Goal: Information Seeking & Learning: Check status

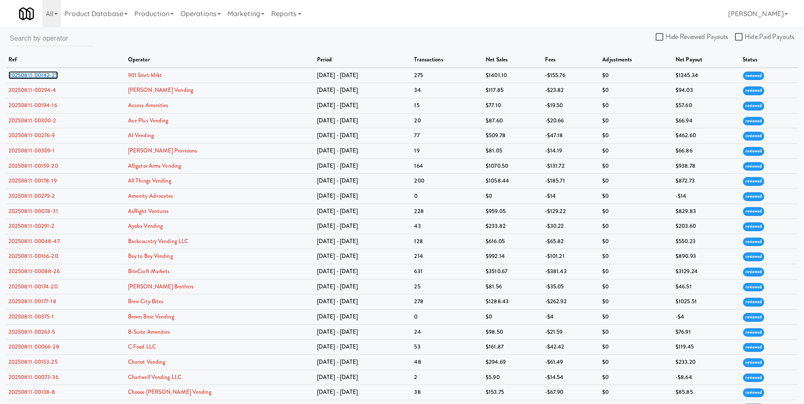
drag, startPoint x: 33, startPoint y: 75, endPoint x: 517, endPoint y: 43, distance: 485.3
click at [35, 74] on link "20250811-00142-25" at bounding box center [33, 75] width 50 height 8
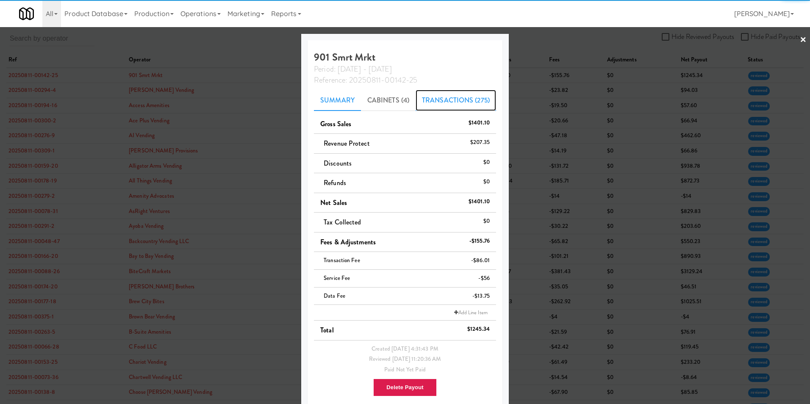
click at [447, 104] on link "Transactions (275)" at bounding box center [456, 100] width 81 height 21
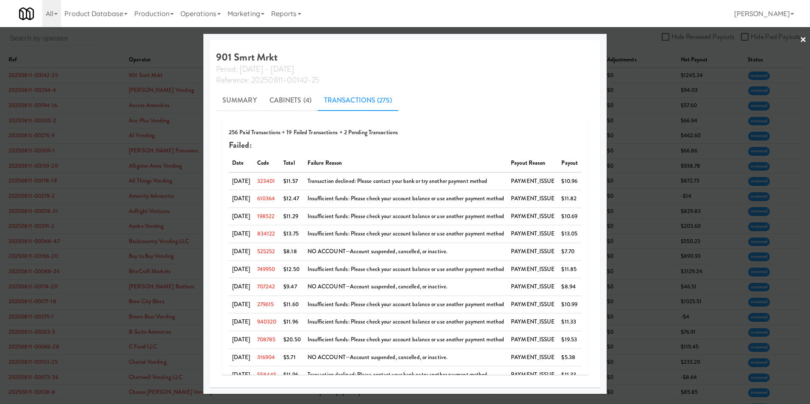
click at [539, 41] on link "×" at bounding box center [803, 40] width 7 height 26
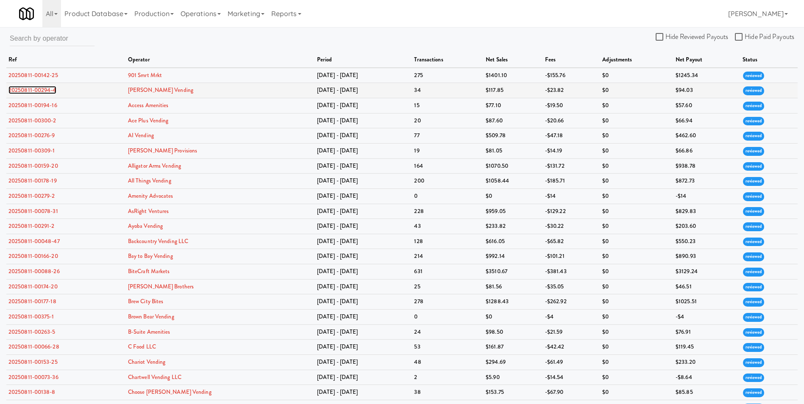
click at [33, 90] on link "20250811-00294-4" at bounding box center [32, 90] width 48 height 8
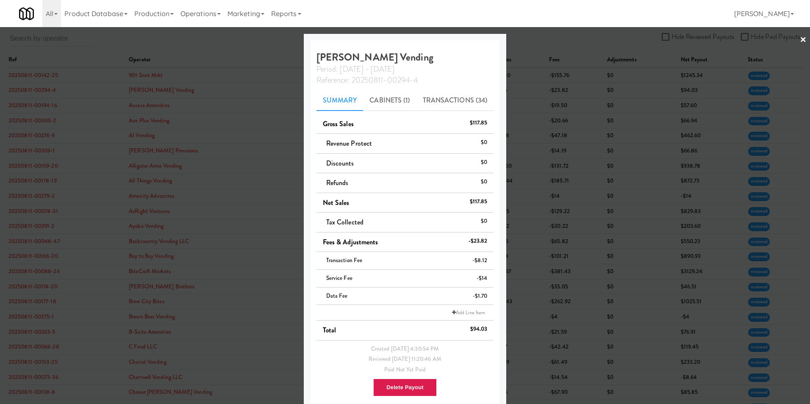
click at [539, 38] on link "×" at bounding box center [803, 40] width 7 height 26
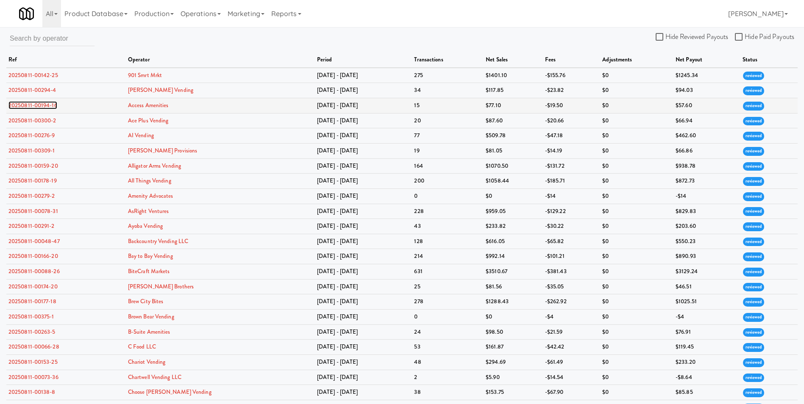
click at [29, 103] on link "20250811-00194-16" at bounding box center [32, 105] width 49 height 8
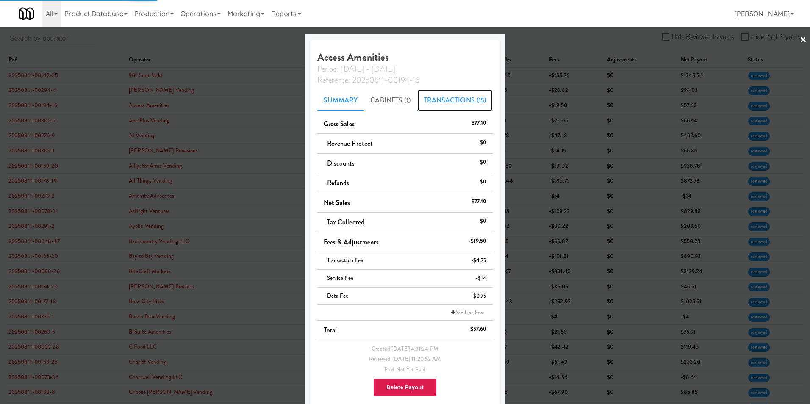
click at [472, 99] on link "Transactions (15)" at bounding box center [455, 100] width 76 height 21
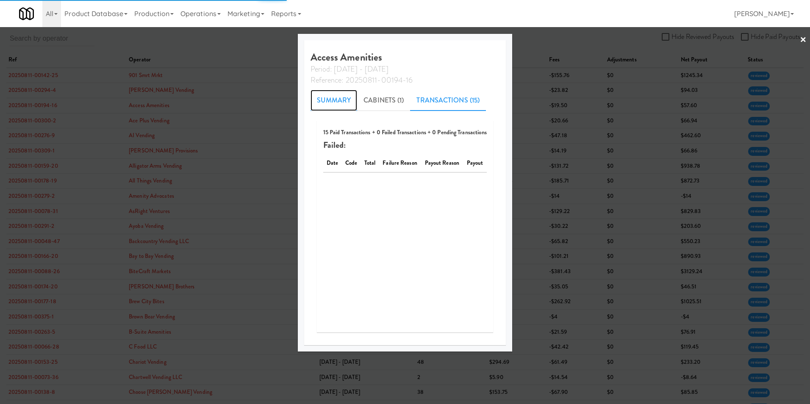
click at [317, 100] on link "Summary" at bounding box center [334, 100] width 47 height 21
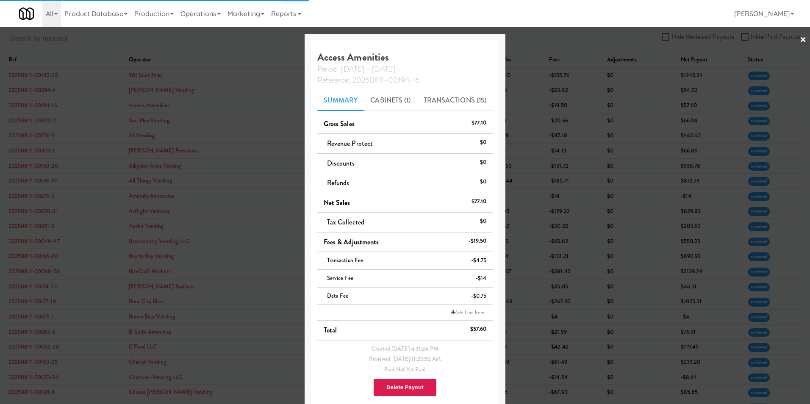
scroll to position [12, 0]
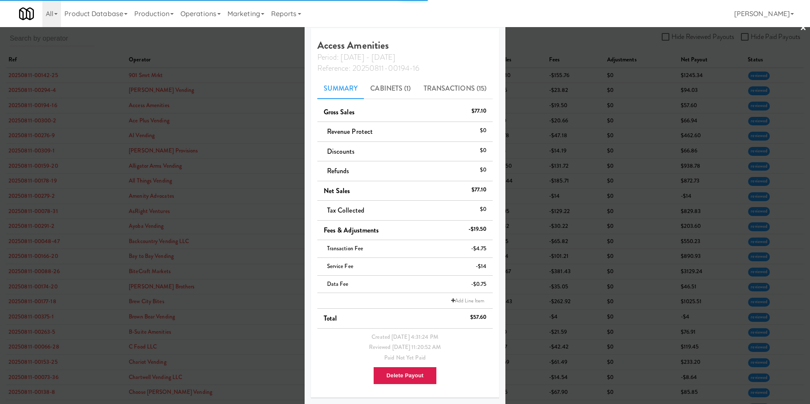
click at [539, 28] on link "×" at bounding box center [803, 28] width 7 height 26
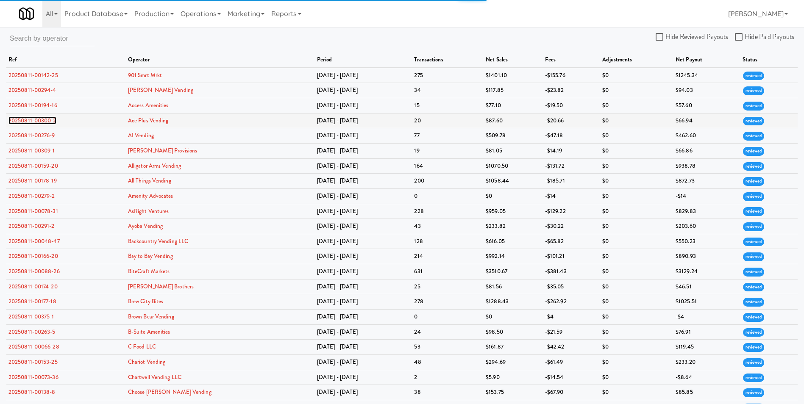
click at [47, 119] on link "20250811-00300-2" at bounding box center [32, 121] width 48 height 8
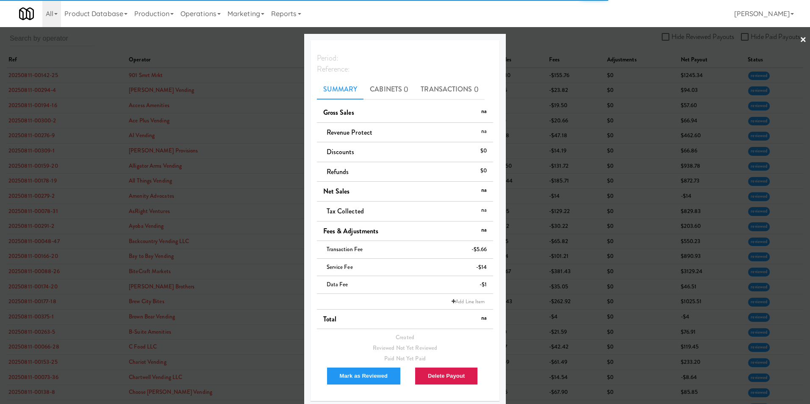
click at [539, 36] on link "×" at bounding box center [803, 40] width 7 height 26
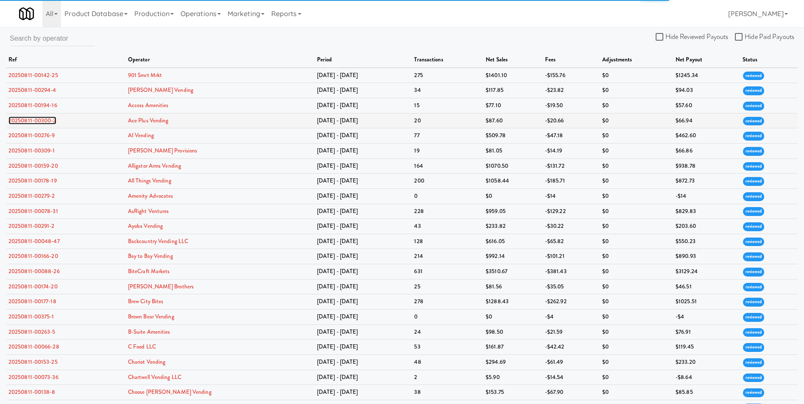
click at [39, 122] on link "20250811-00300-2" at bounding box center [32, 121] width 48 height 8
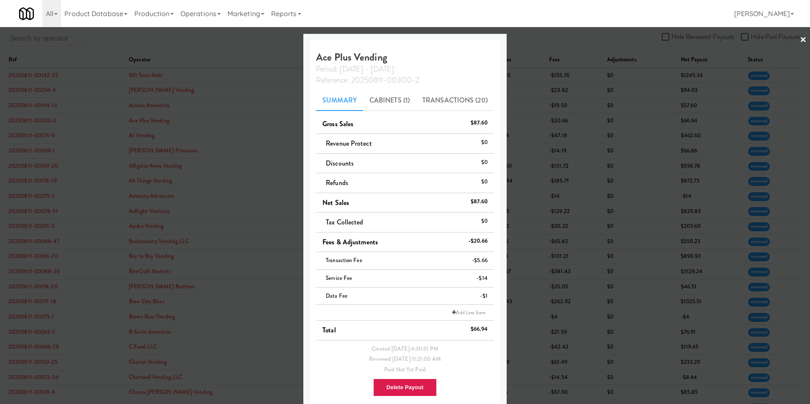
click at [539, 40] on link "×" at bounding box center [803, 40] width 7 height 26
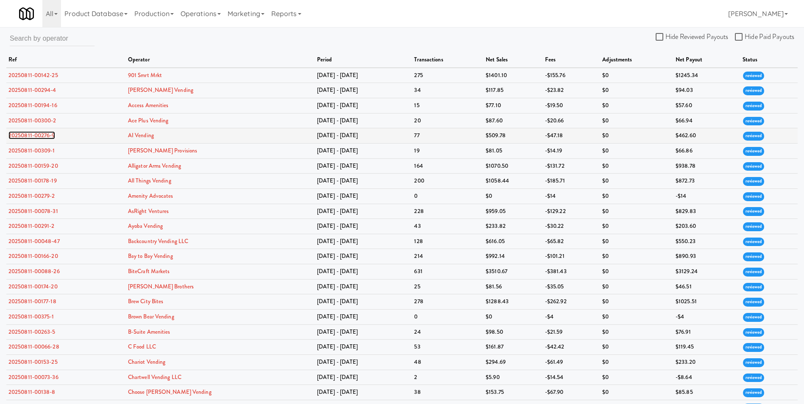
click at [38, 133] on link "20250811-00276-9" at bounding box center [31, 135] width 47 height 8
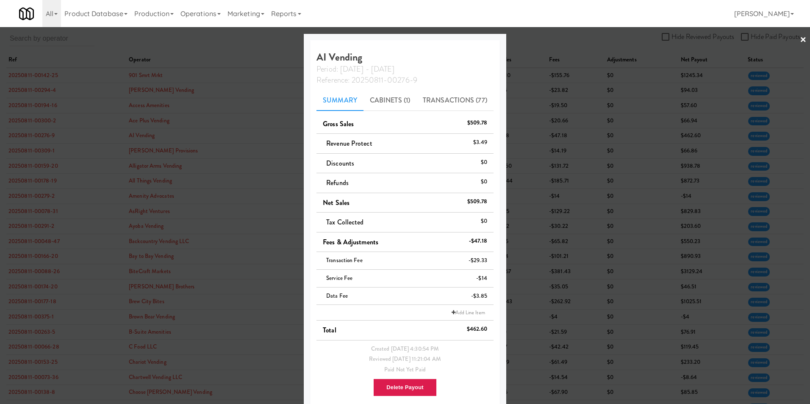
click at [539, 40] on link "×" at bounding box center [803, 40] width 7 height 26
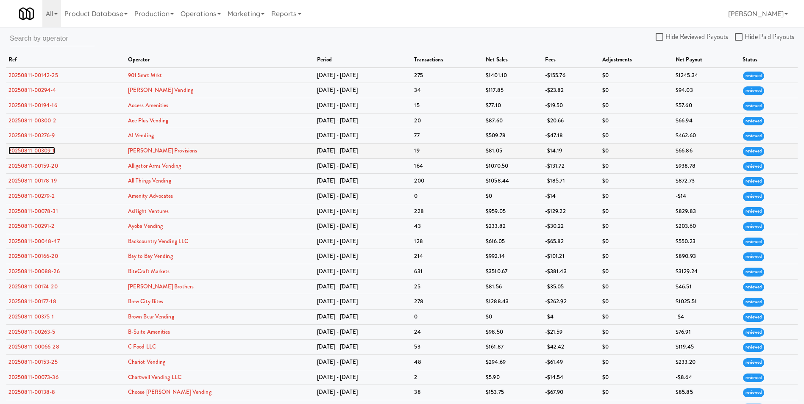
click at [50, 150] on link "20250811-00309-1" at bounding box center [31, 151] width 47 height 8
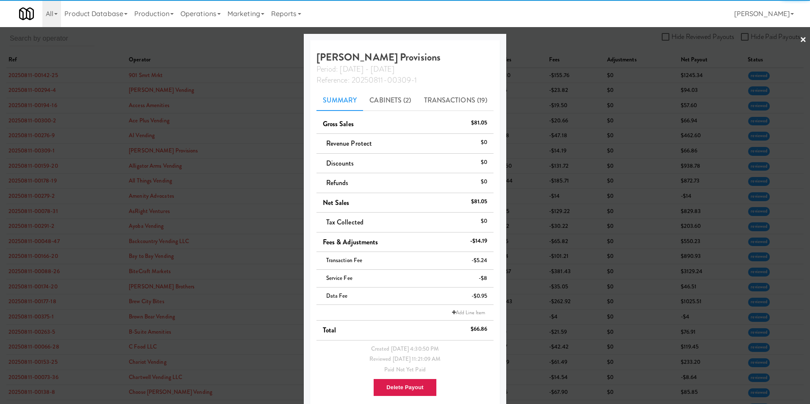
click at [539, 38] on div at bounding box center [405, 202] width 810 height 404
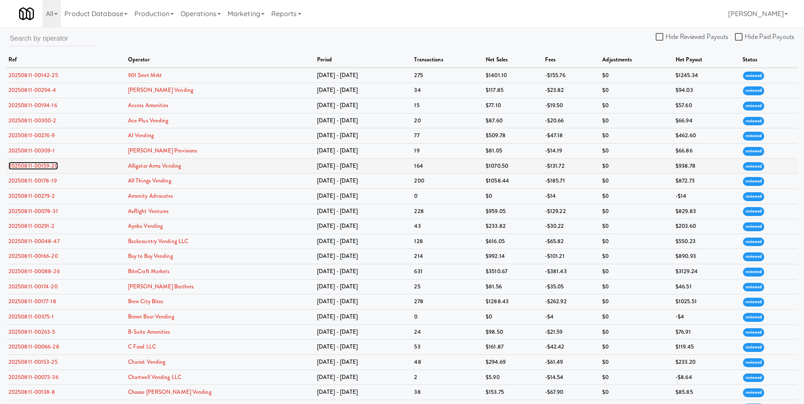
click at [44, 165] on link "20250811-00159-20" at bounding box center [33, 166] width 50 height 8
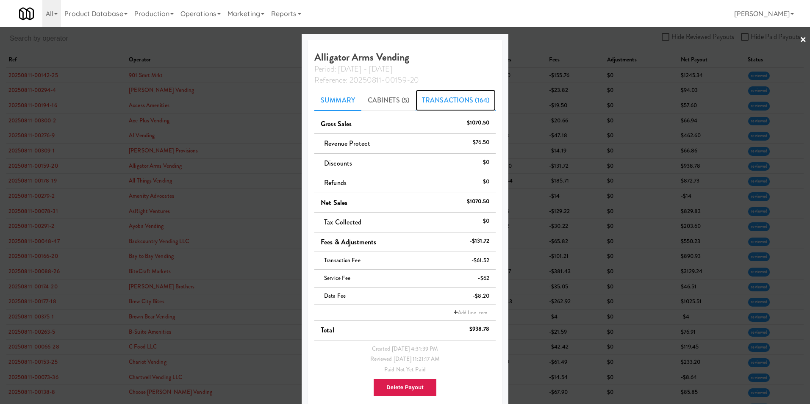
click at [423, 99] on link "Transactions (164)" at bounding box center [456, 100] width 80 height 21
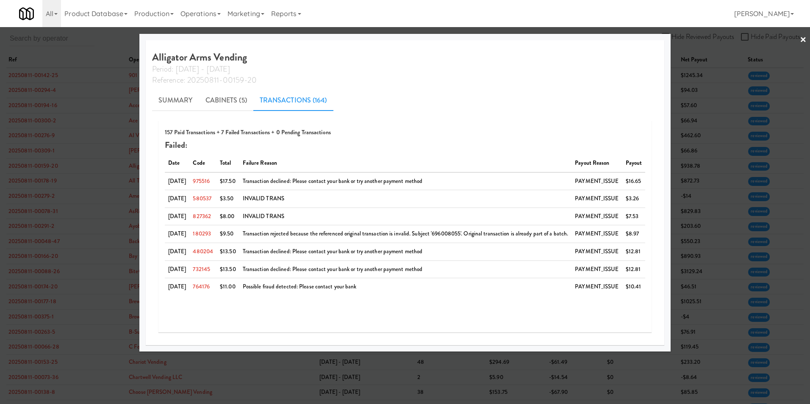
click at [539, 39] on link "×" at bounding box center [803, 40] width 7 height 26
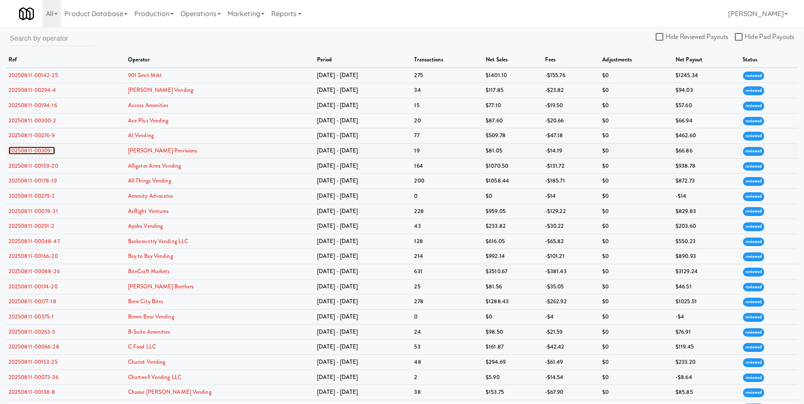
click at [48, 150] on link "20250811-00309-1" at bounding box center [31, 151] width 47 height 8
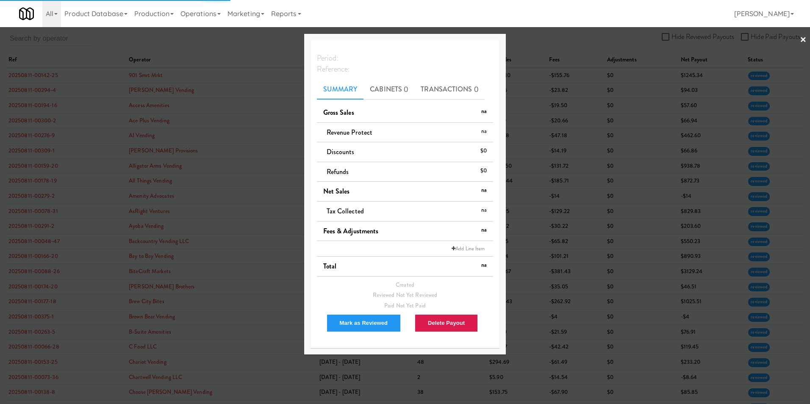
click at [539, 40] on link "×" at bounding box center [803, 40] width 7 height 26
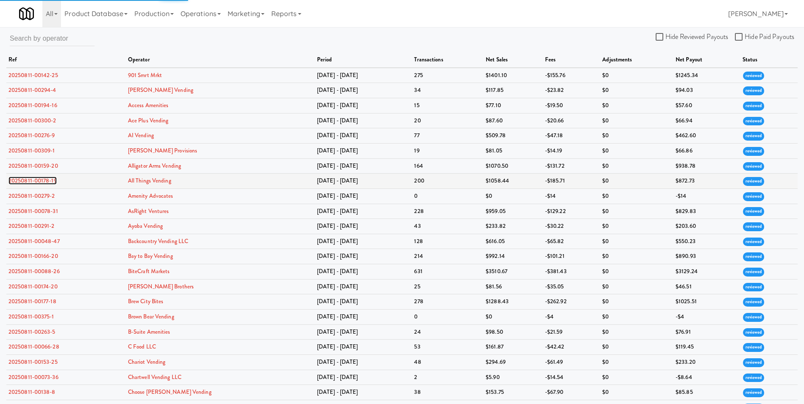
click at [40, 181] on link "20250811-00178-19" at bounding box center [32, 181] width 48 height 8
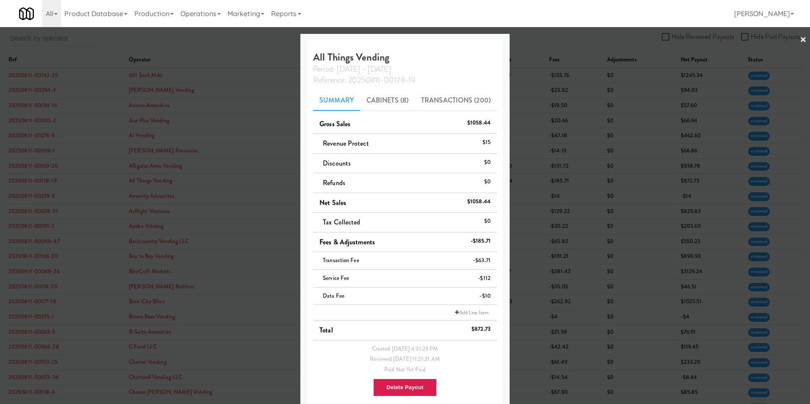
click at [539, 40] on link "×" at bounding box center [803, 40] width 7 height 26
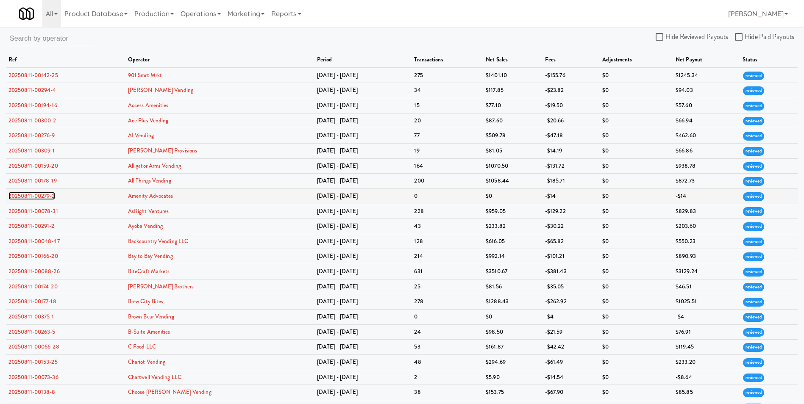
click at [44, 197] on link "20250811-00279-2" at bounding box center [31, 196] width 47 height 8
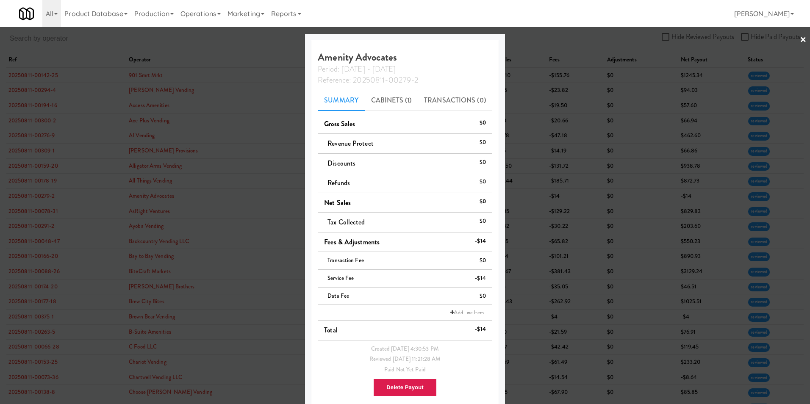
click at [539, 39] on link "×" at bounding box center [803, 40] width 7 height 26
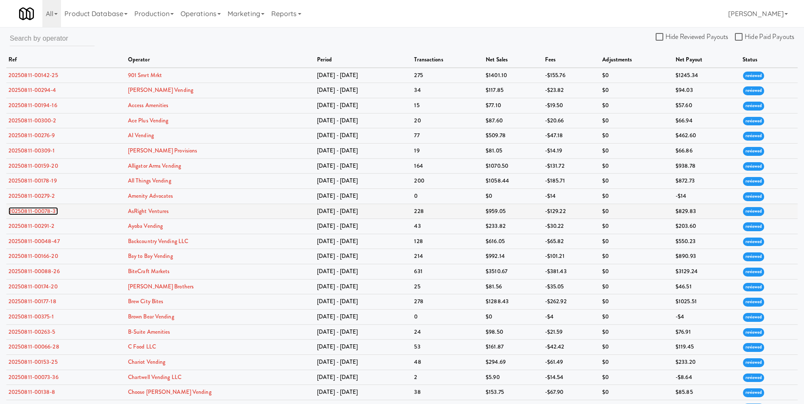
click at [34, 213] on link "20250811-00078-31" at bounding box center [33, 211] width 50 height 8
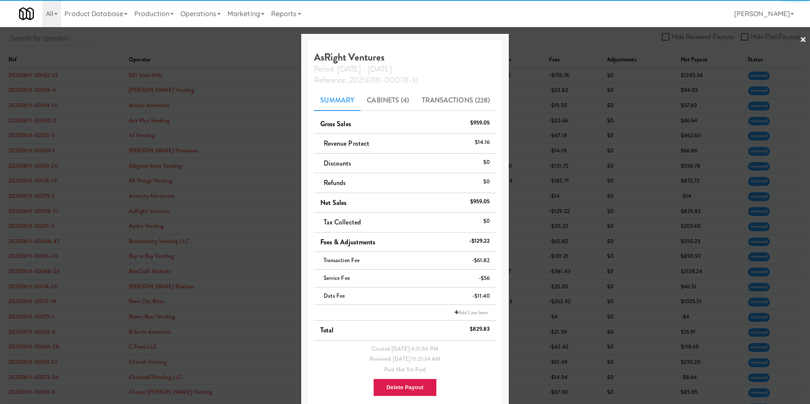
click at [539, 39] on div at bounding box center [405, 202] width 810 height 404
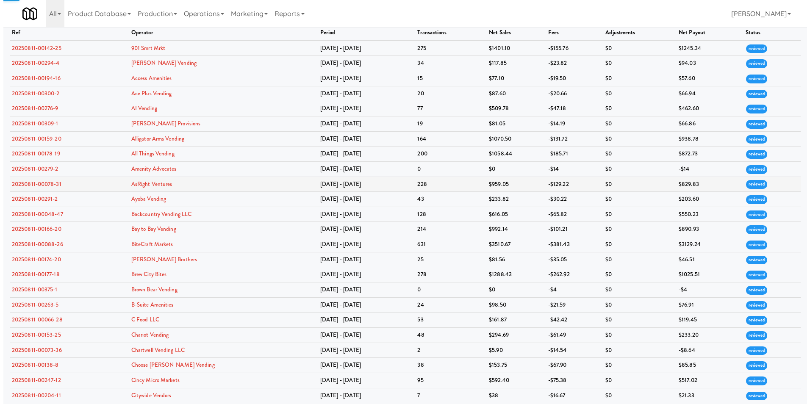
scroll to position [42, 0]
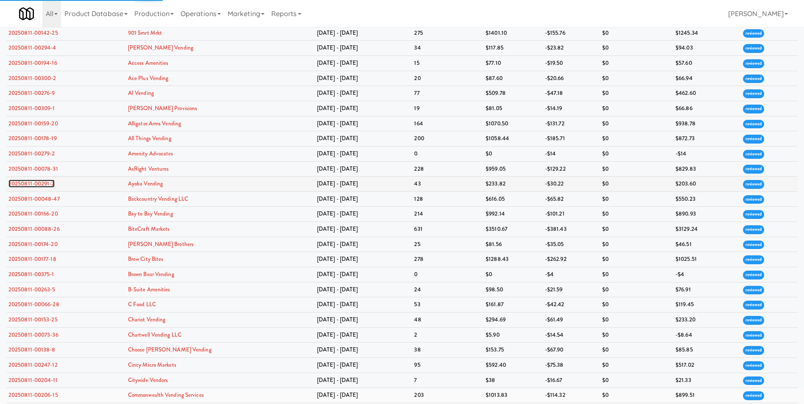
click at [48, 186] on link "20250811-00291-2" at bounding box center [31, 184] width 46 height 8
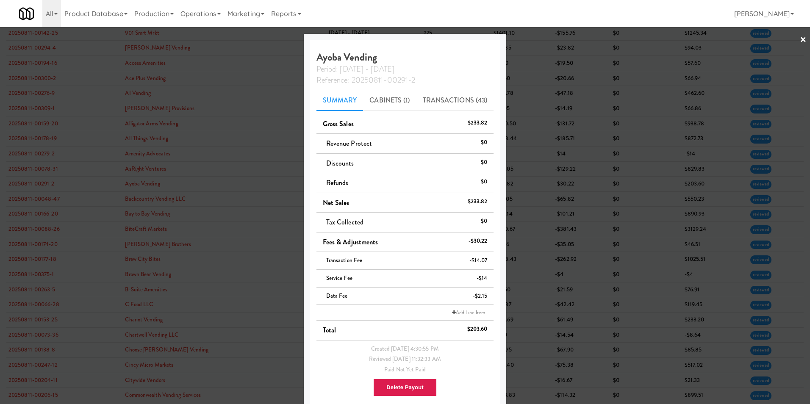
click at [539, 39] on link "×" at bounding box center [803, 40] width 7 height 26
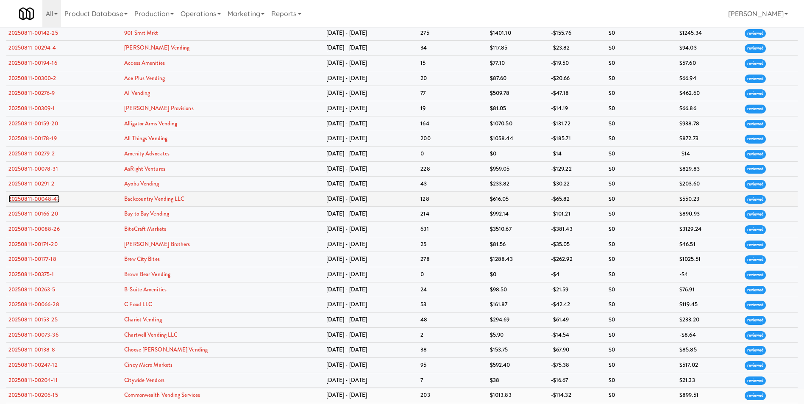
click at [46, 197] on link "20250811-00048-47" at bounding box center [33, 199] width 51 height 8
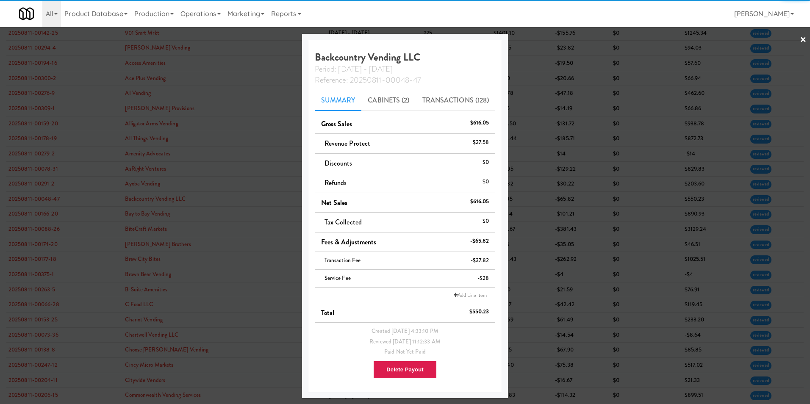
click at [539, 39] on link "×" at bounding box center [803, 40] width 7 height 26
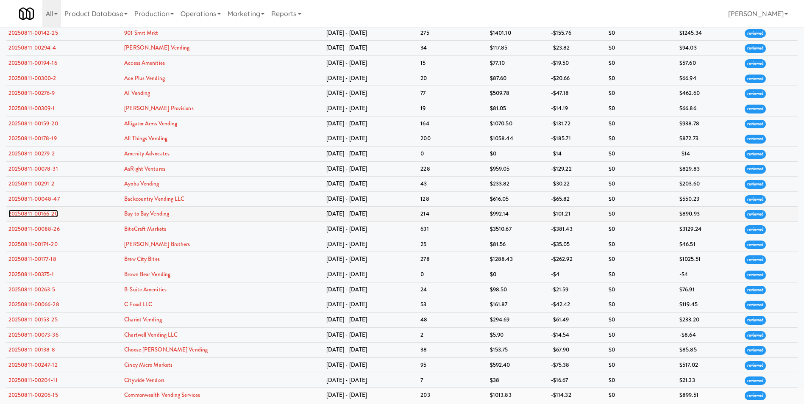
click at [44, 216] on link "20250811-00166-20" at bounding box center [33, 214] width 50 height 8
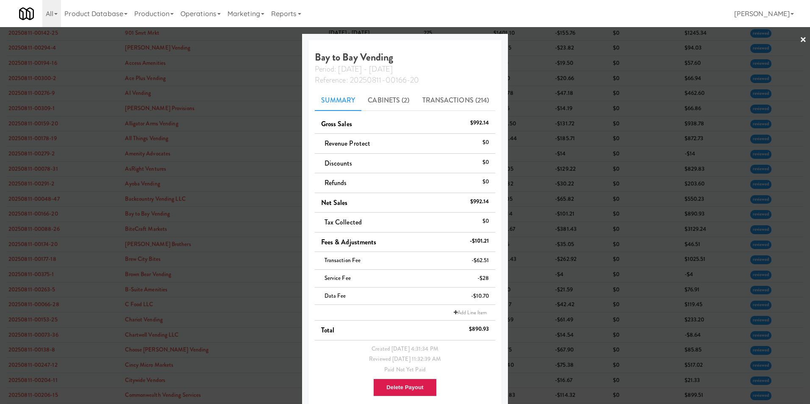
click at [539, 42] on link "×" at bounding box center [803, 40] width 7 height 26
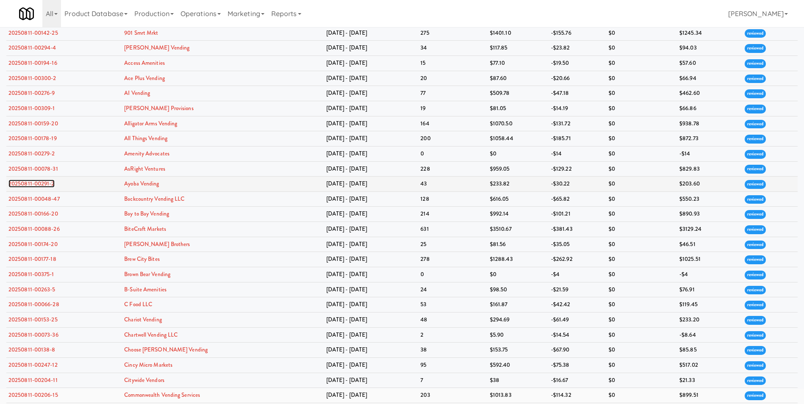
click at [37, 181] on link "20250811-00291-2" at bounding box center [31, 184] width 46 height 8
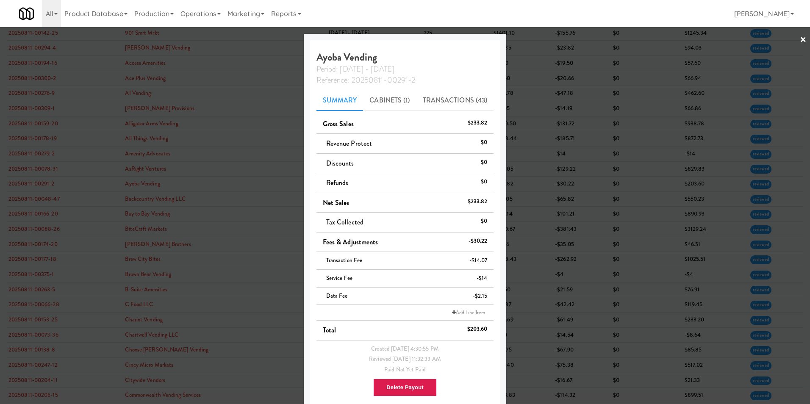
click at [539, 39] on link "×" at bounding box center [803, 40] width 7 height 26
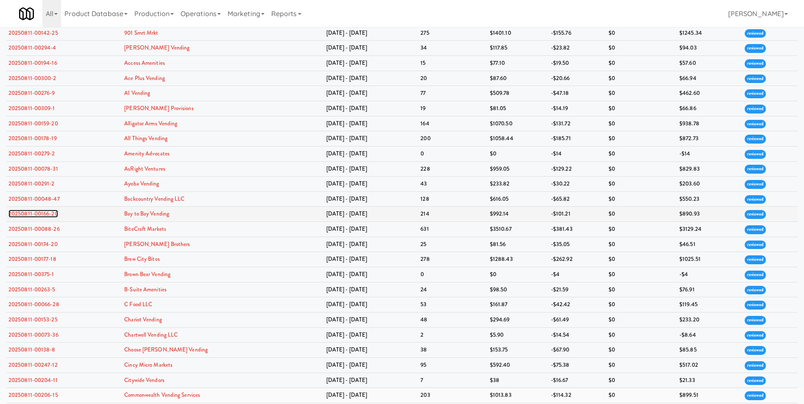
click at [43, 215] on link "20250811-00166-20" at bounding box center [33, 214] width 50 height 8
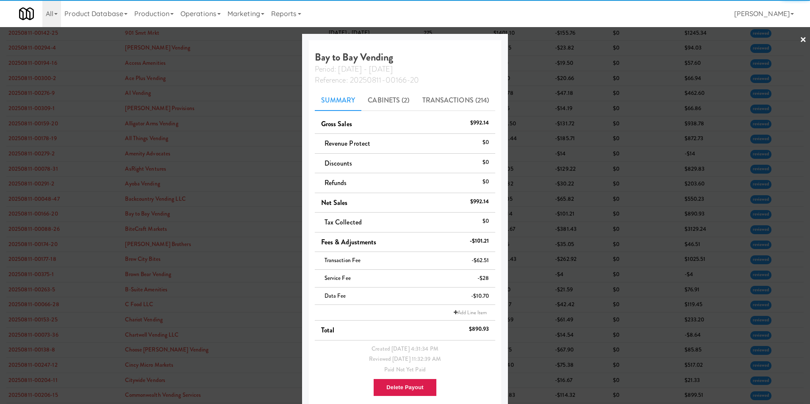
click at [539, 42] on link "×" at bounding box center [803, 40] width 7 height 26
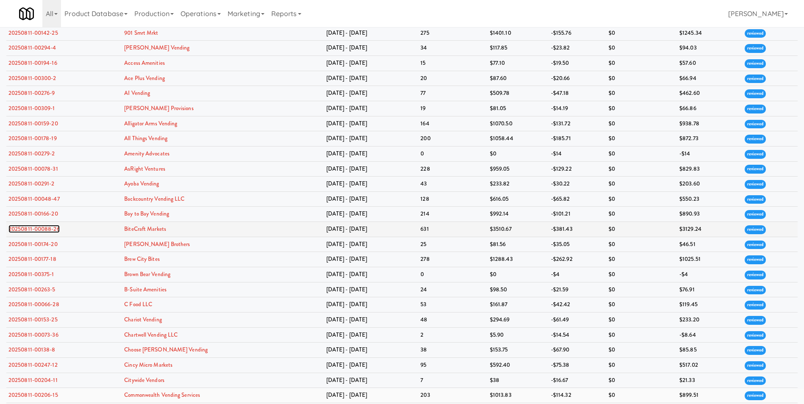
click at [50, 230] on link "20250811-00088-26" at bounding box center [33, 229] width 51 height 8
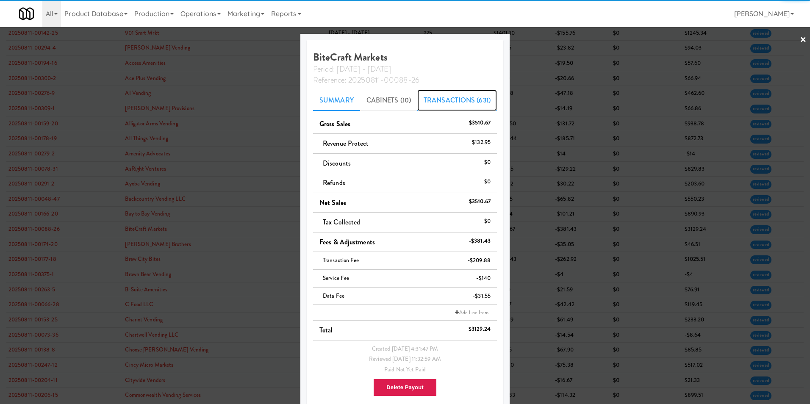
click at [442, 106] on link "Transactions (631)" at bounding box center [457, 100] width 80 height 21
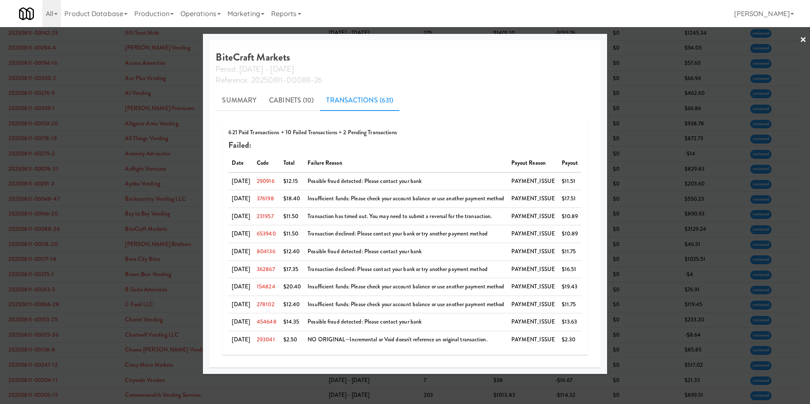
click at [539, 39] on link "×" at bounding box center [803, 40] width 7 height 26
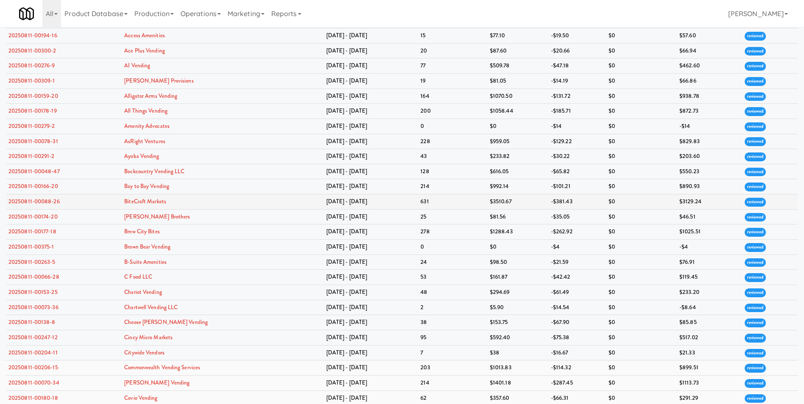
scroll to position [85, 0]
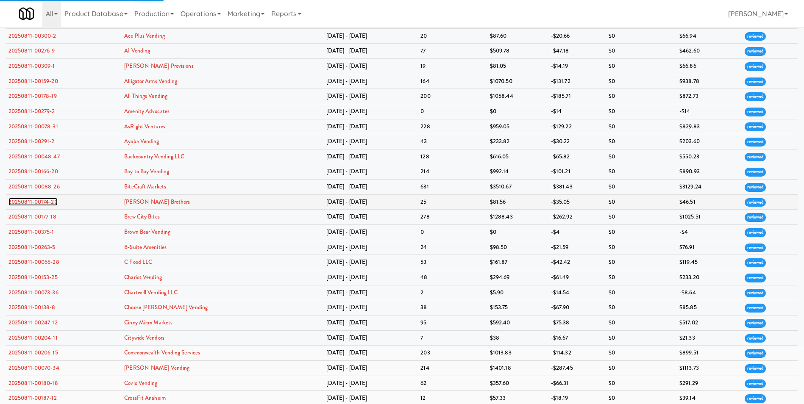
click at [40, 205] on link "20250811-00174-20" at bounding box center [32, 202] width 49 height 8
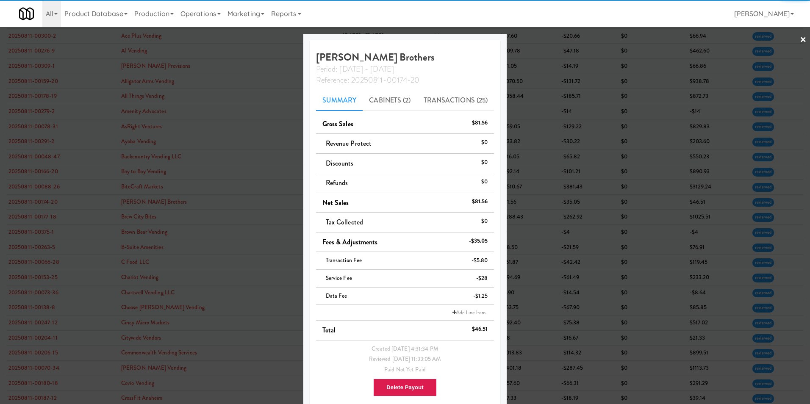
click at [539, 37] on link "×" at bounding box center [803, 40] width 7 height 26
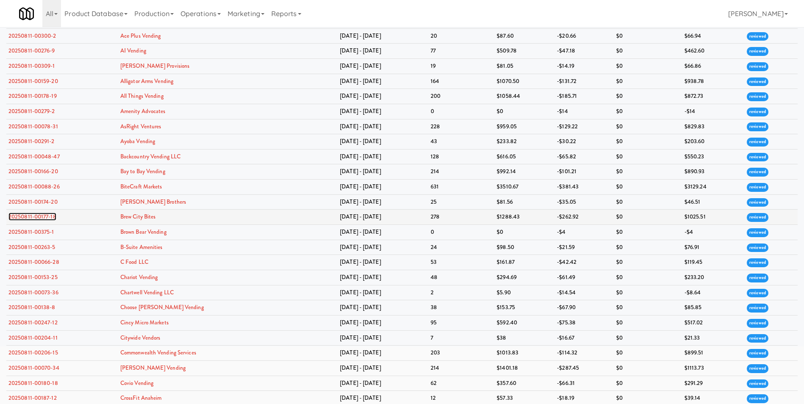
click at [43, 217] on link "20250811-00177-18" at bounding box center [32, 217] width 48 height 8
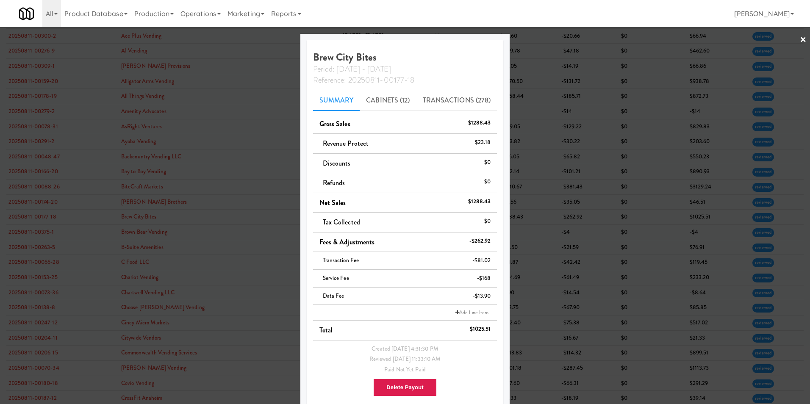
click at [539, 39] on link "×" at bounding box center [803, 40] width 7 height 26
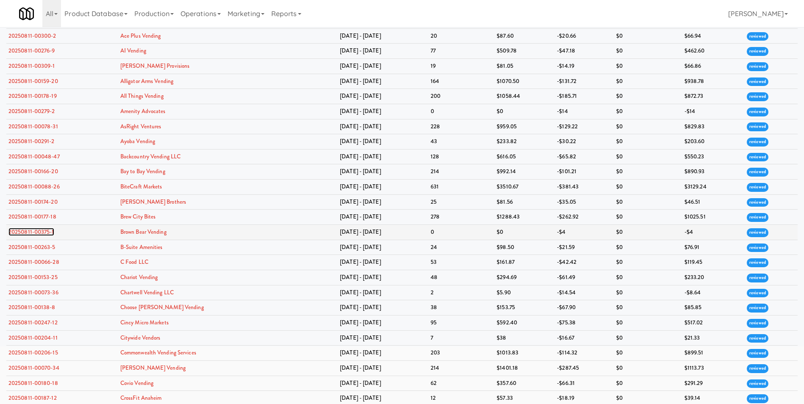
click at [44, 232] on link "20250811-00375-1" at bounding box center [31, 232] width 46 height 8
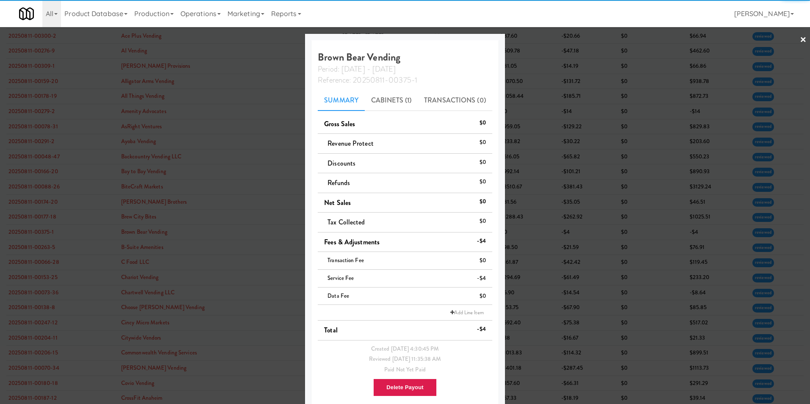
click at [539, 38] on link "×" at bounding box center [803, 40] width 7 height 26
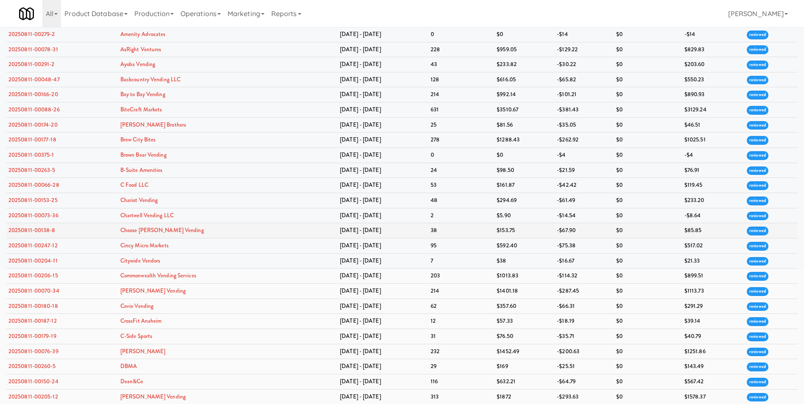
scroll to position [169, 0]
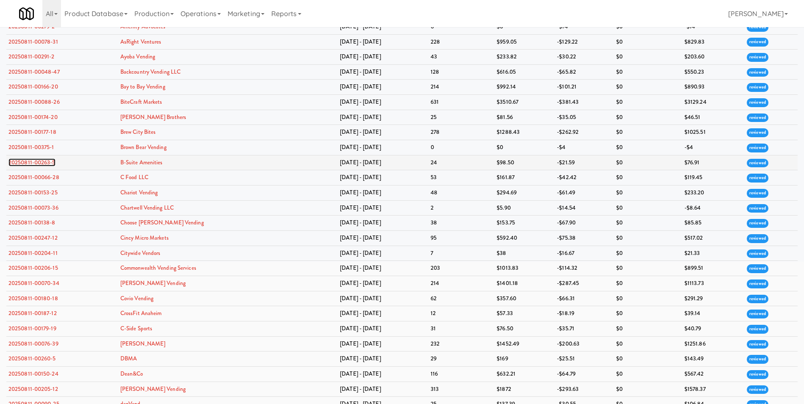
click at [44, 160] on link "20250811-00263-5" at bounding box center [31, 162] width 47 height 8
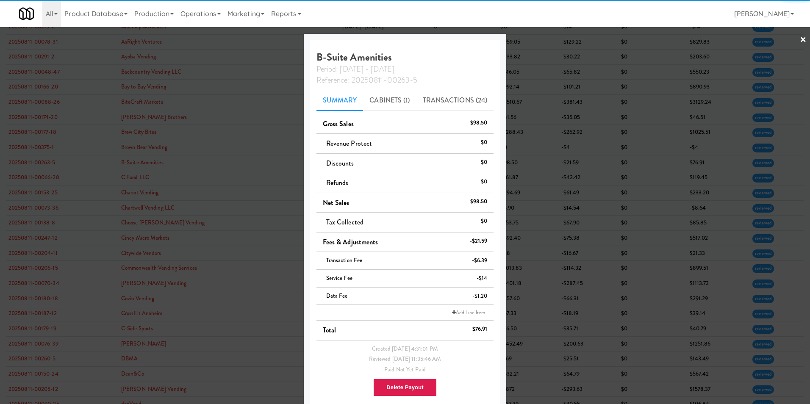
click at [539, 41] on link "×" at bounding box center [803, 40] width 7 height 26
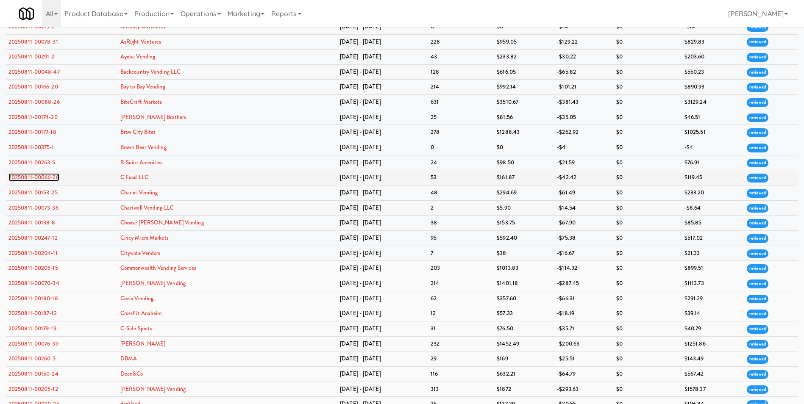
click at [48, 178] on link "20250811-00066-28" at bounding box center [33, 177] width 51 height 8
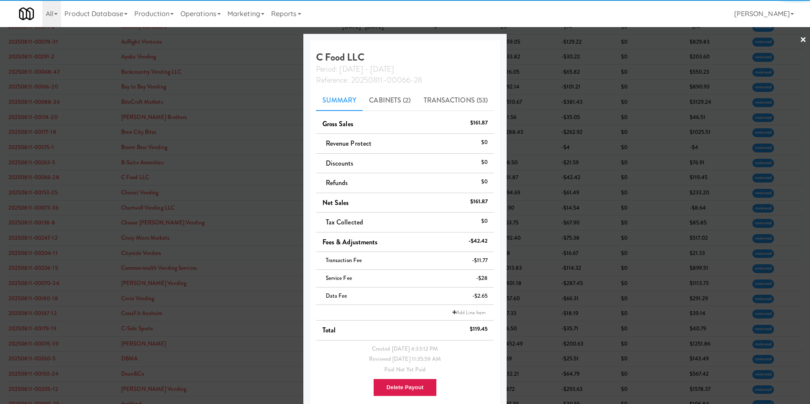
click at [539, 40] on link "×" at bounding box center [803, 40] width 7 height 26
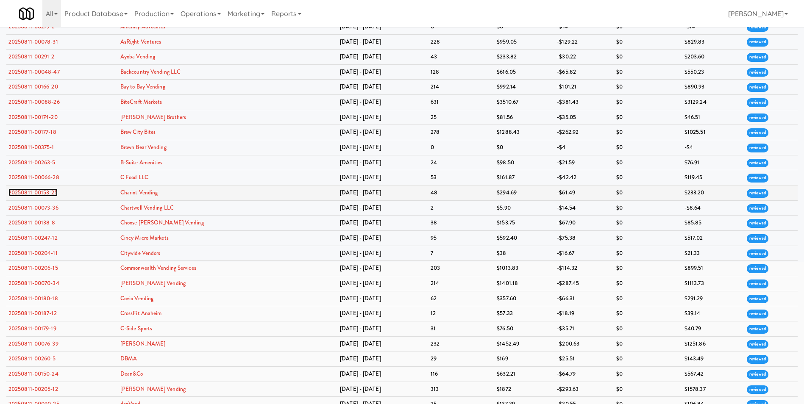
click at [43, 190] on link "20250811-00153-25" at bounding box center [32, 193] width 49 height 8
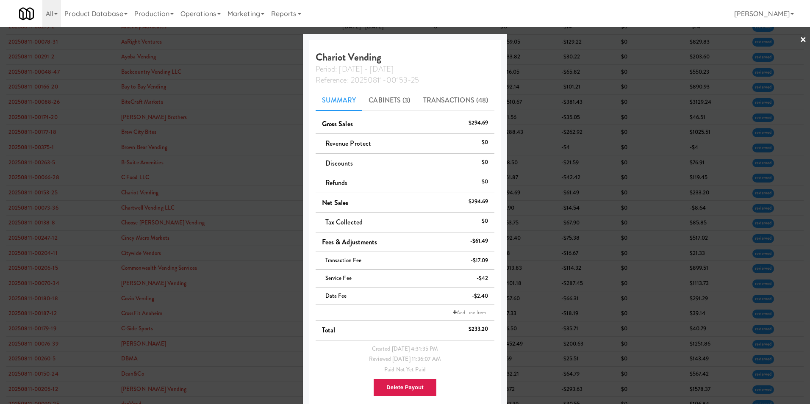
click at [539, 42] on link "×" at bounding box center [803, 40] width 7 height 26
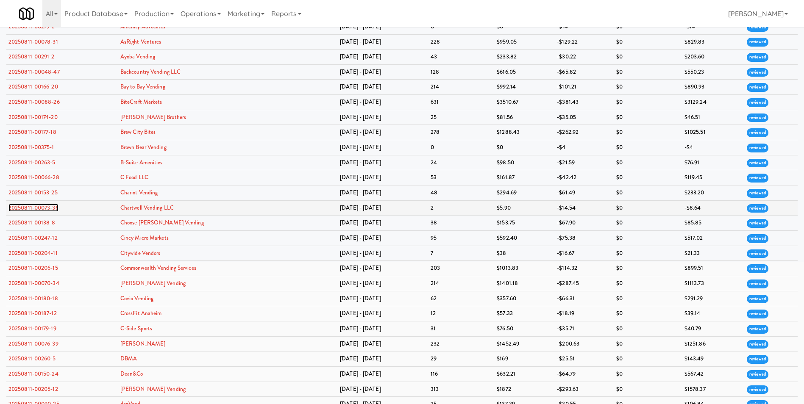
click at [32, 210] on link "20250811-00073-36" at bounding box center [33, 208] width 50 height 8
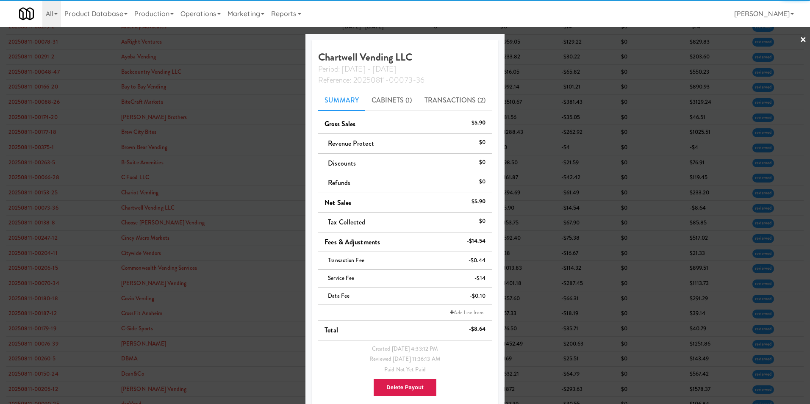
click at [539, 36] on link "×" at bounding box center [803, 40] width 7 height 26
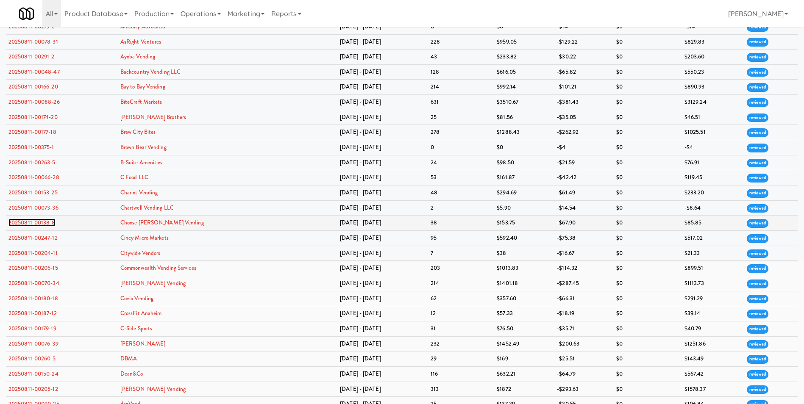
click at [28, 224] on link "20250811-00138-8" at bounding box center [31, 223] width 47 height 8
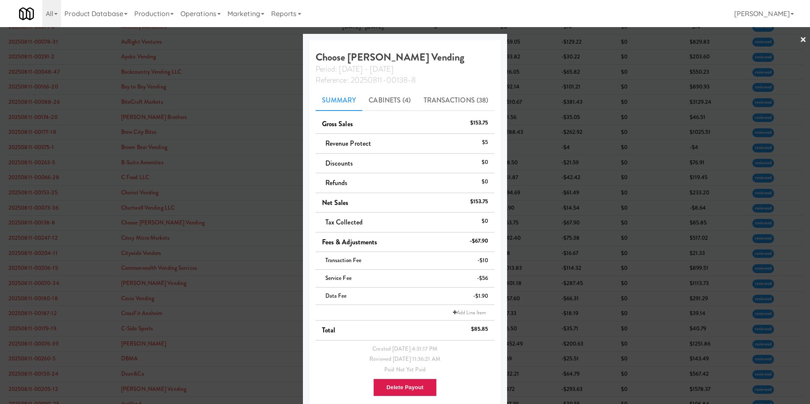
click at [539, 40] on link "×" at bounding box center [803, 40] width 7 height 26
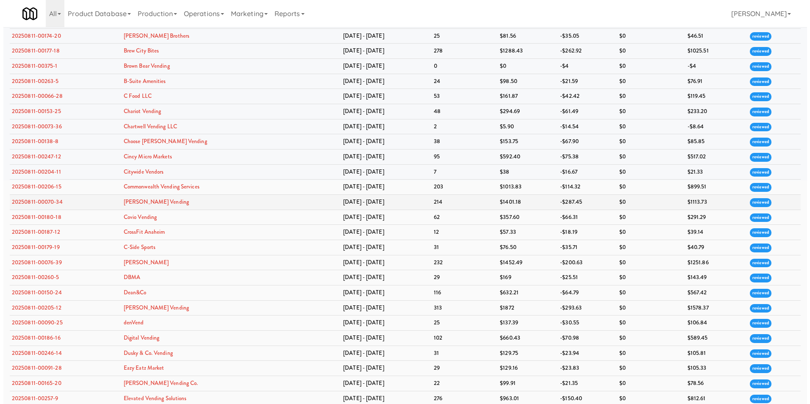
scroll to position [254, 0]
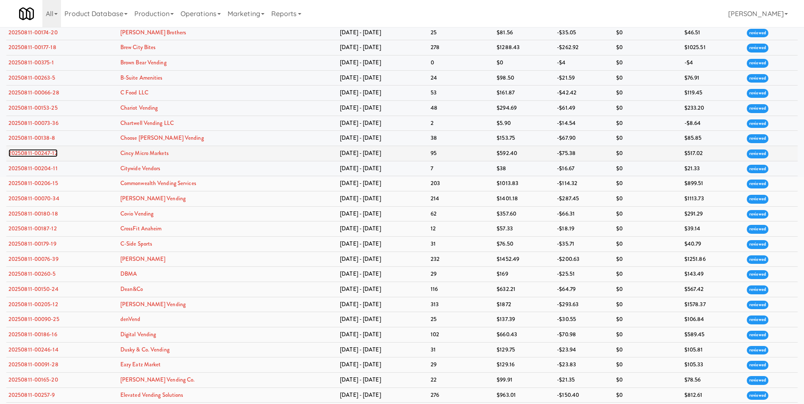
click at [31, 153] on link "20250811-00247-12" at bounding box center [32, 153] width 49 height 8
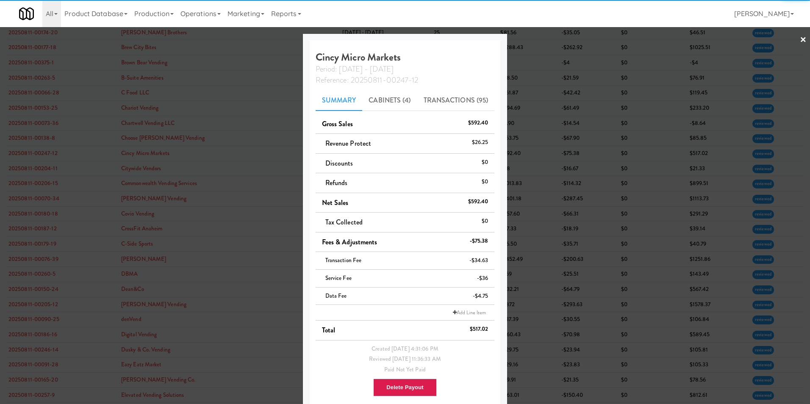
click at [539, 37] on link "×" at bounding box center [803, 40] width 7 height 26
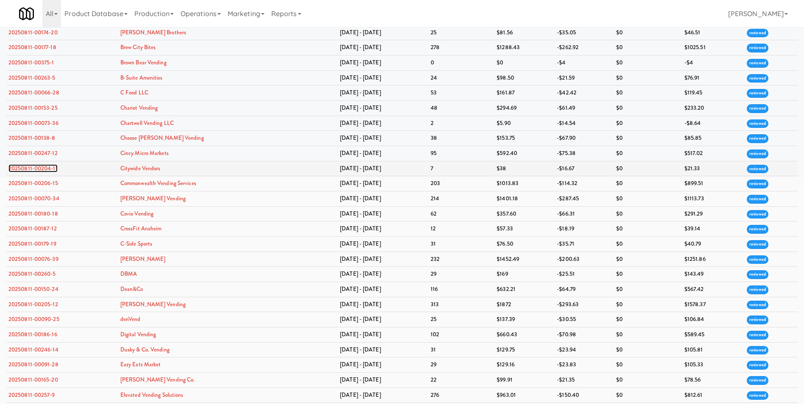
click at [48, 169] on link "20250811-00204-11" at bounding box center [32, 168] width 49 height 8
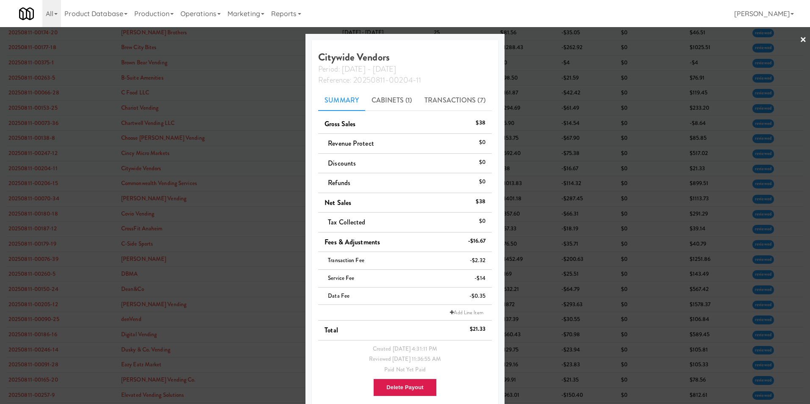
click at [539, 39] on link "×" at bounding box center [803, 40] width 7 height 26
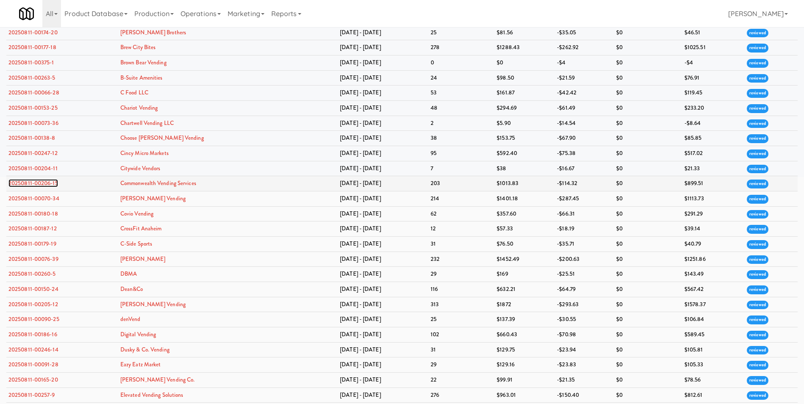
click at [39, 183] on link "20250811-00206-15" at bounding box center [33, 183] width 50 height 8
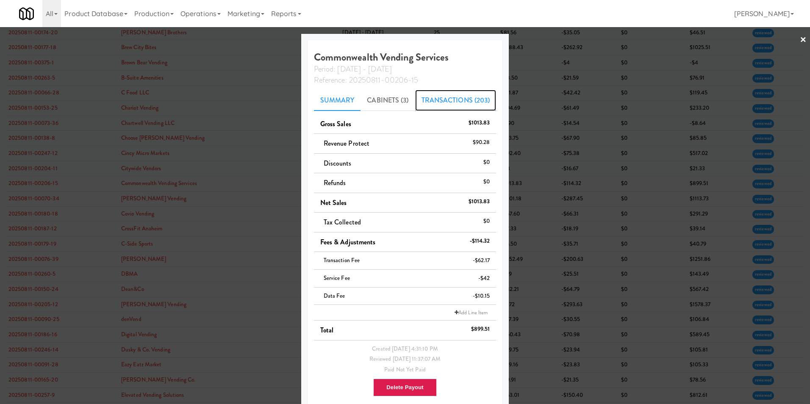
click at [472, 102] on link "Transactions (203)" at bounding box center [455, 100] width 81 height 21
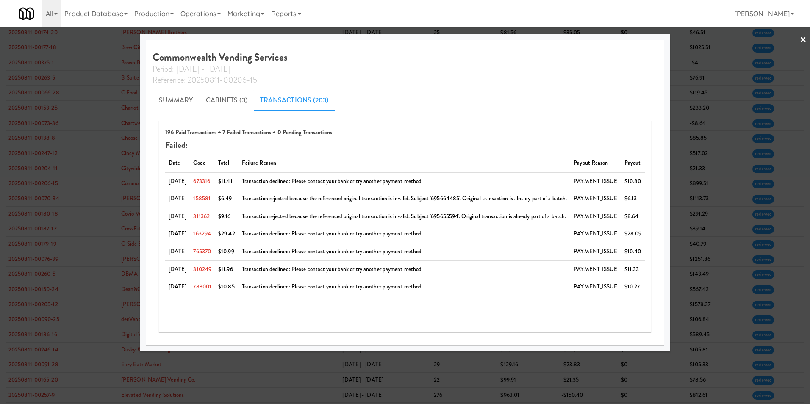
click at [539, 37] on link "×" at bounding box center [803, 40] width 7 height 26
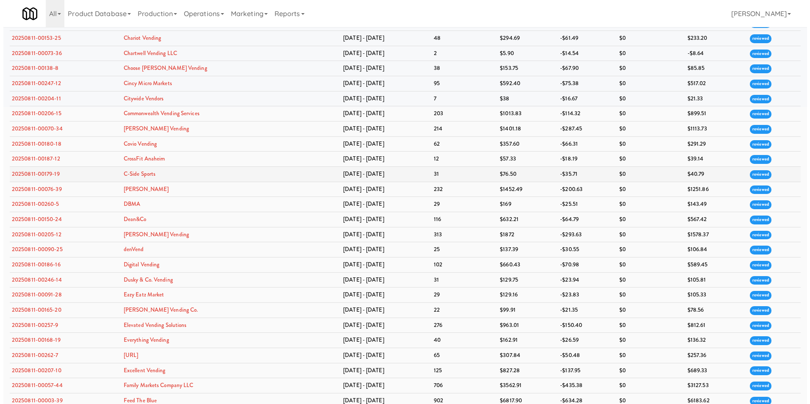
scroll to position [339, 0]
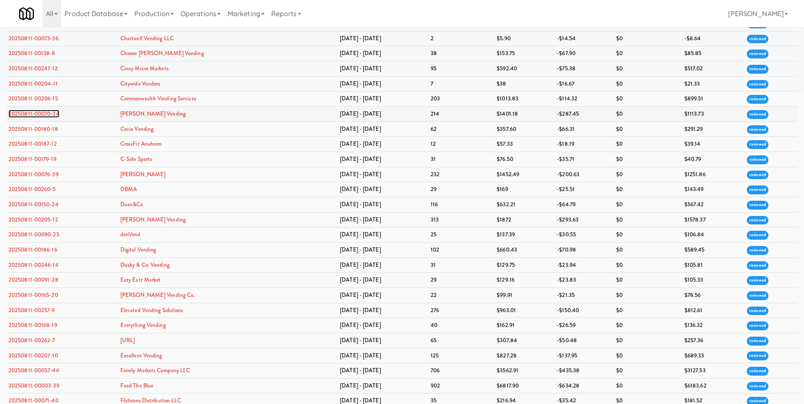
click at [34, 116] on link "20250811-00070-34" at bounding box center [33, 114] width 51 height 8
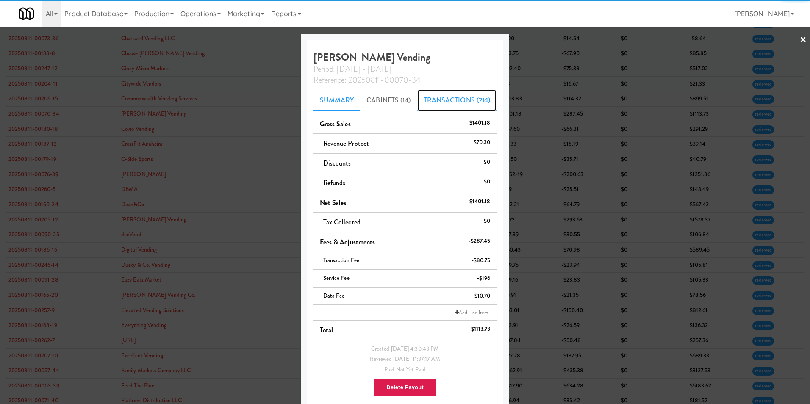
click at [477, 100] on link "Transactions (214)" at bounding box center [457, 100] width 80 height 21
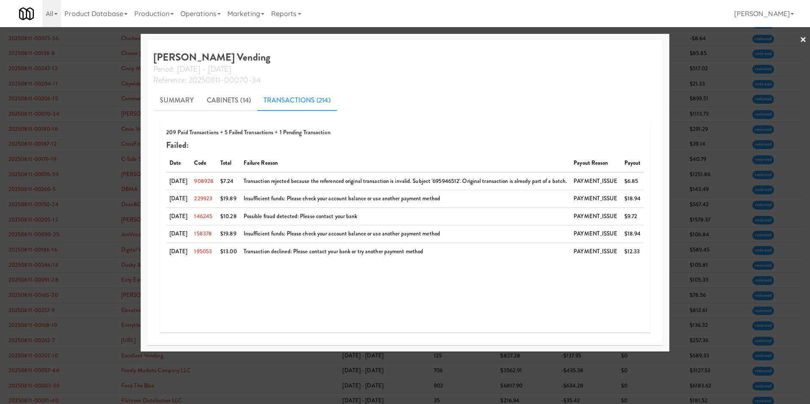
click at [539, 40] on link "×" at bounding box center [803, 40] width 7 height 26
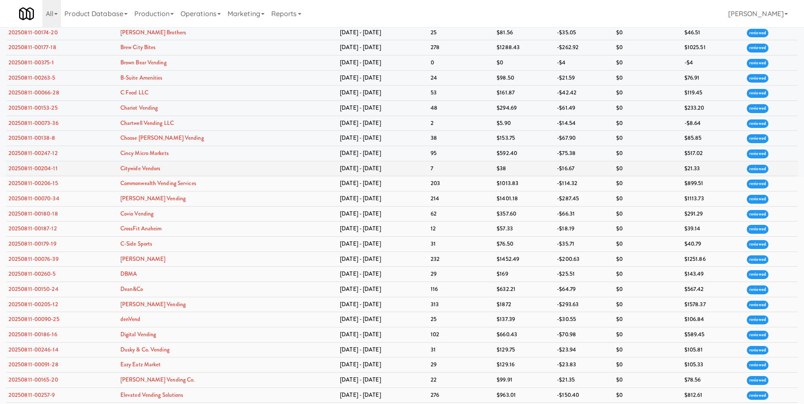
scroll to position [297, 0]
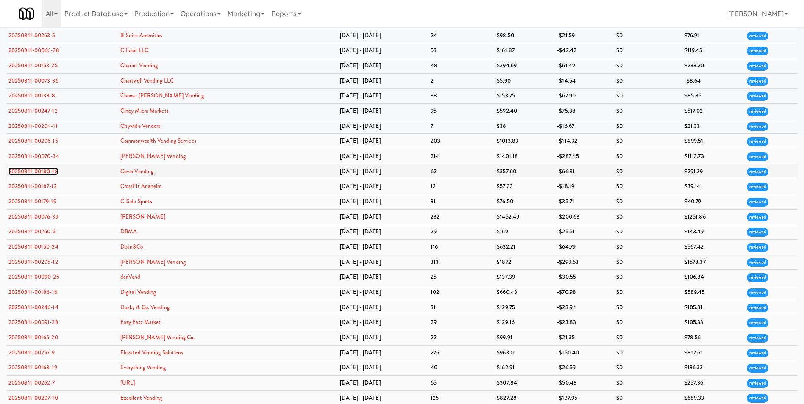
click at [42, 173] on link "20250811-00180-18" at bounding box center [33, 171] width 50 height 8
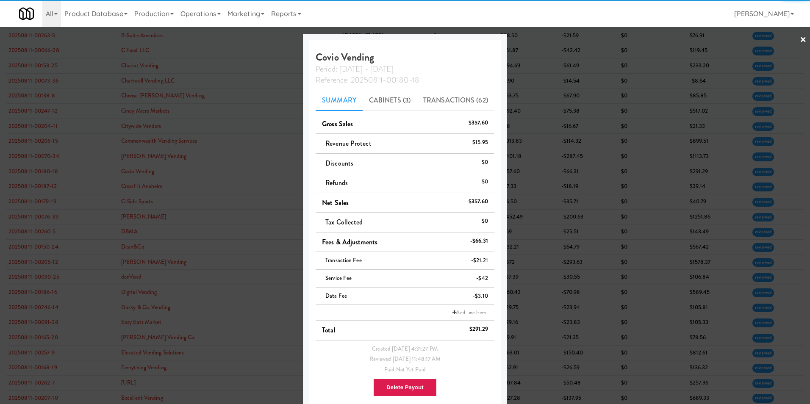
click at [539, 42] on link "×" at bounding box center [803, 40] width 7 height 26
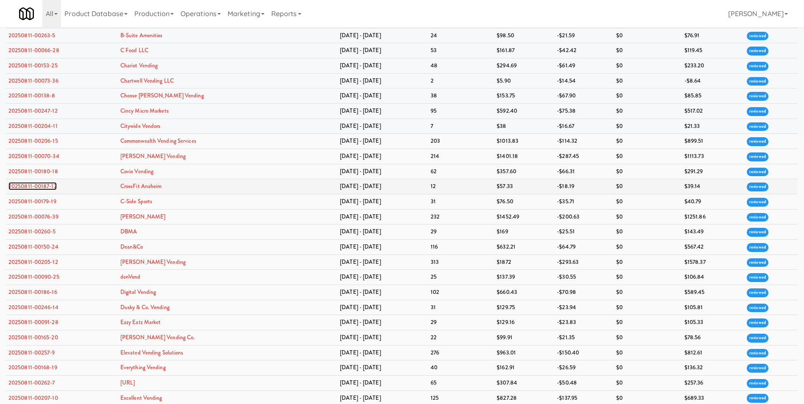
click at [41, 186] on link "20250811-00187-12" at bounding box center [32, 186] width 48 height 8
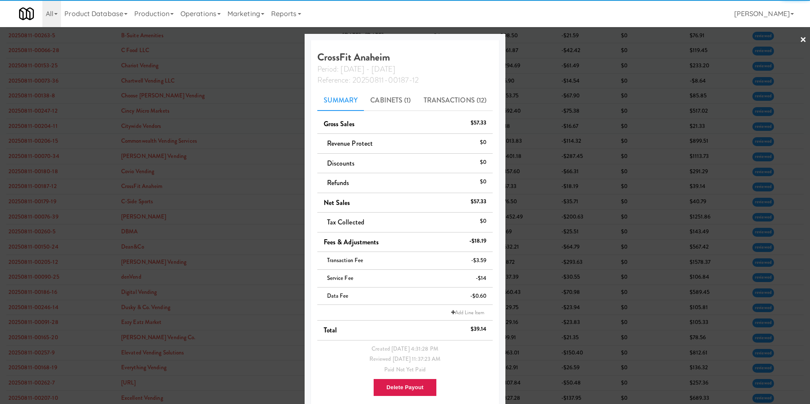
click at [539, 38] on link "×" at bounding box center [803, 40] width 7 height 26
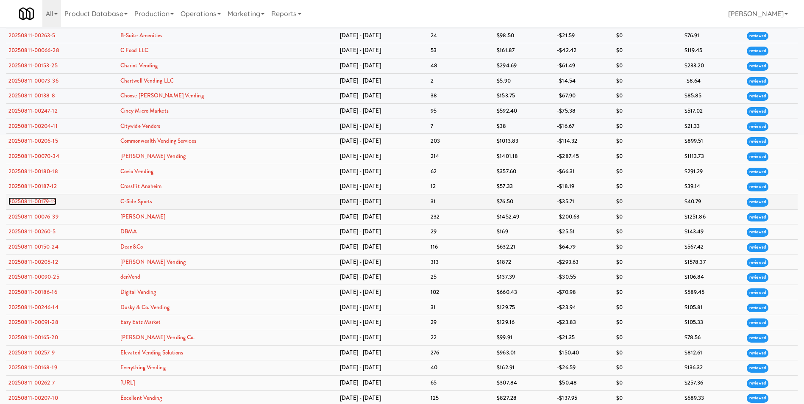
click at [44, 198] on link "20250811-00179-19" at bounding box center [32, 201] width 48 height 8
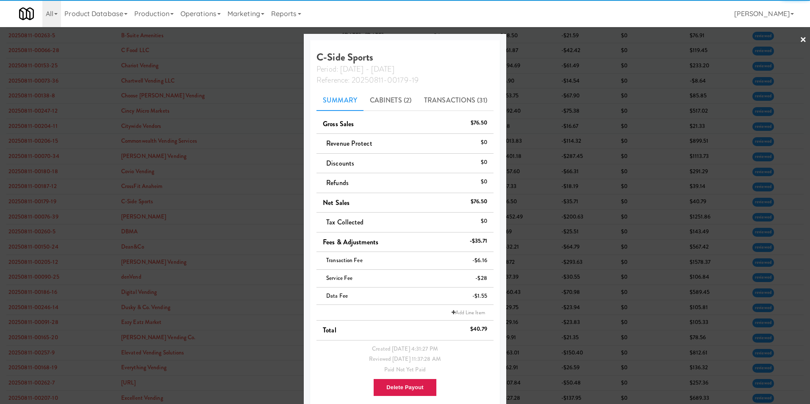
click at [539, 42] on link "×" at bounding box center [803, 40] width 7 height 26
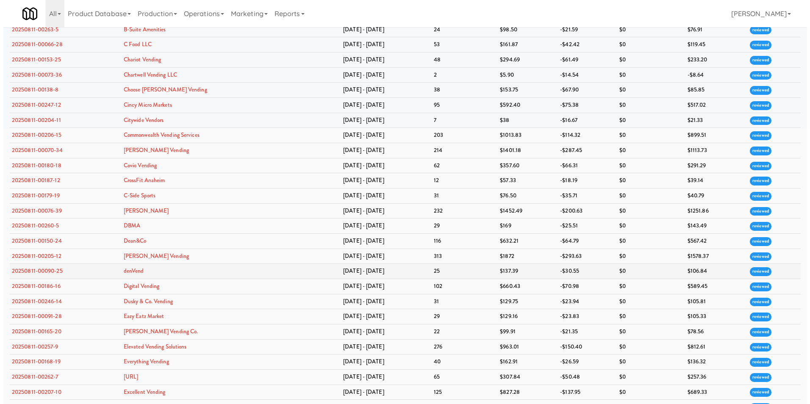
scroll to position [381, 0]
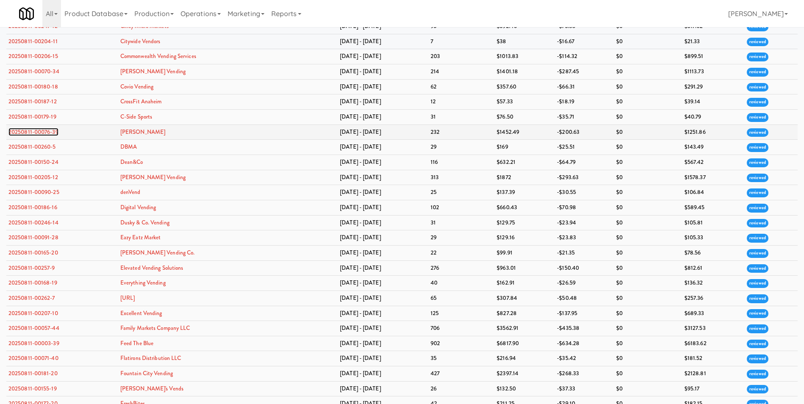
click at [51, 133] on link "20250811-00076-39" at bounding box center [33, 132] width 50 height 8
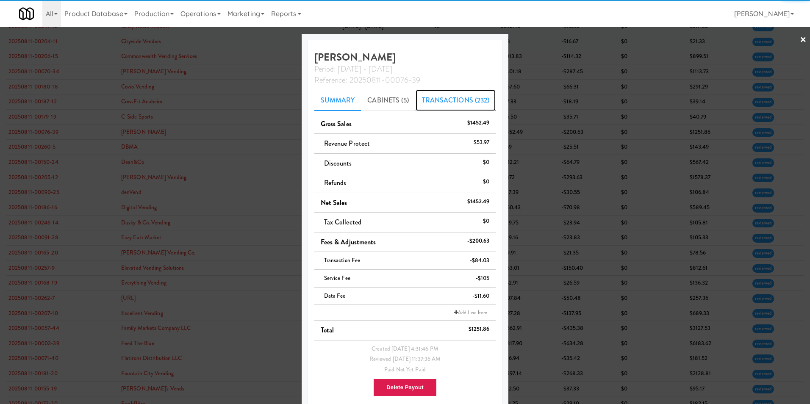
click at [469, 98] on link "Transactions (232)" at bounding box center [456, 100] width 81 height 21
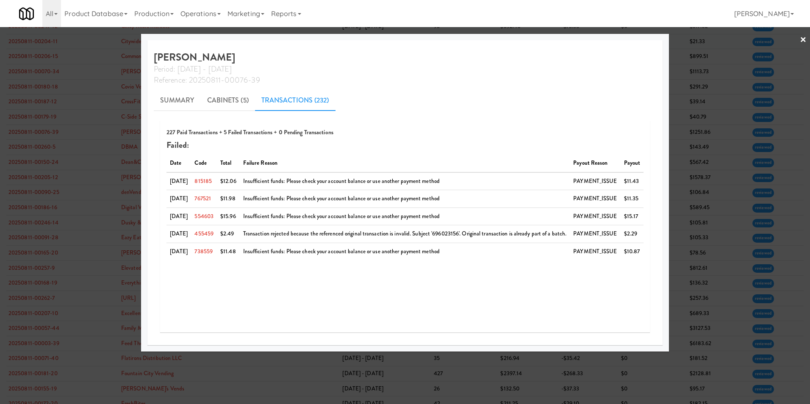
click at [539, 36] on link "×" at bounding box center [803, 40] width 7 height 26
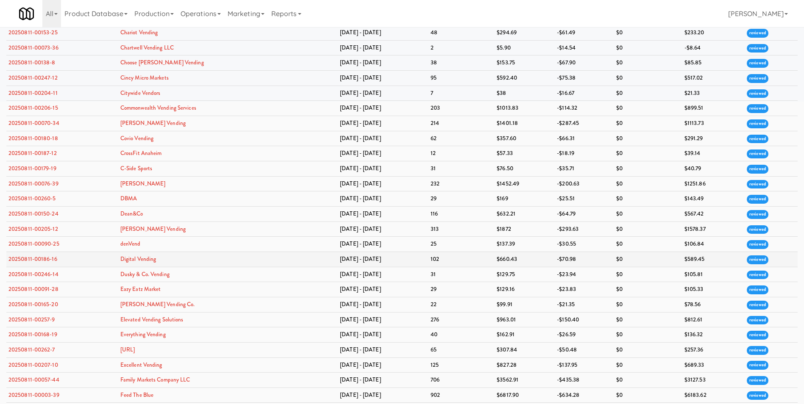
scroll to position [381, 0]
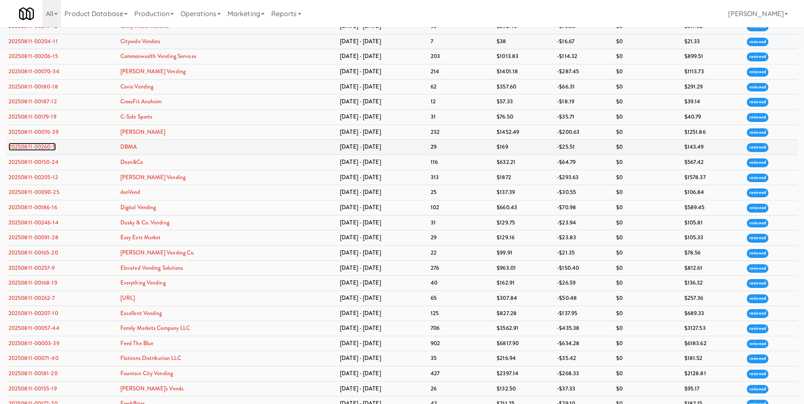
click at [31, 146] on link "20250811-00260-5" at bounding box center [31, 147] width 47 height 8
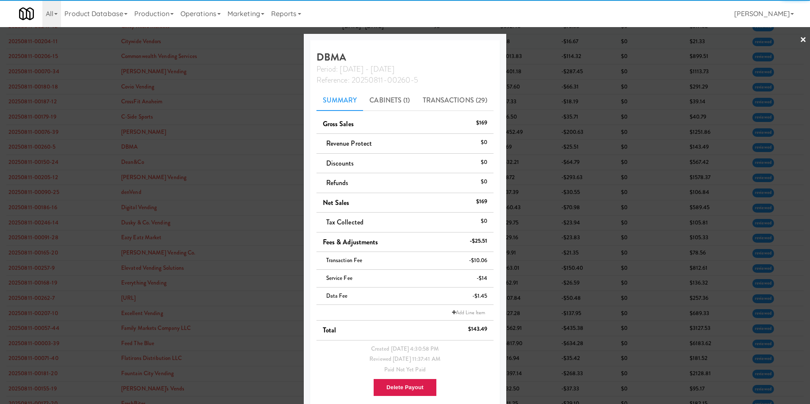
click at [539, 38] on link "×" at bounding box center [803, 40] width 7 height 26
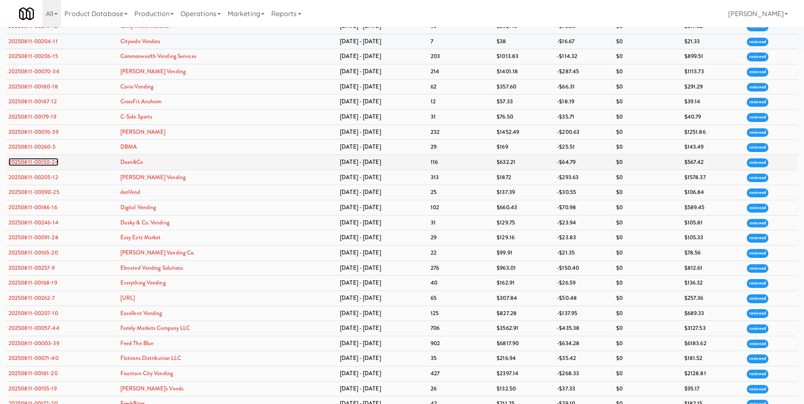
click at [23, 162] on link "20250811-00150-24" at bounding box center [33, 162] width 50 height 8
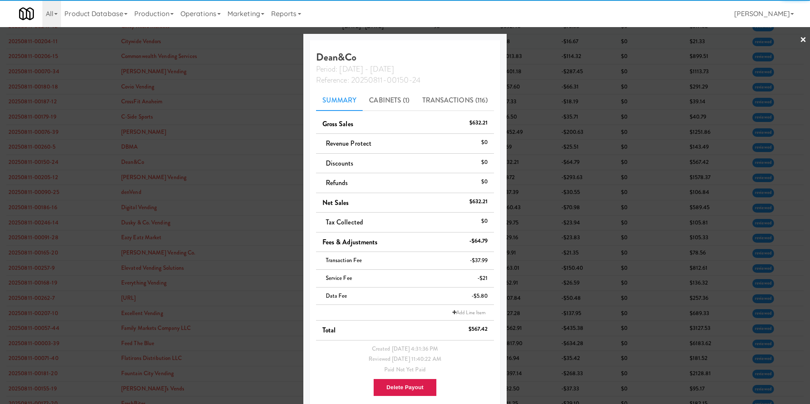
click at [539, 39] on link "×" at bounding box center [803, 40] width 7 height 26
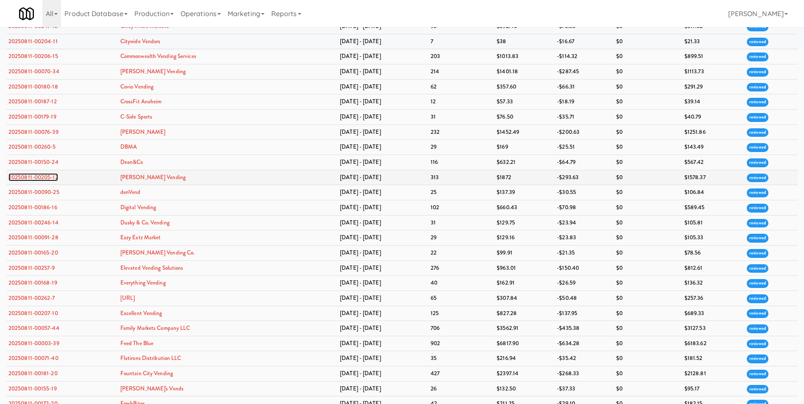
click at [28, 176] on link "20250811-00205-12" at bounding box center [33, 177] width 50 height 8
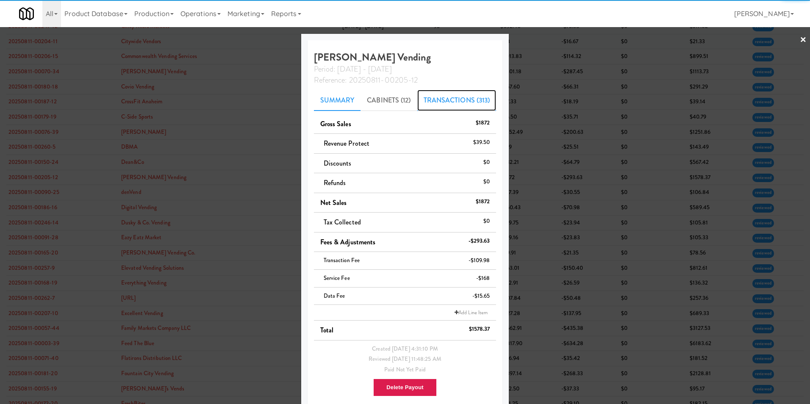
click at [458, 100] on link "Transactions (313)" at bounding box center [456, 100] width 79 height 21
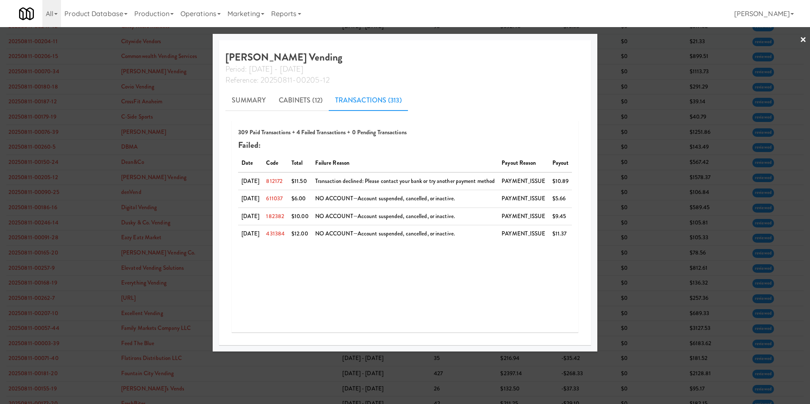
click at [539, 41] on link "×" at bounding box center [803, 40] width 7 height 26
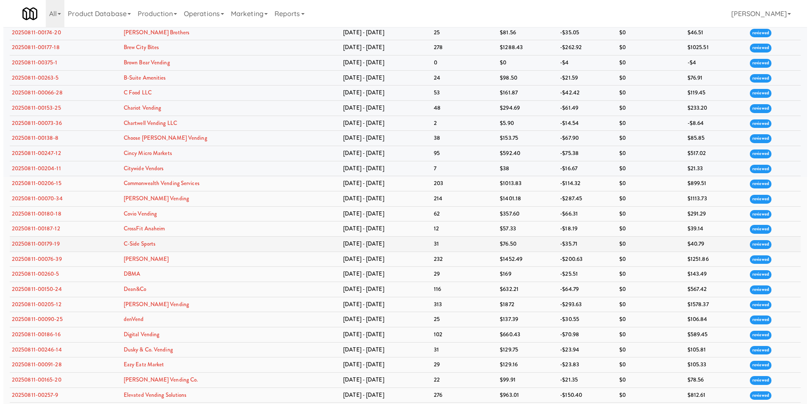
scroll to position [424, 0]
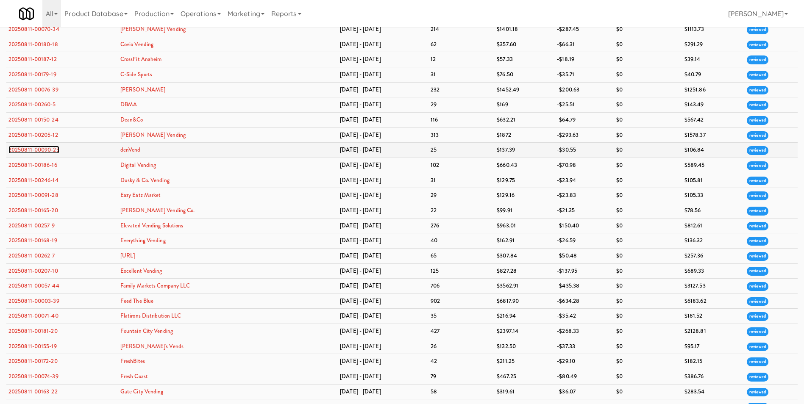
click at [49, 148] on link "20250811-00090-25" at bounding box center [33, 150] width 51 height 8
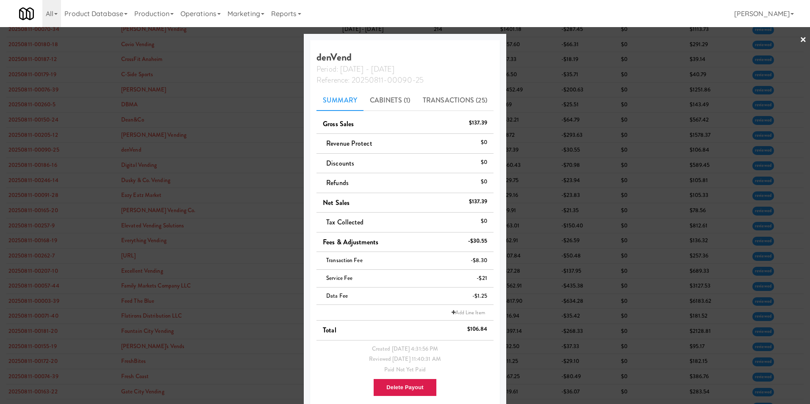
click at [539, 41] on link "×" at bounding box center [803, 40] width 7 height 26
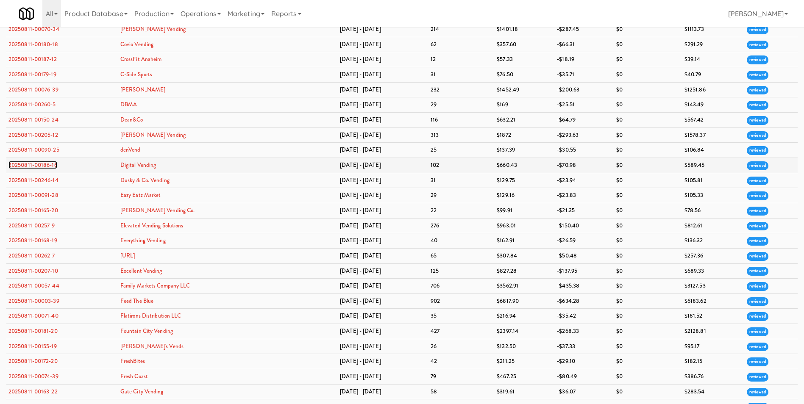
click at [47, 164] on link "20250811-00186-16" at bounding box center [32, 165] width 49 height 8
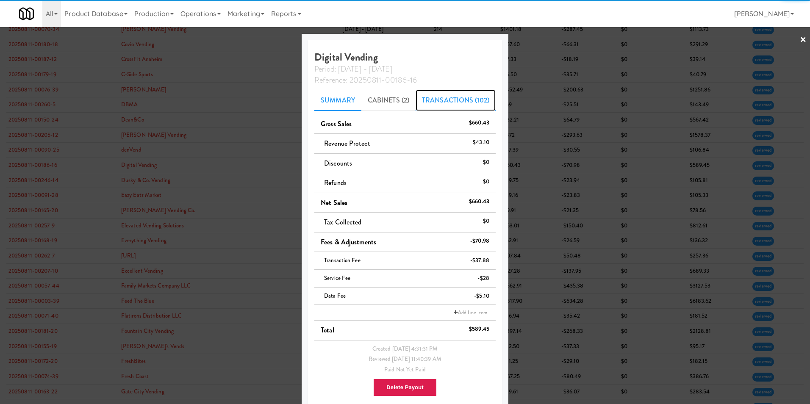
click at [473, 99] on link "Transactions (102)" at bounding box center [456, 100] width 80 height 21
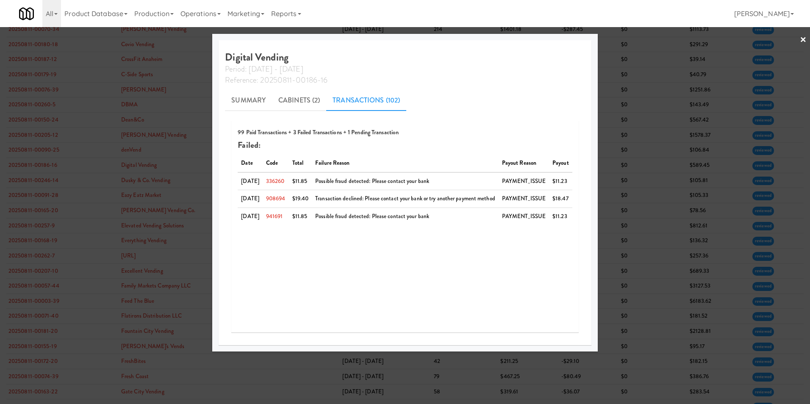
click at [539, 40] on link "×" at bounding box center [803, 40] width 7 height 26
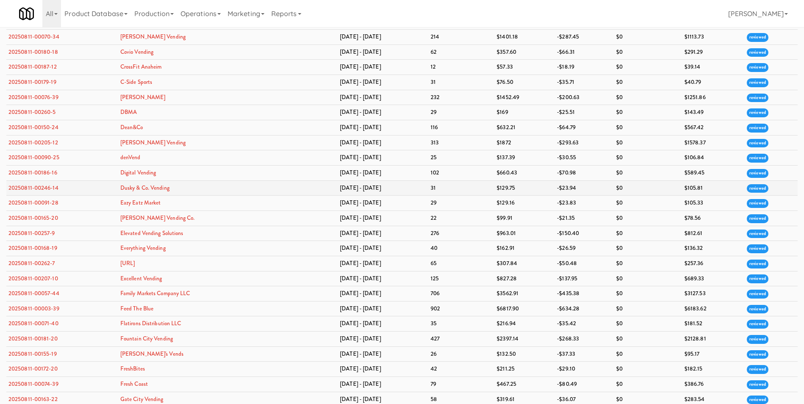
scroll to position [466, 0]
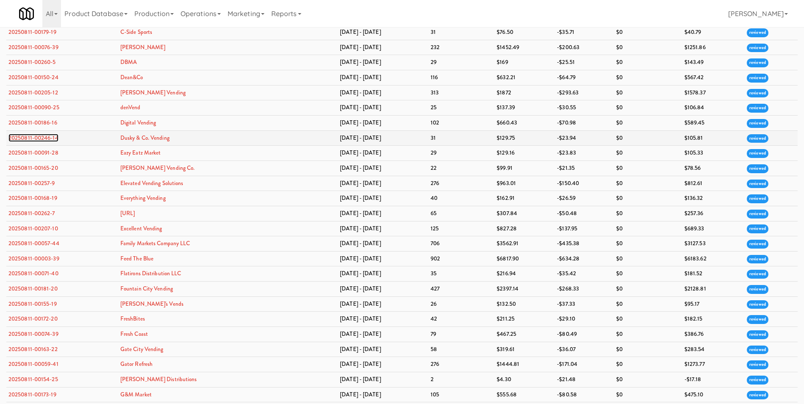
click at [44, 138] on link "20250811-00246-14" at bounding box center [33, 138] width 50 height 8
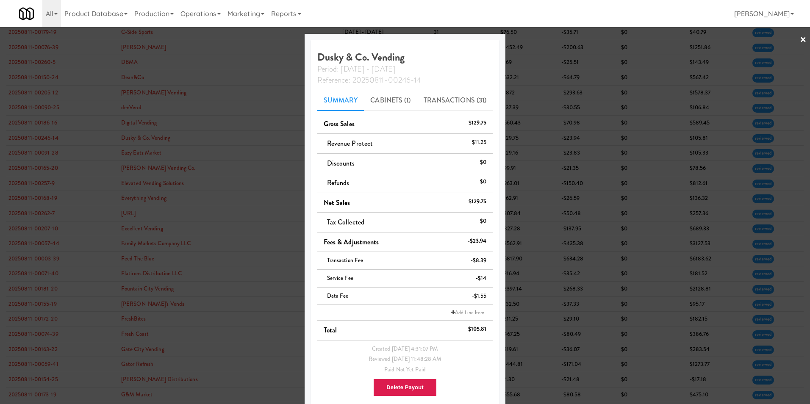
click at [539, 41] on link "×" at bounding box center [803, 40] width 7 height 26
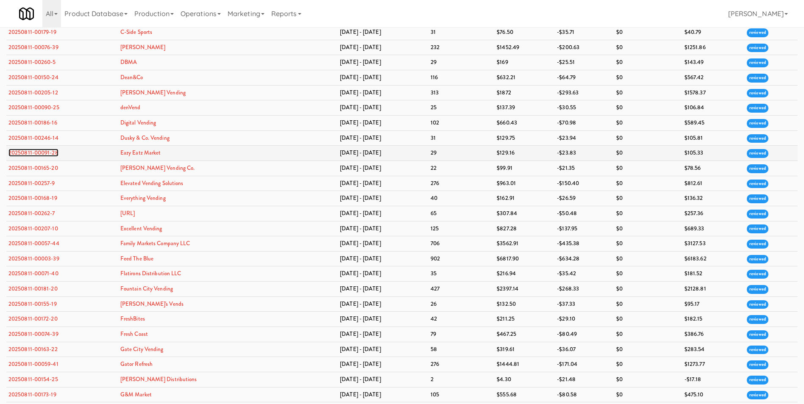
click at [28, 151] on link "20250811-00091-28" at bounding box center [33, 153] width 50 height 8
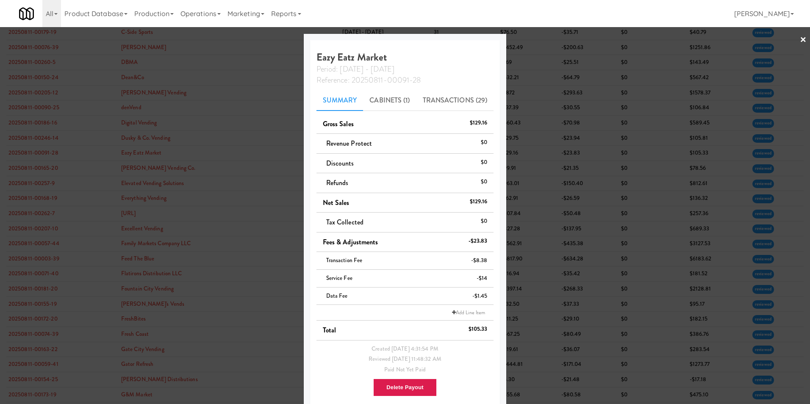
click at [539, 38] on link "×" at bounding box center [803, 40] width 7 height 26
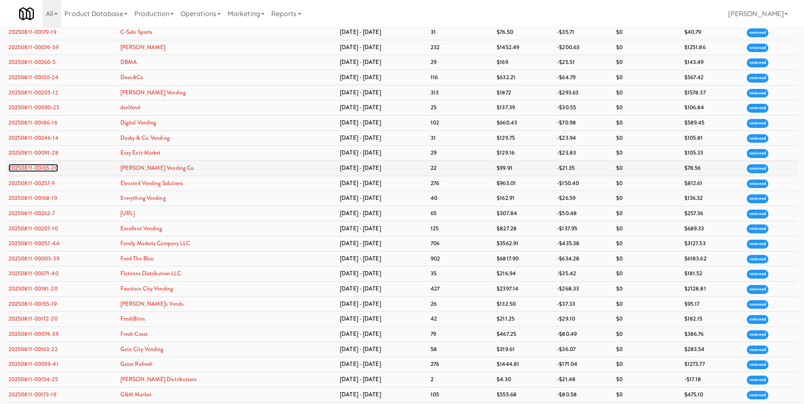
click at [40, 167] on link "20250811-00165-20" at bounding box center [33, 168] width 50 height 8
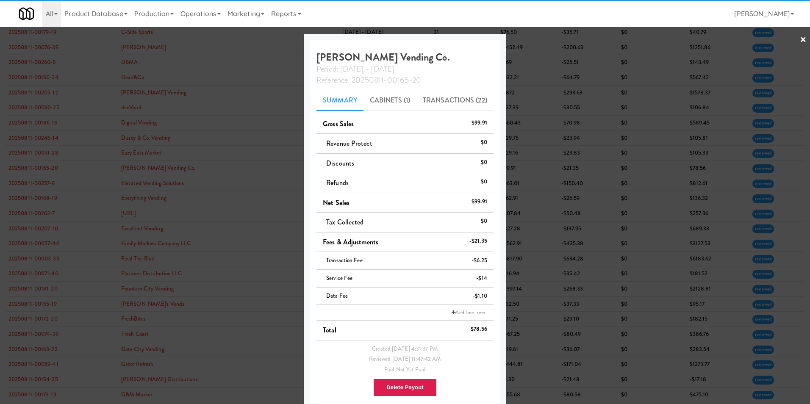
click at [539, 40] on link "×" at bounding box center [803, 40] width 7 height 26
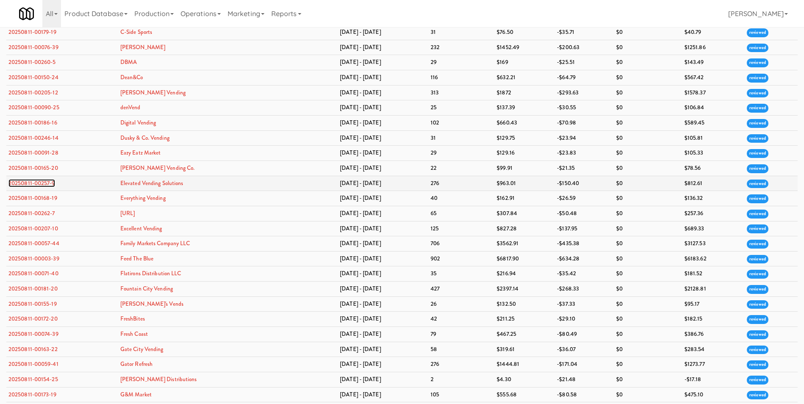
click at [50, 182] on link "20250811-00257-9" at bounding box center [31, 183] width 47 height 8
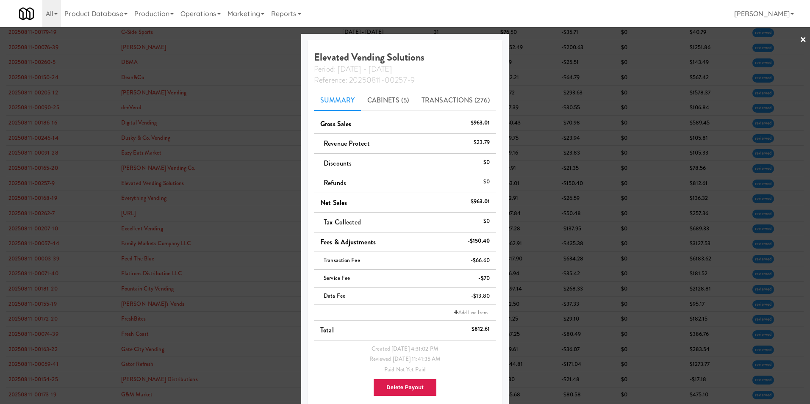
click at [539, 41] on link "×" at bounding box center [803, 40] width 7 height 26
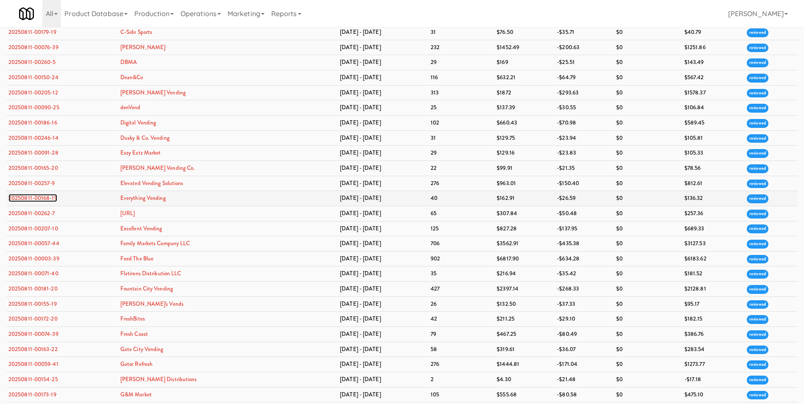
click at [48, 197] on link "20250811-00168-19" at bounding box center [32, 198] width 49 height 8
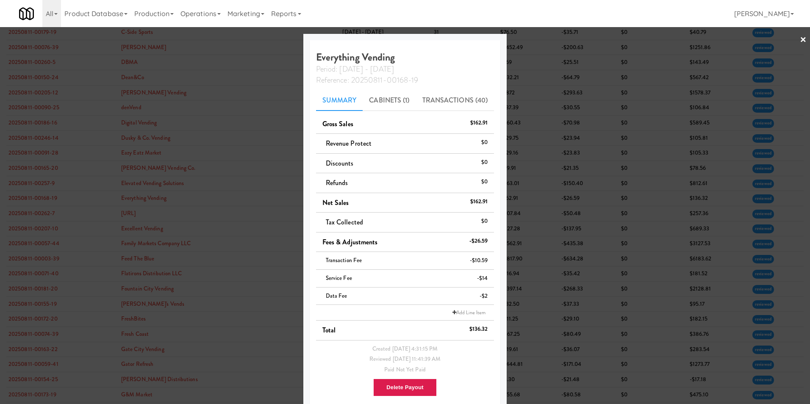
click at [539, 42] on link "×" at bounding box center [803, 40] width 7 height 26
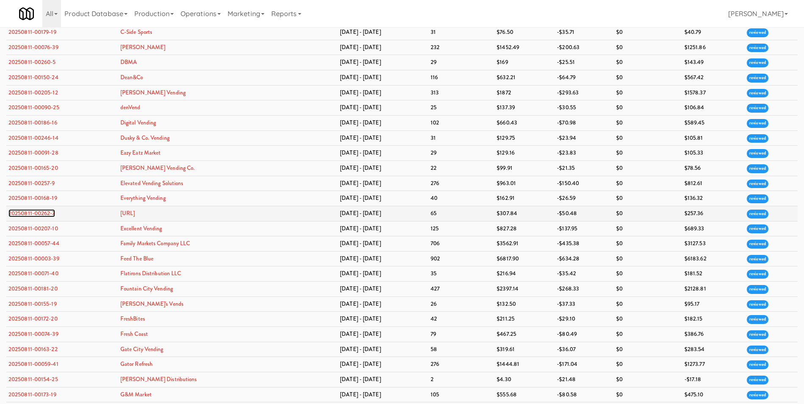
click at [44, 212] on link "20250811-00262-7" at bounding box center [31, 213] width 47 height 8
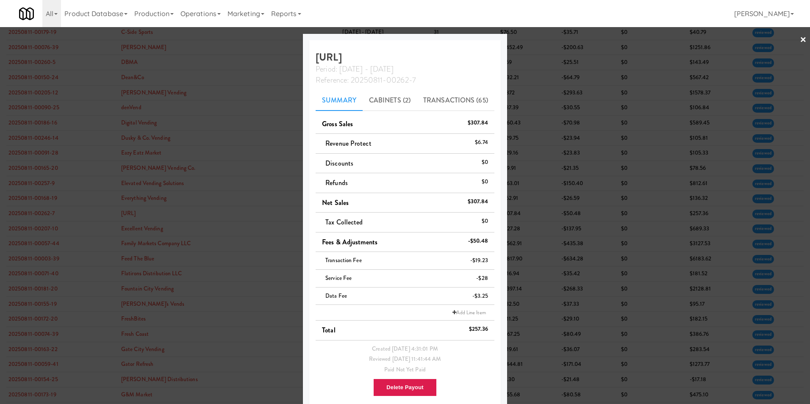
click at [539, 38] on link "×" at bounding box center [803, 40] width 7 height 26
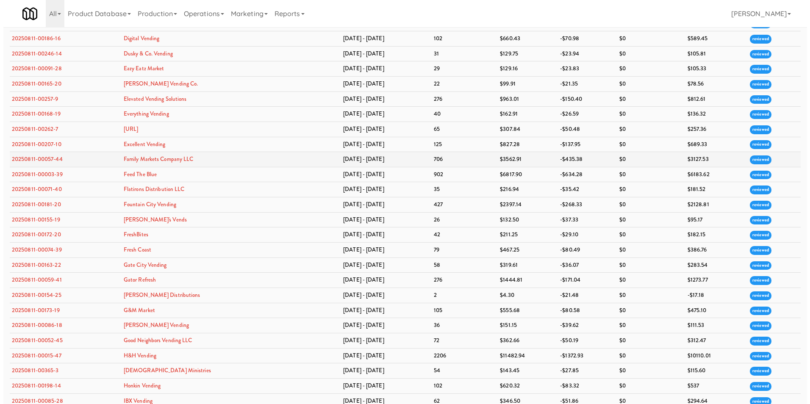
scroll to position [551, 0]
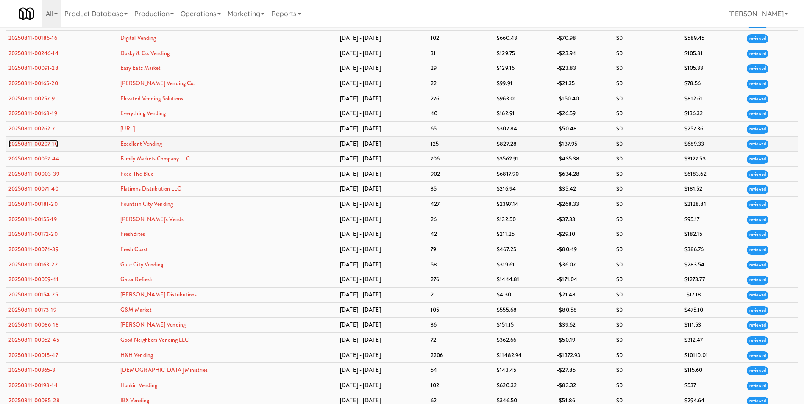
click at [27, 144] on link "20250811-00207-10" at bounding box center [33, 144] width 50 height 8
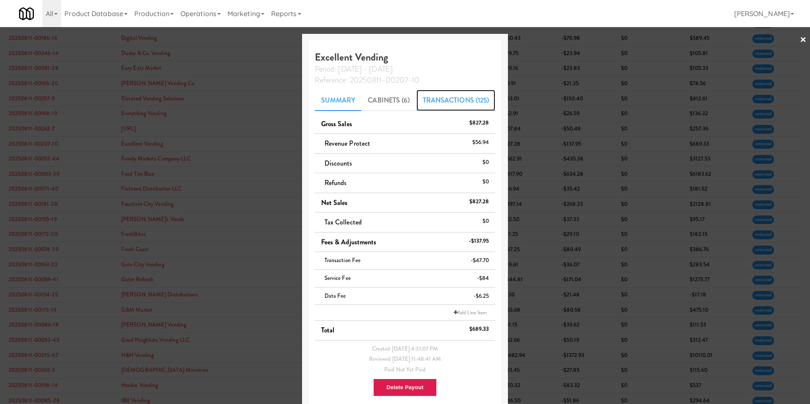
click at [452, 99] on link "Transactions (125)" at bounding box center [456, 100] width 79 height 21
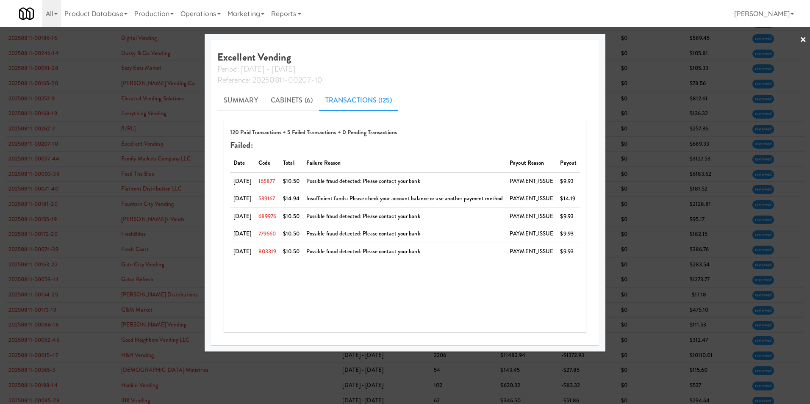
click at [539, 43] on link "×" at bounding box center [803, 40] width 7 height 26
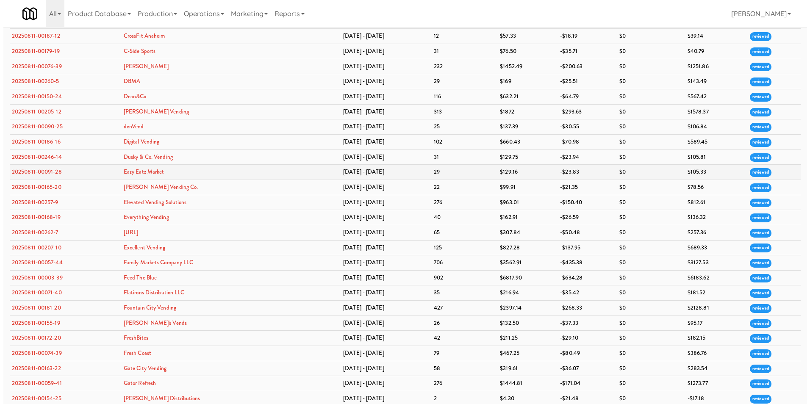
scroll to position [551, 0]
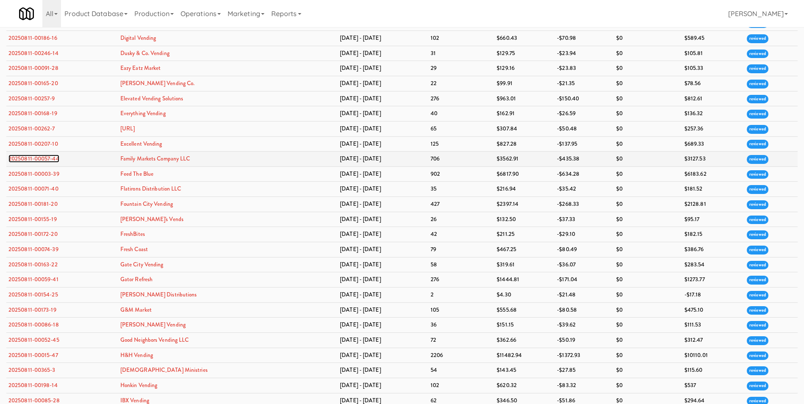
click at [34, 156] on link "20250811-00057-44" at bounding box center [33, 159] width 51 height 8
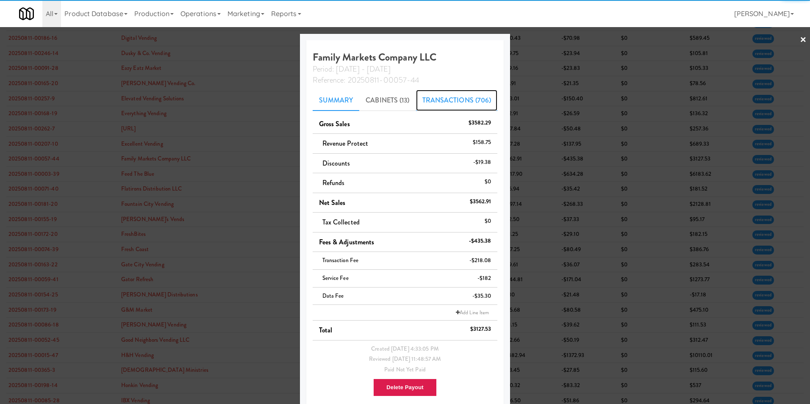
click at [456, 101] on link "Transactions (706)" at bounding box center [457, 100] width 82 height 21
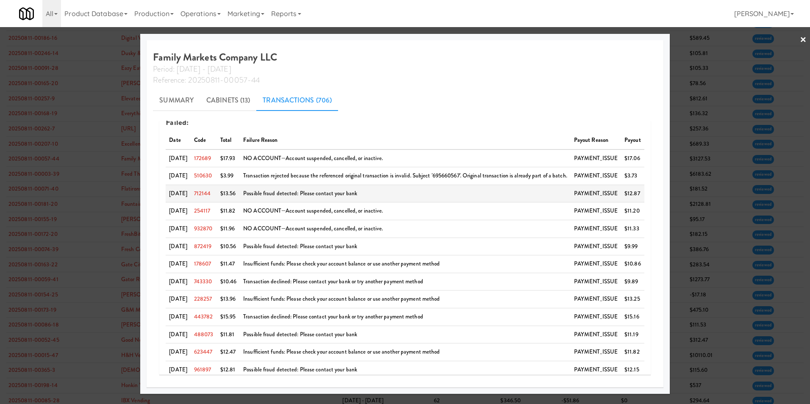
scroll to position [33, 0]
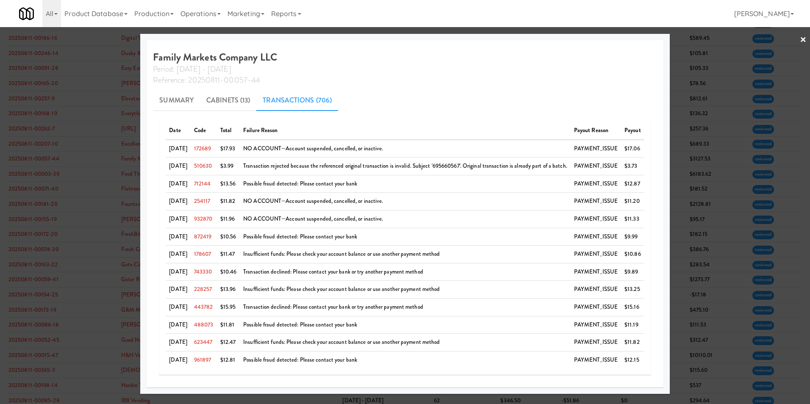
click at [539, 37] on link "×" at bounding box center [803, 40] width 7 height 26
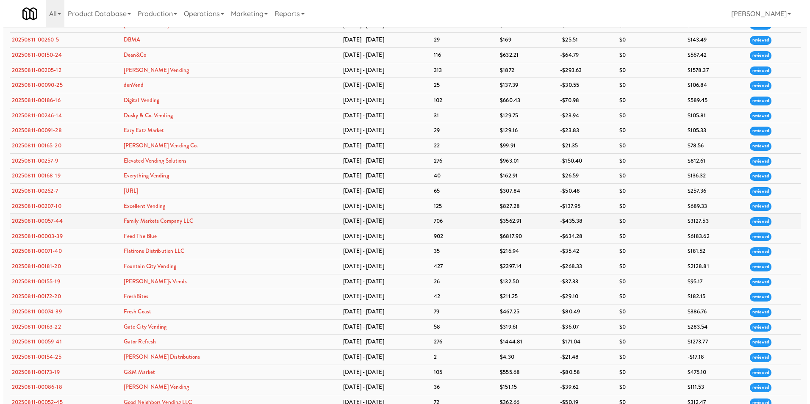
scroll to position [508, 0]
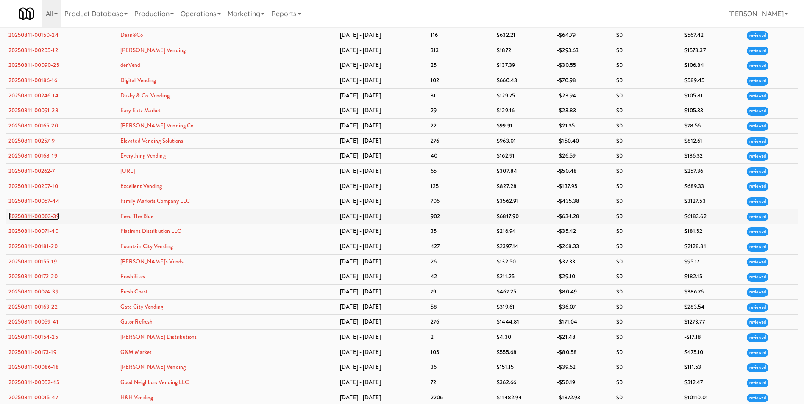
click at [36, 217] on link "20250811-00003-39" at bounding box center [33, 216] width 51 height 8
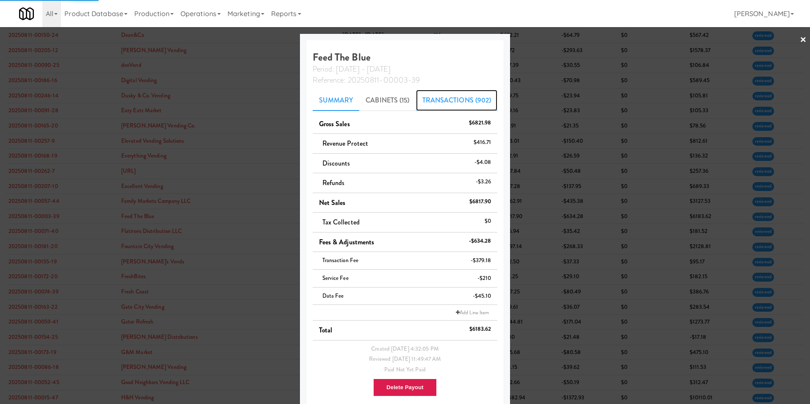
click at [461, 98] on link "Transactions (902)" at bounding box center [457, 100] width 82 height 21
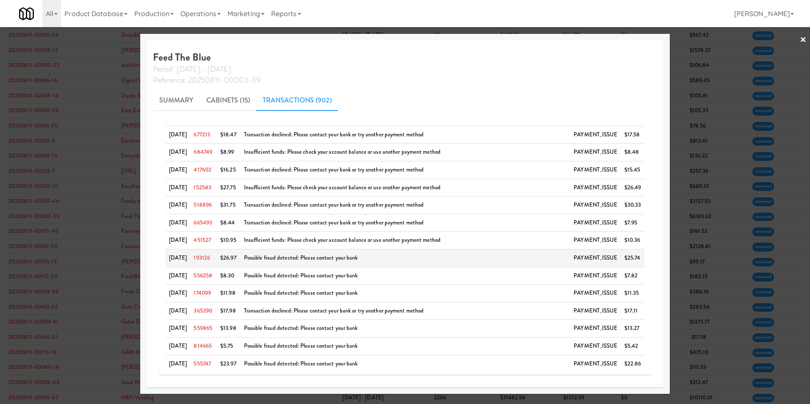
scroll to position [350, 0]
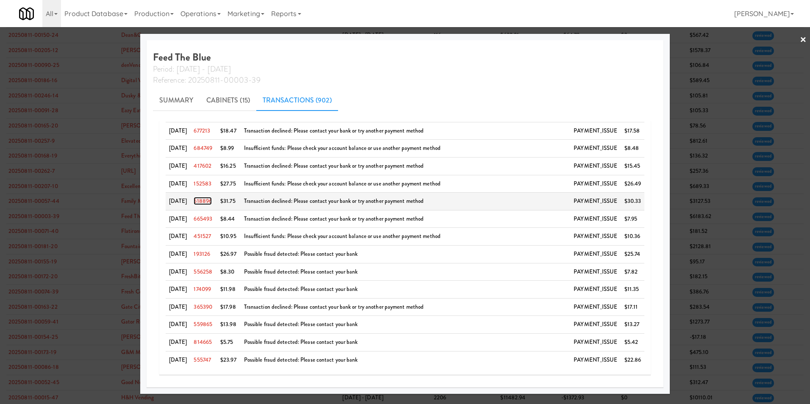
click at [207, 200] on link "518896" at bounding box center [203, 201] width 18 height 8
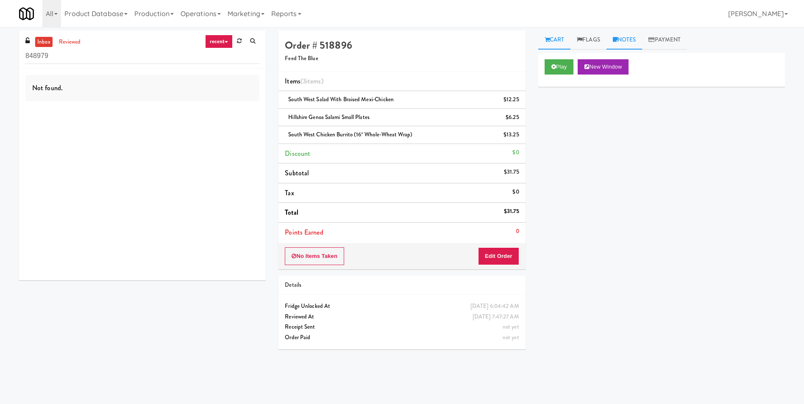
click at [539, 43] on link "Notes" at bounding box center [624, 40] width 36 height 19
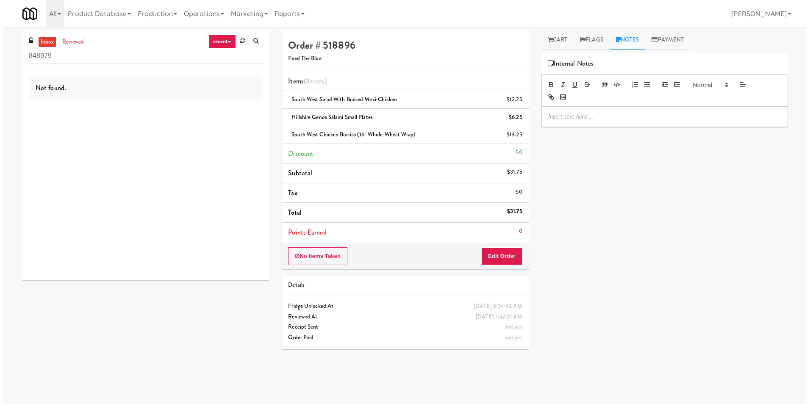
scroll to position [27, 0]
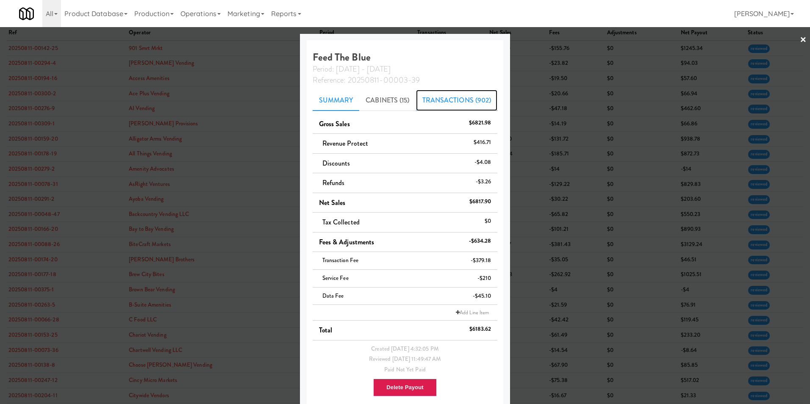
click at [475, 99] on link "Transactions (902)" at bounding box center [457, 100] width 82 height 21
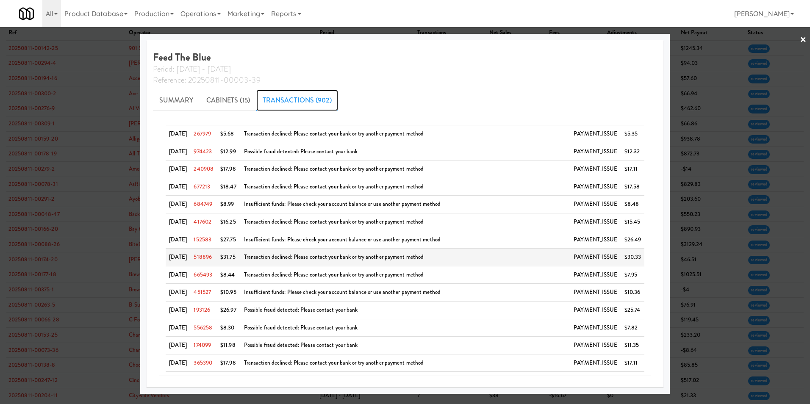
scroll to position [350, 0]
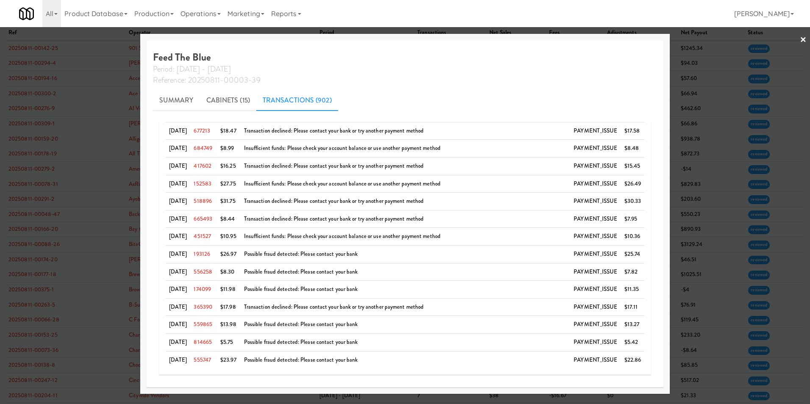
click at [539, 40] on link "×" at bounding box center [803, 40] width 7 height 26
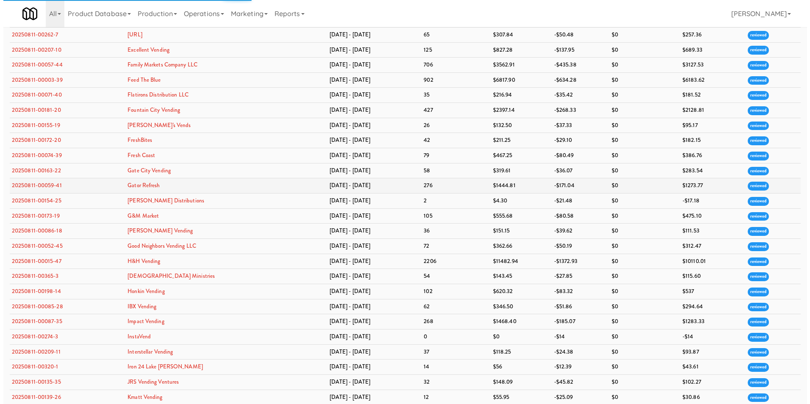
scroll to position [649, 0]
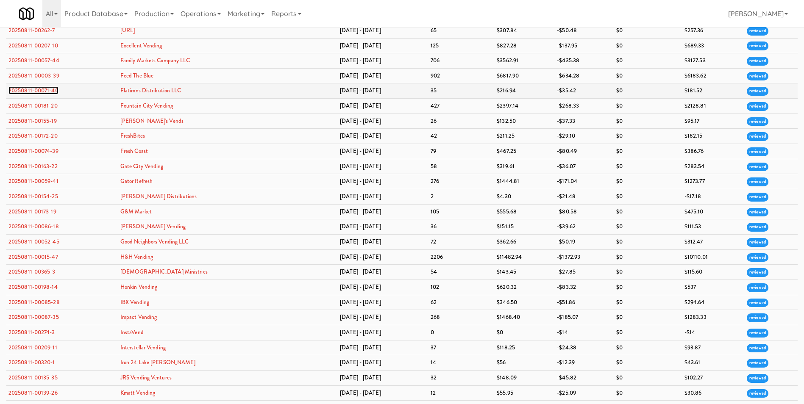
click at [47, 92] on link "20250811-00071-40" at bounding box center [33, 90] width 50 height 8
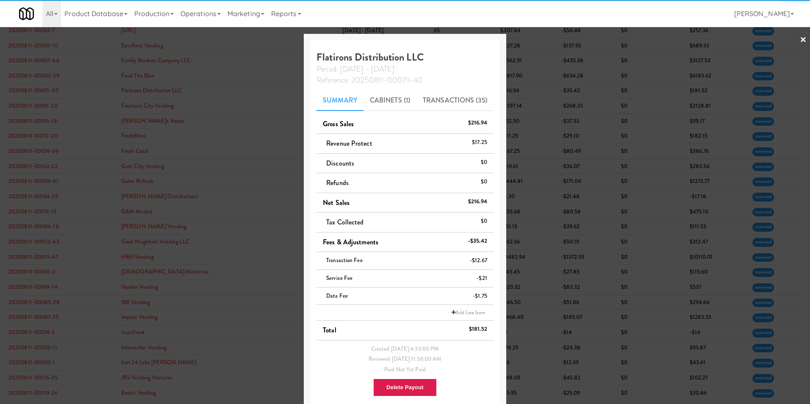
click at [539, 44] on link "×" at bounding box center [803, 40] width 7 height 26
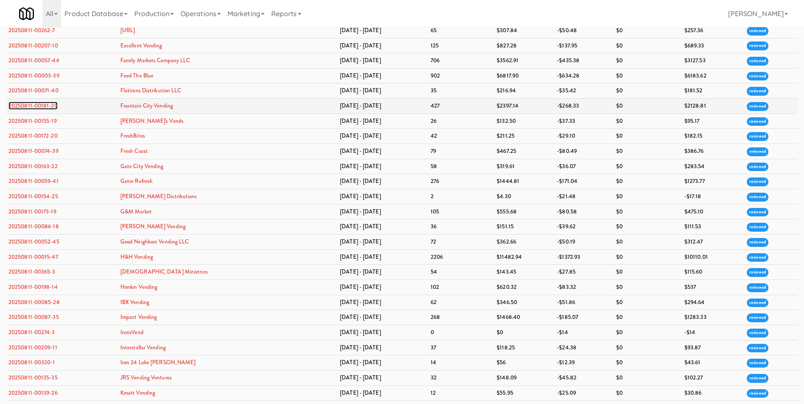
click at [30, 104] on link "20250811-00181-20" at bounding box center [32, 106] width 49 height 8
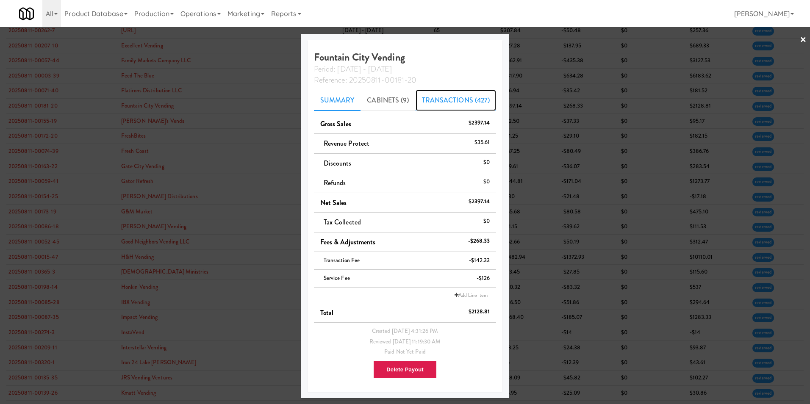
click at [451, 97] on link "Transactions (427)" at bounding box center [456, 100] width 81 height 21
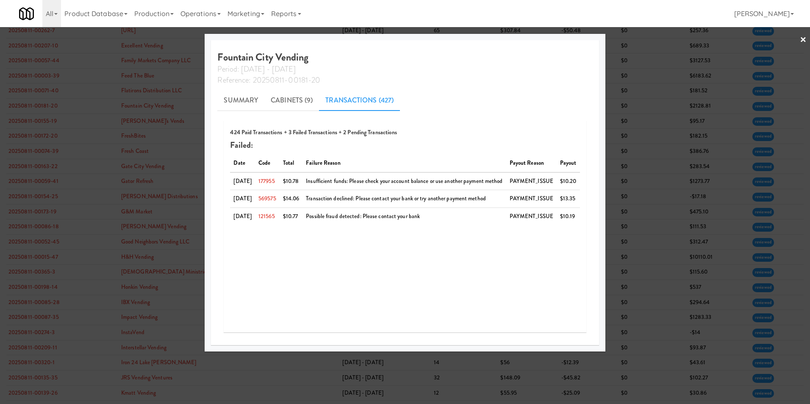
click at [539, 38] on link "×" at bounding box center [803, 40] width 7 height 26
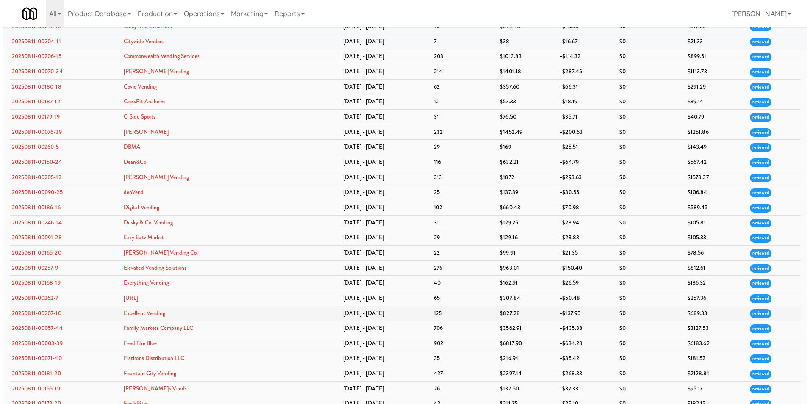
scroll to position [508, 0]
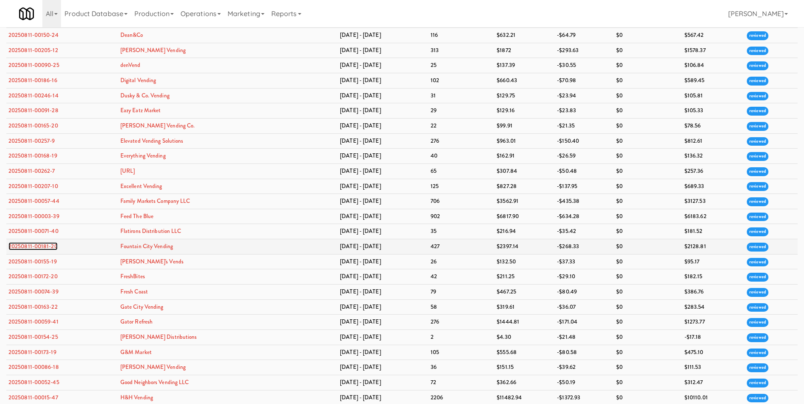
click at [36, 245] on link "20250811-00181-20" at bounding box center [32, 246] width 49 height 8
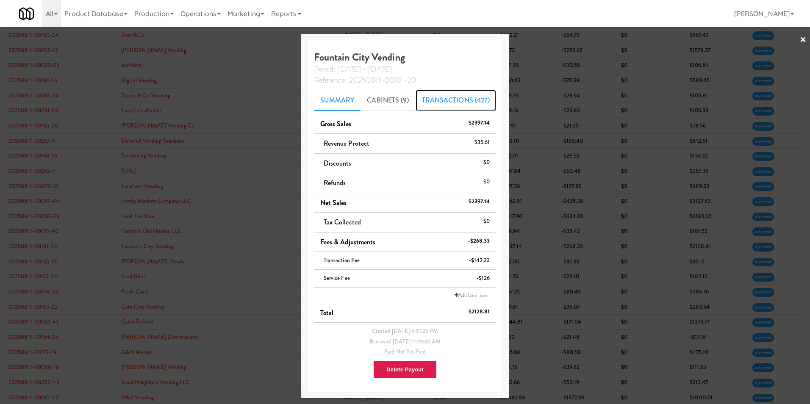
click at [453, 97] on link "Transactions (427)" at bounding box center [456, 100] width 81 height 21
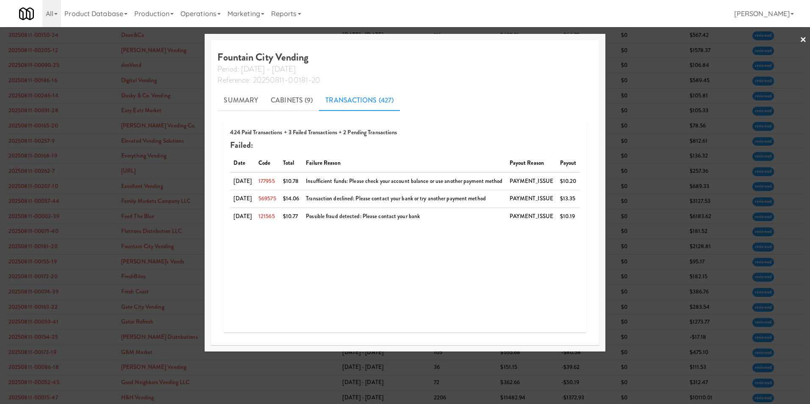
click at [539, 38] on link "×" at bounding box center [803, 40] width 7 height 26
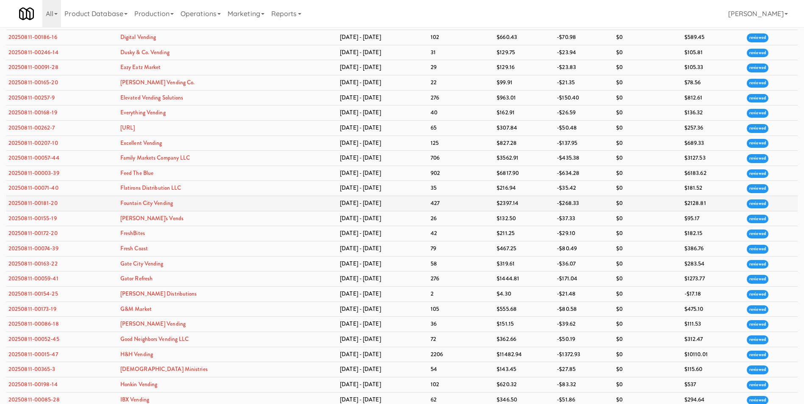
scroll to position [593, 0]
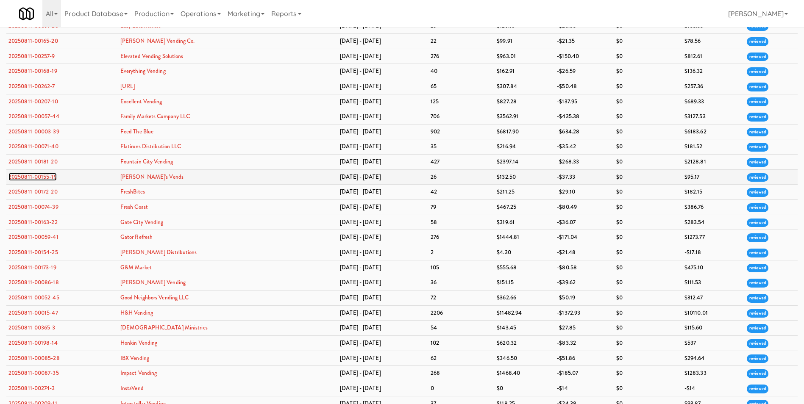
click at [44, 175] on link "20250811-00155-19" at bounding box center [32, 177] width 48 height 8
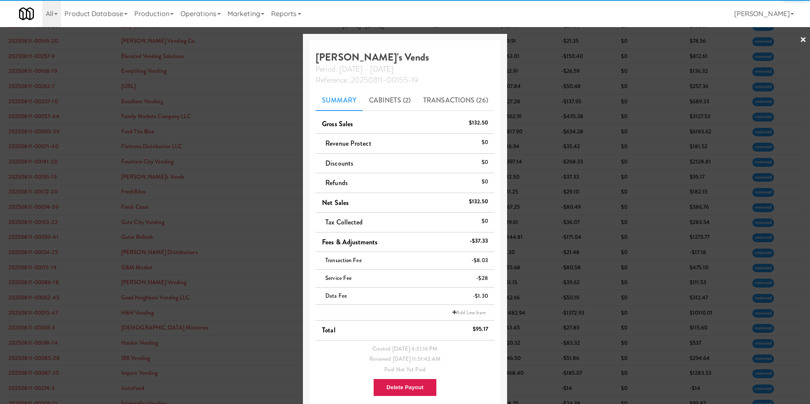
click at [539, 39] on div at bounding box center [405, 202] width 810 height 404
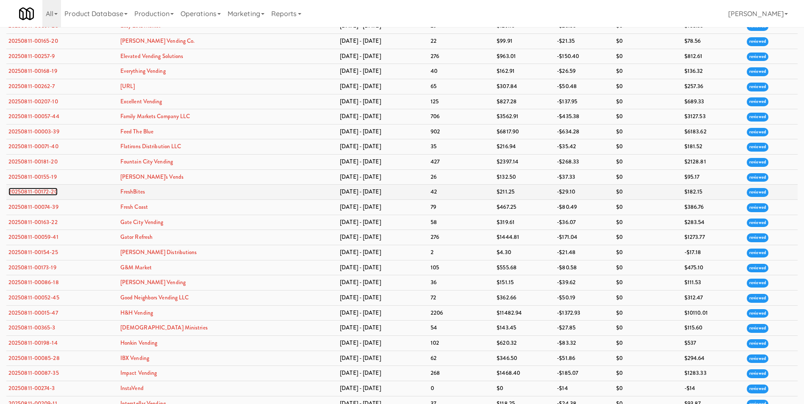
click at [35, 189] on link "20250811-00172-20" at bounding box center [32, 192] width 49 height 8
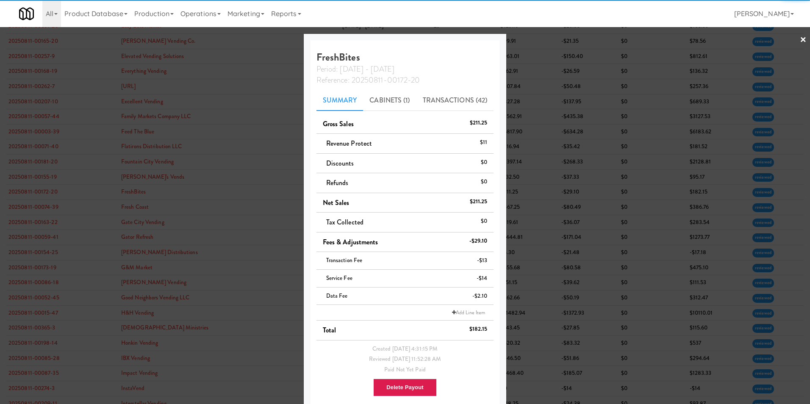
click at [539, 42] on link "×" at bounding box center [803, 40] width 7 height 26
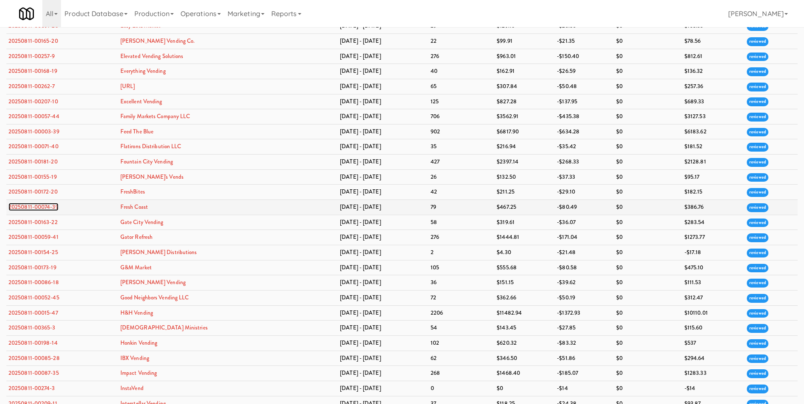
click at [54, 207] on link "20250811-00074-39" at bounding box center [33, 207] width 50 height 8
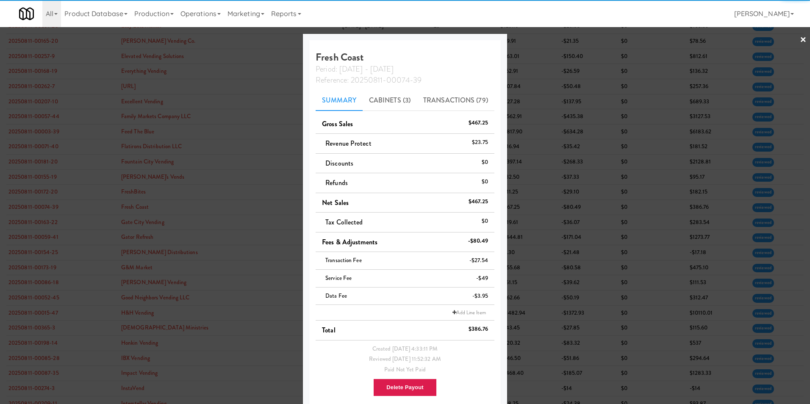
click at [539, 42] on link "×" at bounding box center [803, 40] width 7 height 26
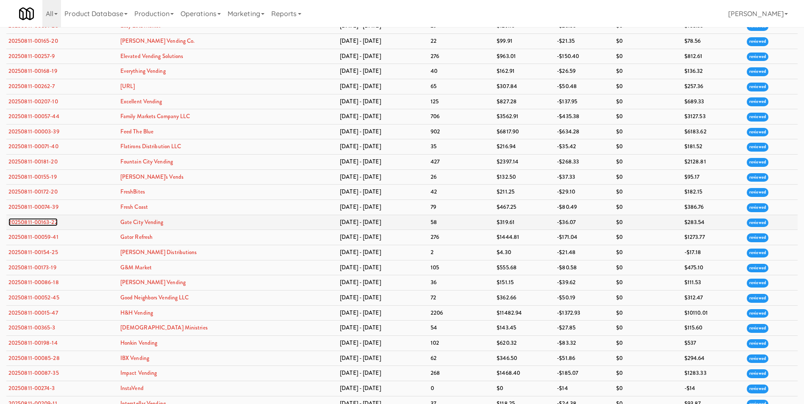
click at [51, 223] on link "20250811-00163-22" at bounding box center [32, 222] width 49 height 8
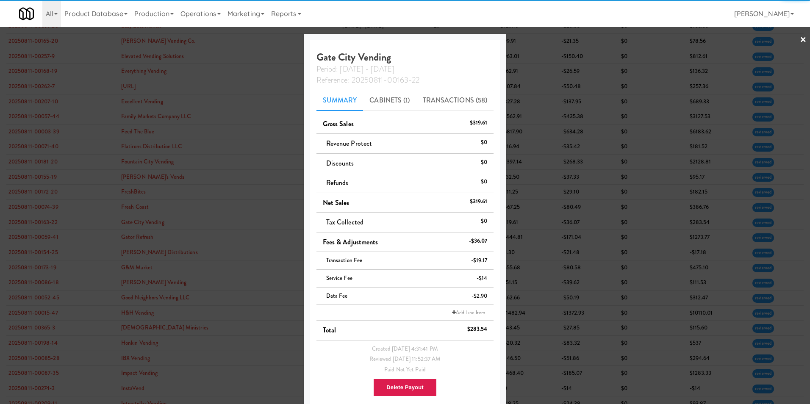
click at [539, 36] on link "×" at bounding box center [803, 40] width 7 height 26
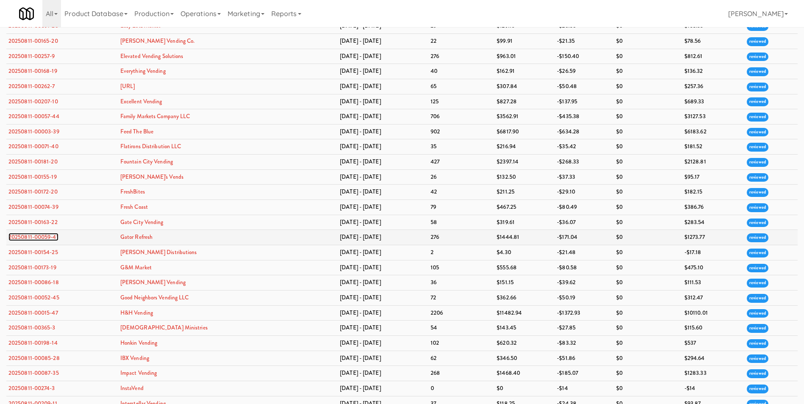
click at [36, 235] on link "20250811-00059-41" at bounding box center [33, 237] width 50 height 8
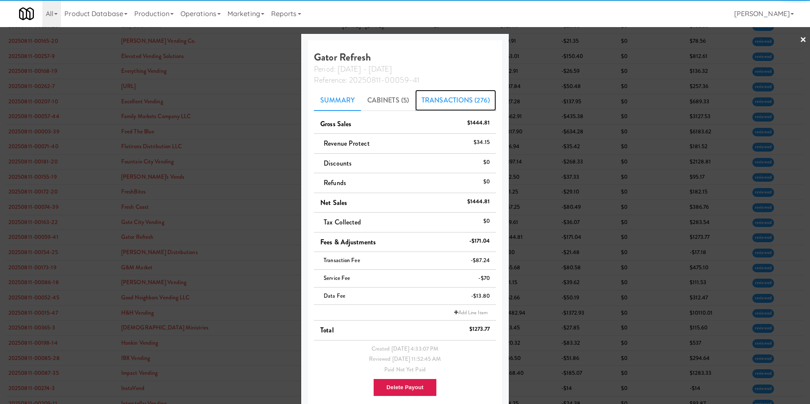
click at [470, 102] on link "Transactions (276)" at bounding box center [455, 100] width 81 height 21
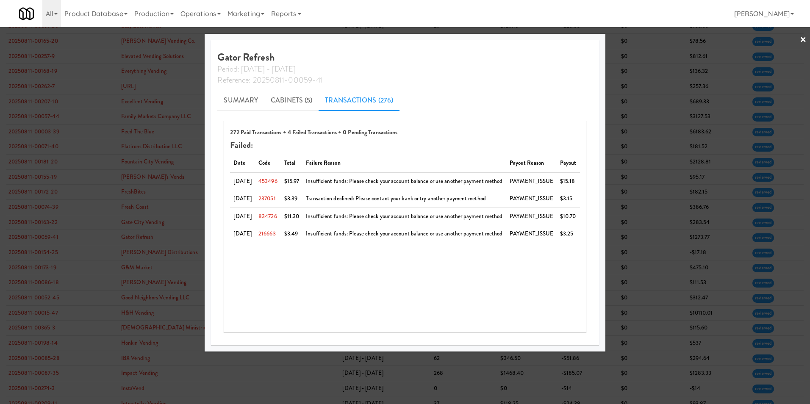
click at [539, 36] on link "×" at bounding box center [803, 40] width 7 height 26
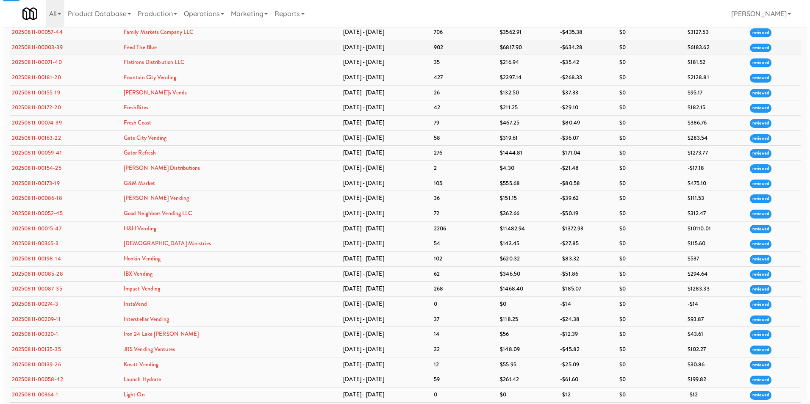
scroll to position [678, 0]
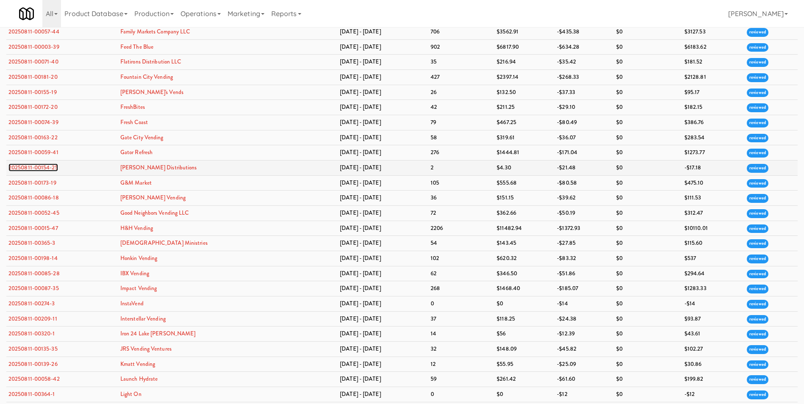
click at [29, 169] on link "20250811-00154-25" at bounding box center [33, 168] width 50 height 8
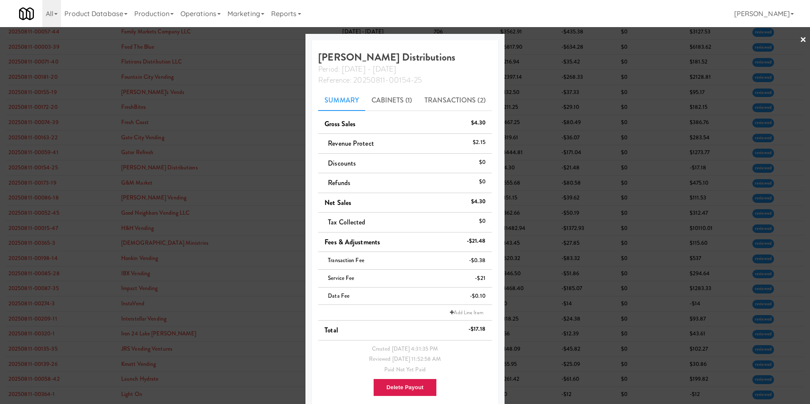
click at [539, 38] on link "×" at bounding box center [803, 40] width 7 height 26
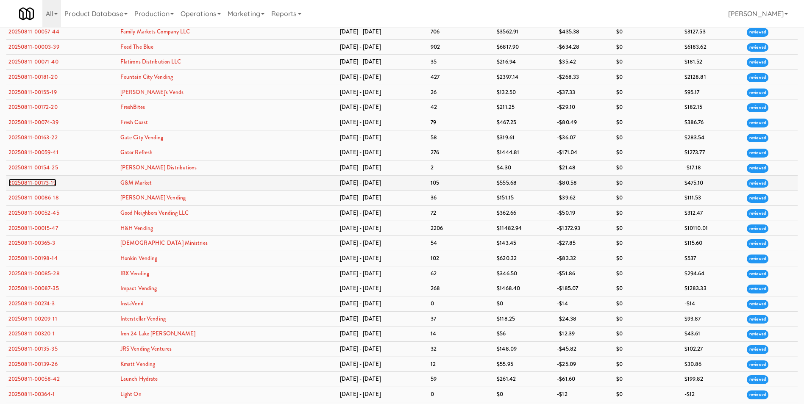
click at [51, 183] on link "20250811-00173-19" at bounding box center [32, 183] width 48 height 8
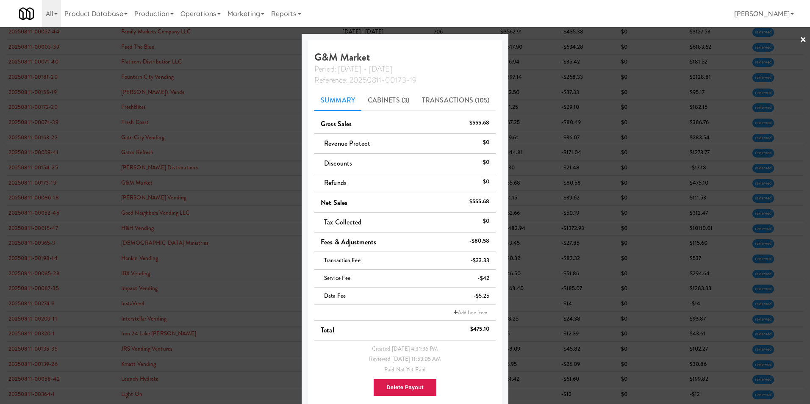
click at [539, 39] on link "×" at bounding box center [803, 40] width 7 height 26
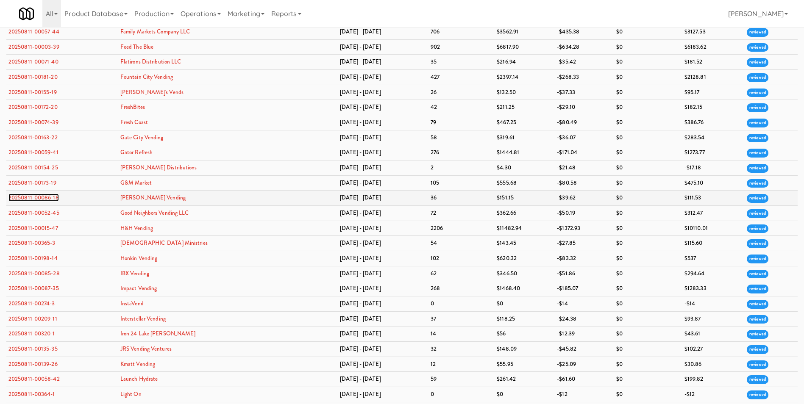
click at [46, 199] on link "20250811-00086-18" at bounding box center [33, 198] width 50 height 8
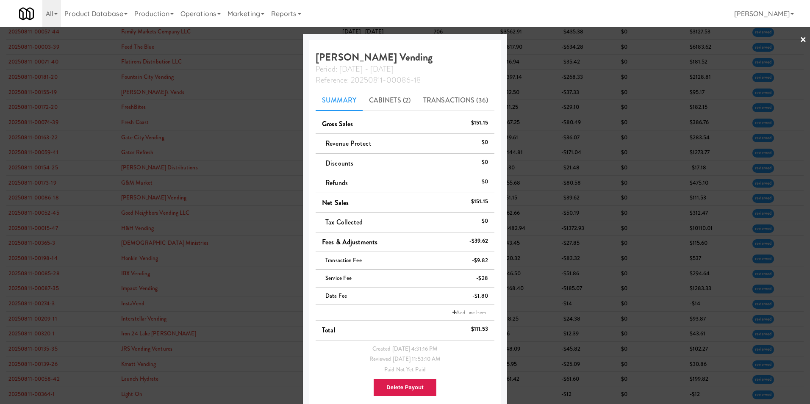
click at [539, 39] on link "×" at bounding box center [803, 40] width 7 height 26
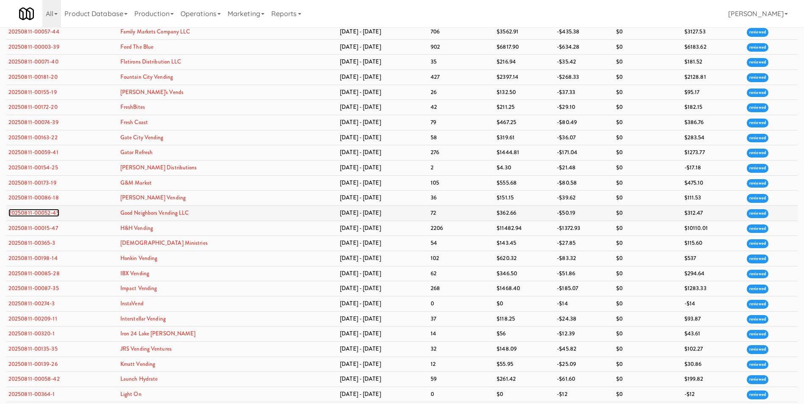
click at [42, 214] on link "20250811-00052-45" at bounding box center [33, 213] width 51 height 8
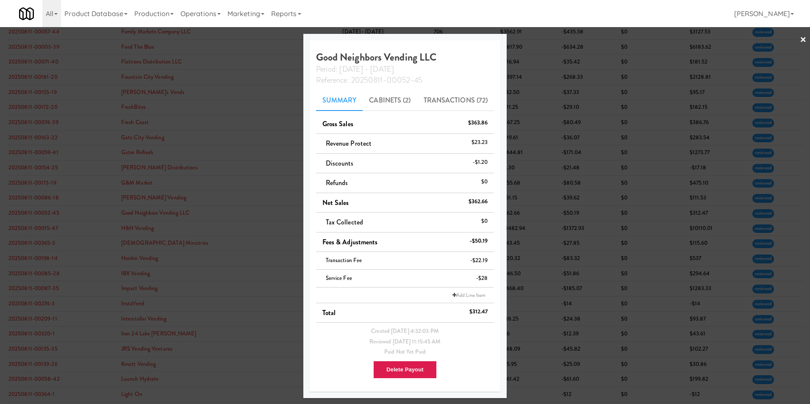
click at [539, 38] on link "×" at bounding box center [803, 40] width 7 height 26
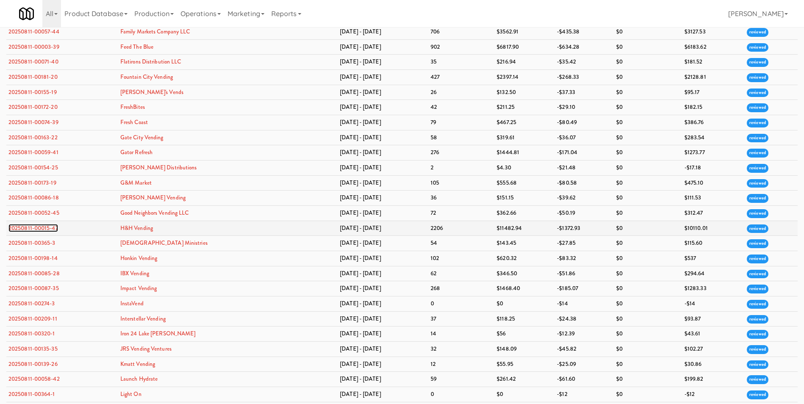
click at [42, 227] on link "20250811-00015-47" at bounding box center [33, 228] width 50 height 8
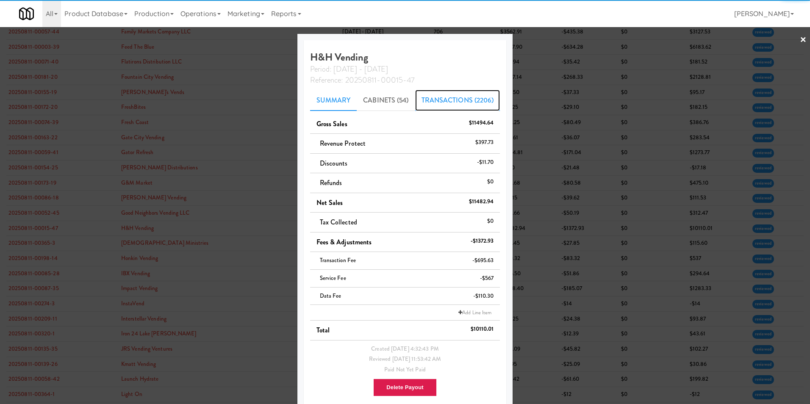
click at [446, 100] on link "Transactions (2206)" at bounding box center [457, 100] width 85 height 21
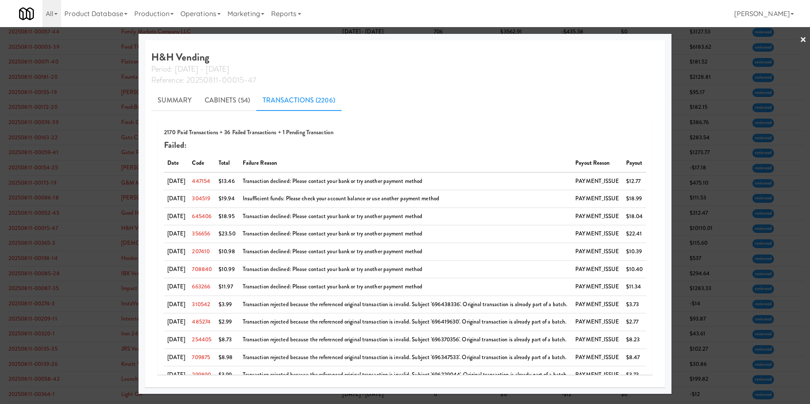
click at [539, 37] on link "×" at bounding box center [803, 40] width 7 height 26
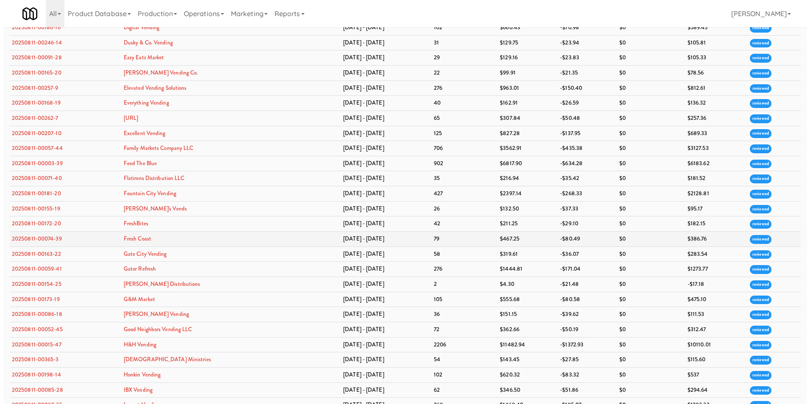
scroll to position [636, 0]
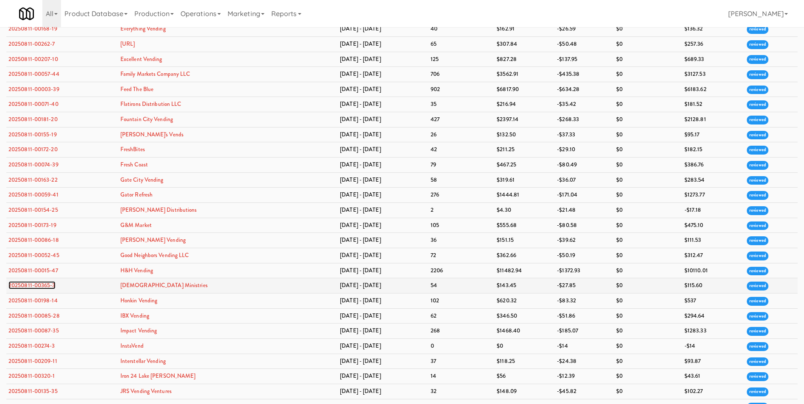
click at [48, 284] on link "20250811-00365-3" at bounding box center [31, 285] width 47 height 8
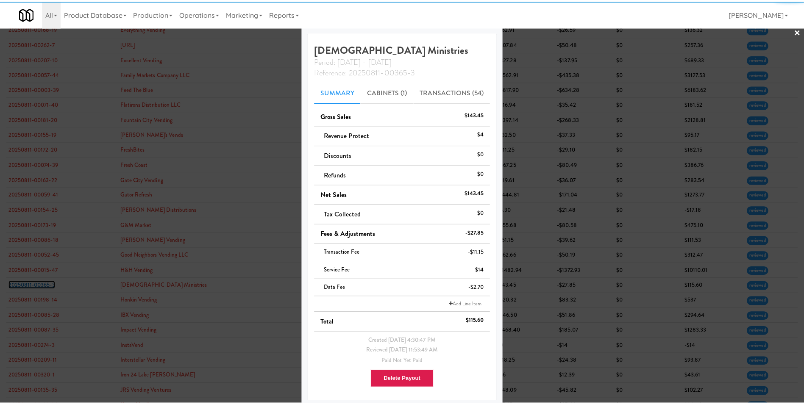
scroll to position [12, 0]
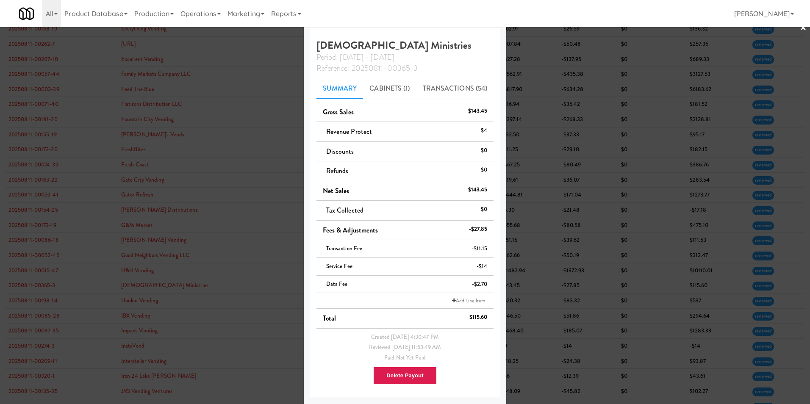
click at [539, 29] on link "×" at bounding box center [803, 28] width 7 height 26
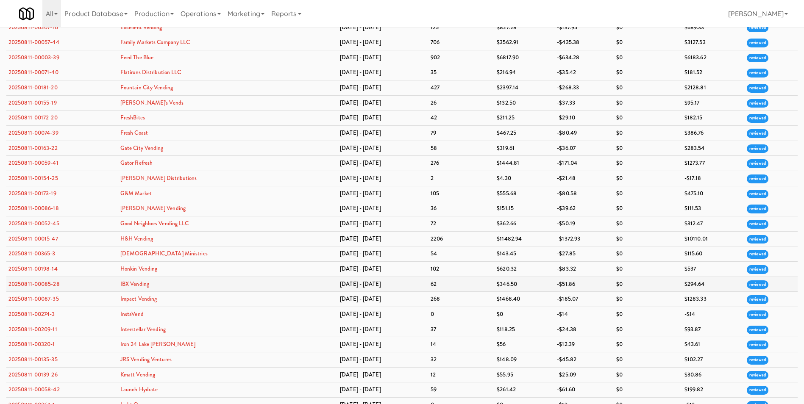
scroll to position [720, 0]
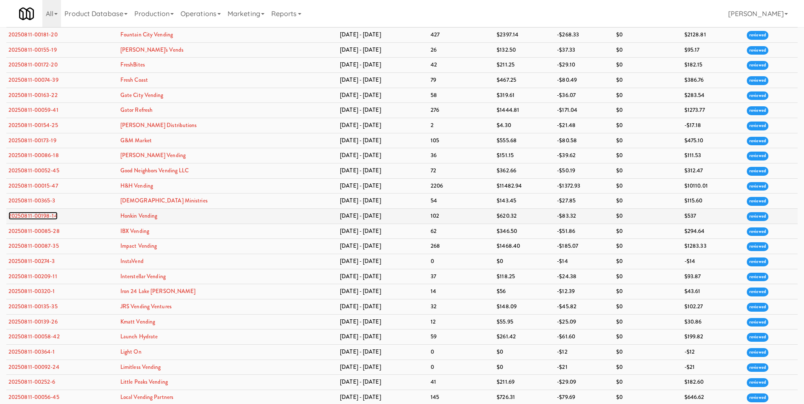
click at [47, 213] on link "20250811-00198-14" at bounding box center [32, 216] width 49 height 8
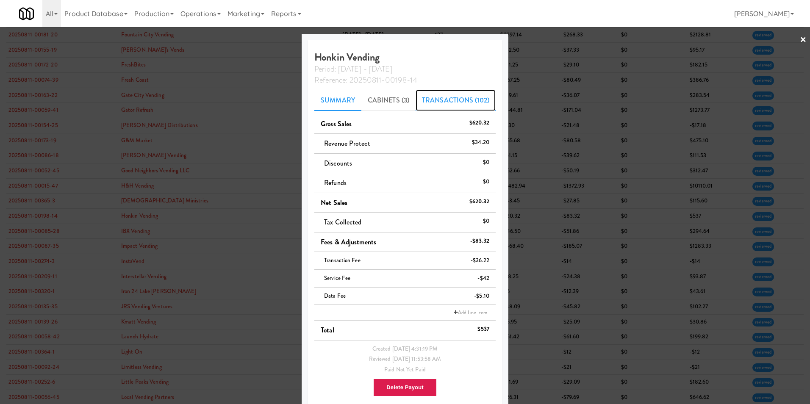
click at [457, 97] on link "Transactions (102)" at bounding box center [456, 100] width 80 height 21
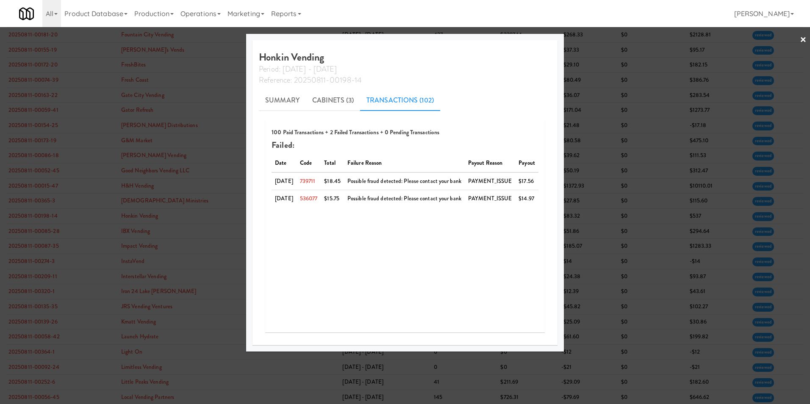
click at [539, 38] on link "×" at bounding box center [803, 40] width 7 height 26
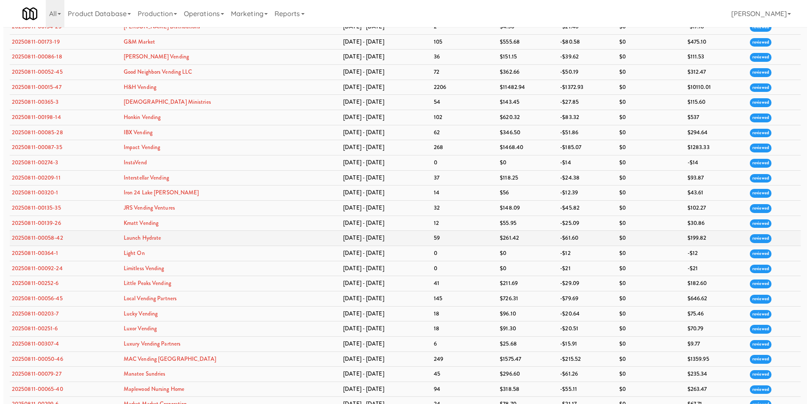
scroll to position [805, 0]
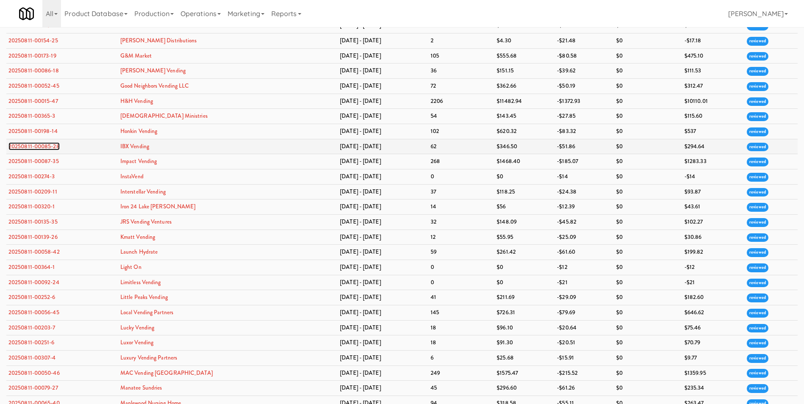
click at [54, 144] on link "20250811-00085-28" at bounding box center [33, 146] width 51 height 8
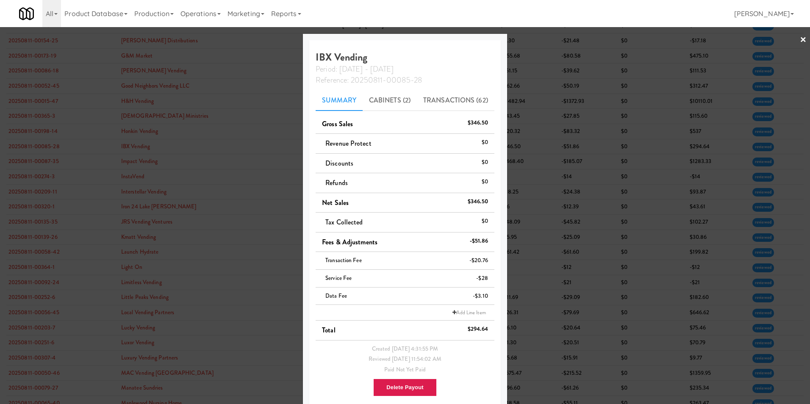
click at [539, 37] on link "×" at bounding box center [803, 40] width 7 height 26
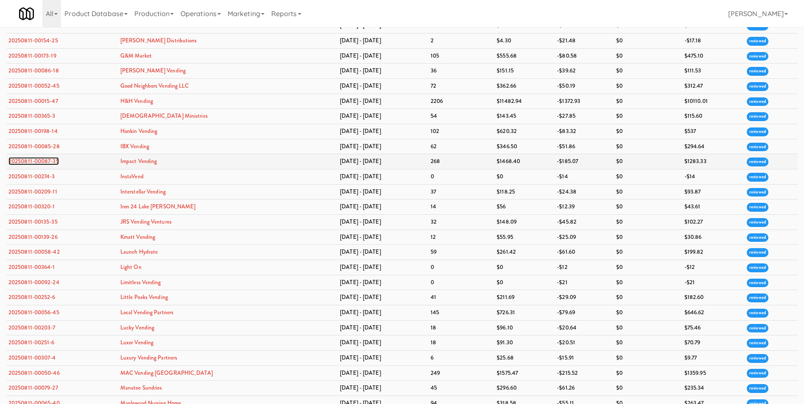
click at [37, 160] on link "20250811-00087-35" at bounding box center [33, 161] width 50 height 8
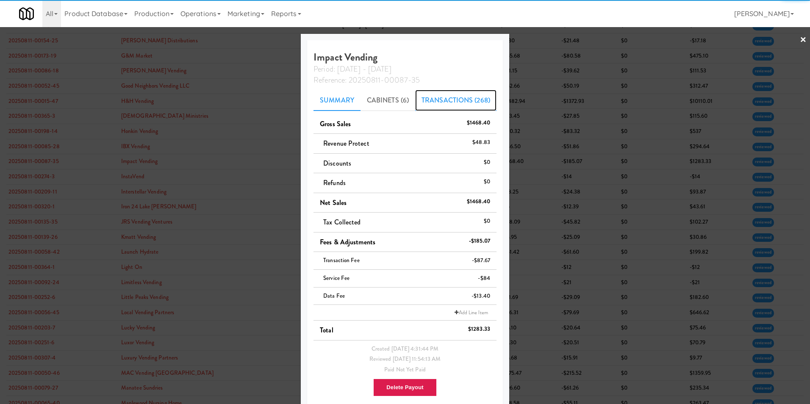
click at [468, 95] on link "Transactions (268)" at bounding box center [455, 100] width 81 height 21
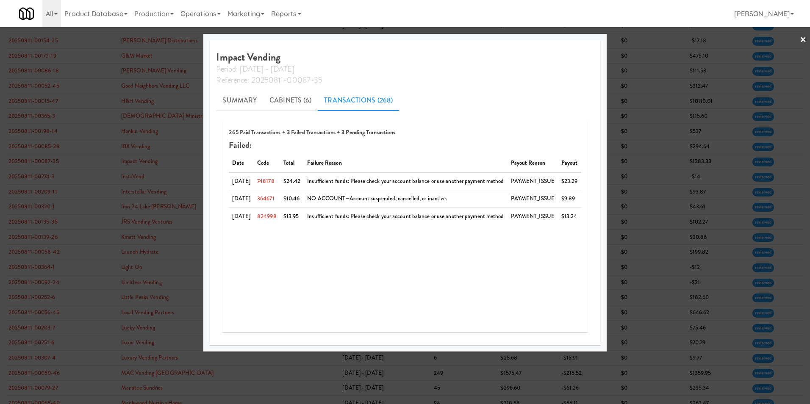
click at [539, 39] on link "×" at bounding box center [803, 40] width 7 height 26
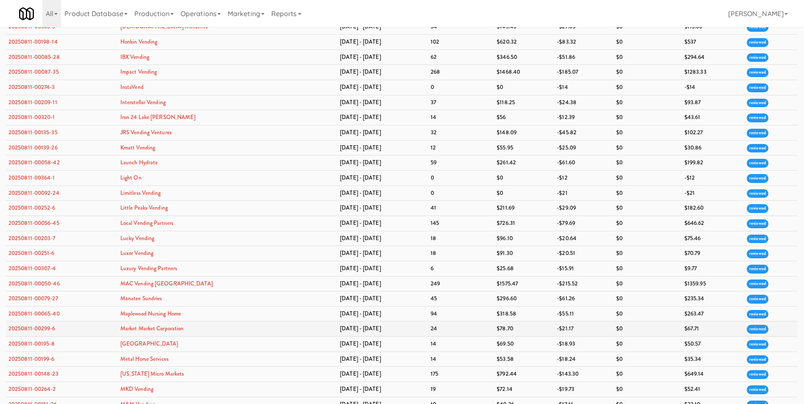
scroll to position [847, 0]
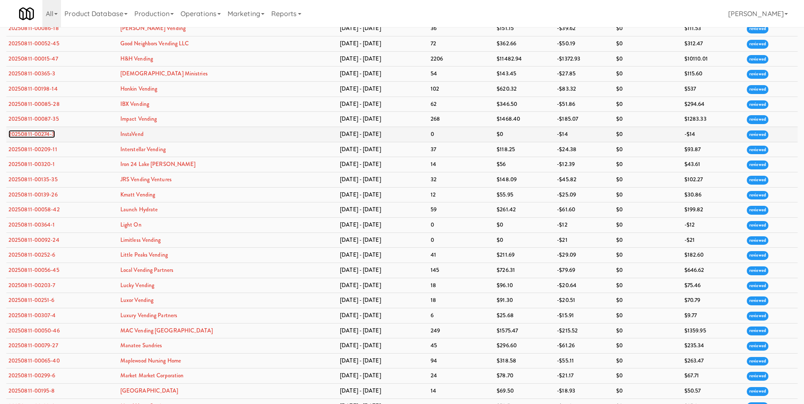
click at [24, 133] on link "20250811-00274-3" at bounding box center [31, 134] width 47 height 8
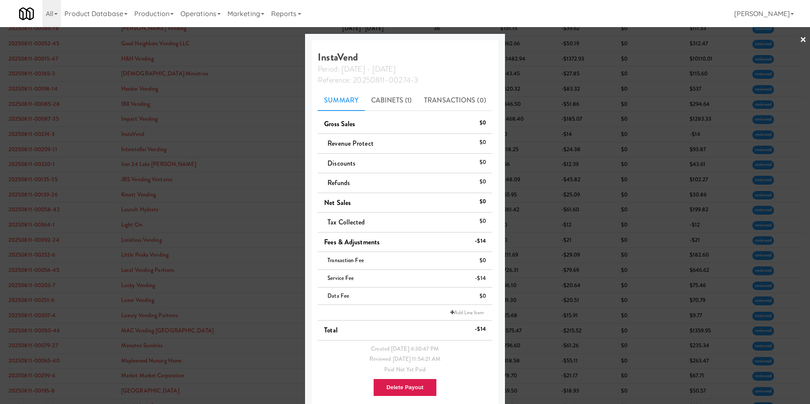
click at [539, 42] on link "×" at bounding box center [803, 40] width 7 height 26
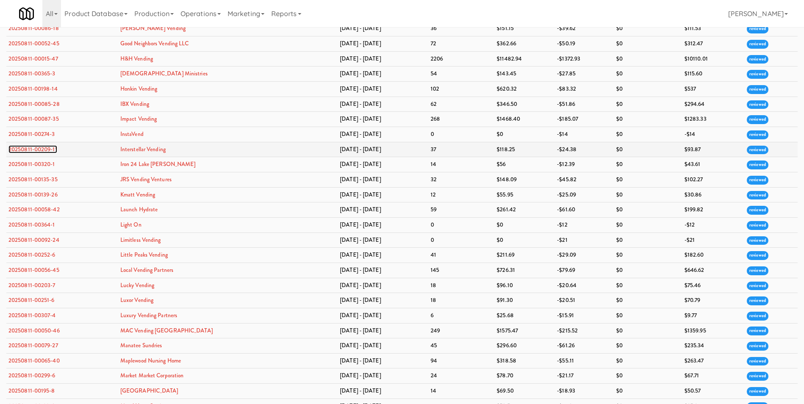
click at [44, 150] on link "20250811-00209-11" at bounding box center [32, 149] width 49 height 8
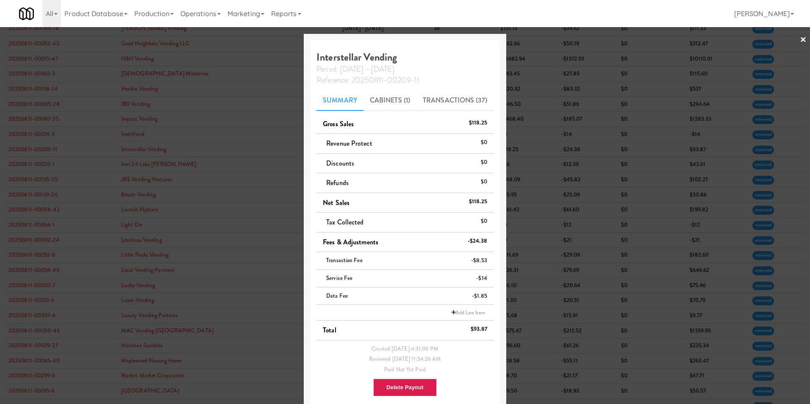
click at [539, 42] on link "×" at bounding box center [803, 40] width 7 height 26
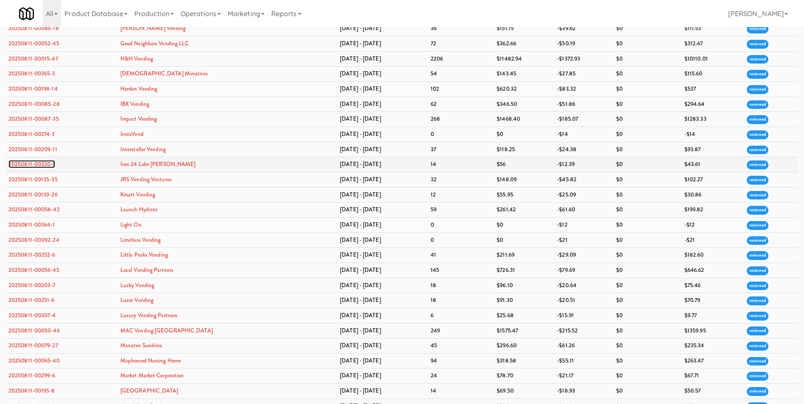
click at [31, 165] on link "20250811-00320-1" at bounding box center [31, 164] width 47 height 8
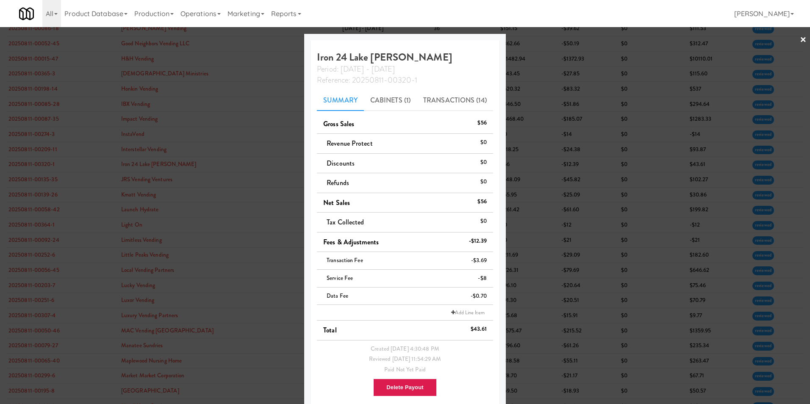
click at [539, 36] on link "×" at bounding box center [803, 40] width 7 height 26
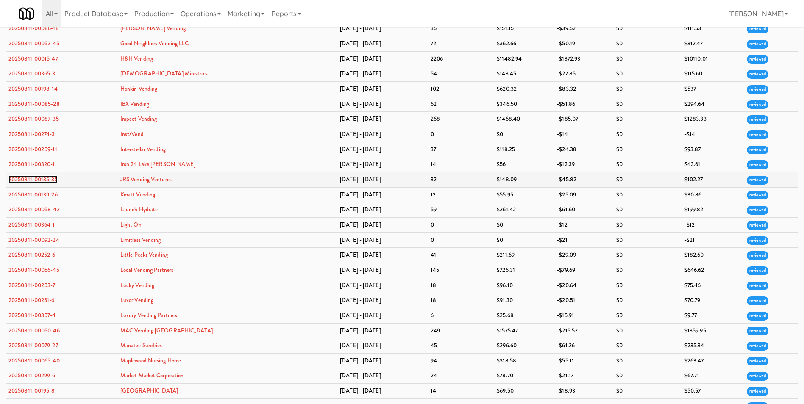
click at [24, 178] on link "20250811-00135-35" at bounding box center [32, 179] width 49 height 8
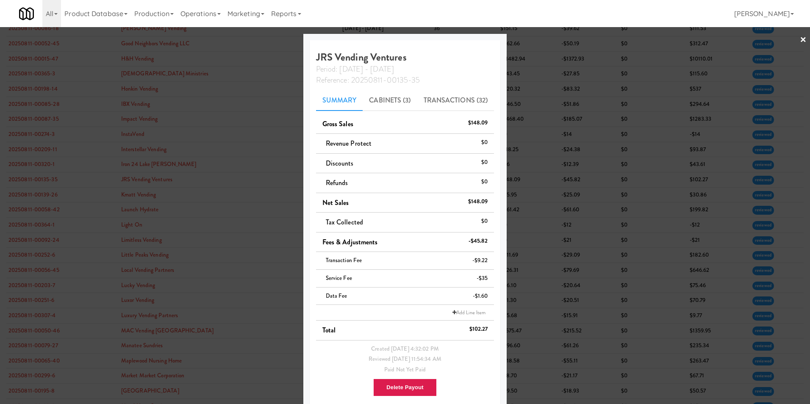
click at [539, 39] on link "×" at bounding box center [803, 40] width 7 height 26
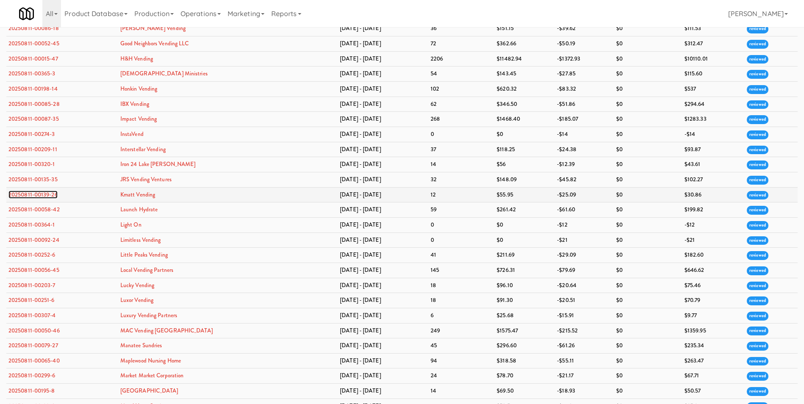
click at [45, 197] on link "20250811-00139-26" at bounding box center [32, 195] width 49 height 8
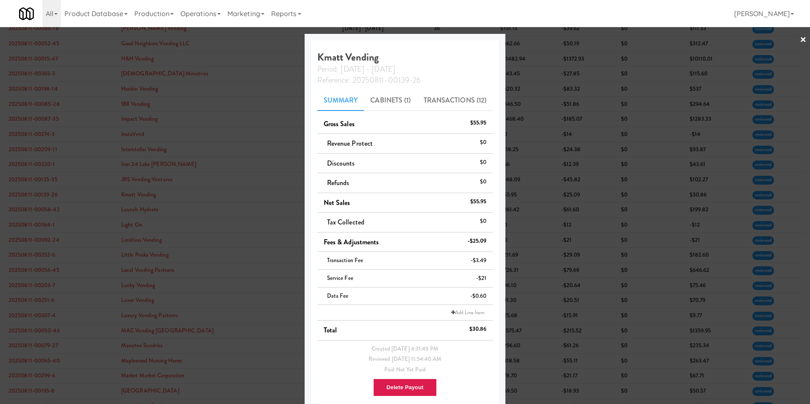
click at [539, 36] on link "×" at bounding box center [803, 40] width 7 height 26
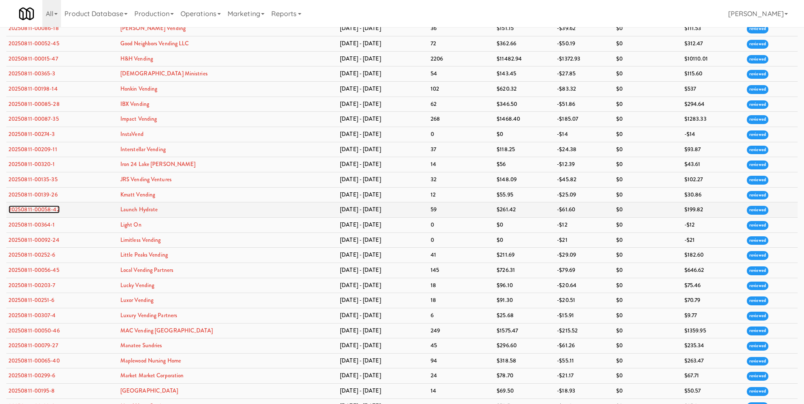
click at [31, 208] on link "20250811-00058-42" at bounding box center [33, 209] width 51 height 8
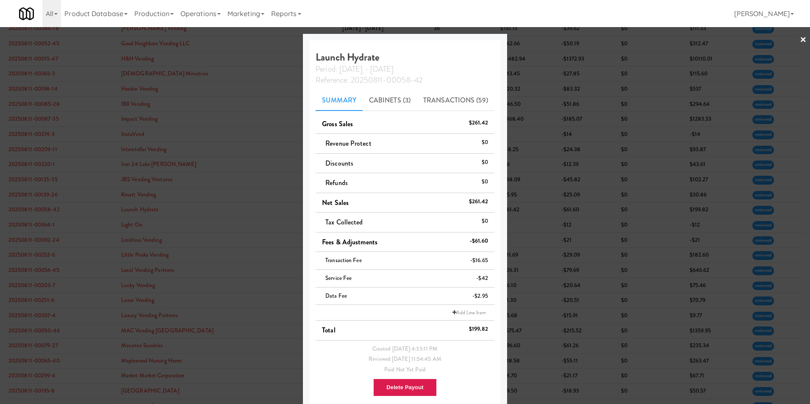
click at [539, 39] on link "×" at bounding box center [803, 40] width 7 height 26
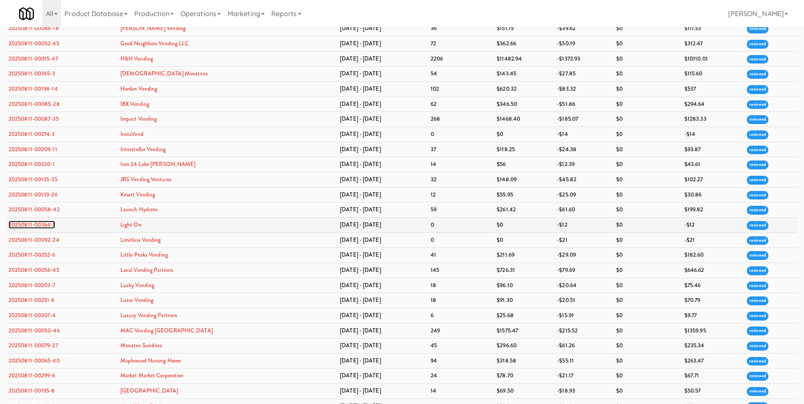
click at [51, 225] on link "20250811-00364-1" at bounding box center [31, 225] width 47 height 8
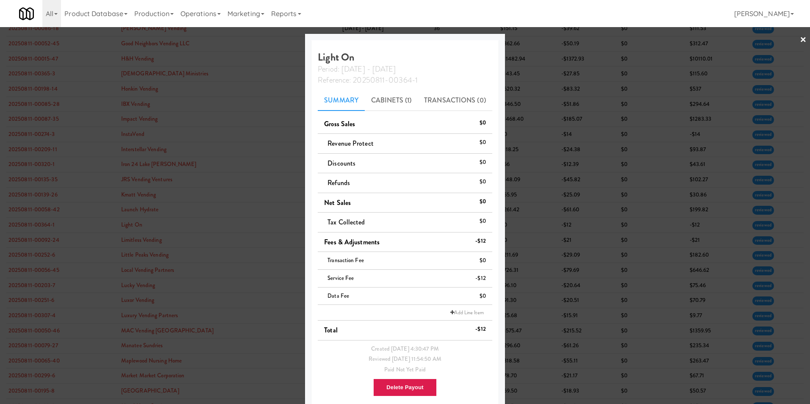
click at [539, 38] on link "×" at bounding box center [803, 40] width 7 height 26
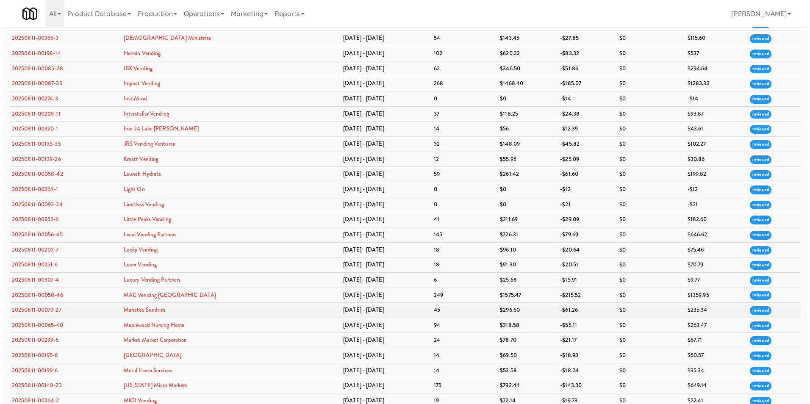
scroll to position [932, 0]
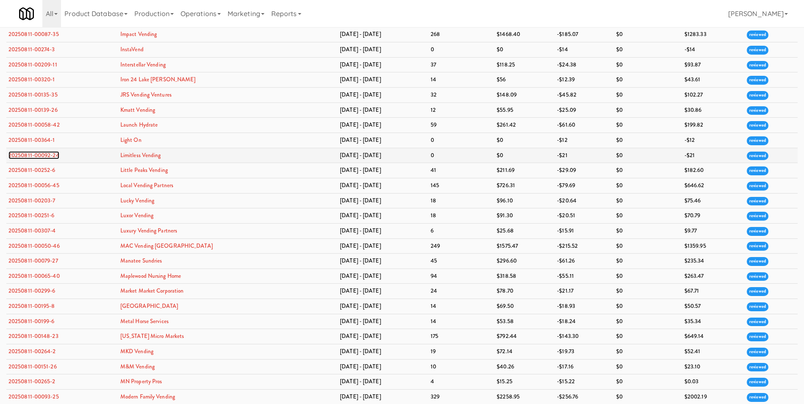
click at [47, 153] on link "20250811-00092-24" at bounding box center [33, 155] width 51 height 8
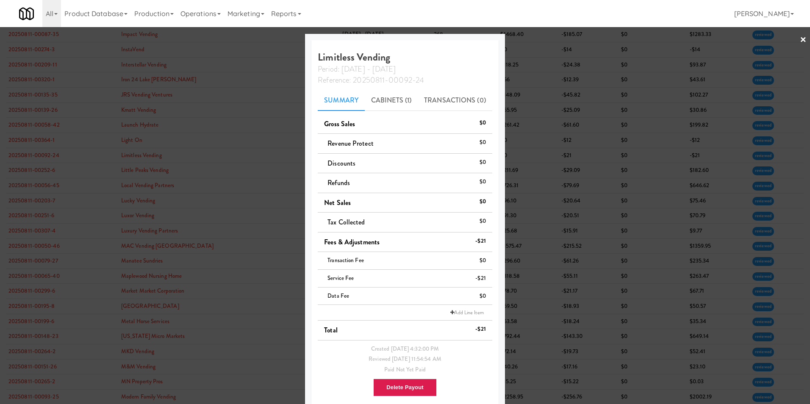
click at [539, 38] on div at bounding box center [405, 202] width 810 height 404
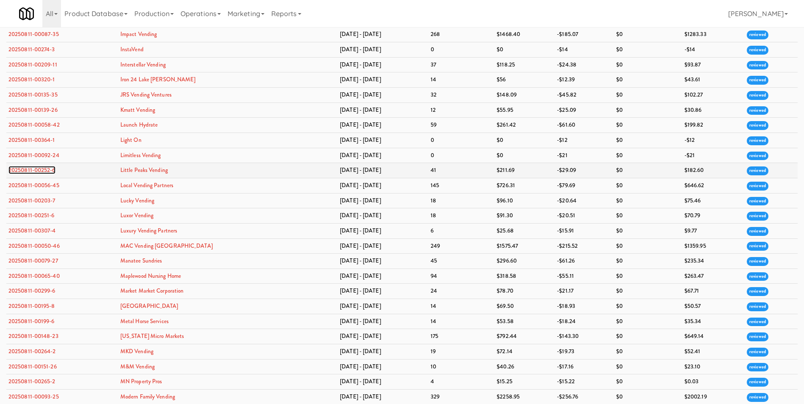
click at [40, 174] on link "20250811-00252-6" at bounding box center [31, 170] width 47 height 8
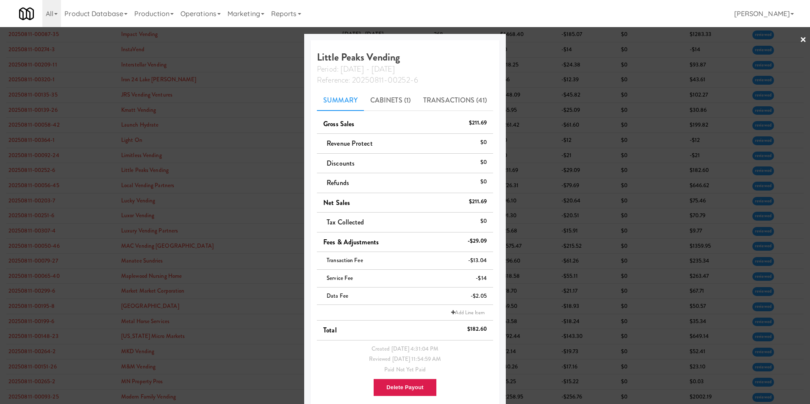
click at [539, 39] on link "×" at bounding box center [803, 40] width 7 height 26
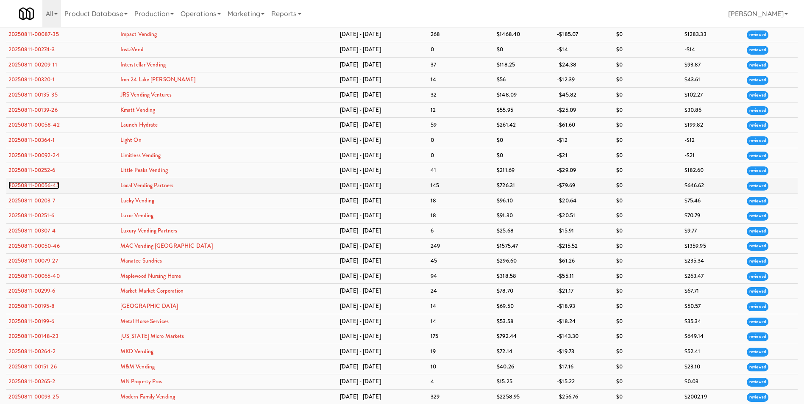
click at [44, 182] on link "20250811-00056-45" at bounding box center [33, 185] width 51 height 8
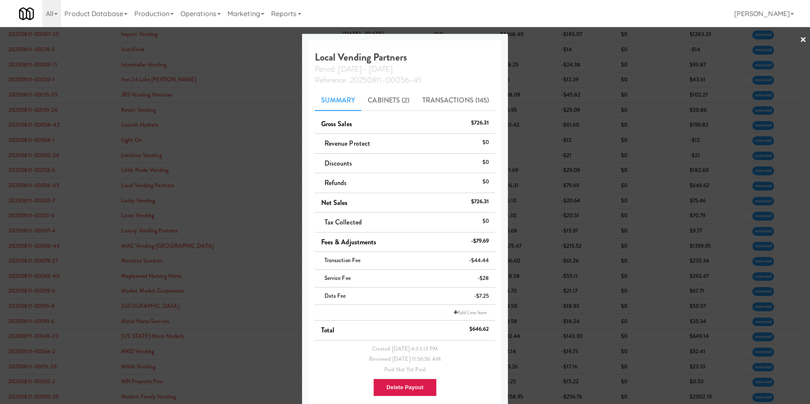
click at [539, 39] on link "×" at bounding box center [803, 40] width 7 height 26
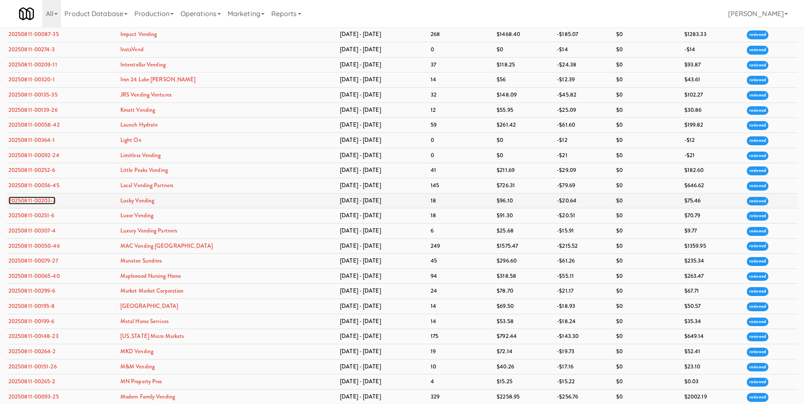
click at [18, 197] on link "20250811-00203-7" at bounding box center [31, 201] width 47 height 8
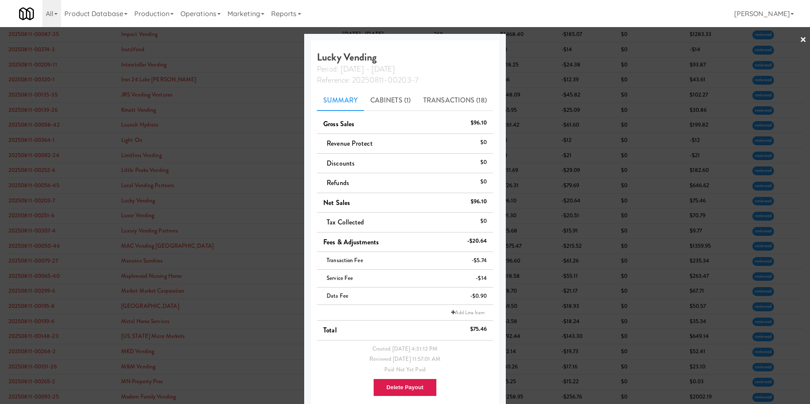
click at [539, 39] on link "×" at bounding box center [803, 40] width 7 height 26
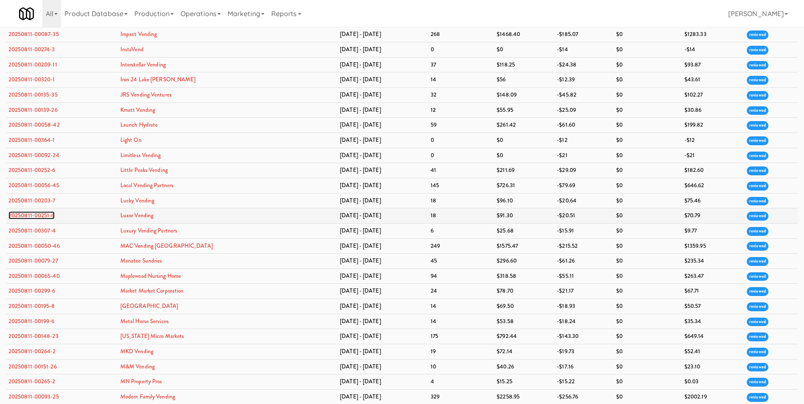
click at [41, 214] on link "20250811-00251-6" at bounding box center [31, 215] width 46 height 8
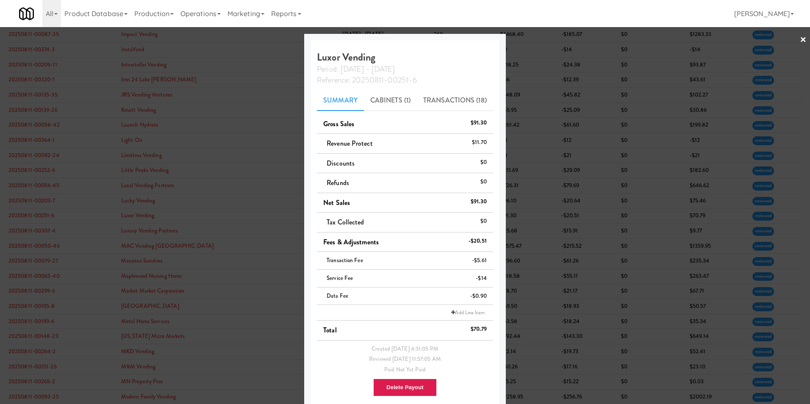
click at [539, 40] on link "×" at bounding box center [803, 40] width 7 height 26
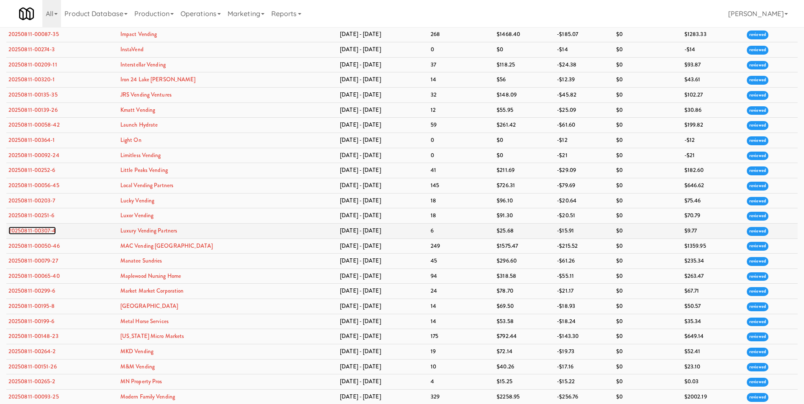
click at [35, 233] on link "20250811-00307-4" at bounding box center [31, 231] width 47 height 8
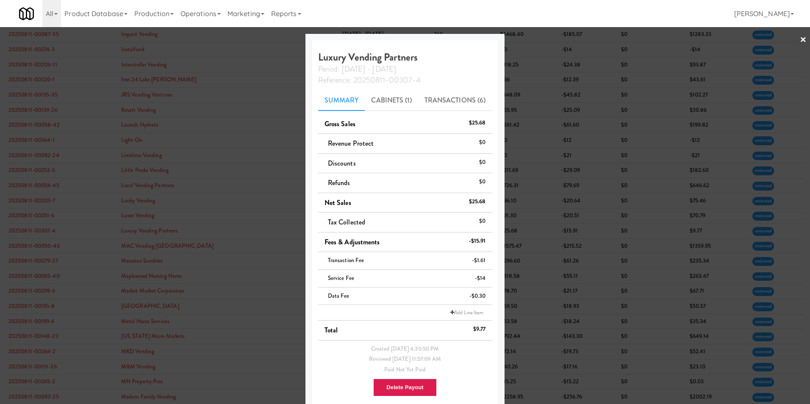
click at [539, 39] on div at bounding box center [405, 202] width 810 height 404
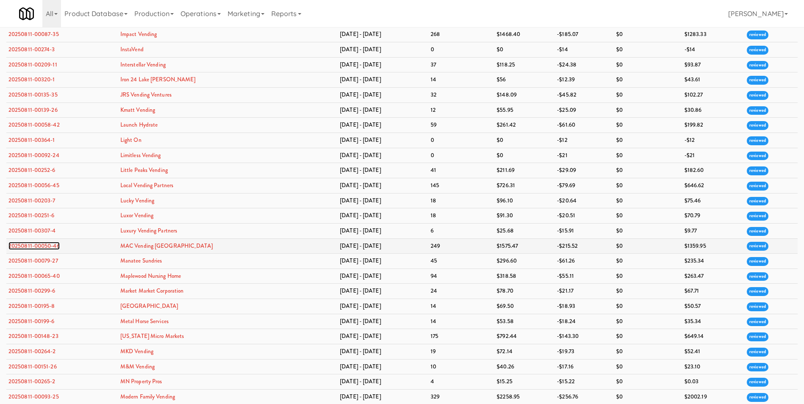
click at [35, 247] on link "20250811-00050-46" at bounding box center [33, 246] width 51 height 8
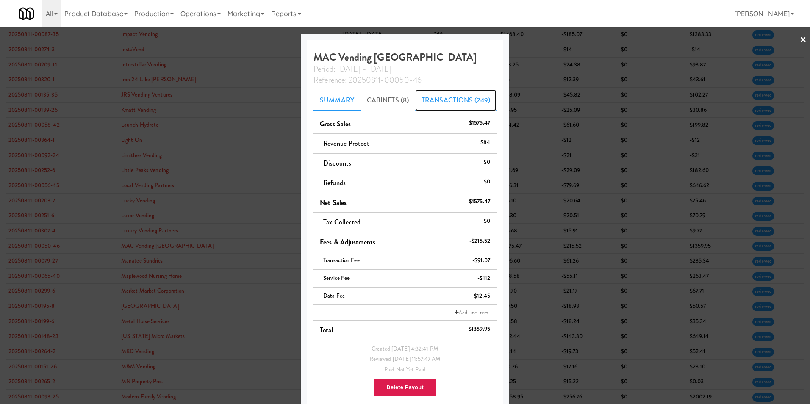
click at [445, 97] on link "Transactions (249)" at bounding box center [455, 100] width 81 height 21
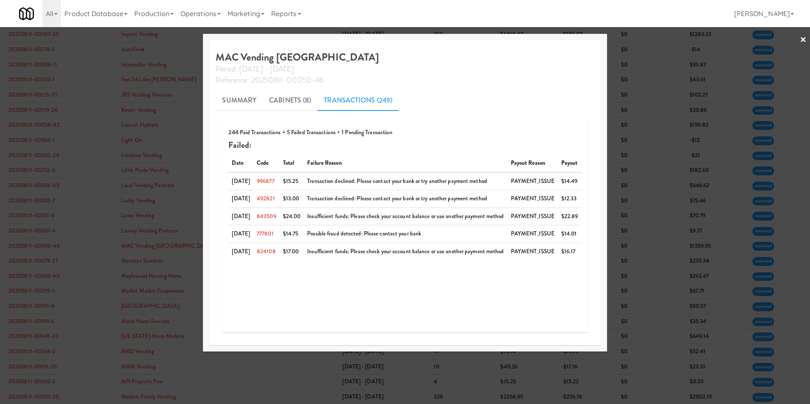
click at [539, 38] on link "×" at bounding box center [803, 40] width 7 height 26
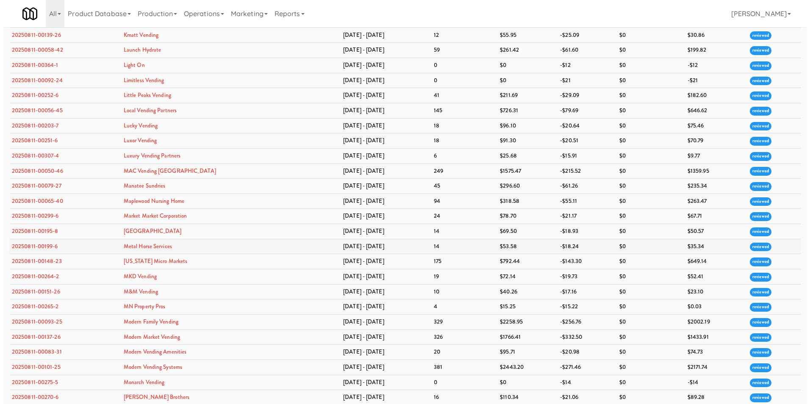
scroll to position [1017, 0]
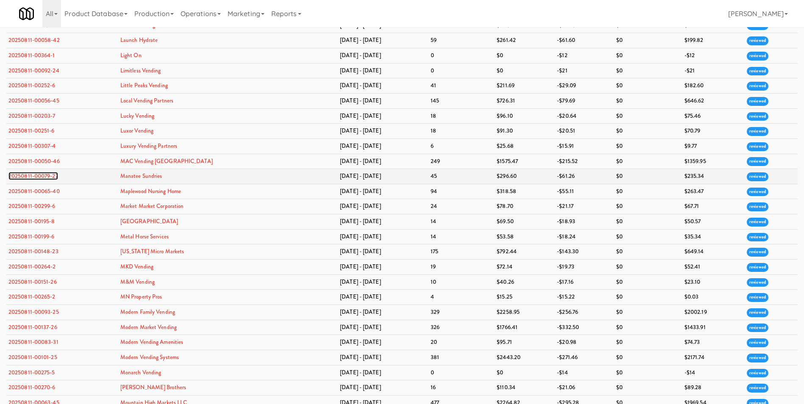
click at [48, 174] on link "20250811-00079-27" at bounding box center [33, 176] width 50 height 8
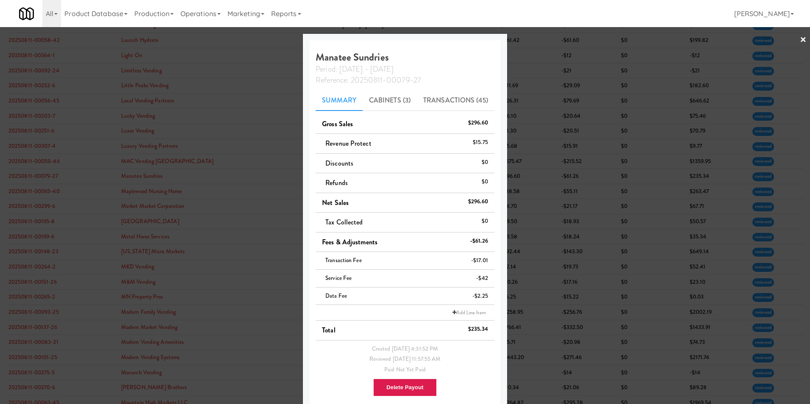
click at [539, 38] on link "×" at bounding box center [803, 40] width 7 height 26
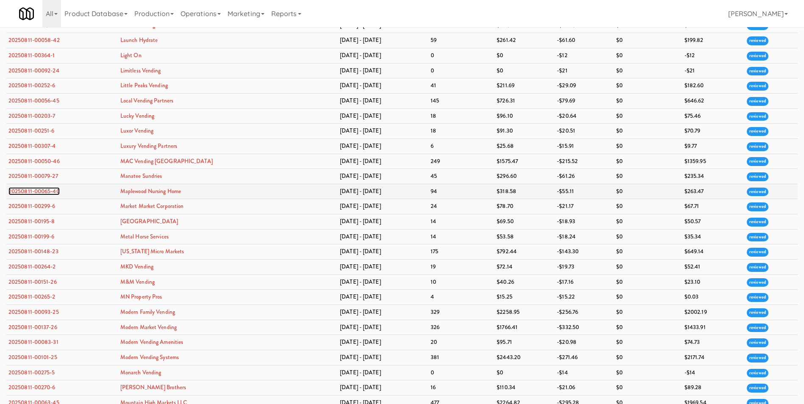
click at [33, 193] on link "20250811-00065-40" at bounding box center [33, 191] width 51 height 8
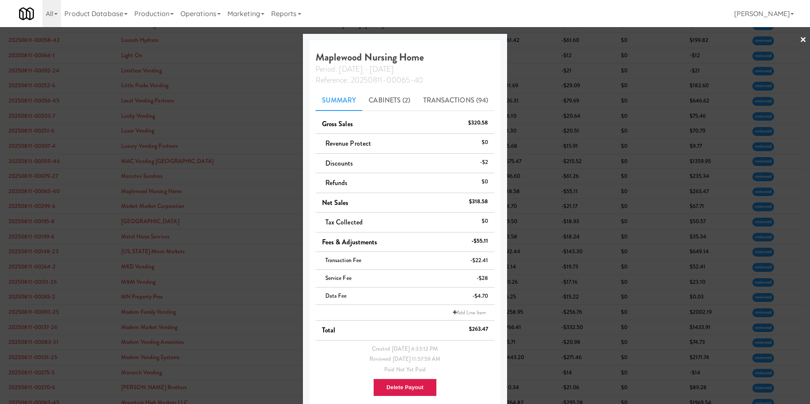
click at [539, 42] on link "×" at bounding box center [803, 40] width 7 height 26
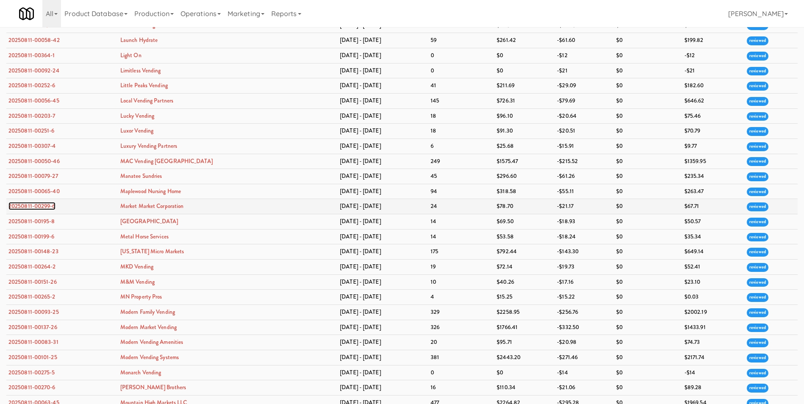
click at [53, 203] on link "20250811-00299-6" at bounding box center [31, 206] width 47 height 8
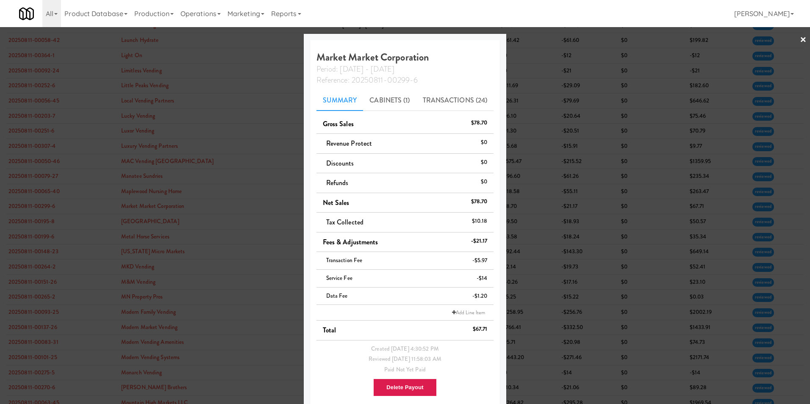
click at [539, 38] on link "×" at bounding box center [803, 40] width 7 height 26
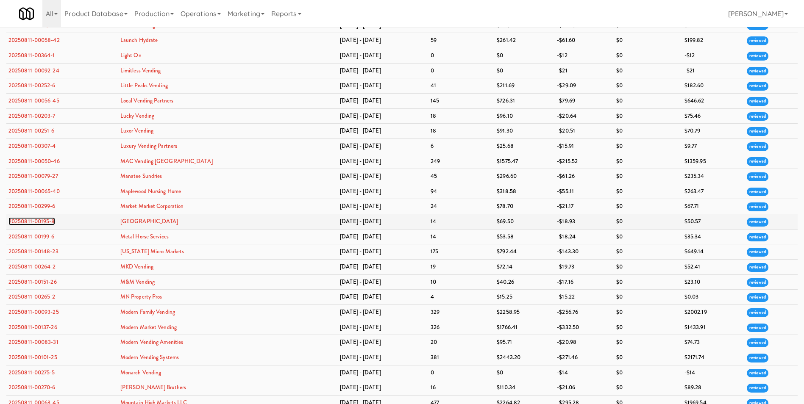
click at [21, 222] on link "20250811-00195-8" at bounding box center [31, 221] width 47 height 8
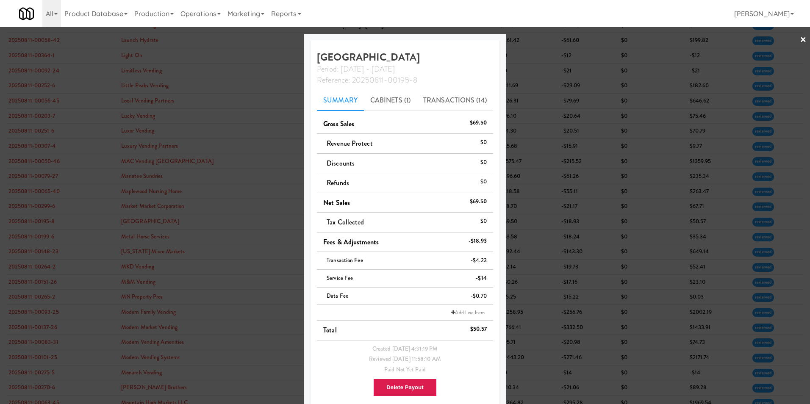
click at [539, 40] on link "×" at bounding box center [803, 40] width 7 height 26
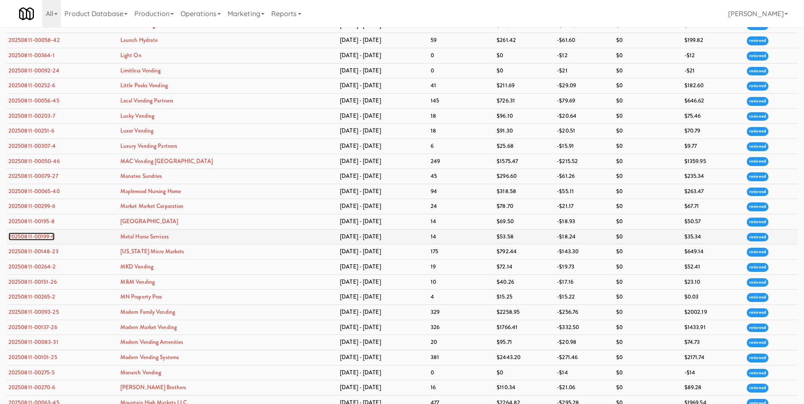
click at [22, 237] on link "20250811-00199-6" at bounding box center [31, 237] width 46 height 8
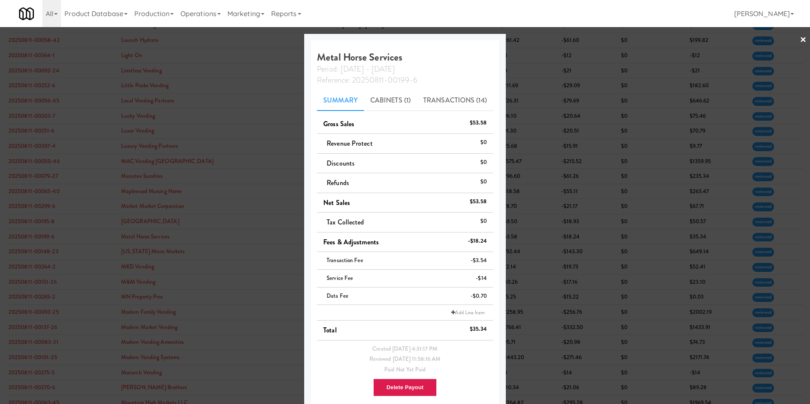
click at [539, 39] on link "×" at bounding box center [803, 40] width 7 height 26
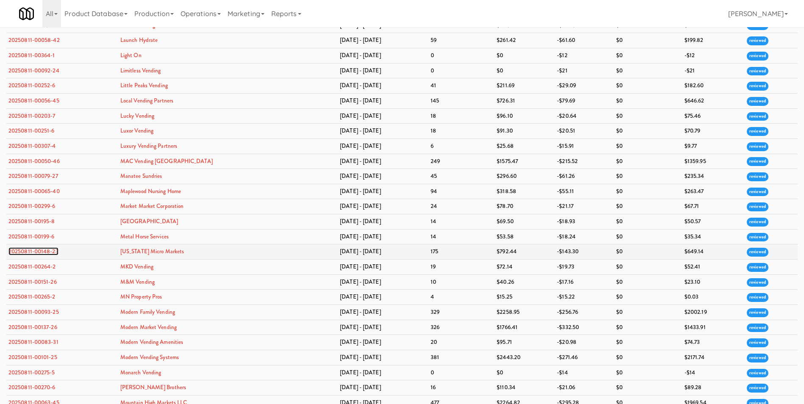
click at [25, 249] on link "20250811-00148-23" at bounding box center [33, 251] width 50 height 8
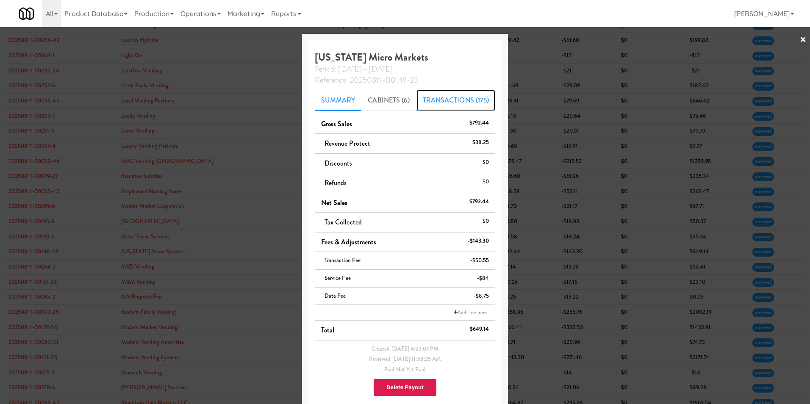
click at [456, 94] on link "Transactions (175)" at bounding box center [456, 100] width 79 height 21
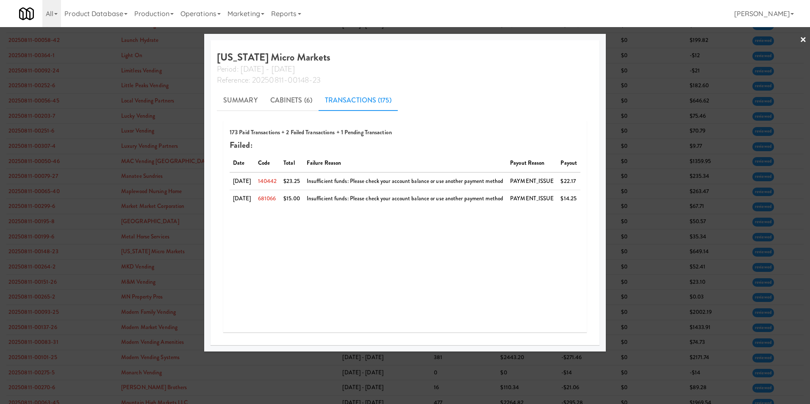
click at [539, 38] on link "×" at bounding box center [803, 40] width 7 height 26
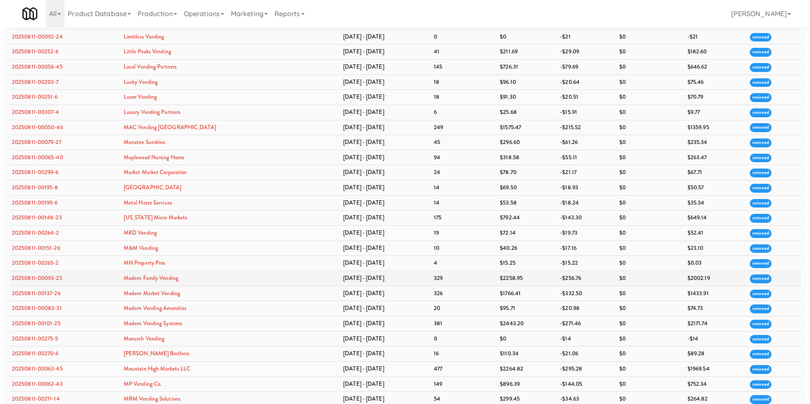
scroll to position [1102, 0]
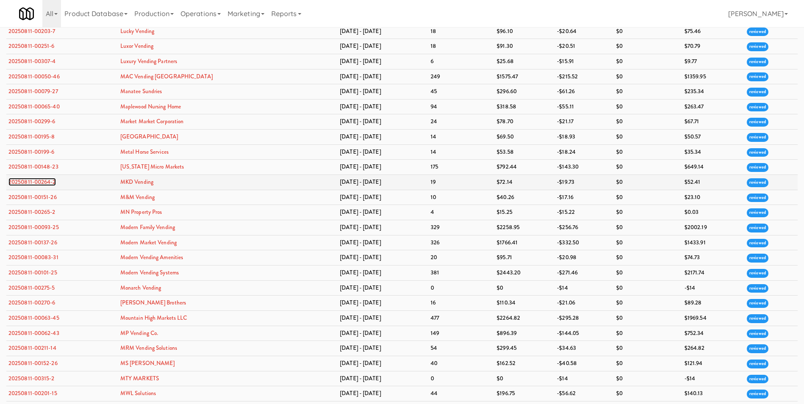
click at [44, 183] on link "20250811-00264-2" at bounding box center [31, 182] width 47 height 8
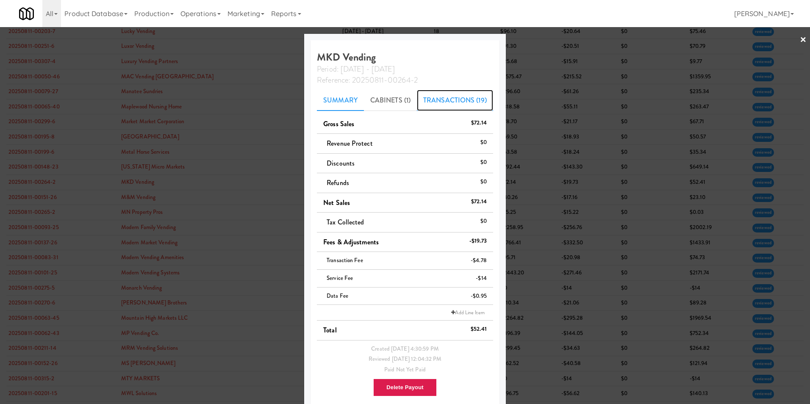
click at [458, 103] on link "Transactions (19)" at bounding box center [455, 100] width 76 height 21
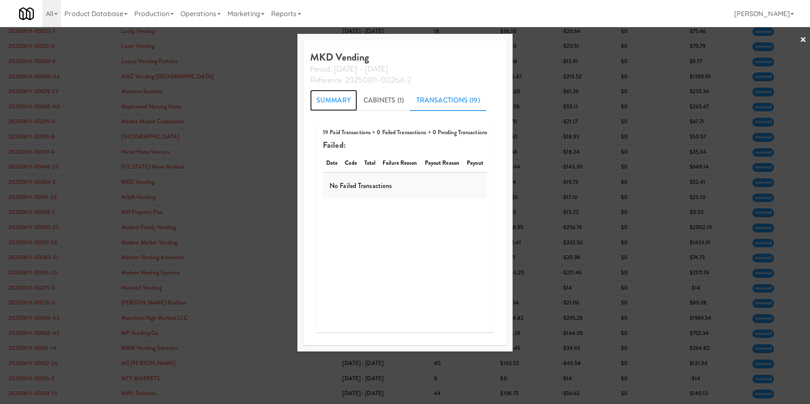
click at [336, 99] on link "Summary" at bounding box center [333, 100] width 47 height 21
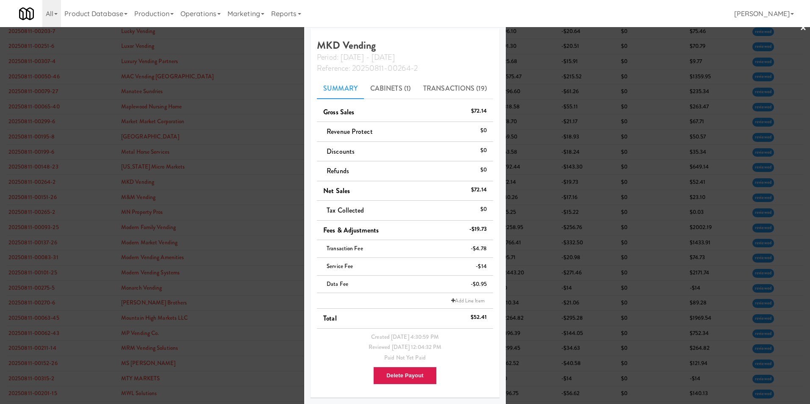
click at [539, 29] on link "×" at bounding box center [803, 28] width 7 height 26
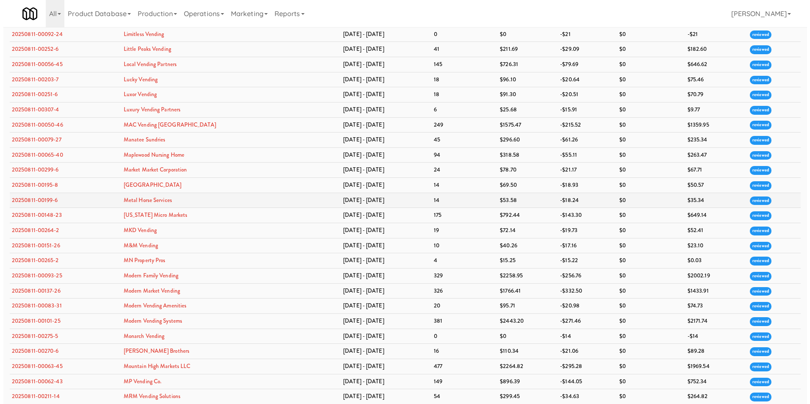
scroll to position [1102, 0]
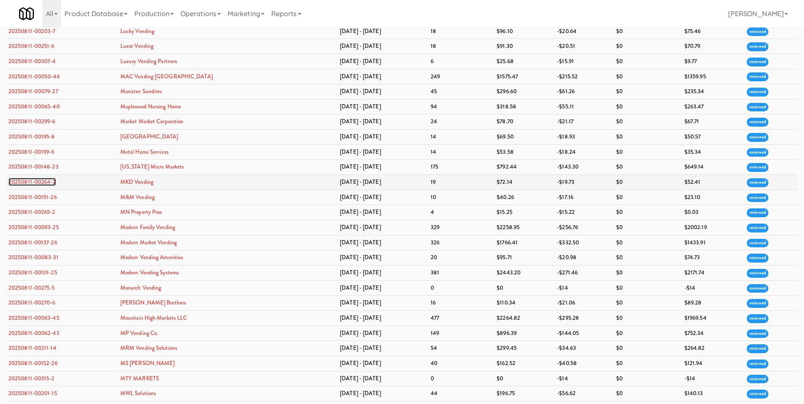
click at [37, 180] on link "20250811-00264-2" at bounding box center [31, 182] width 47 height 8
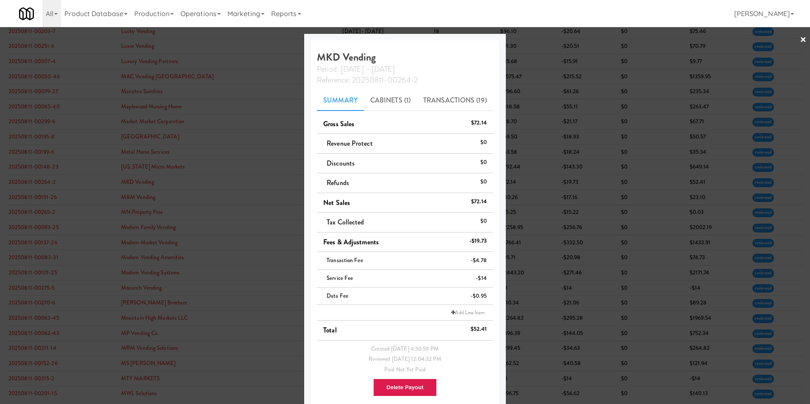
click at [539, 41] on link "×" at bounding box center [803, 40] width 7 height 26
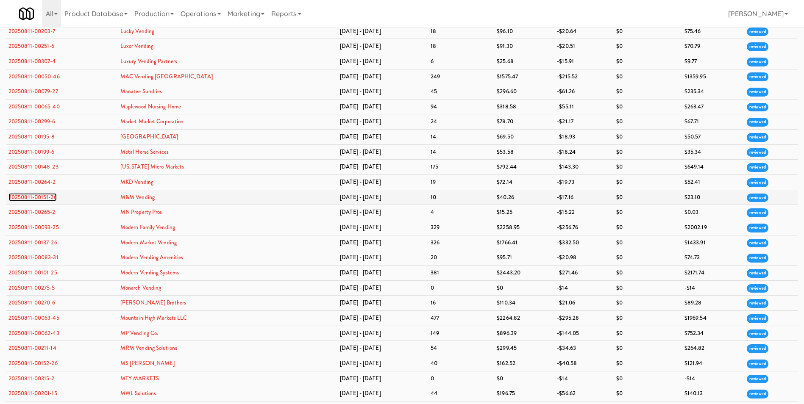
click at [39, 196] on link "20250811-00151-26" at bounding box center [32, 197] width 48 height 8
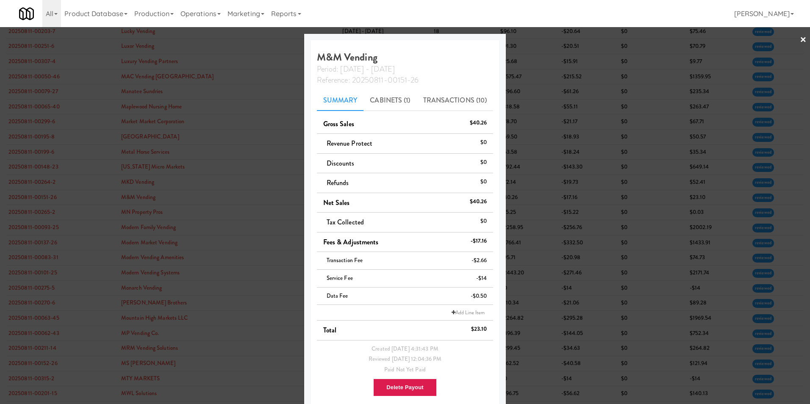
click at [539, 42] on link "×" at bounding box center [803, 40] width 7 height 26
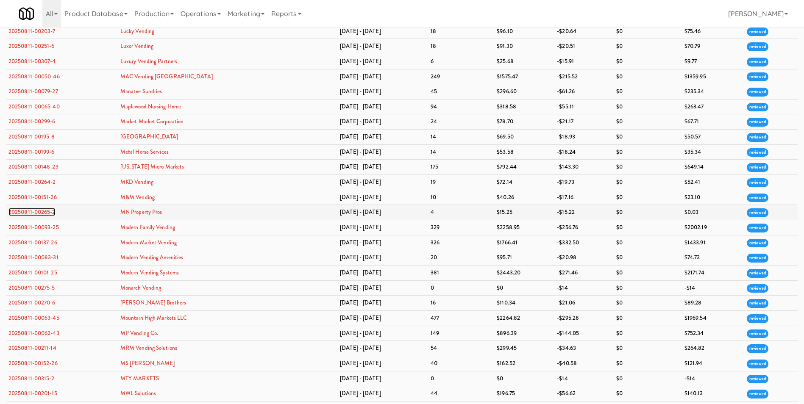
click at [22, 212] on link "20250811-00265-2" at bounding box center [31, 212] width 47 height 8
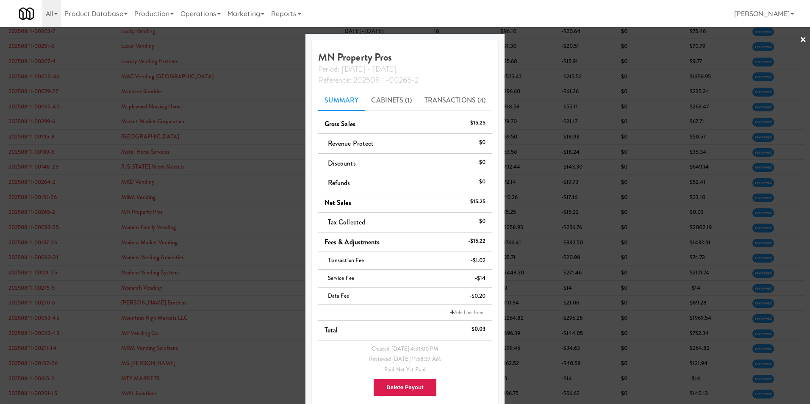
click at [539, 37] on link "×" at bounding box center [803, 40] width 7 height 26
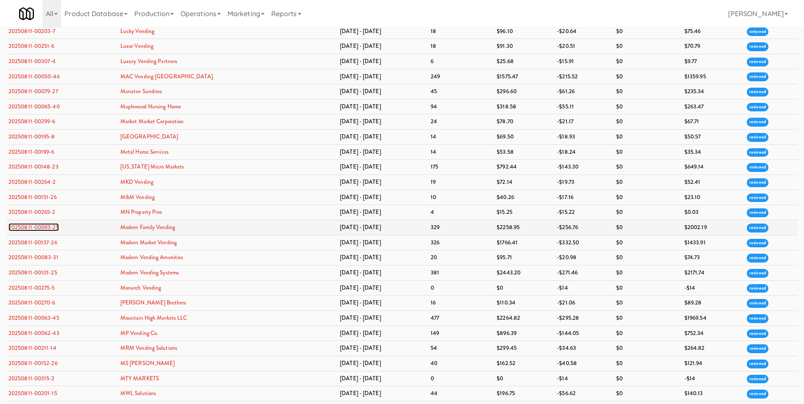
click at [42, 229] on link "20250811-00093-25" at bounding box center [33, 227] width 50 height 8
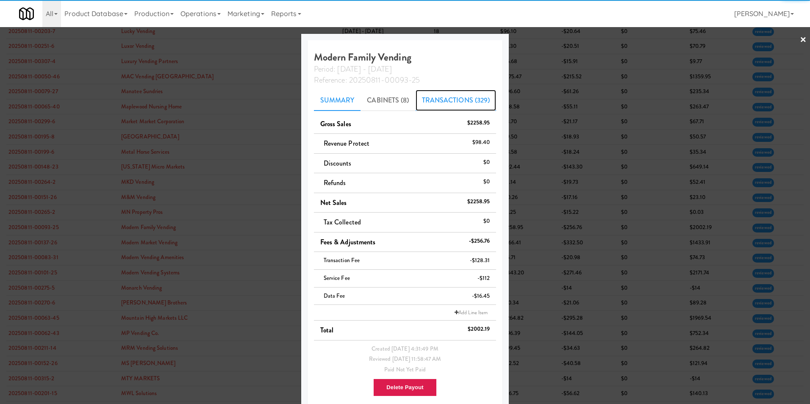
click at [467, 104] on link "Transactions (329)" at bounding box center [456, 100] width 81 height 21
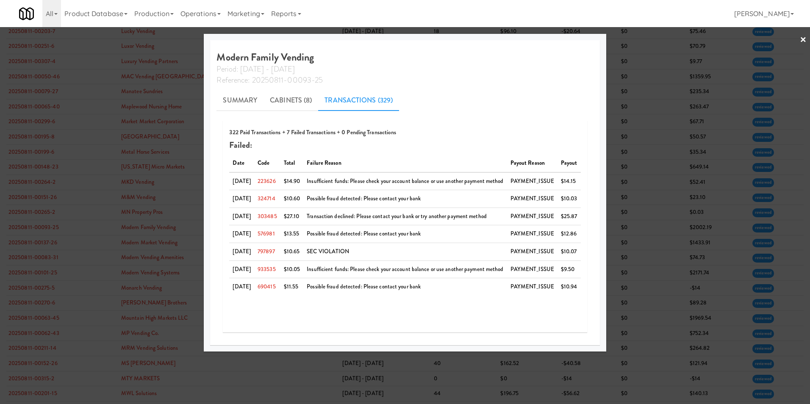
click at [539, 39] on link "×" at bounding box center [803, 40] width 7 height 26
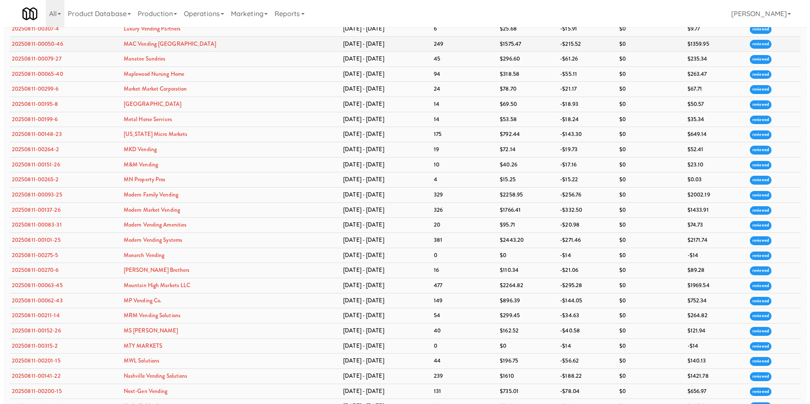
scroll to position [1144, 0]
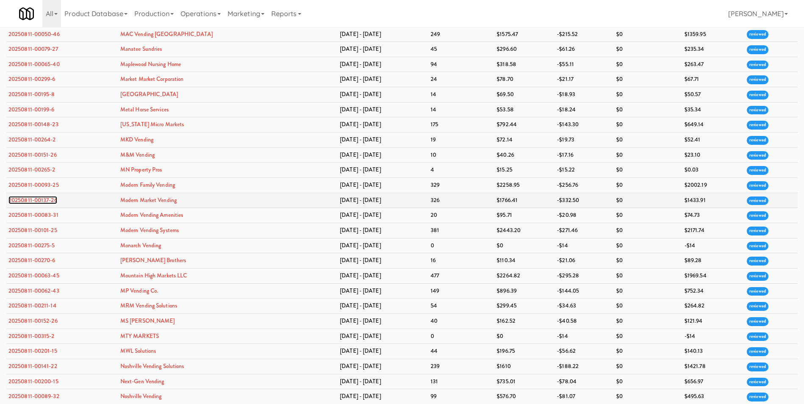
click at [45, 202] on link "20250811-00137-26" at bounding box center [32, 200] width 49 height 8
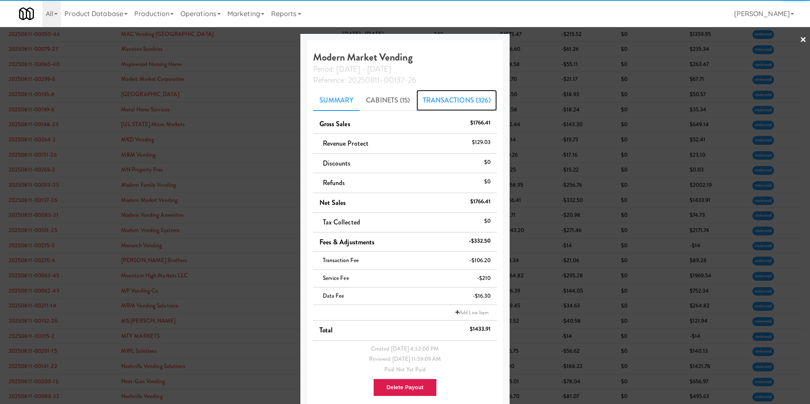
click at [456, 94] on link "Transactions (326)" at bounding box center [457, 100] width 81 height 21
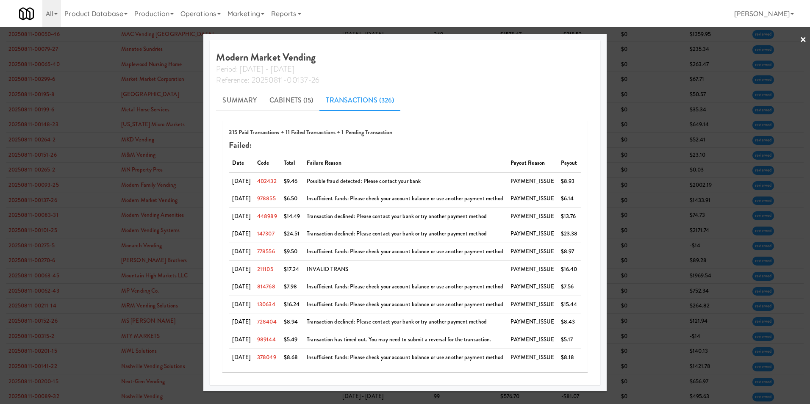
click at [539, 41] on link "×" at bounding box center [803, 40] width 7 height 26
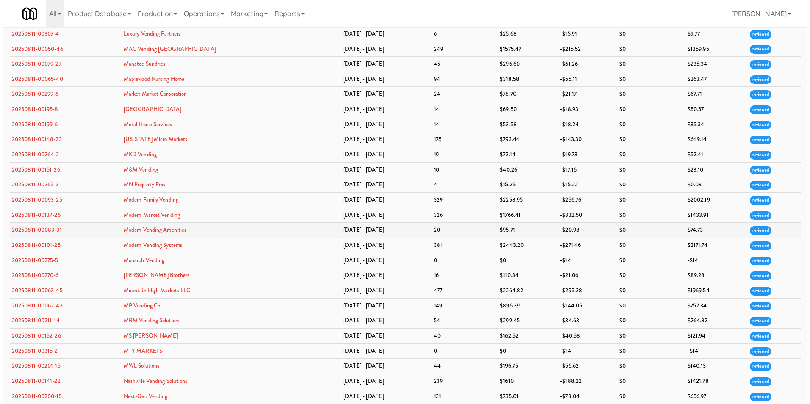
scroll to position [1144, 0]
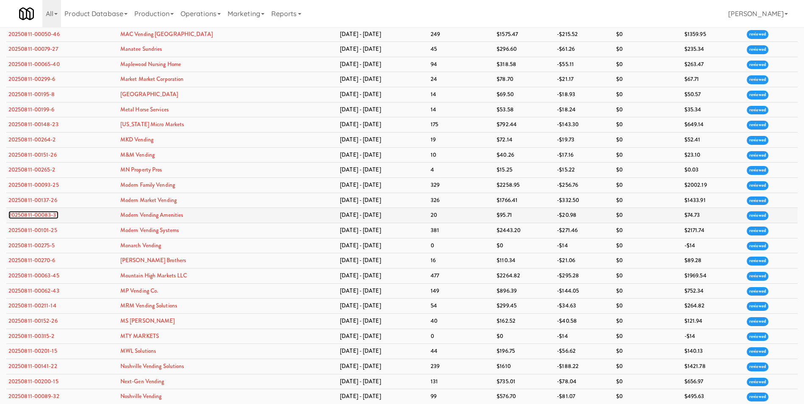
click at [42, 215] on link "20250811-00083-31" at bounding box center [33, 215] width 50 height 8
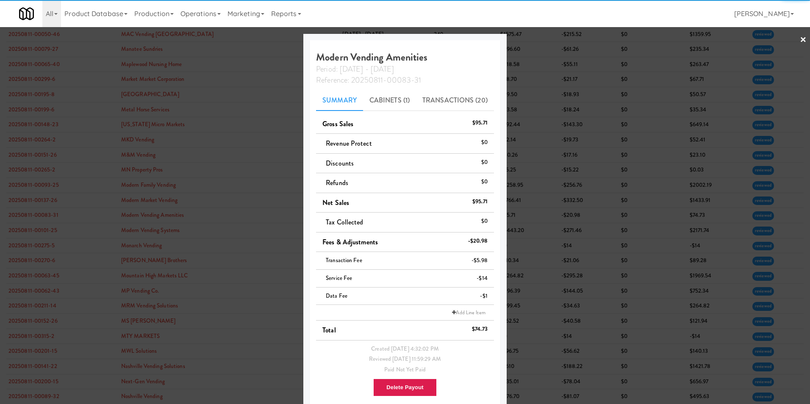
click at [539, 38] on link "×" at bounding box center [803, 40] width 7 height 26
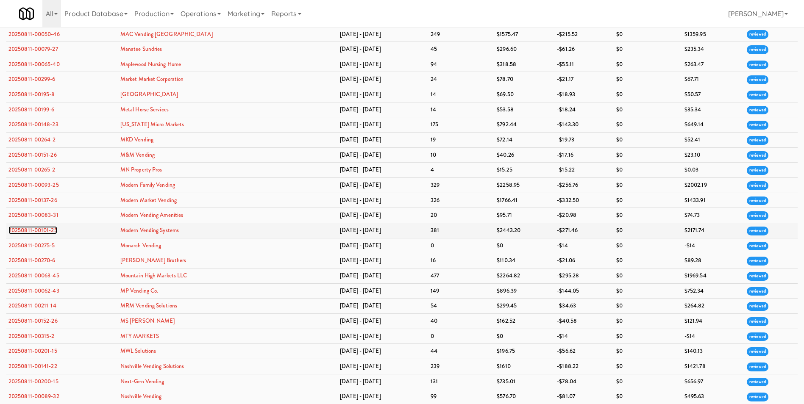
click at [18, 229] on link "20250811-00101-25" at bounding box center [32, 230] width 49 height 8
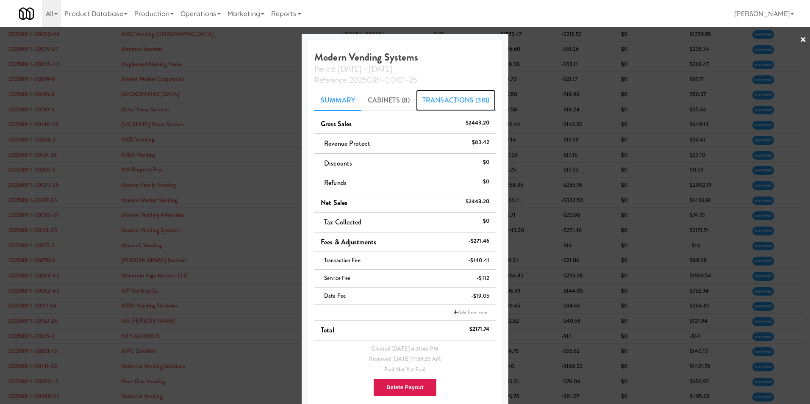
click at [477, 101] on link "Transactions (381)" at bounding box center [456, 100] width 80 height 21
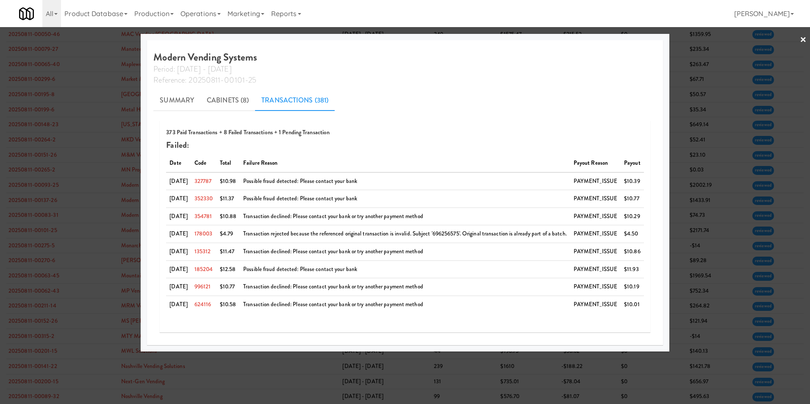
click at [539, 37] on link "×" at bounding box center [803, 40] width 7 height 26
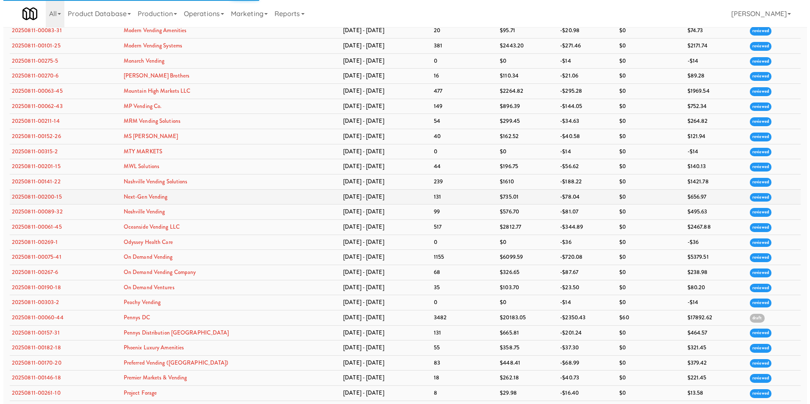
scroll to position [1313, 0]
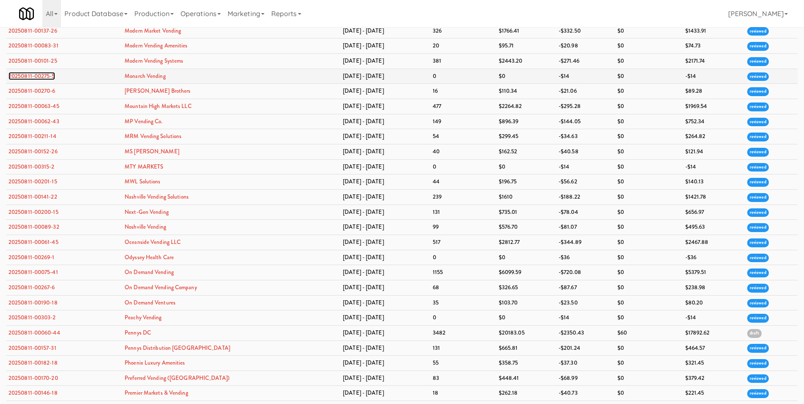
click at [46, 74] on link "20250811-00275-5" at bounding box center [31, 76] width 47 height 8
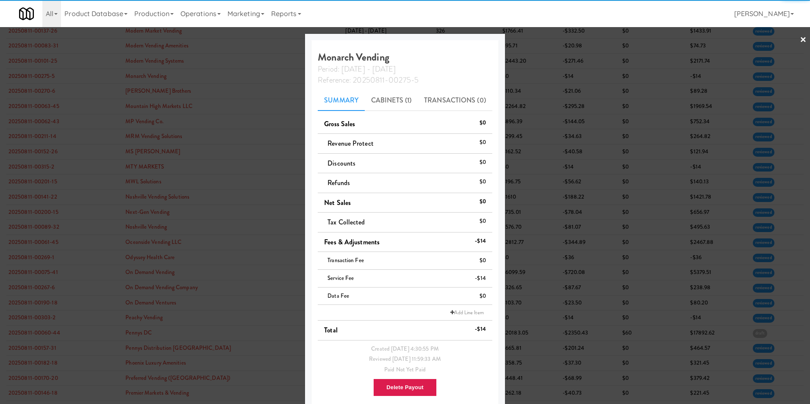
click at [539, 39] on link "×" at bounding box center [803, 40] width 7 height 26
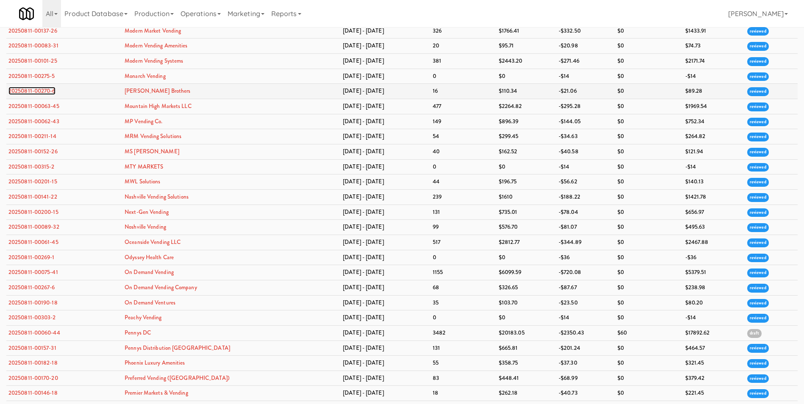
click at [35, 94] on link "20250811-00270-6" at bounding box center [31, 91] width 47 height 8
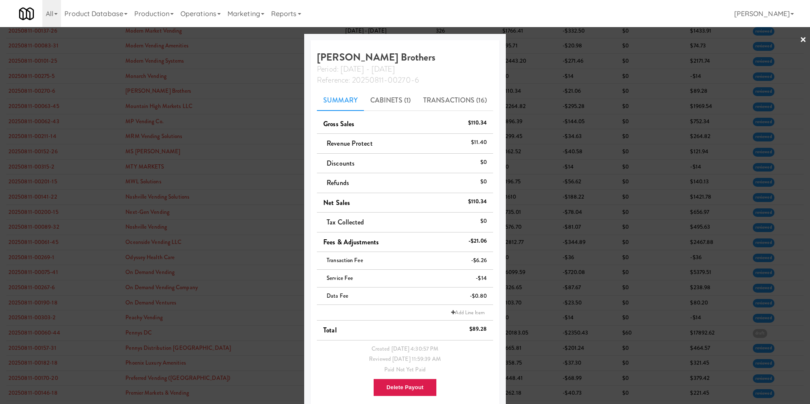
click at [539, 37] on div at bounding box center [405, 202] width 810 height 404
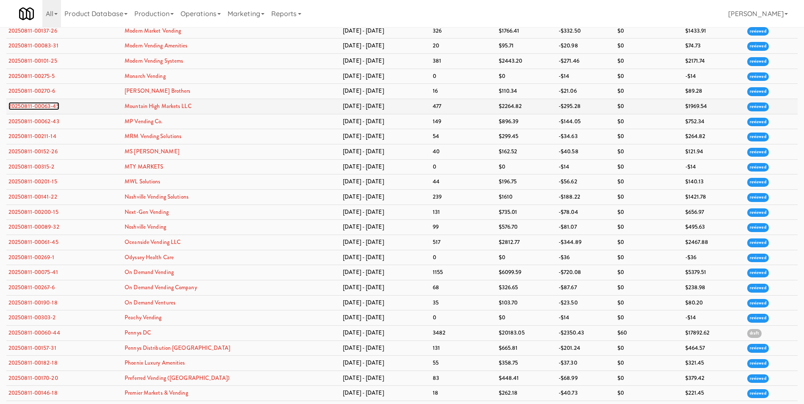
click at [35, 103] on link "20250811-00063-45" at bounding box center [33, 106] width 51 height 8
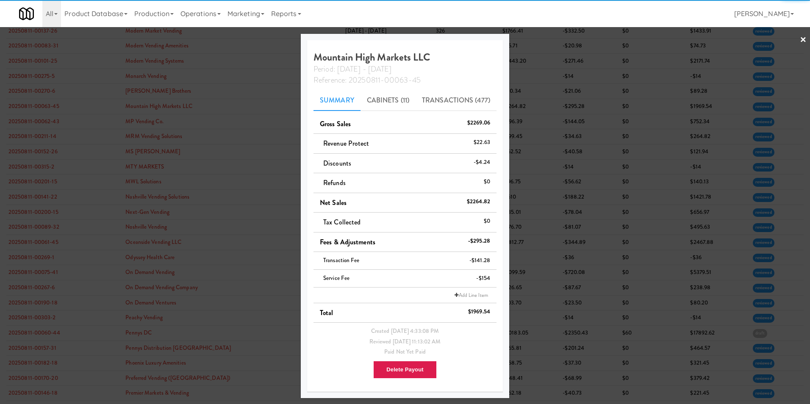
click at [539, 42] on link "×" at bounding box center [803, 40] width 7 height 26
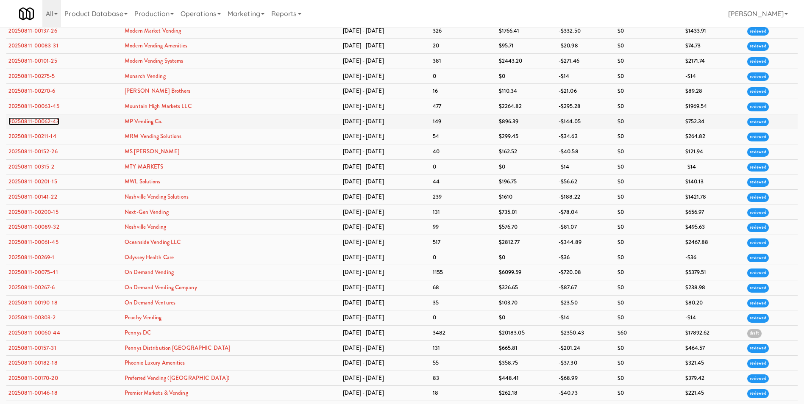
click at [49, 121] on link "20250811-00062-43" at bounding box center [33, 121] width 51 height 8
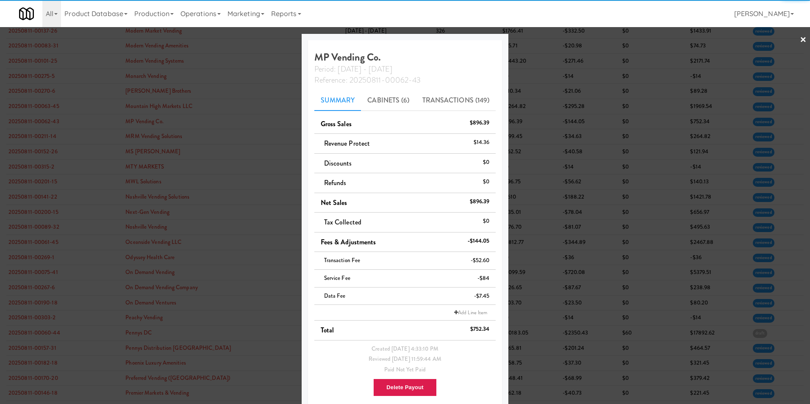
click at [539, 42] on link "×" at bounding box center [803, 40] width 7 height 26
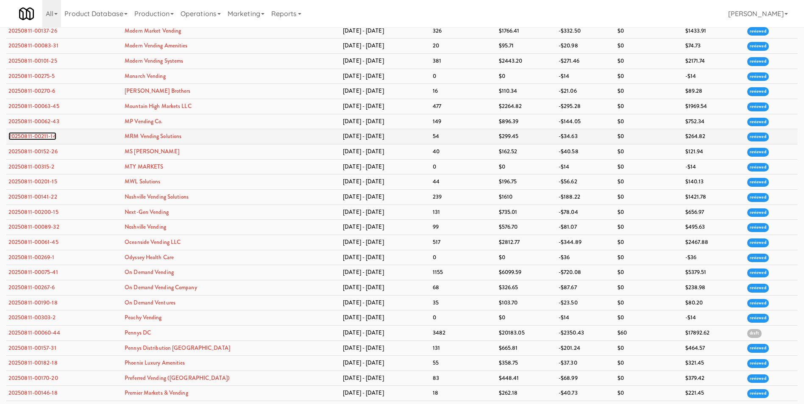
click at [53, 138] on link "20250811-00211-14" at bounding box center [32, 136] width 48 height 8
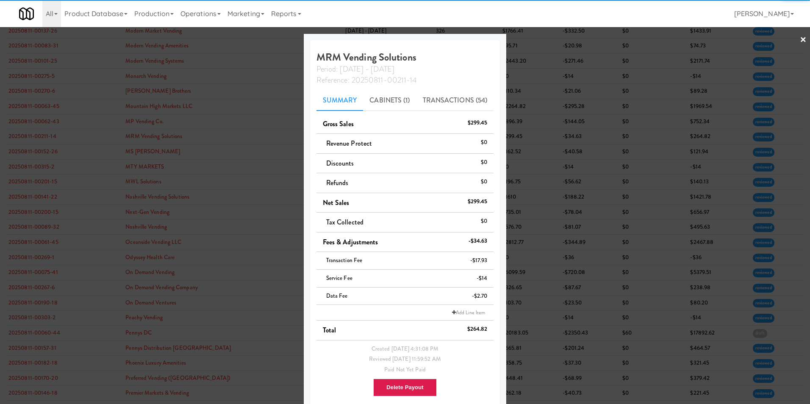
click at [539, 41] on link "×" at bounding box center [803, 40] width 7 height 26
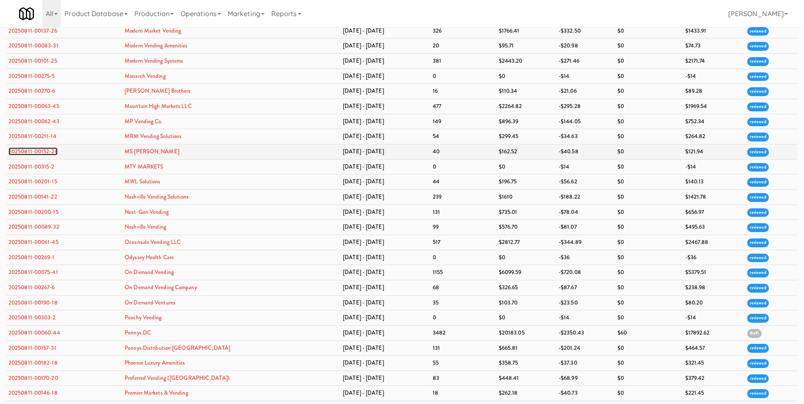
click at [48, 152] on link "20250811-00152-26" at bounding box center [32, 151] width 49 height 8
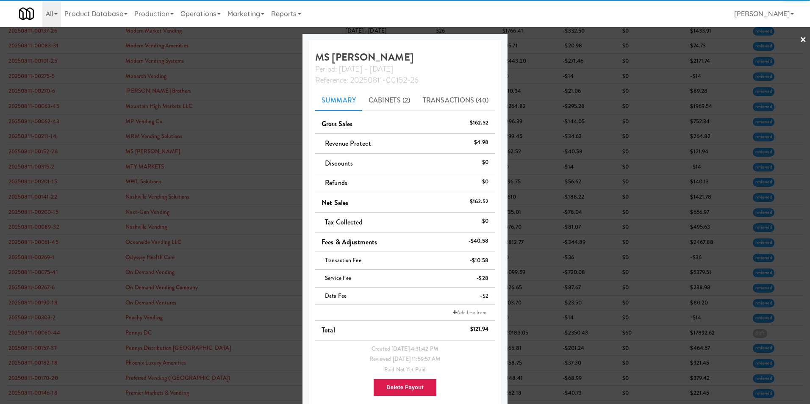
click at [539, 38] on link "×" at bounding box center [803, 40] width 7 height 26
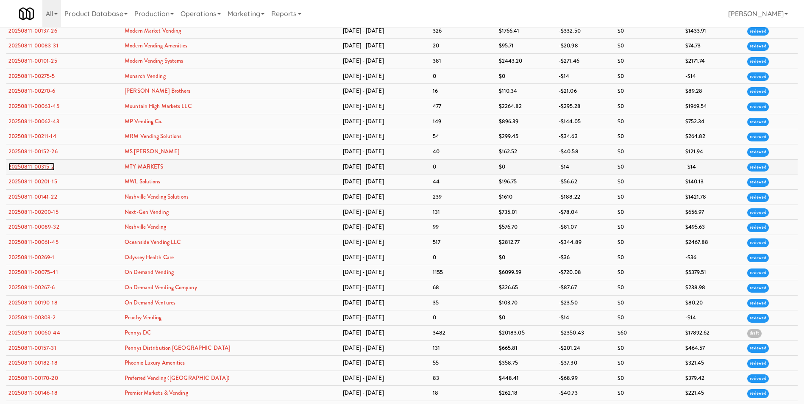
click at [25, 167] on link "20250811-00315-2" at bounding box center [31, 167] width 46 height 8
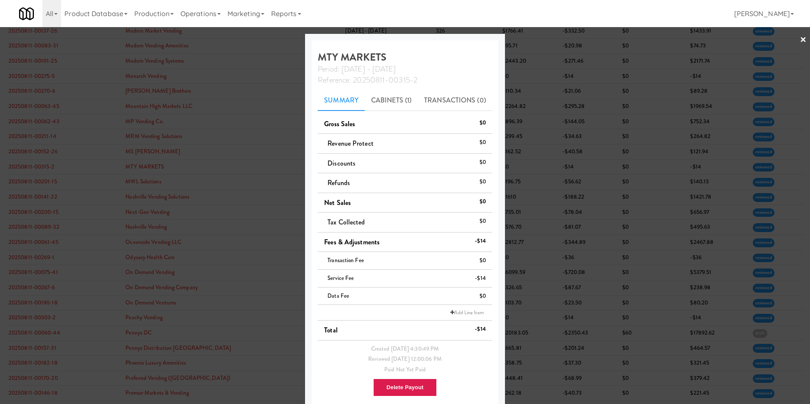
click at [539, 42] on link "×" at bounding box center [803, 40] width 7 height 26
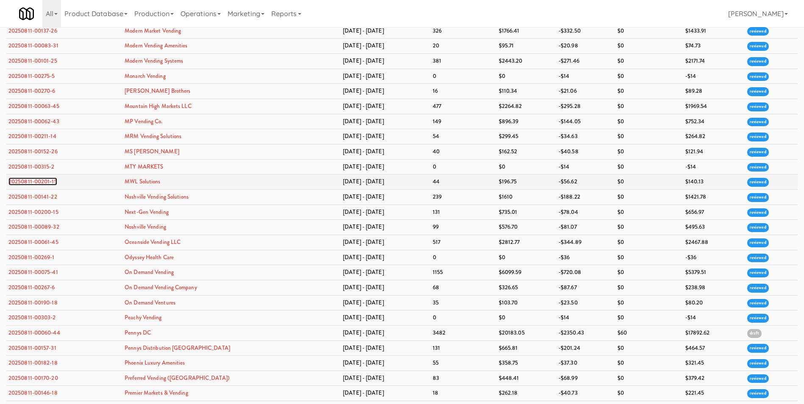
click at [45, 186] on link "20250811-00201-15" at bounding box center [32, 182] width 49 height 8
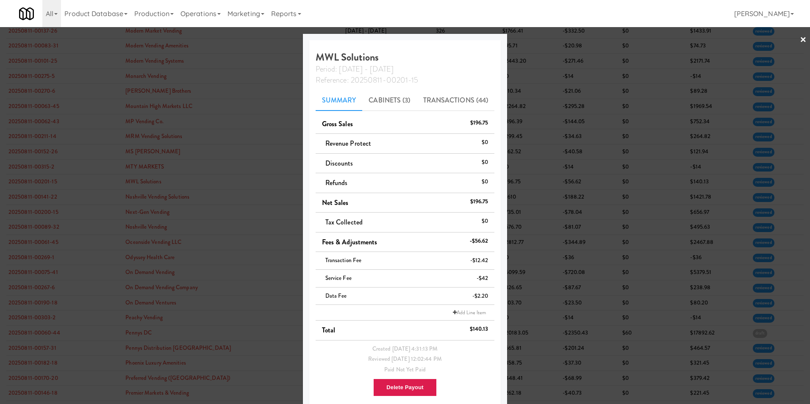
click at [539, 40] on link "×" at bounding box center [803, 40] width 7 height 26
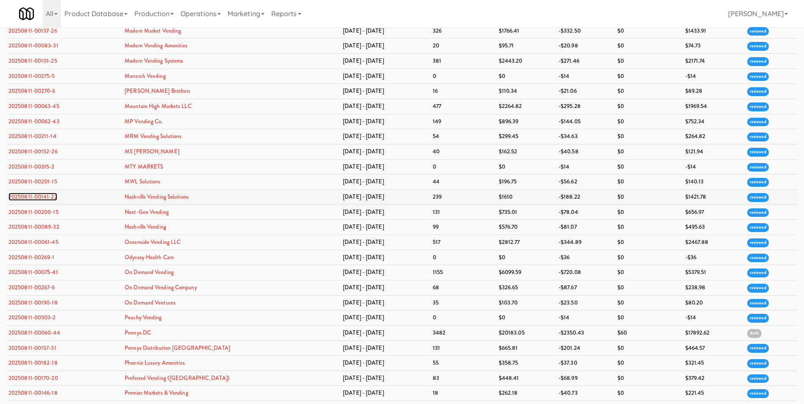
click at [46, 195] on link "20250811-00141-22" at bounding box center [32, 197] width 49 height 8
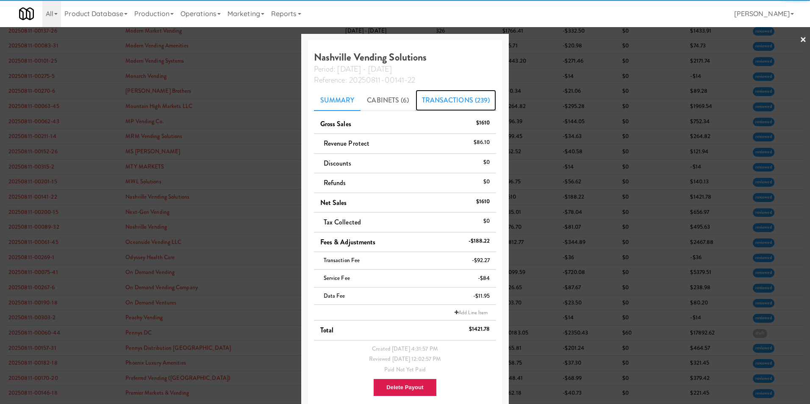
click at [451, 98] on link "Transactions (239)" at bounding box center [456, 100] width 81 height 21
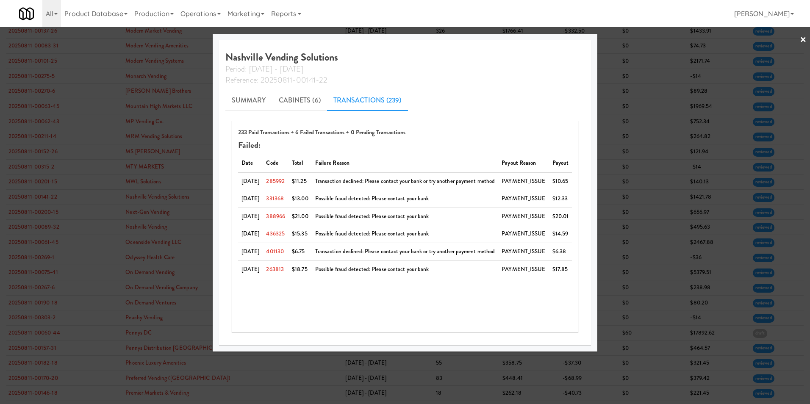
click at [539, 41] on link "×" at bounding box center [803, 40] width 7 height 26
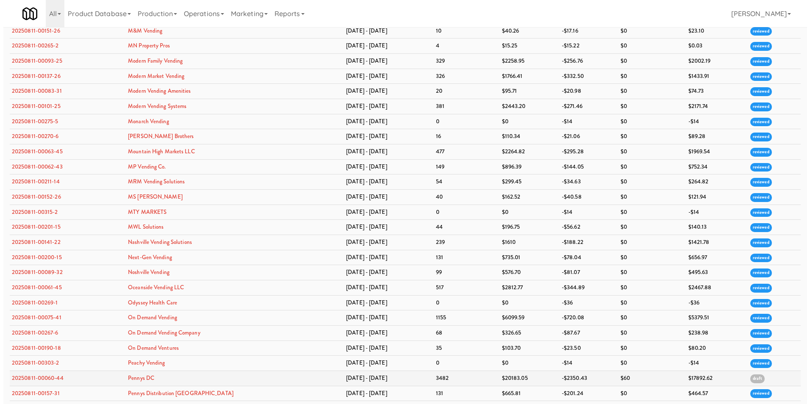
scroll to position [1356, 0]
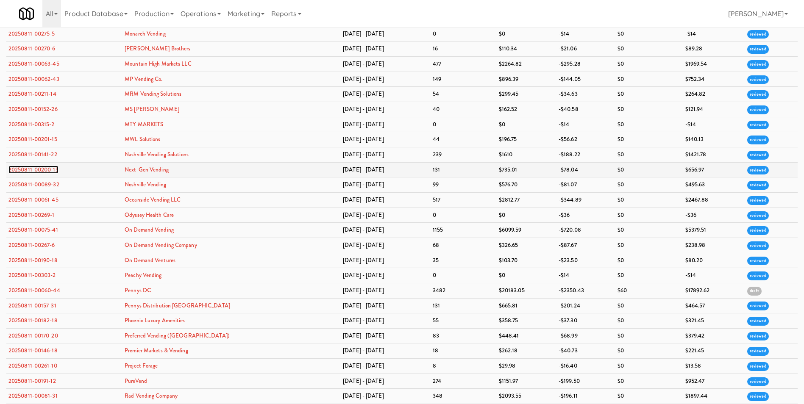
click at [33, 169] on link "20250811-00200-15" at bounding box center [33, 170] width 50 height 8
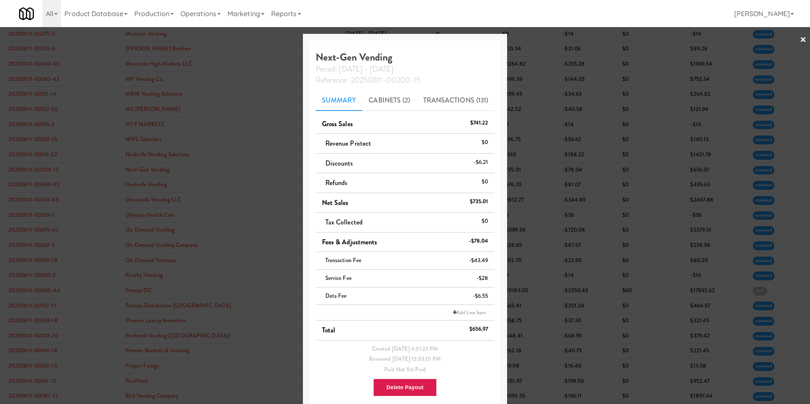
click at [539, 36] on link "×" at bounding box center [803, 40] width 7 height 26
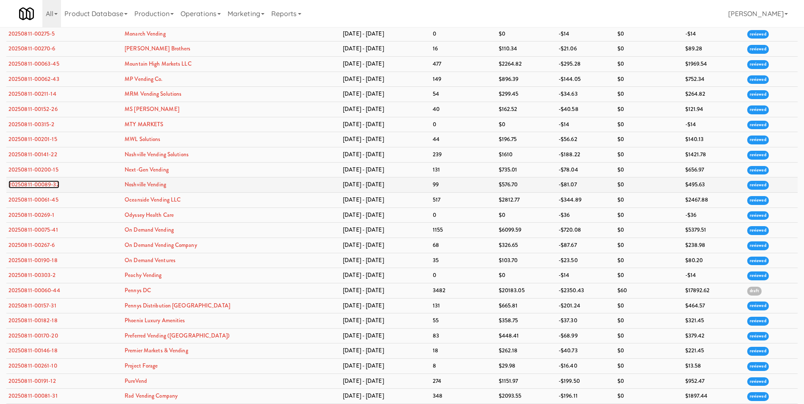
click at [36, 182] on link "20250811-00089-32" at bounding box center [33, 184] width 51 height 8
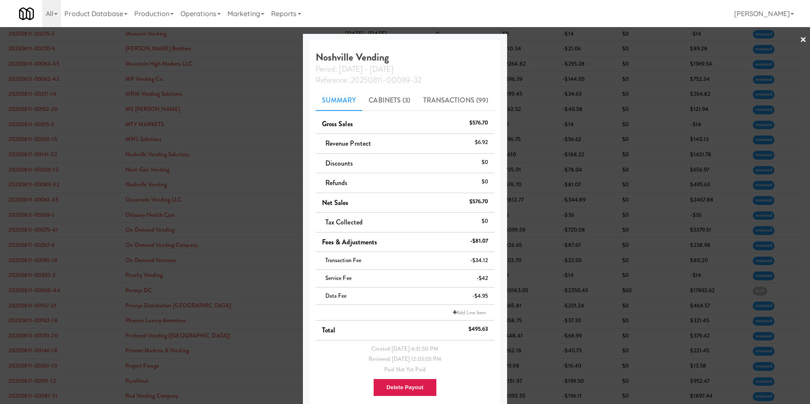
click at [539, 38] on link "×" at bounding box center [803, 40] width 7 height 26
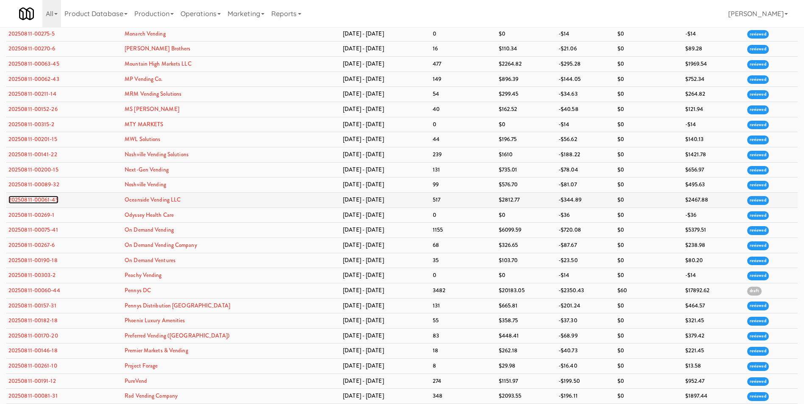
click at [49, 199] on link "20250811-00061-45" at bounding box center [33, 200] width 50 height 8
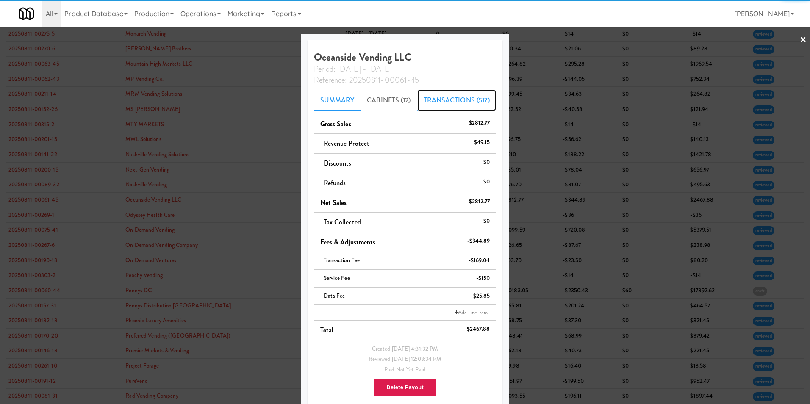
click at [464, 105] on link "Transactions (517)" at bounding box center [456, 100] width 79 height 21
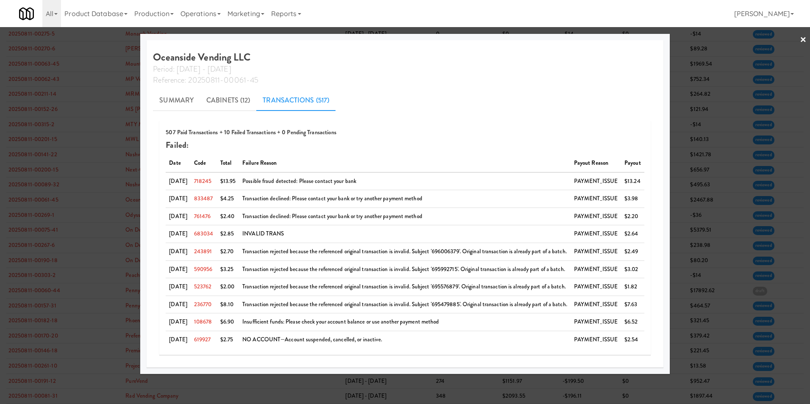
click at [539, 40] on link "×" at bounding box center [803, 40] width 7 height 26
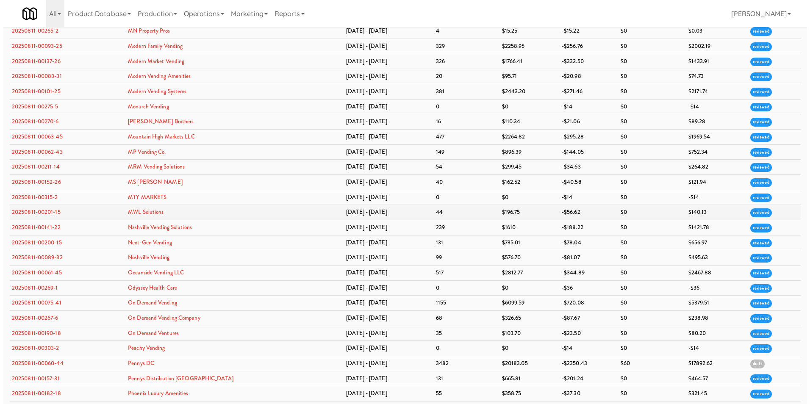
scroll to position [1356, 0]
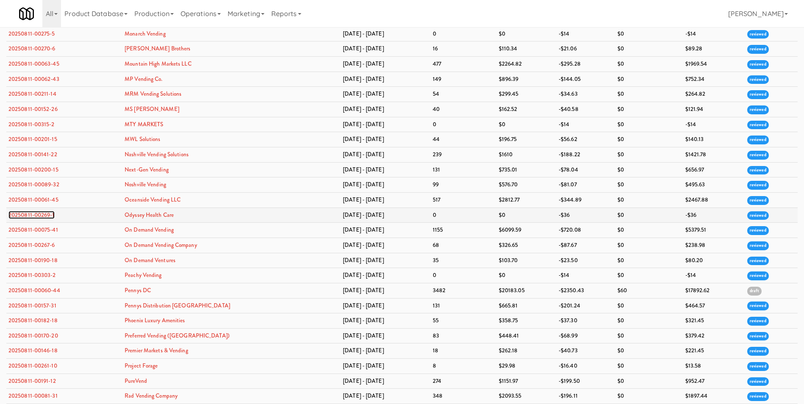
click at [29, 215] on link "20250811-00269-1" at bounding box center [31, 215] width 46 height 8
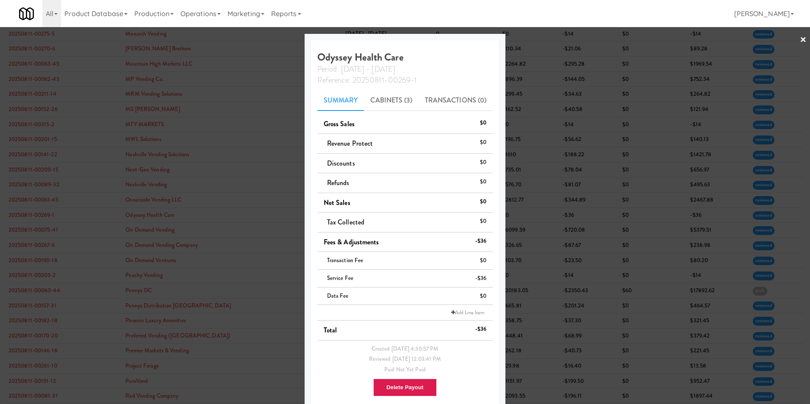
click at [539, 39] on link "×" at bounding box center [803, 40] width 7 height 26
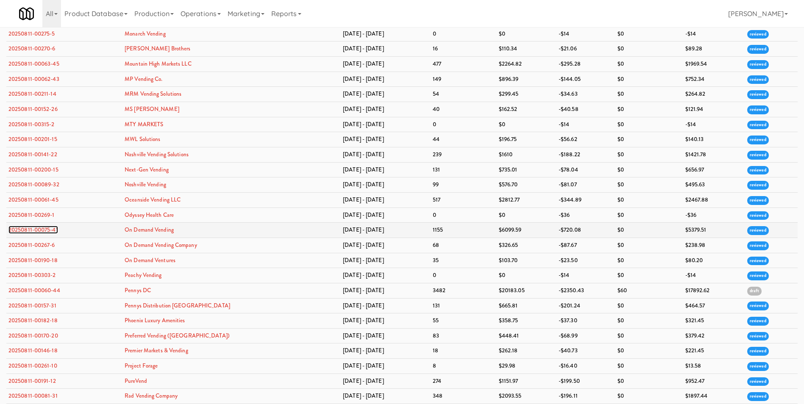
click at [51, 231] on link "20250811-00075-41" at bounding box center [33, 230] width 50 height 8
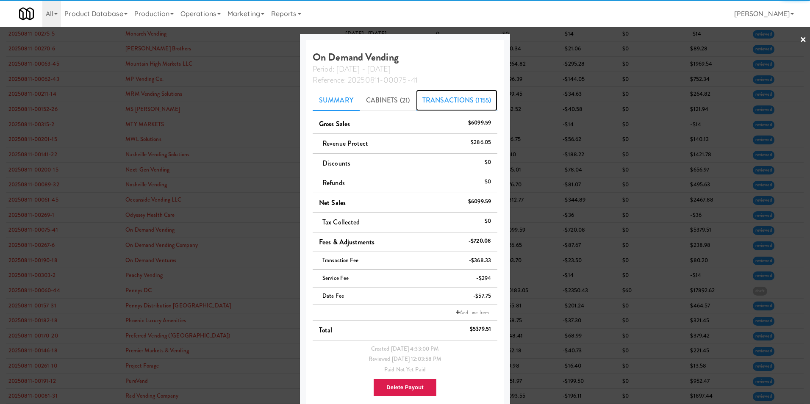
click at [448, 98] on link "Transactions (1155)" at bounding box center [456, 100] width 81 height 21
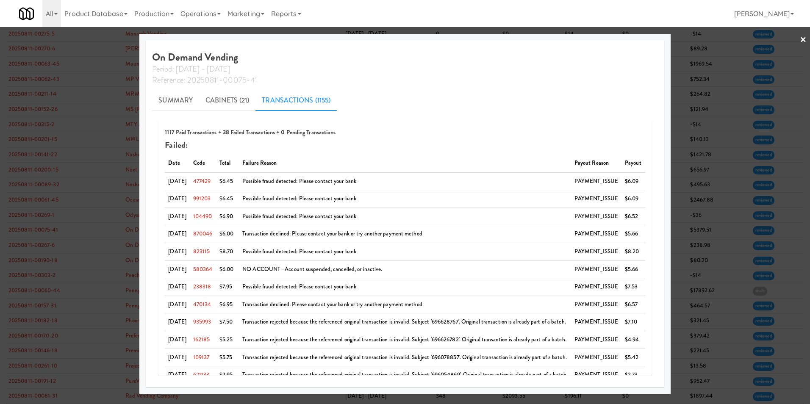
click at [539, 38] on link "×" at bounding box center [803, 40] width 7 height 26
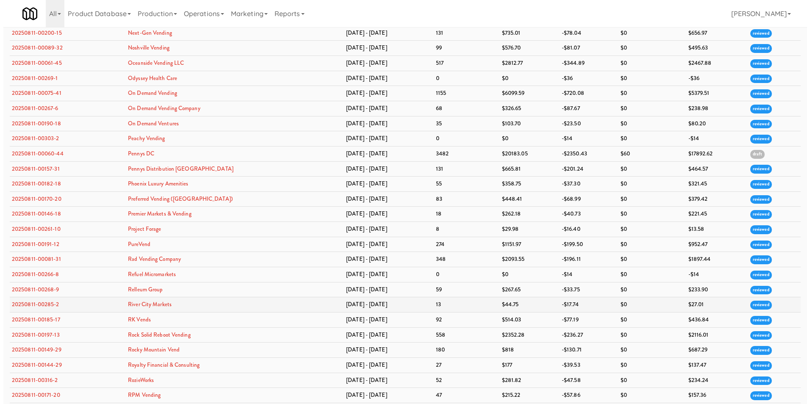
scroll to position [1483, 0]
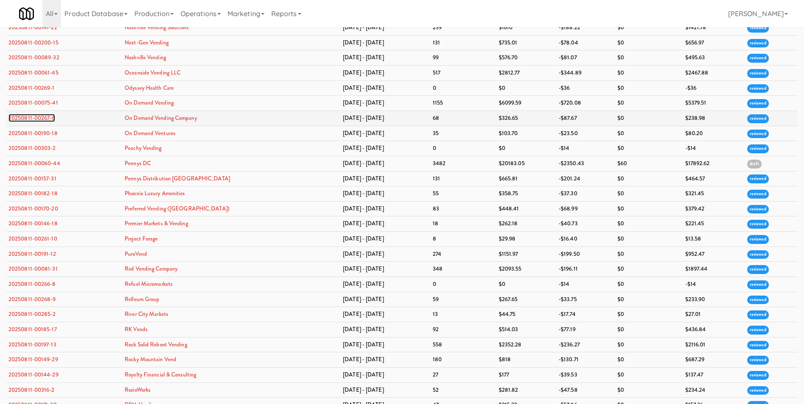
click at [18, 118] on link "20250811-00267-6" at bounding box center [31, 118] width 47 height 8
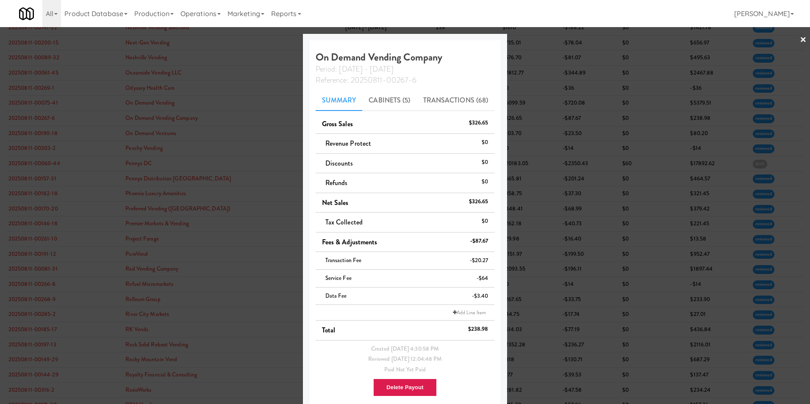
click at [539, 42] on link "×" at bounding box center [803, 40] width 7 height 26
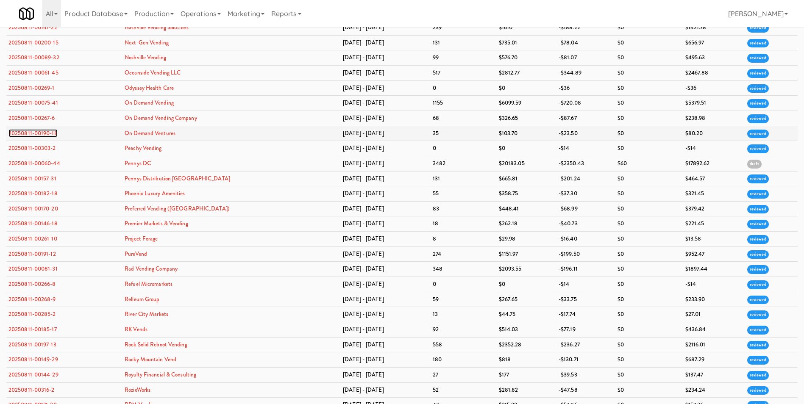
click at [31, 131] on link "20250811-00190-18" at bounding box center [32, 133] width 49 height 8
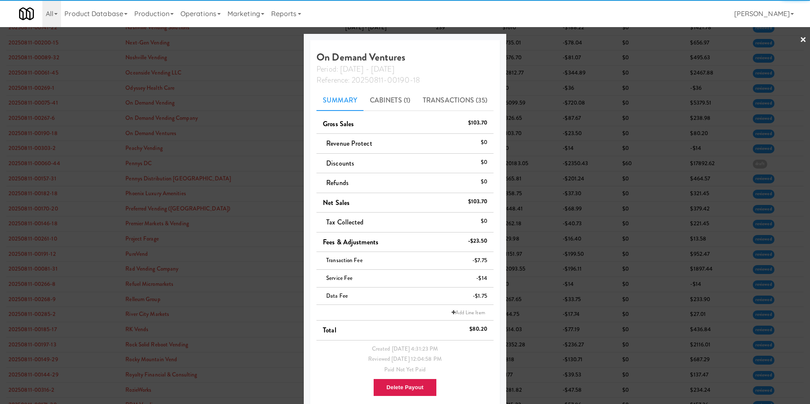
click at [539, 36] on link "×" at bounding box center [803, 40] width 7 height 26
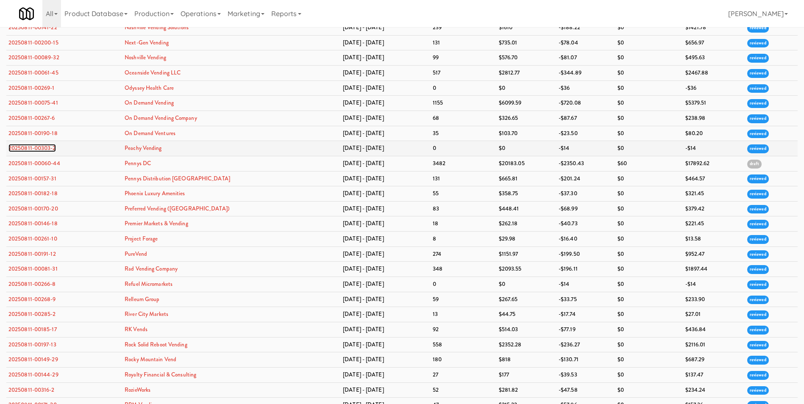
click at [33, 147] on link "20250811-00303-2" at bounding box center [31, 148] width 47 height 8
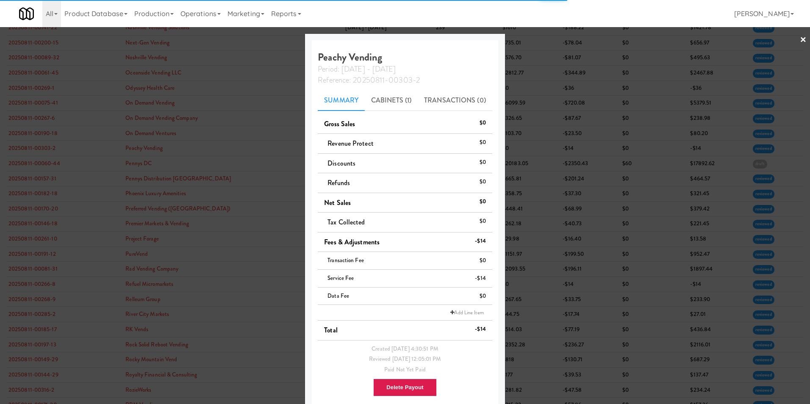
click at [539, 43] on link "×" at bounding box center [803, 40] width 7 height 26
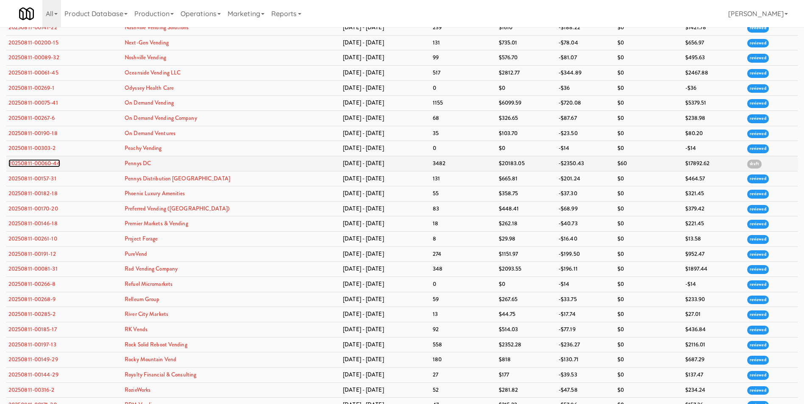
click at [39, 161] on link "20250811-00060-44" at bounding box center [34, 163] width 52 height 8
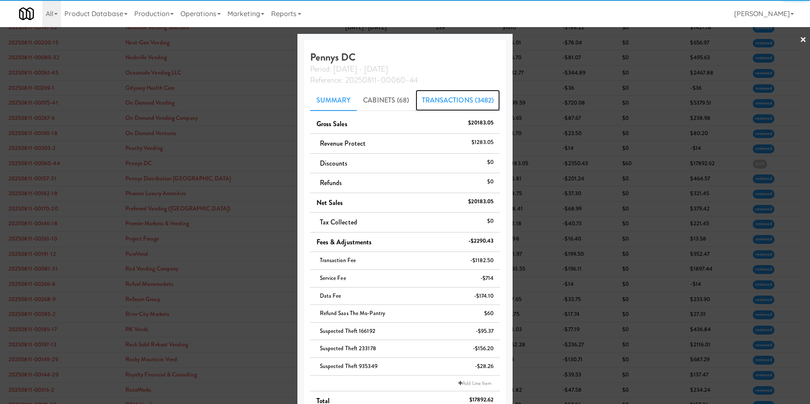
click at [449, 95] on link "Transactions (3482)" at bounding box center [458, 100] width 85 height 21
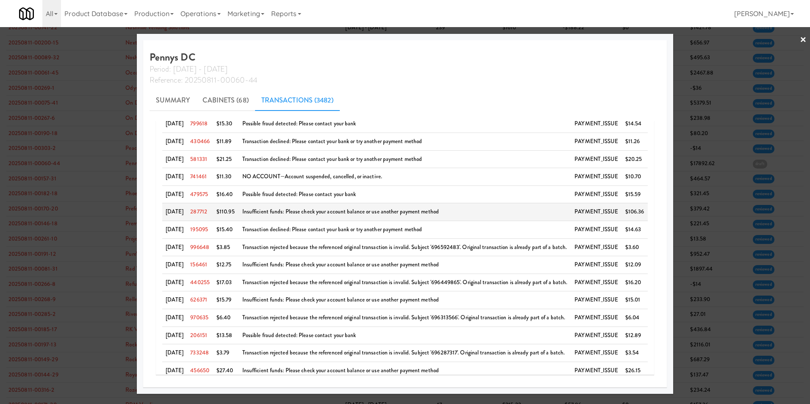
scroll to position [212, 0]
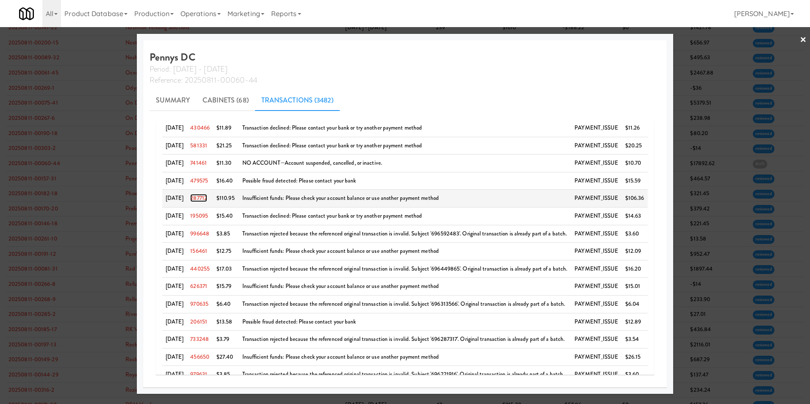
click at [199, 199] on link "287712" at bounding box center [198, 198] width 17 height 8
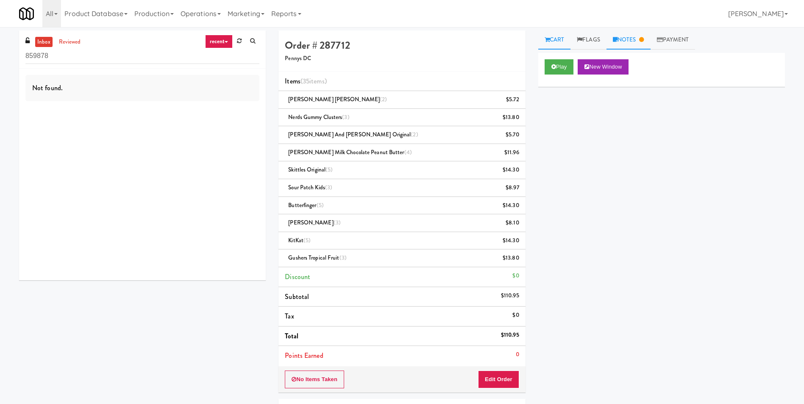
click at [539, 44] on link "Notes" at bounding box center [628, 40] width 44 height 19
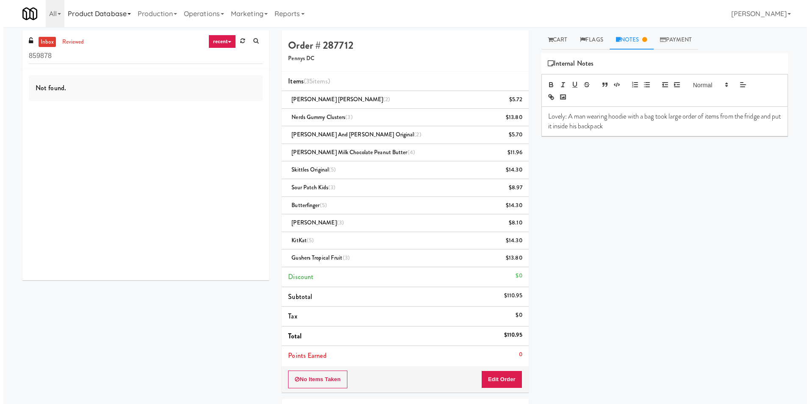
scroll to position [27, 0]
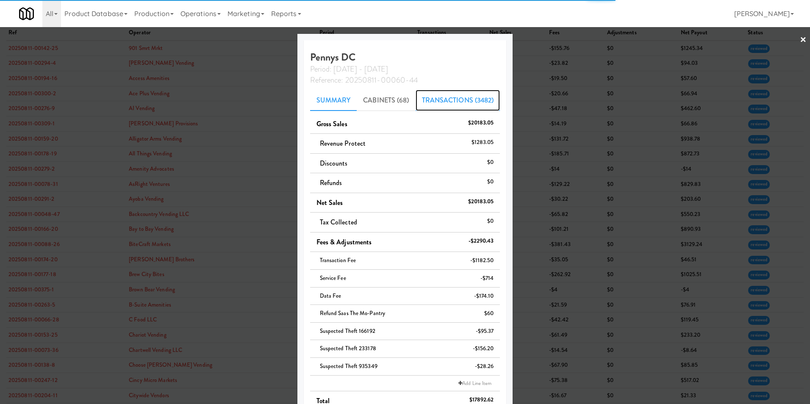
click at [465, 100] on link "Transactions (3482)" at bounding box center [458, 100] width 85 height 21
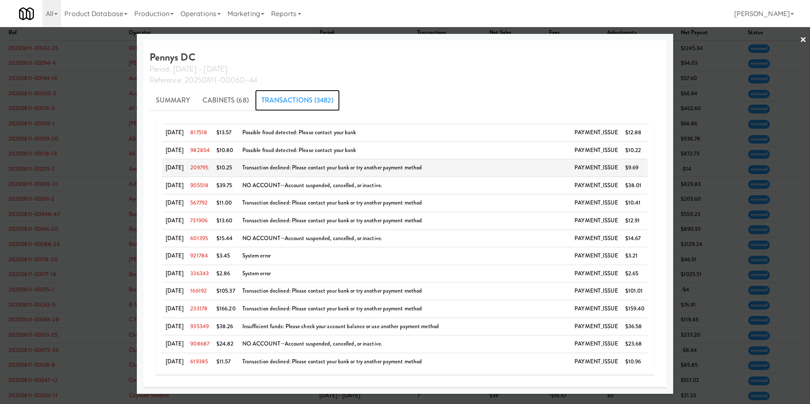
scroll to position [685, 0]
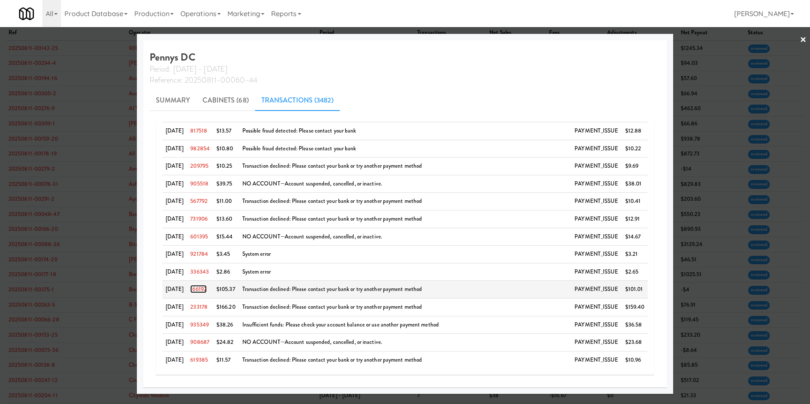
click at [206, 285] on link "166192" at bounding box center [198, 289] width 17 height 8
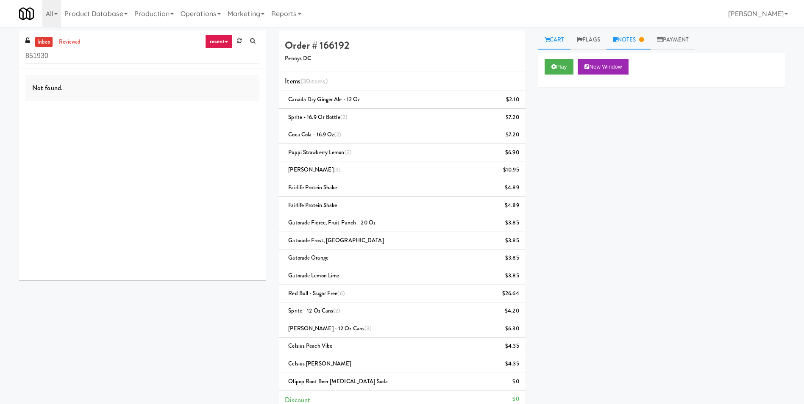
click at [539, 41] on link "Notes" at bounding box center [628, 40] width 44 height 19
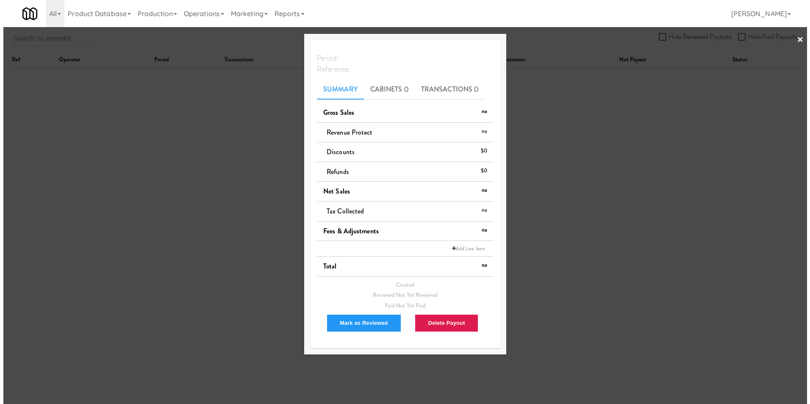
scroll to position [27, 0]
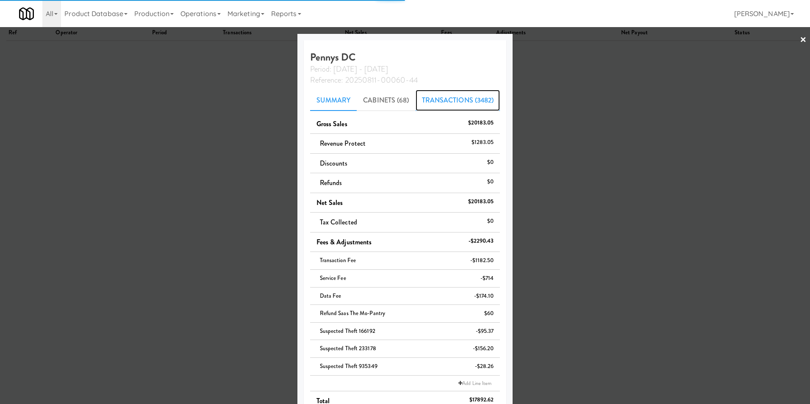
click at [433, 90] on link "Transactions (3482)" at bounding box center [458, 100] width 85 height 21
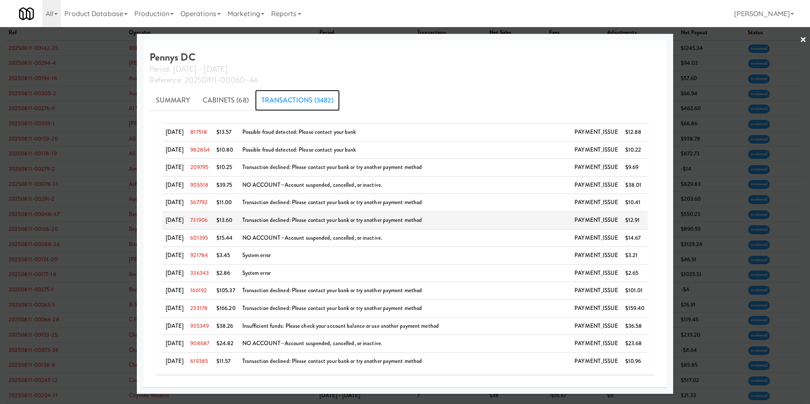
scroll to position [685, 0]
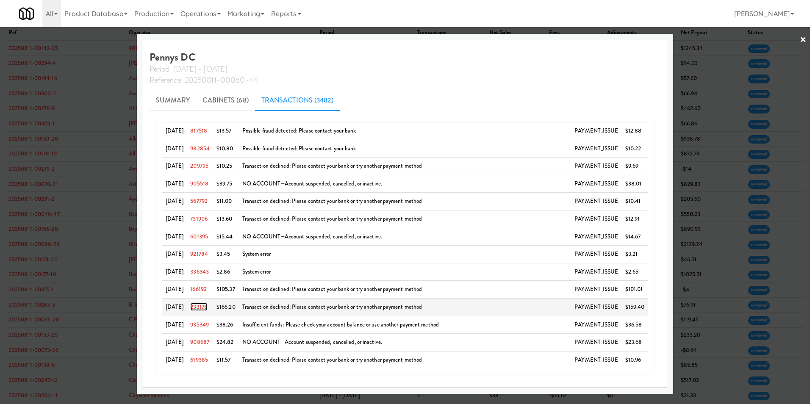
click at [203, 285] on link "233178" at bounding box center [198, 307] width 17 height 8
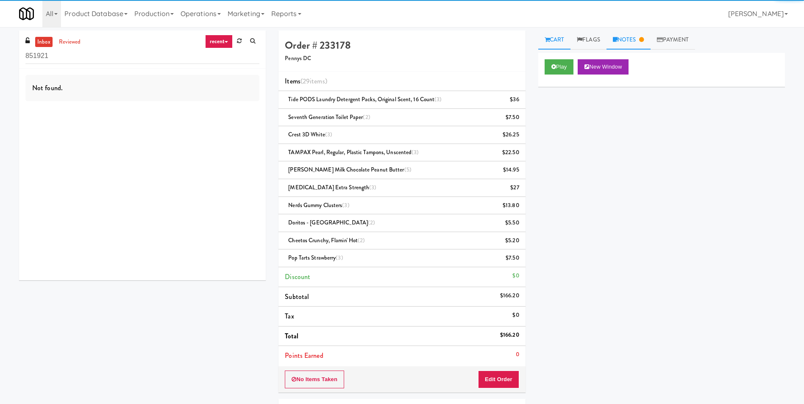
click at [539, 35] on link "Notes" at bounding box center [628, 40] width 44 height 19
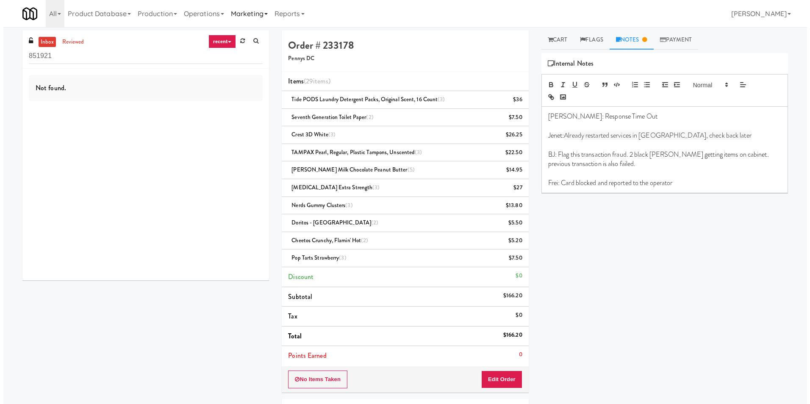
scroll to position [27, 0]
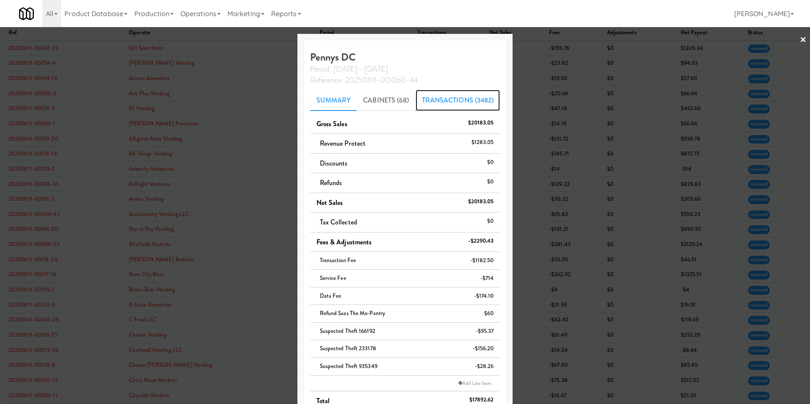
click at [463, 101] on link "Transactions (3482)" at bounding box center [458, 100] width 85 height 21
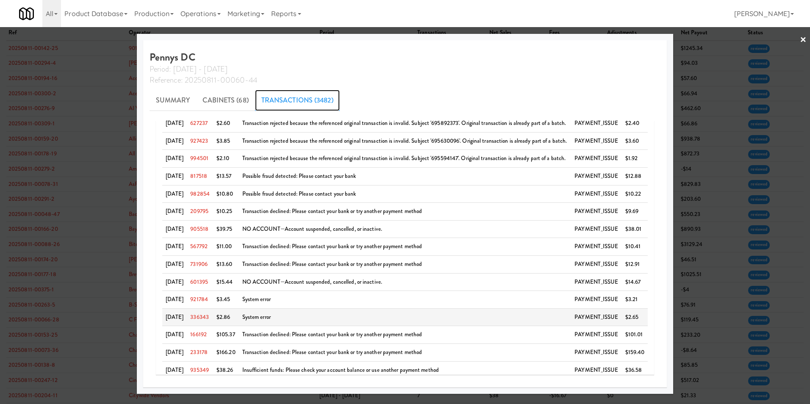
scroll to position [685, 0]
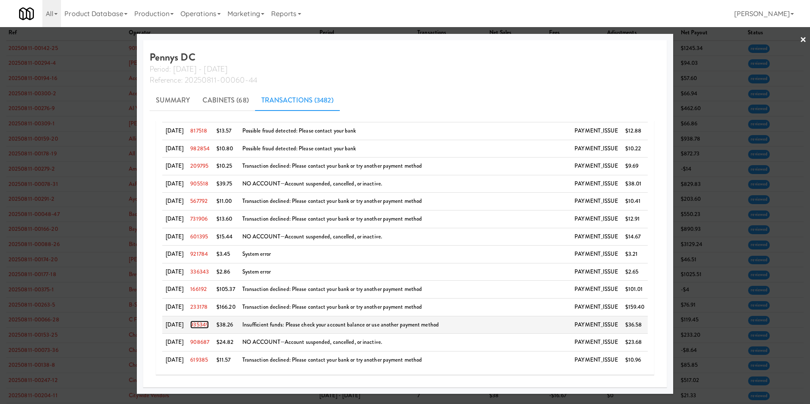
click at [206, 285] on link "935349" at bounding box center [199, 325] width 19 height 8
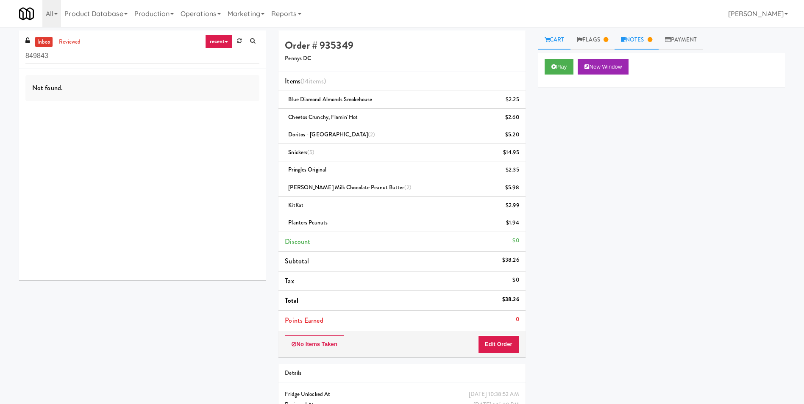
click at [539, 43] on link "Notes" at bounding box center [636, 40] width 44 height 19
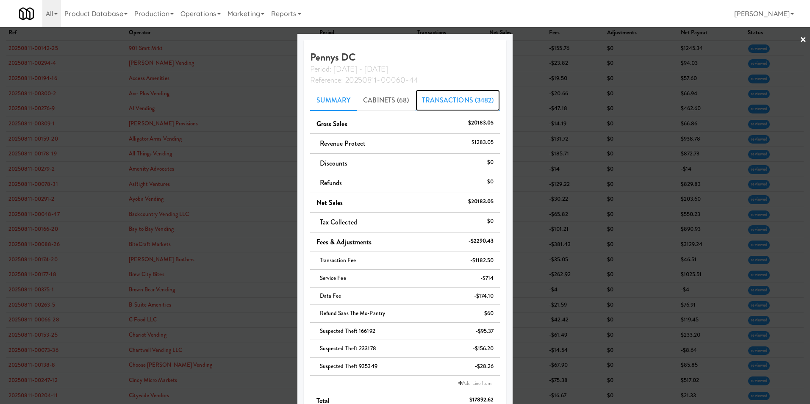
click at [455, 98] on link "Transactions (3482)" at bounding box center [458, 100] width 85 height 21
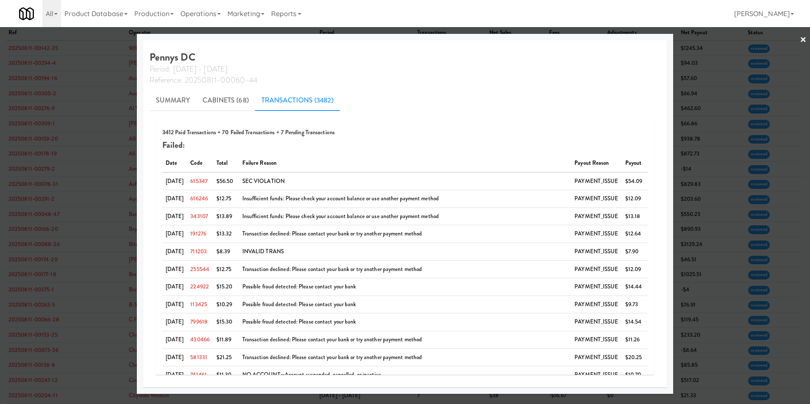
click at [539, 39] on link "×" at bounding box center [803, 40] width 7 height 26
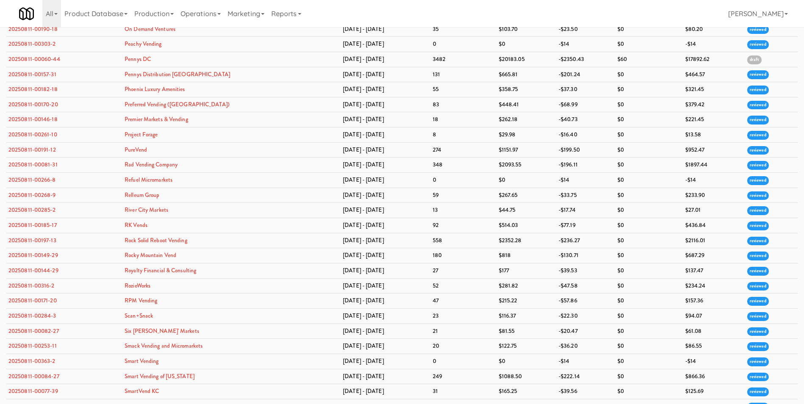
scroll to position [1572, 0]
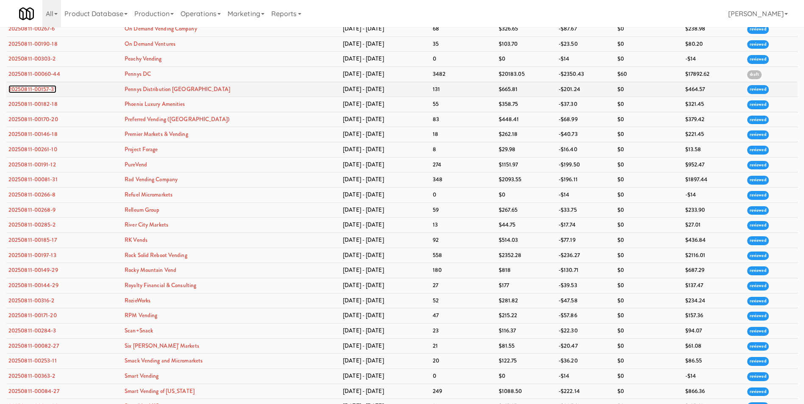
click at [53, 88] on link "20250811-00157-31" at bounding box center [32, 89] width 48 height 8
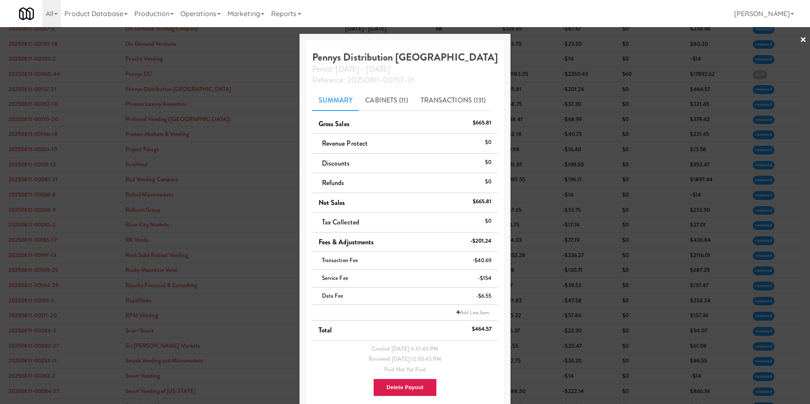
click at [539, 38] on link "×" at bounding box center [803, 40] width 7 height 26
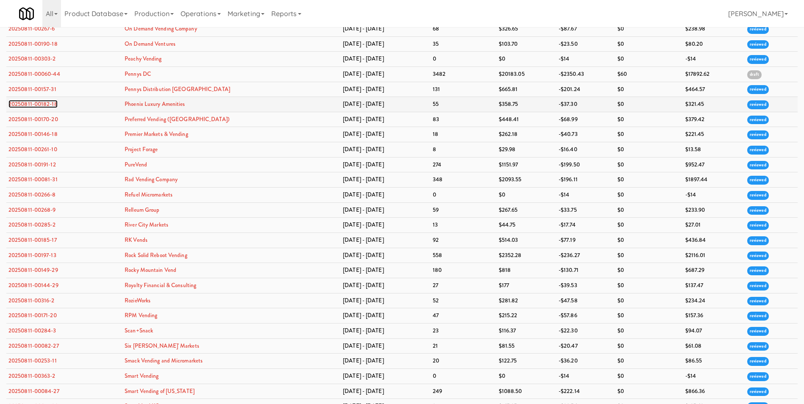
click at [52, 104] on link "20250811-00182-18" at bounding box center [32, 104] width 49 height 8
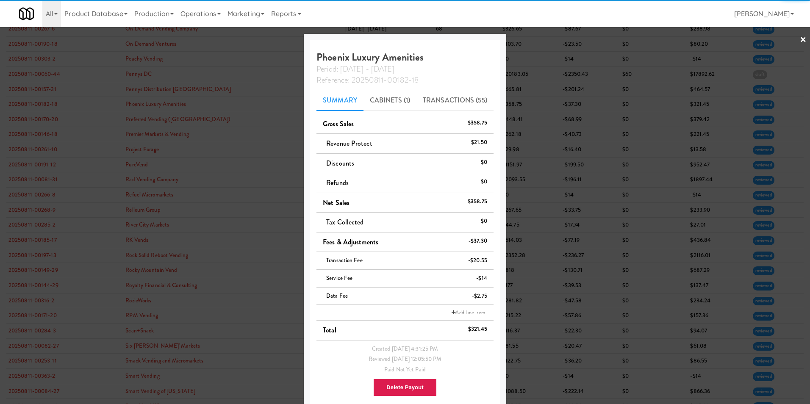
click at [539, 41] on link "×" at bounding box center [803, 40] width 7 height 26
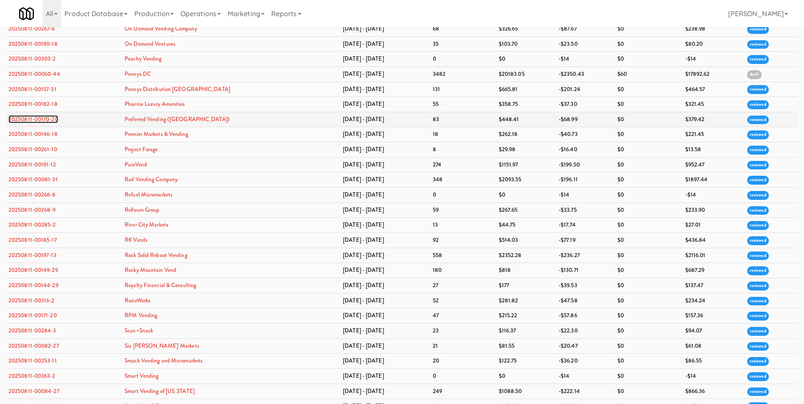
click at [44, 121] on link "20250811-00170-20" at bounding box center [33, 119] width 50 height 8
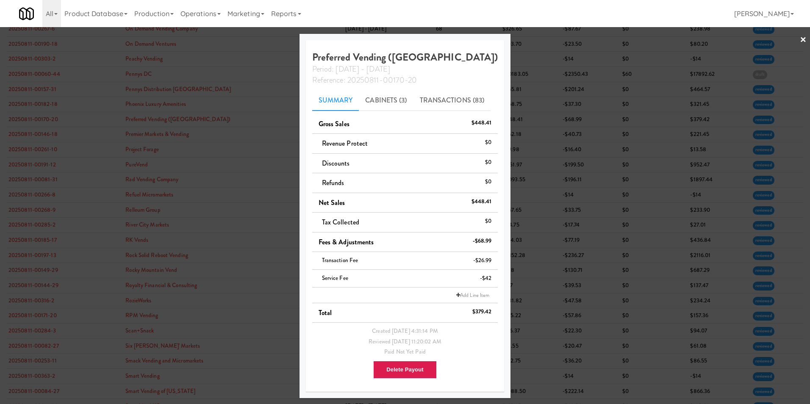
click at [539, 40] on link "×" at bounding box center [803, 40] width 7 height 26
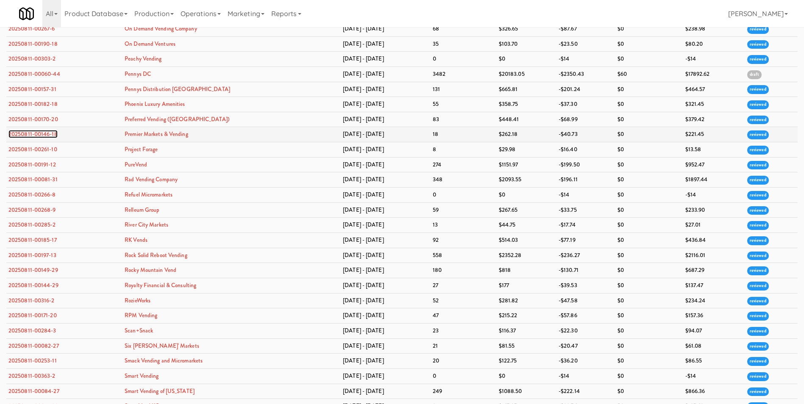
click at [44, 134] on link "20250811-00146-18" at bounding box center [32, 134] width 49 height 8
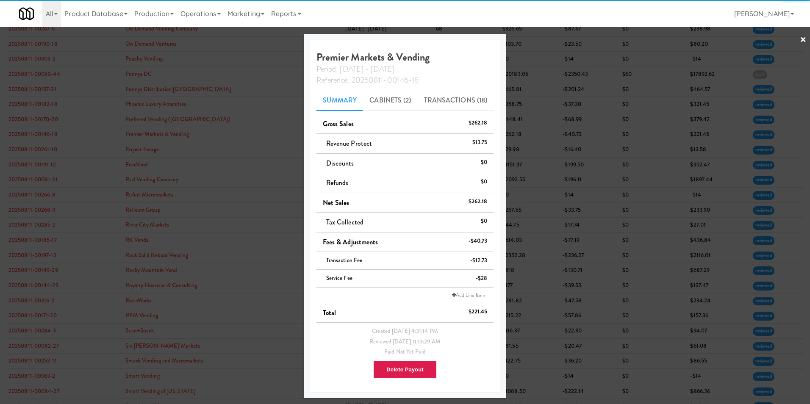
click at [539, 36] on link "×" at bounding box center [803, 40] width 7 height 26
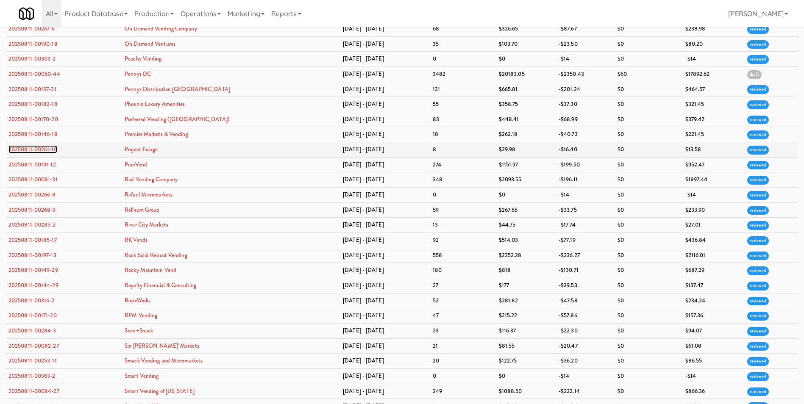
click at [21, 150] on link "20250811-00261-10" at bounding box center [32, 149] width 49 height 8
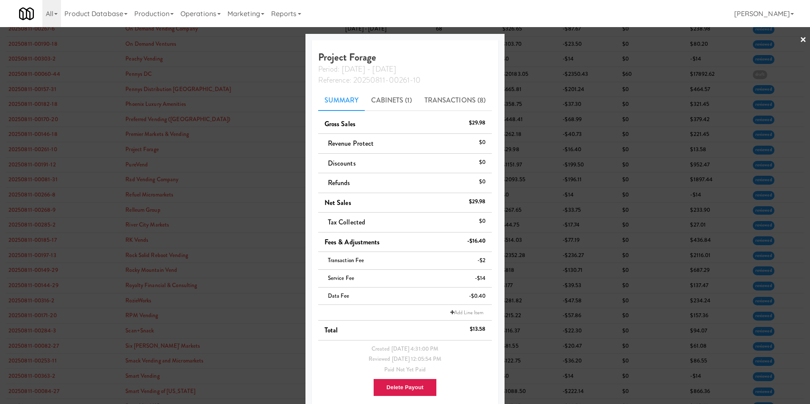
click at [539, 39] on link "×" at bounding box center [803, 40] width 7 height 26
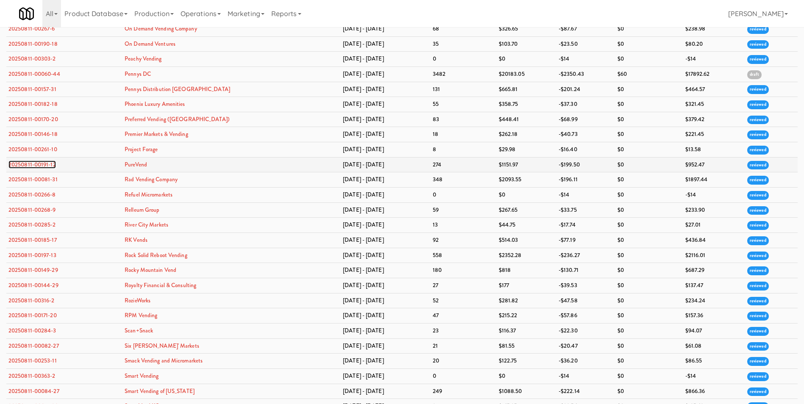
click at [37, 163] on link "20250811-00191-12" at bounding box center [31, 165] width 47 height 8
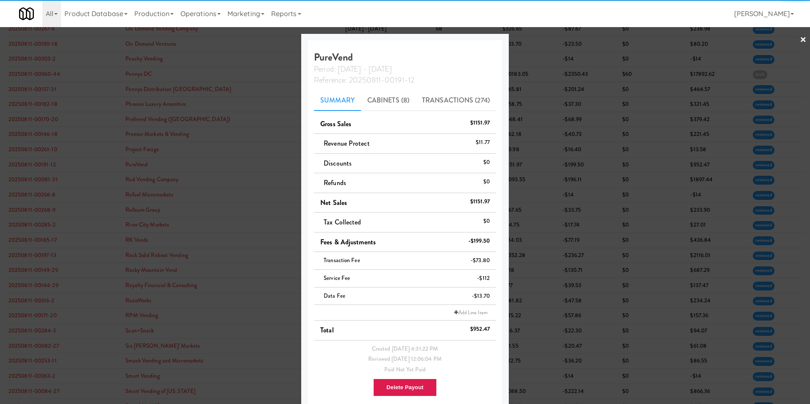
click at [539, 40] on div at bounding box center [405, 202] width 810 height 404
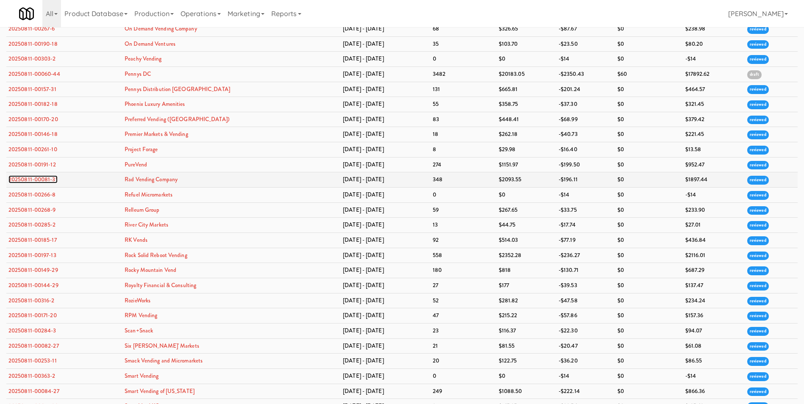
click at [34, 179] on link "20250811-00081-31" at bounding box center [32, 179] width 49 height 8
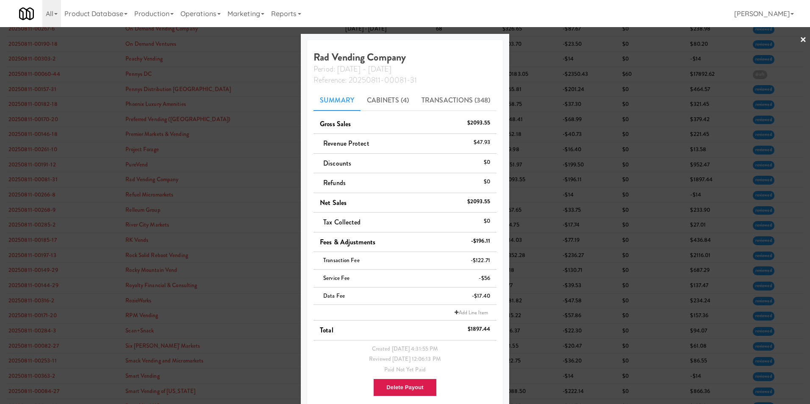
click at [459, 111] on div "Rad Vending Company Period: [DATE] - [DATE] Reference: 20250811-00081-31 Summar…" at bounding box center [405, 224] width 196 height 369
click at [460, 102] on link "Transactions (348)" at bounding box center [455, 100] width 81 height 21
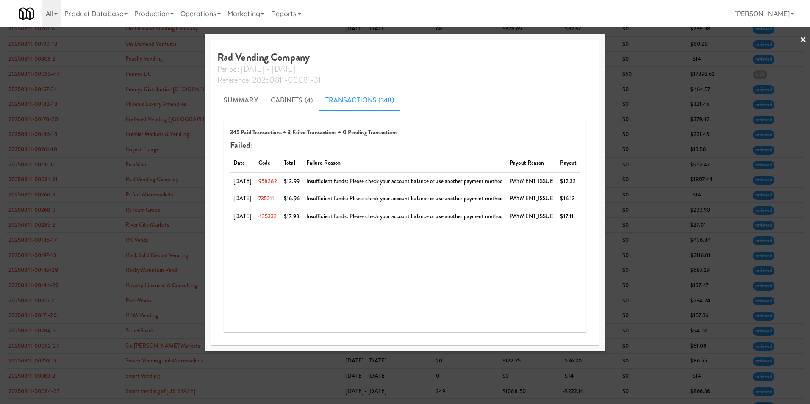
click at [539, 38] on link "×" at bounding box center [803, 40] width 7 height 26
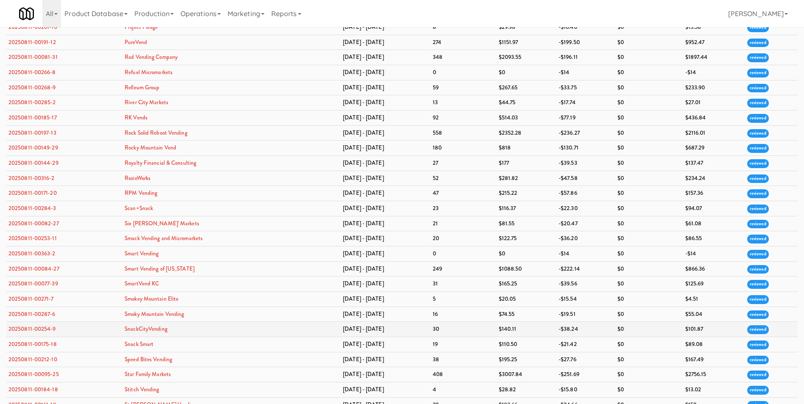
scroll to position [1652, 0]
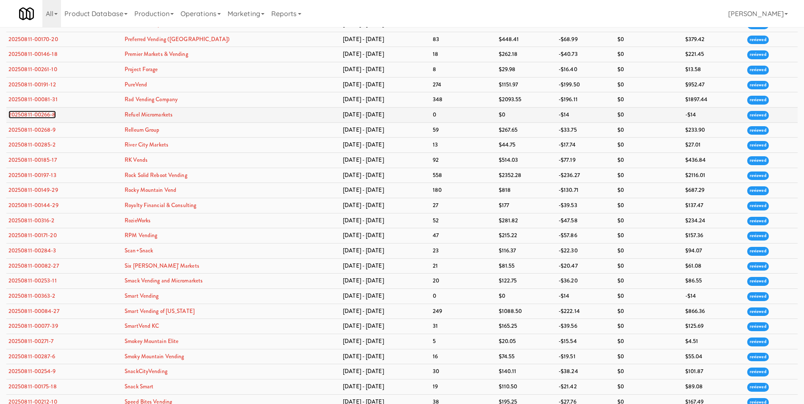
click at [39, 113] on link "20250811-00266-8" at bounding box center [31, 115] width 47 height 8
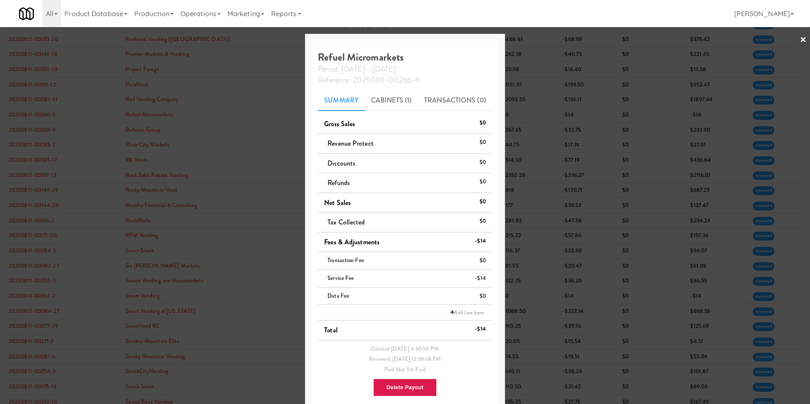
click at [539, 40] on link "×" at bounding box center [803, 40] width 7 height 26
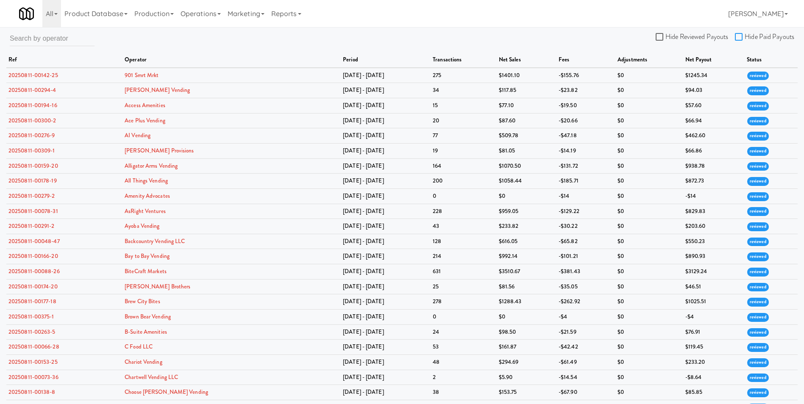
click at [539, 36] on input "Hide Paid Payouts" at bounding box center [740, 37] width 10 height 7
checkbox input "true"
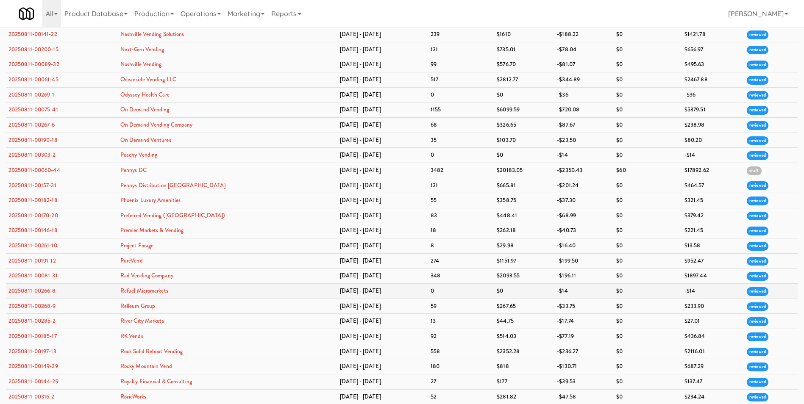
scroll to position [1519, 0]
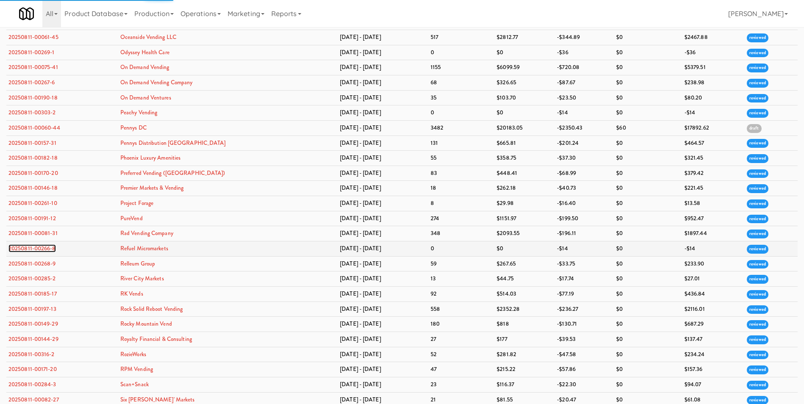
click at [39, 245] on link "20250811-00266-8" at bounding box center [31, 248] width 47 height 8
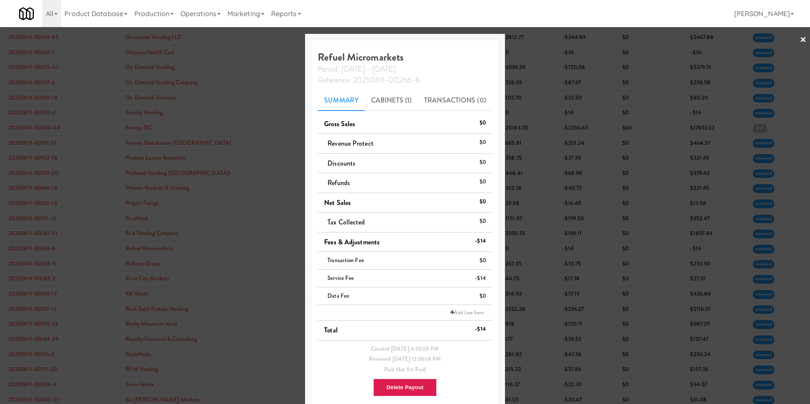
click at [539, 39] on link "×" at bounding box center [803, 40] width 7 height 26
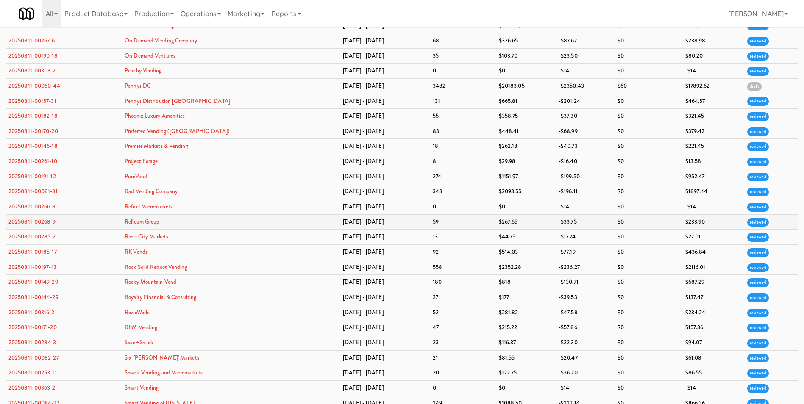
scroll to position [1561, 0]
click at [41, 220] on link "20250811-00268-9" at bounding box center [31, 221] width 47 height 8
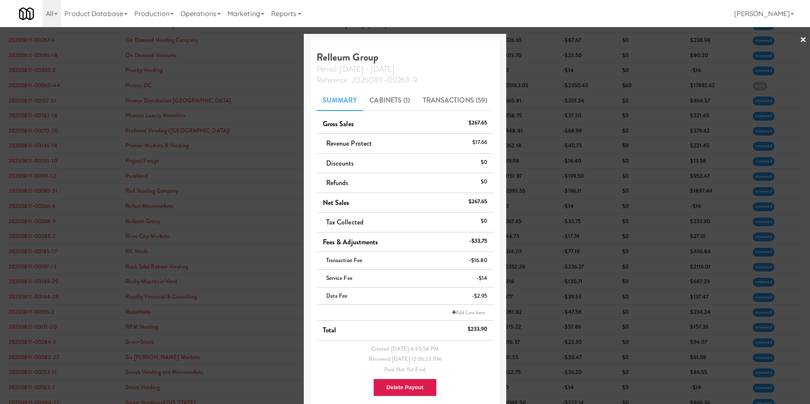
click at [539, 39] on div at bounding box center [405, 202] width 810 height 404
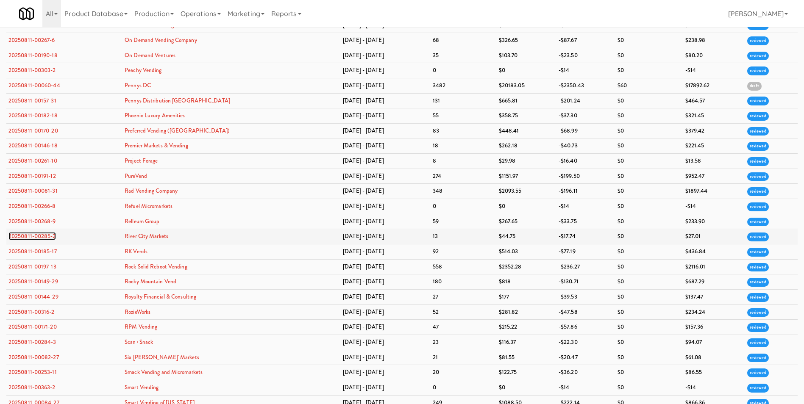
click at [44, 239] on link "20250811-00285-2" at bounding box center [31, 236] width 47 height 8
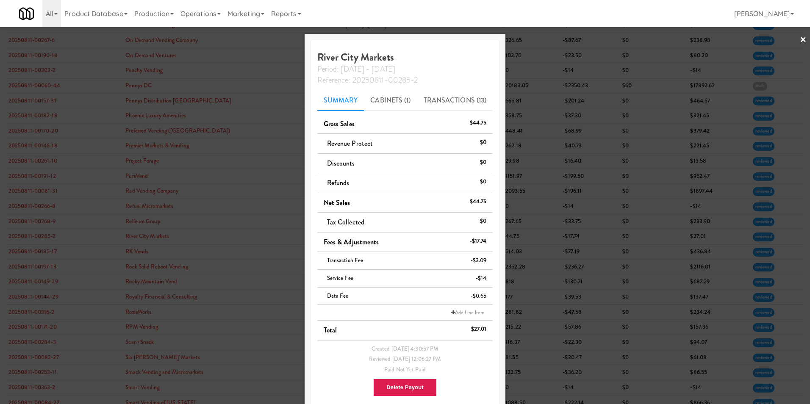
click at [539, 39] on div at bounding box center [405, 202] width 810 height 404
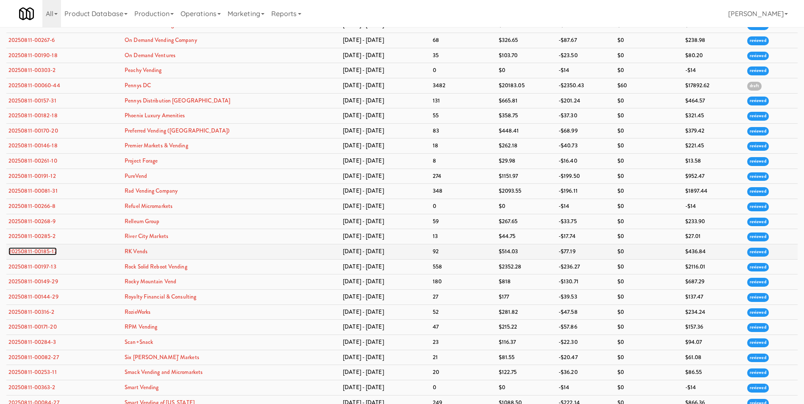
click at [51, 252] on link "20250811-00185-17" at bounding box center [32, 251] width 48 height 8
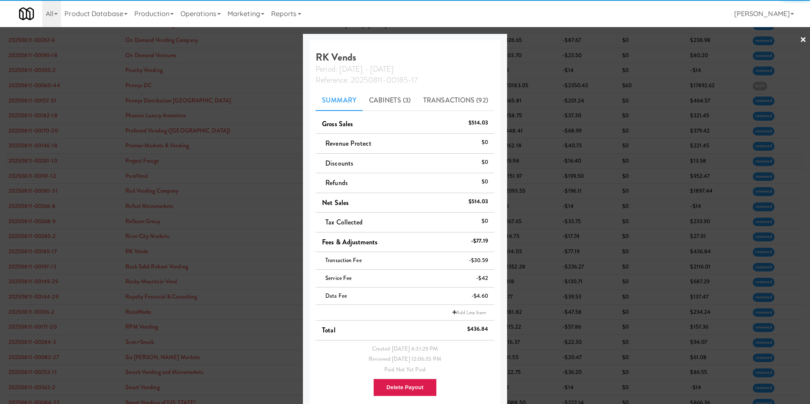
drag, startPoint x: 799, startPoint y: 37, endPoint x: 579, endPoint y: 156, distance: 250.4
click at [539, 38] on link "×" at bounding box center [803, 40] width 7 height 26
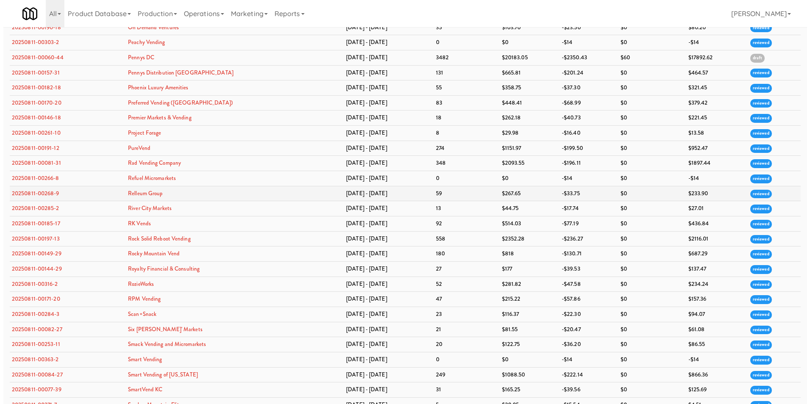
scroll to position [1646, 0]
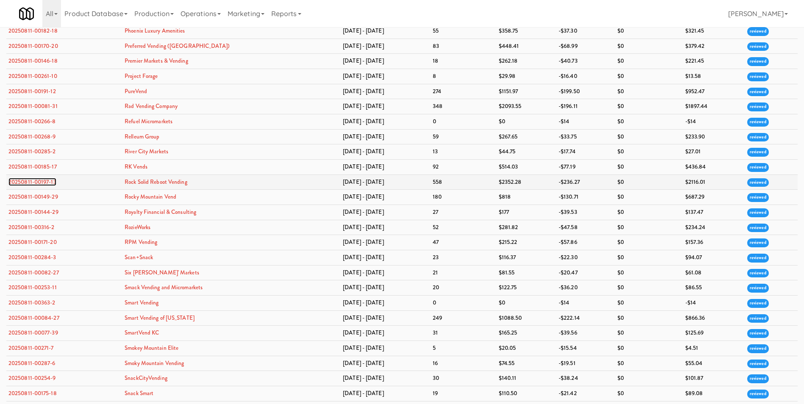
click at [22, 181] on link "20250811-00197-13" at bounding box center [32, 182] width 48 height 8
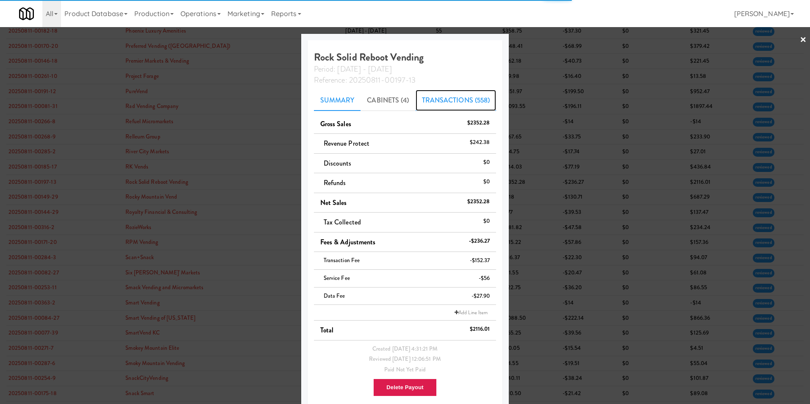
click at [472, 93] on link "Transactions (558)" at bounding box center [456, 100] width 81 height 21
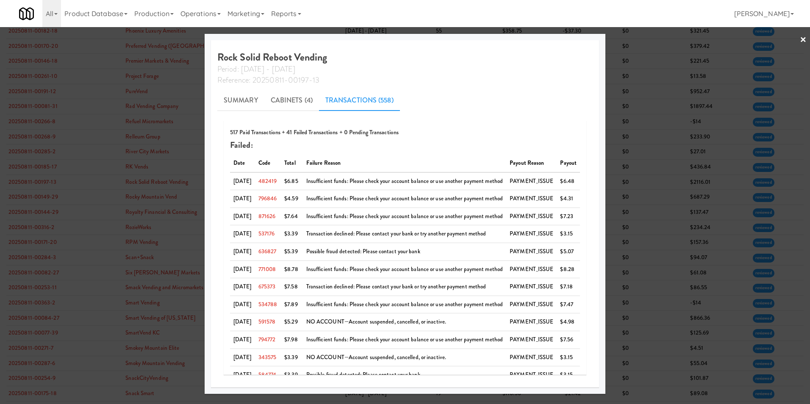
click at [539, 39] on link "×" at bounding box center [803, 40] width 7 height 26
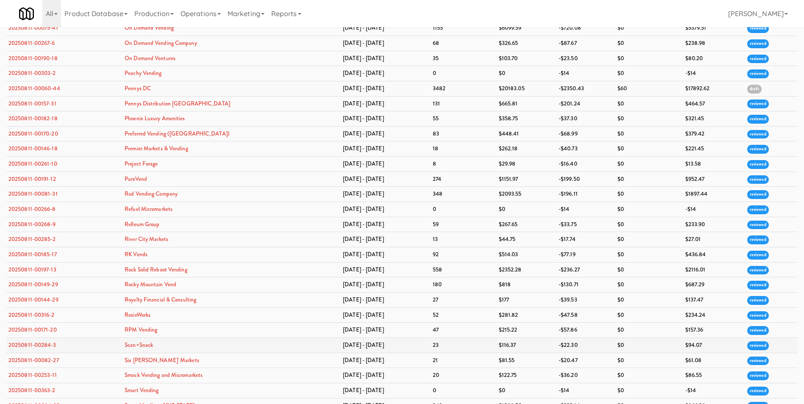
scroll to position [1652, 0]
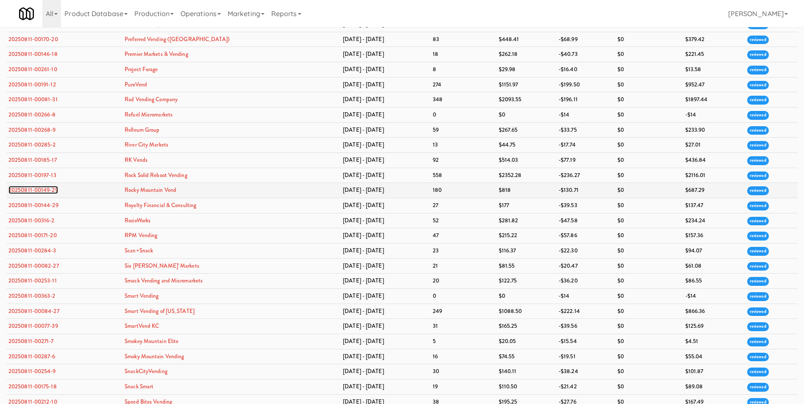
click at [42, 189] on link "20250811-00149-29" at bounding box center [33, 190] width 50 height 8
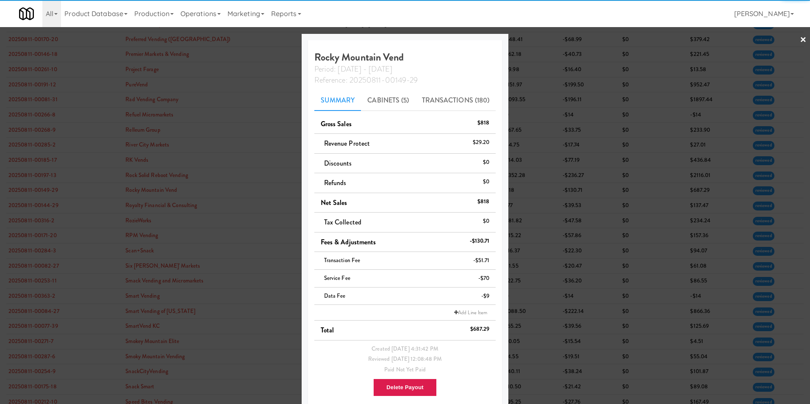
click at [539, 38] on link "×" at bounding box center [803, 40] width 7 height 26
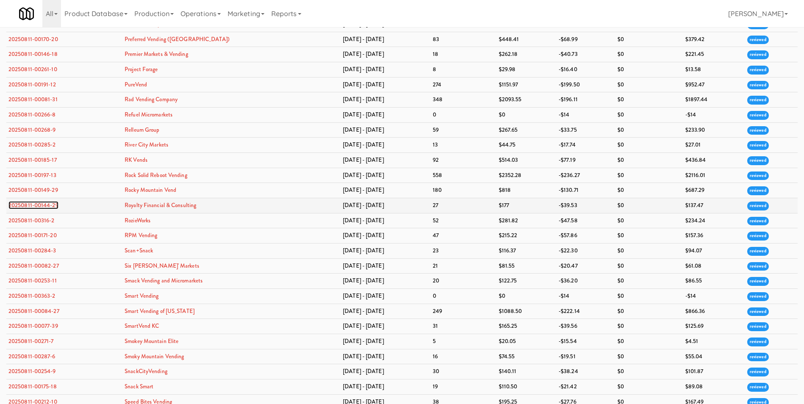
click at [28, 205] on link "20250811-00144-29" at bounding box center [33, 205] width 50 height 8
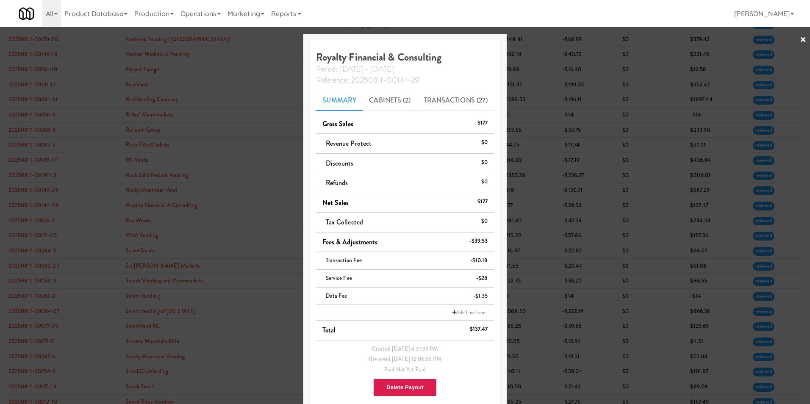
click at [539, 42] on link "×" at bounding box center [803, 40] width 7 height 26
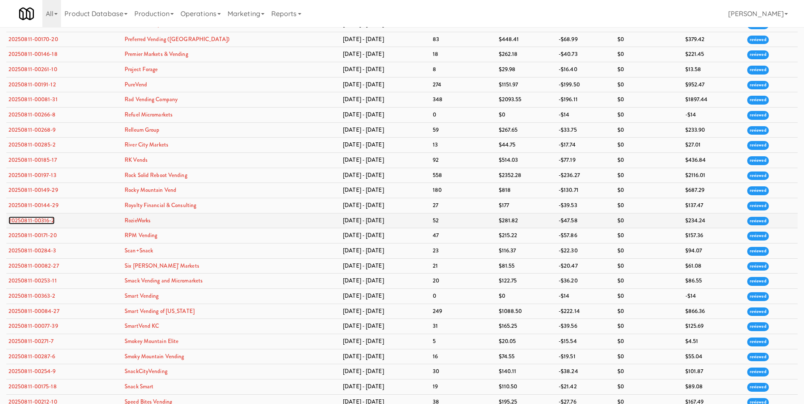
click at [30, 221] on link "20250811-00316-2" at bounding box center [31, 221] width 46 height 8
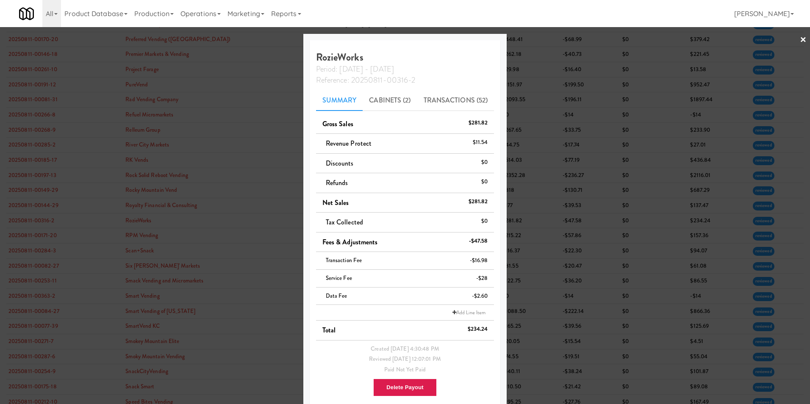
click at [539, 41] on link "×" at bounding box center [803, 40] width 7 height 26
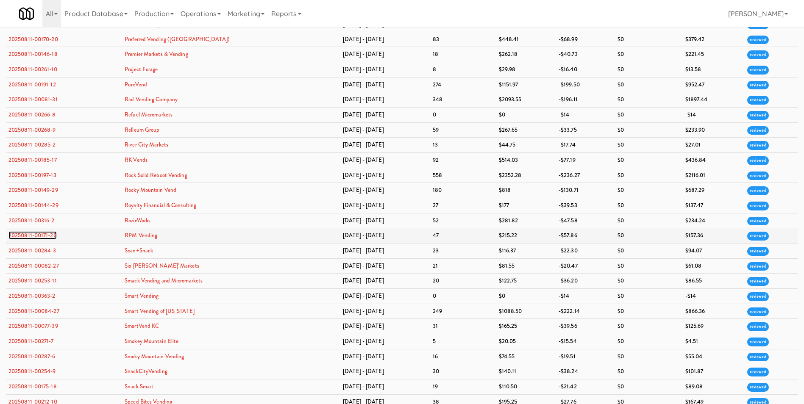
click at [42, 236] on link "20250811-00171-20" at bounding box center [32, 235] width 48 height 8
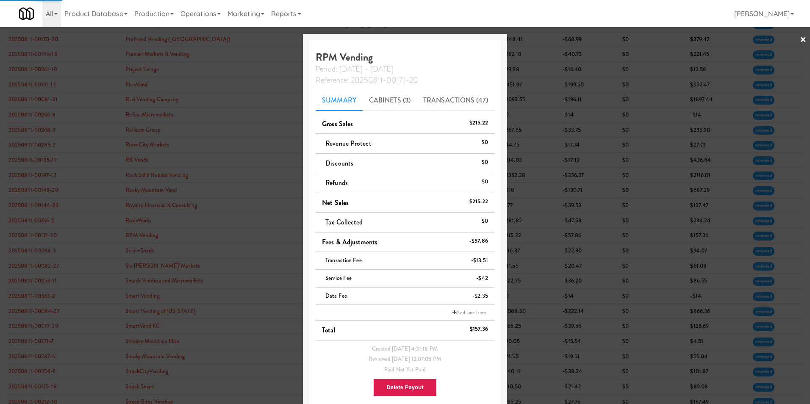
click at [539, 38] on link "×" at bounding box center [803, 40] width 7 height 26
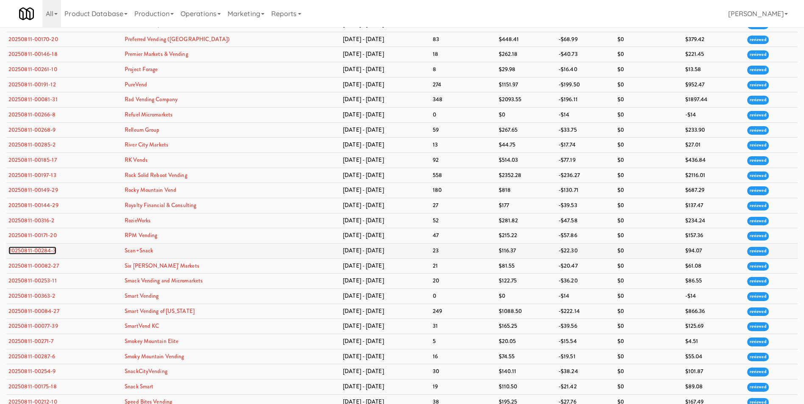
click at [28, 251] on link "20250811-00284-3" at bounding box center [32, 251] width 48 height 8
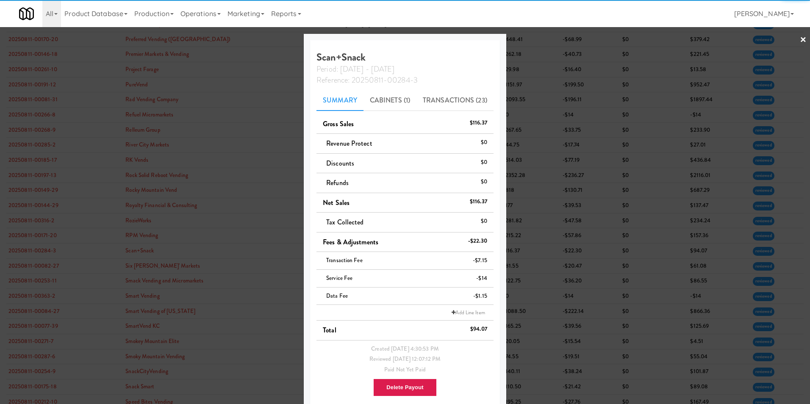
click at [539, 38] on link "×" at bounding box center [803, 40] width 7 height 26
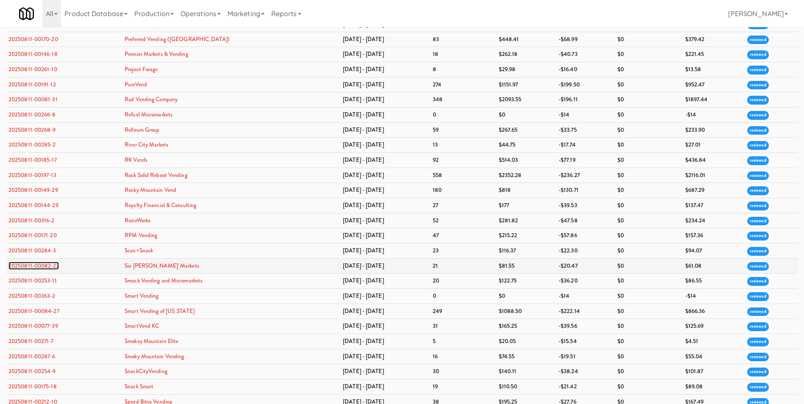
click at [33, 263] on link "20250811-00082-27" at bounding box center [33, 266] width 50 height 8
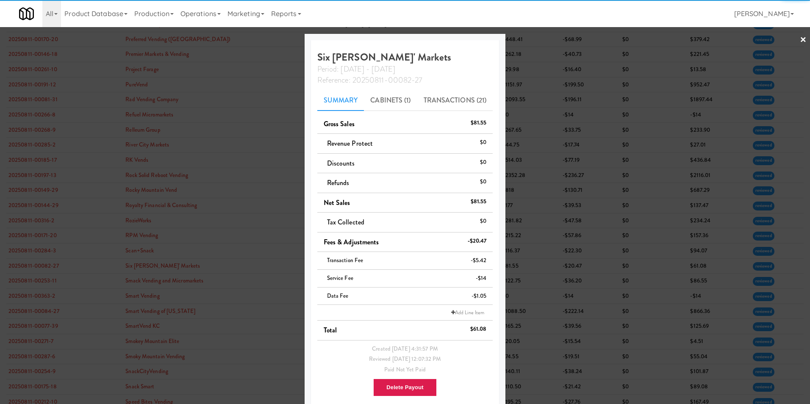
click at [539, 38] on link "×" at bounding box center [803, 40] width 7 height 26
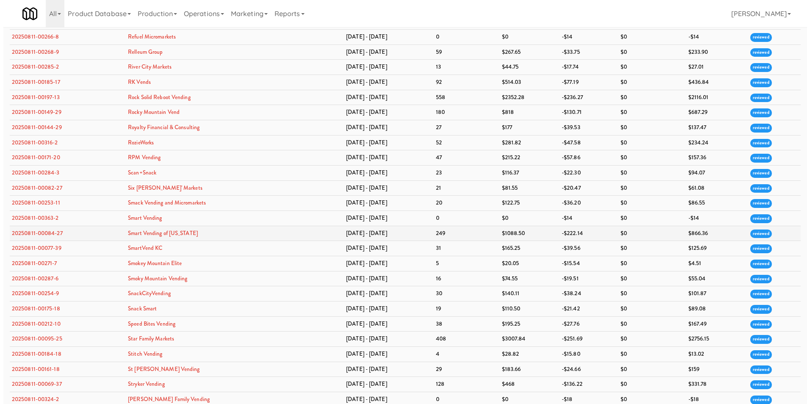
scroll to position [1737, 0]
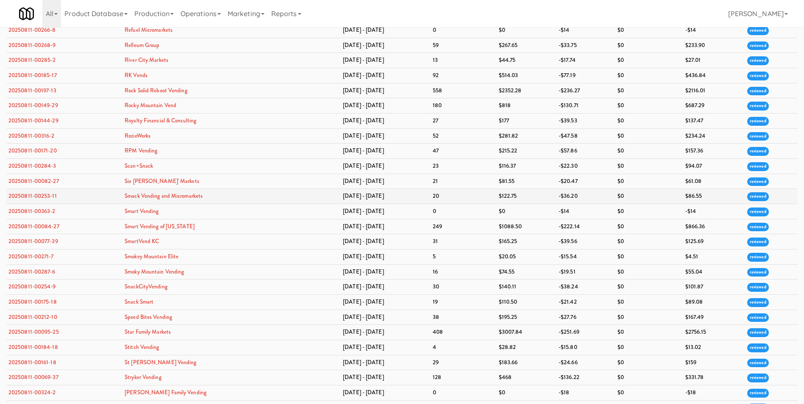
click at [31, 191] on td "20250811-00253-11" at bounding box center [64, 196] width 116 height 15
click at [34, 195] on link "20250811-00253-11" at bounding box center [32, 196] width 48 height 8
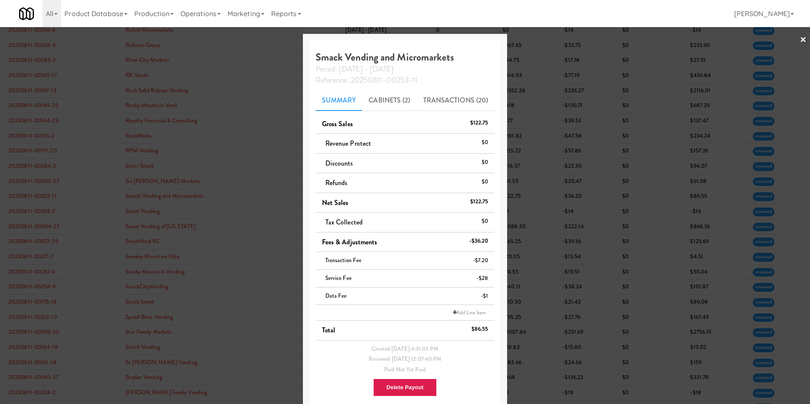
click at [539, 39] on link "×" at bounding box center [803, 40] width 7 height 26
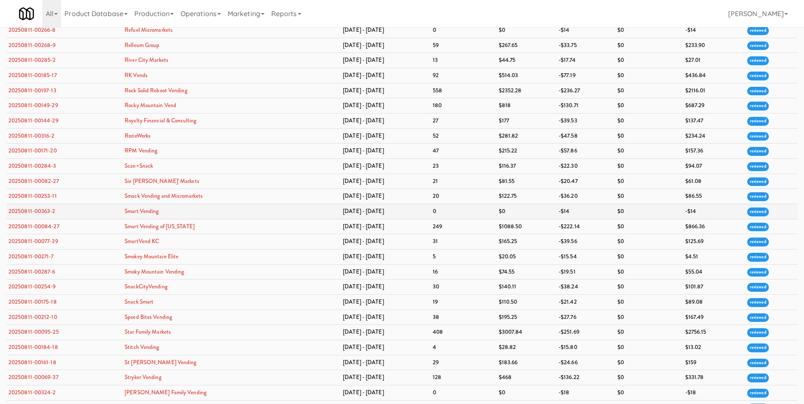
click at [42, 206] on td "20250811-00363-2" at bounding box center [64, 211] width 116 height 15
click at [40, 211] on link "20250811-00363-2" at bounding box center [31, 211] width 47 height 8
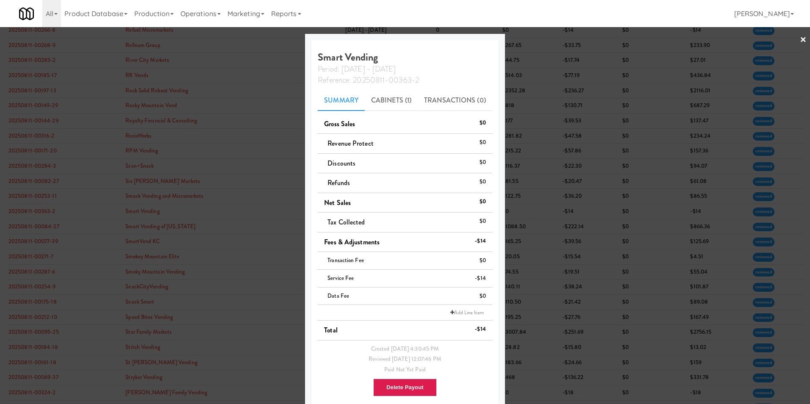
click at [539, 41] on link "×" at bounding box center [803, 40] width 7 height 26
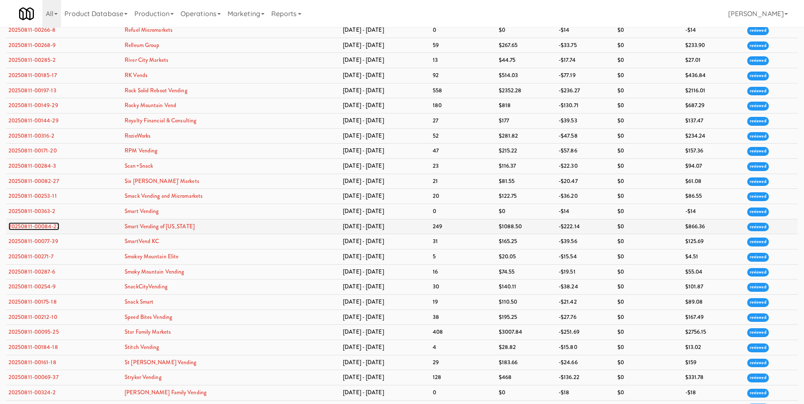
click at [51, 225] on link "20250811-00084-27" at bounding box center [33, 226] width 51 height 8
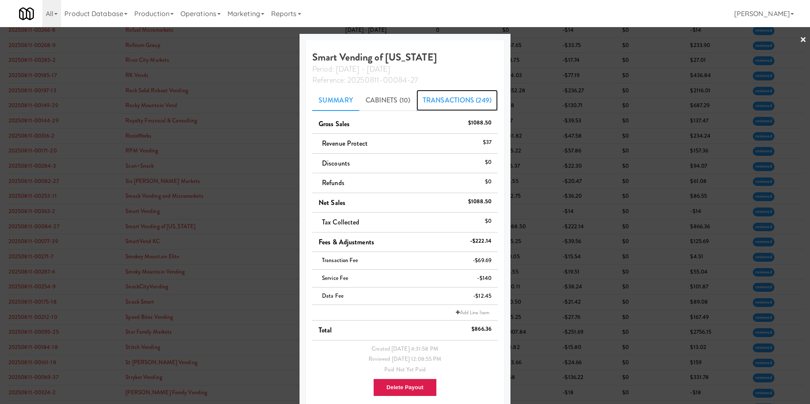
click at [470, 100] on link "Transactions (249)" at bounding box center [457, 100] width 81 height 21
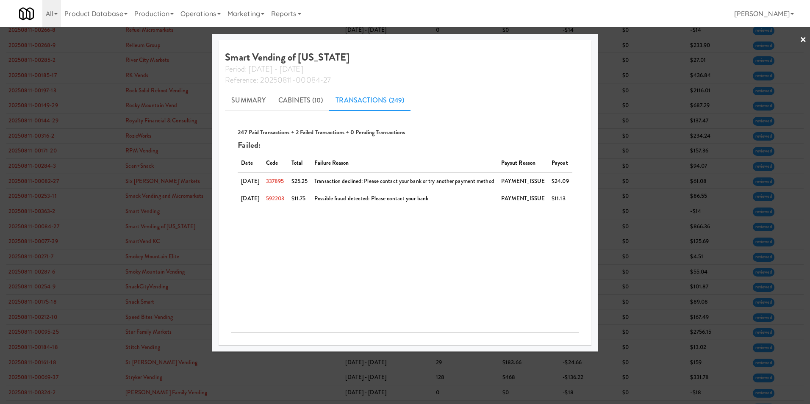
click at [539, 39] on link "×" at bounding box center [803, 40] width 7 height 26
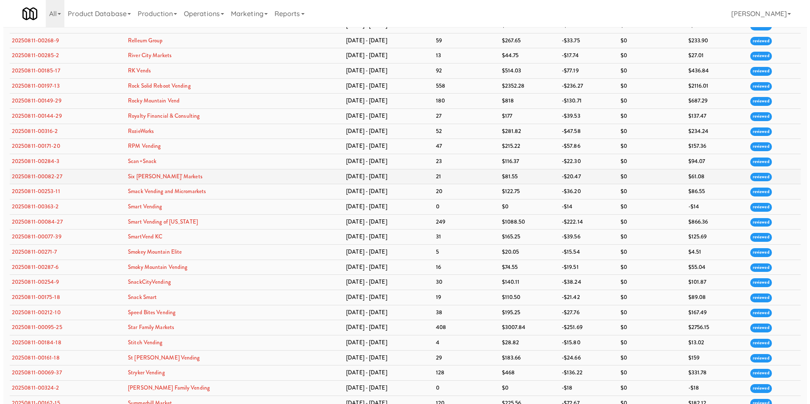
scroll to position [1822, 0]
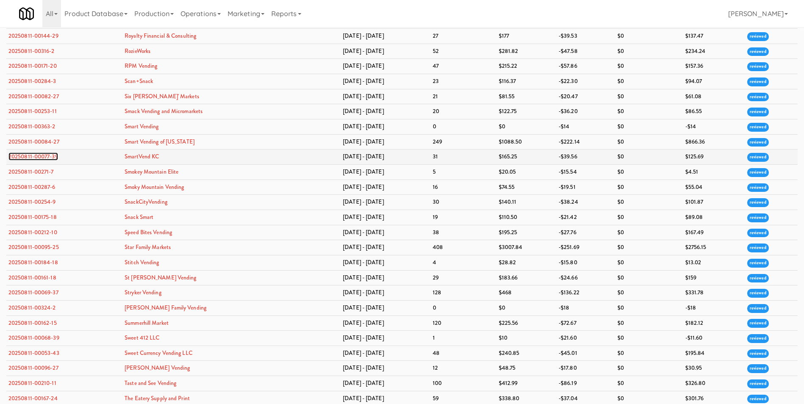
click at [36, 155] on link "20250811-00077-39" at bounding box center [33, 157] width 50 height 8
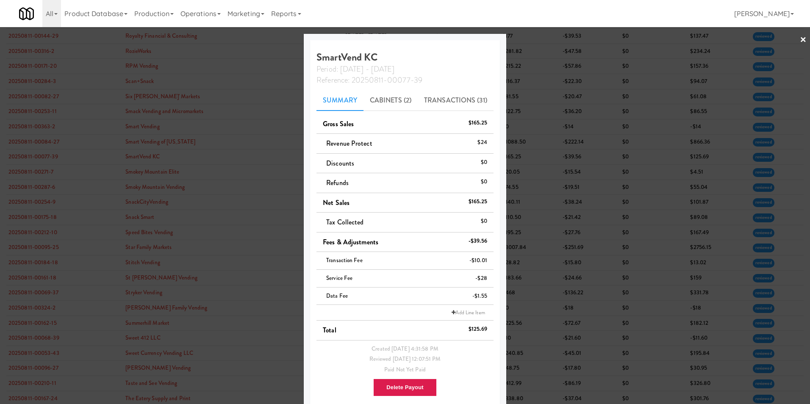
click at [539, 36] on link "×" at bounding box center [803, 40] width 7 height 26
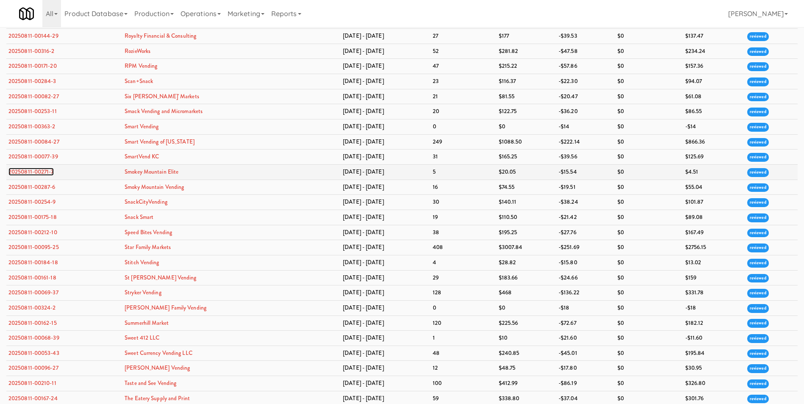
click at [39, 174] on link "20250811-00271-7" at bounding box center [30, 172] width 45 height 8
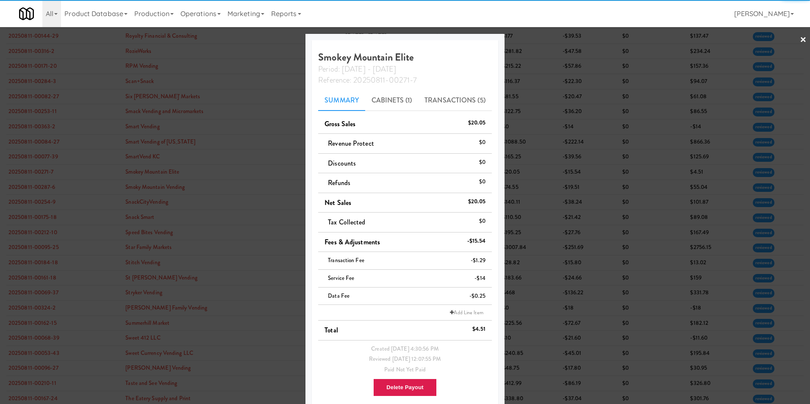
click at [539, 38] on div at bounding box center [405, 202] width 810 height 404
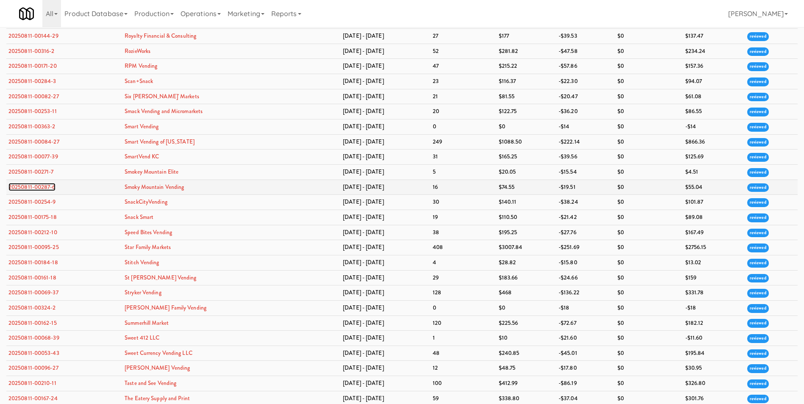
click at [50, 186] on link "20250811-00287-6" at bounding box center [31, 187] width 47 height 8
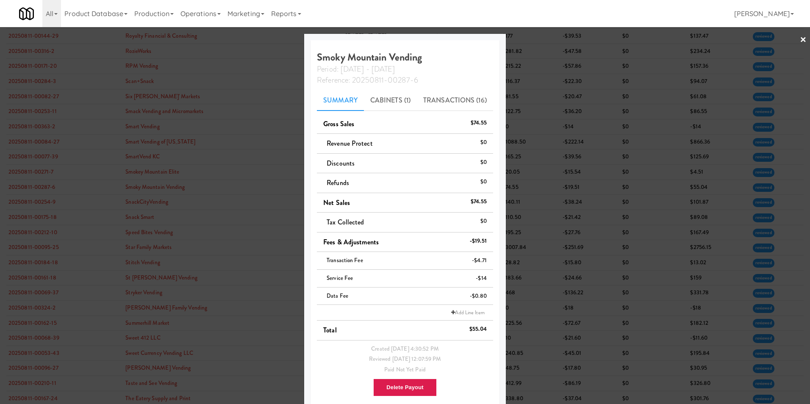
click at [539, 40] on link "×" at bounding box center [803, 40] width 7 height 26
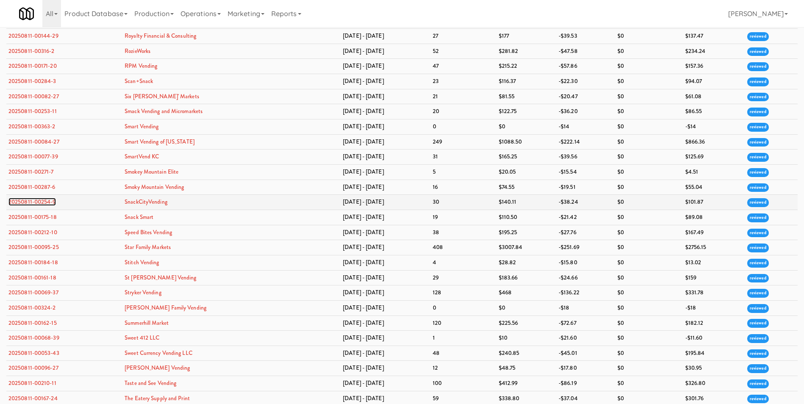
click at [28, 200] on link "20250811-00254-9" at bounding box center [31, 202] width 47 height 8
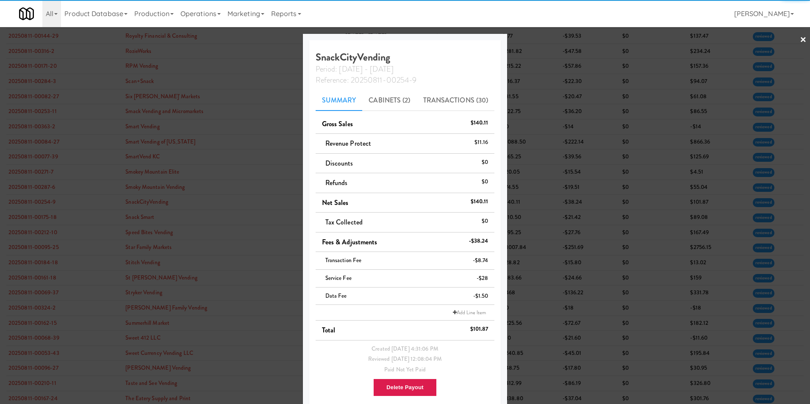
click at [539, 38] on link "×" at bounding box center [803, 40] width 7 height 26
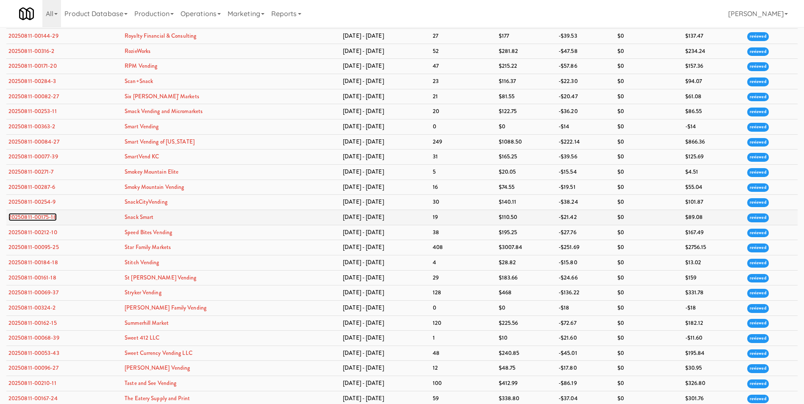
click at [40, 217] on link "20250811-00175-18" at bounding box center [32, 217] width 48 height 8
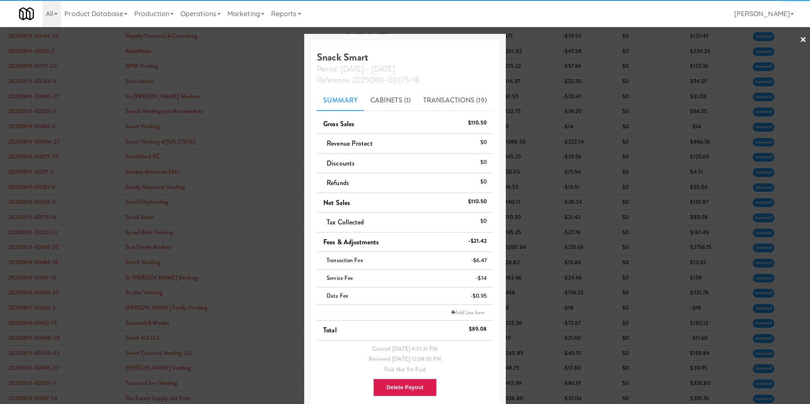
click at [539, 40] on div at bounding box center [405, 202] width 810 height 404
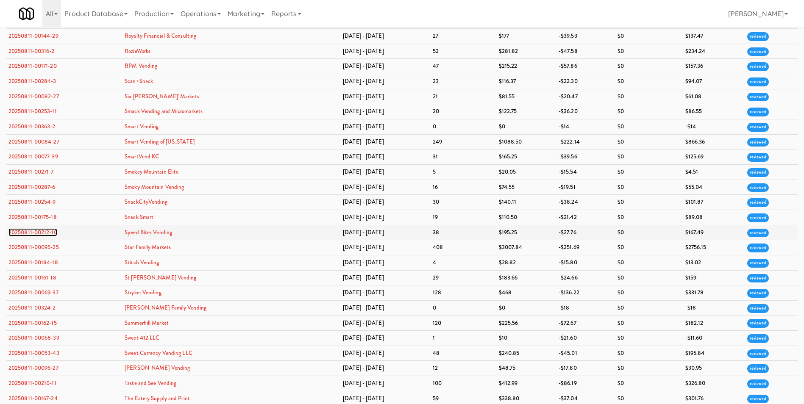
click at [34, 231] on link "20250811-00212-10" at bounding box center [32, 232] width 49 height 8
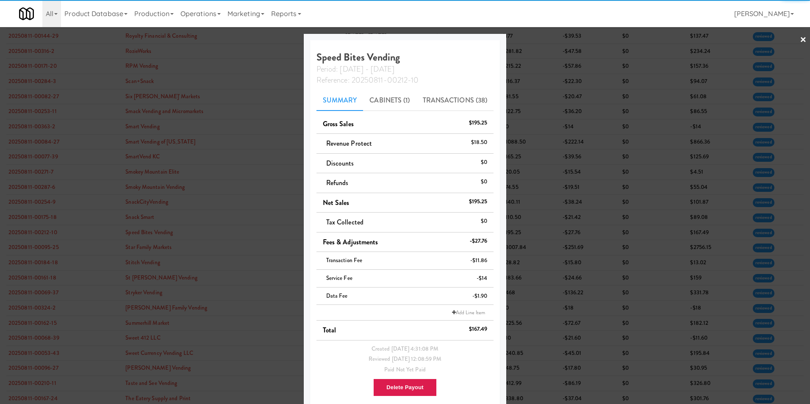
click at [539, 39] on link "×" at bounding box center [803, 40] width 7 height 26
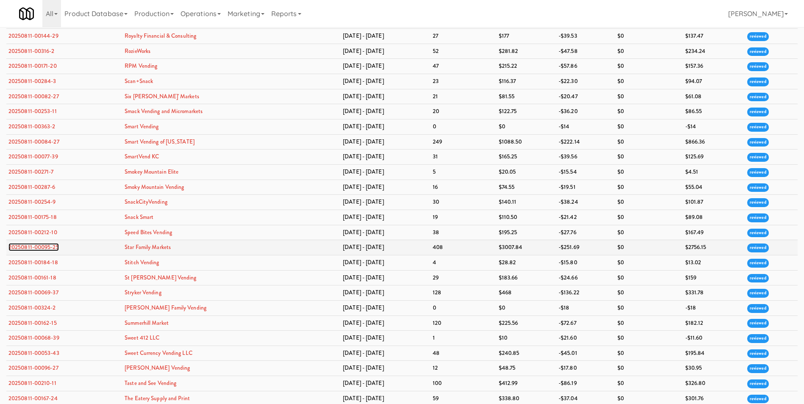
click at [46, 246] on link "20250811-00095-25" at bounding box center [33, 247] width 50 height 8
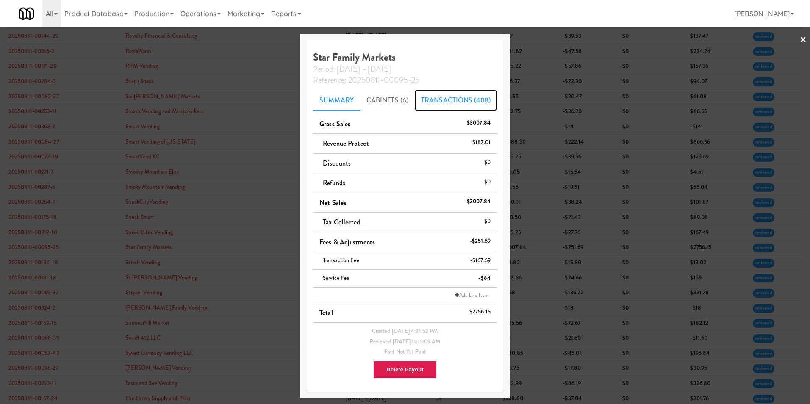
click at [451, 108] on link "Transactions (408)" at bounding box center [456, 100] width 82 height 21
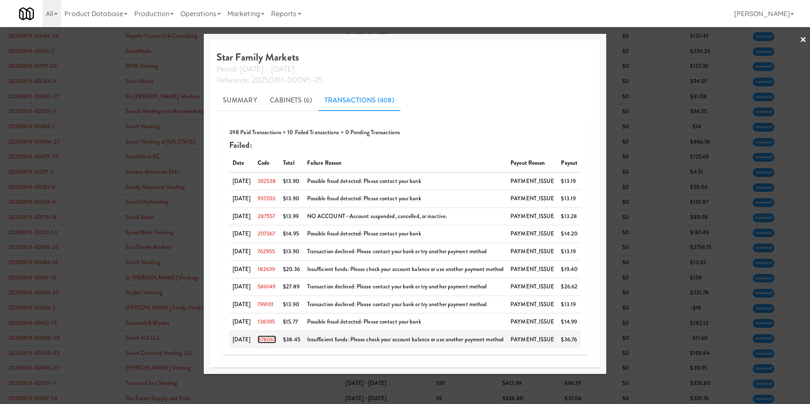
click at [275, 285] on link "478065" at bounding box center [267, 340] width 19 height 8
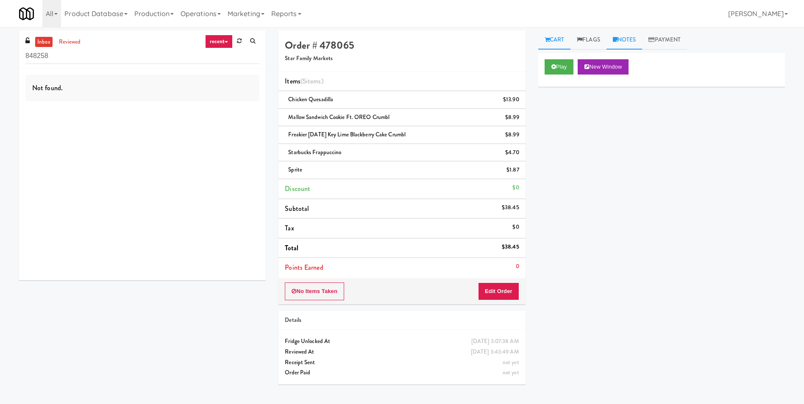
click at [539, 45] on link "Notes" at bounding box center [624, 40] width 36 height 19
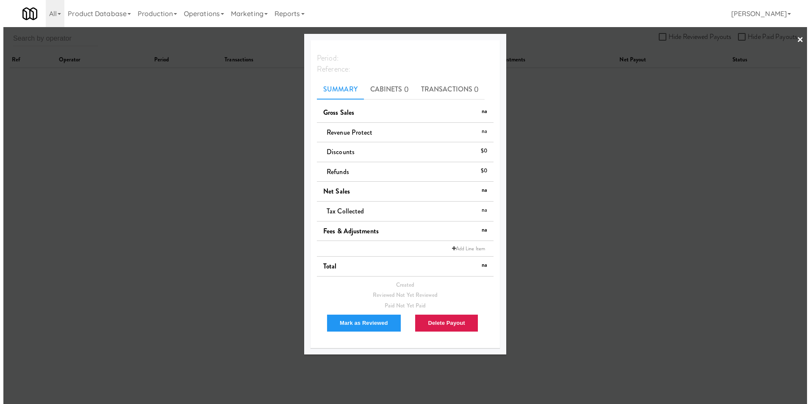
scroll to position [27, 0]
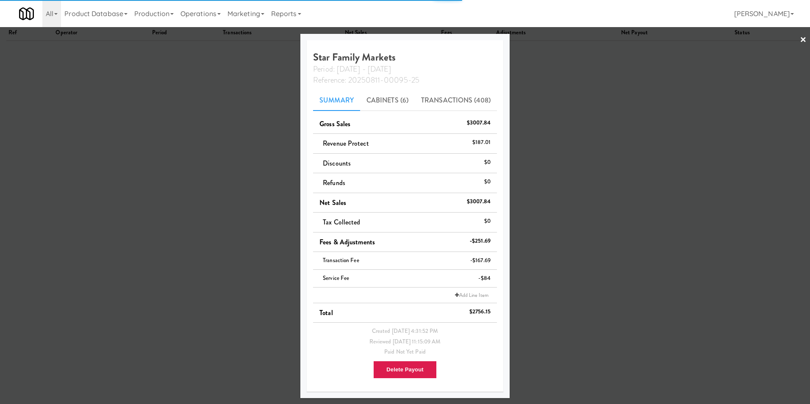
click at [539, 36] on link "×" at bounding box center [803, 40] width 7 height 26
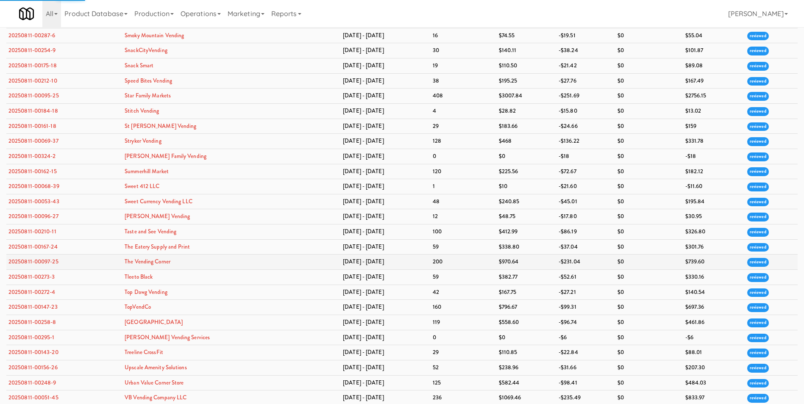
scroll to position [2016, 0]
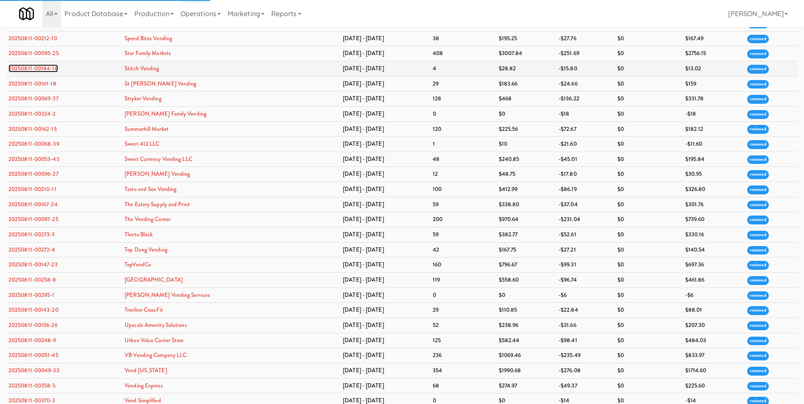
click at [42, 68] on link "20250811-00184-18" at bounding box center [33, 68] width 50 height 8
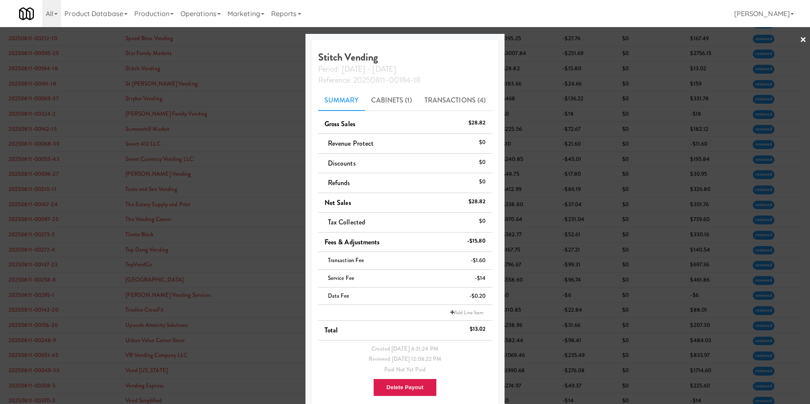
click at [539, 39] on link "×" at bounding box center [803, 40] width 7 height 26
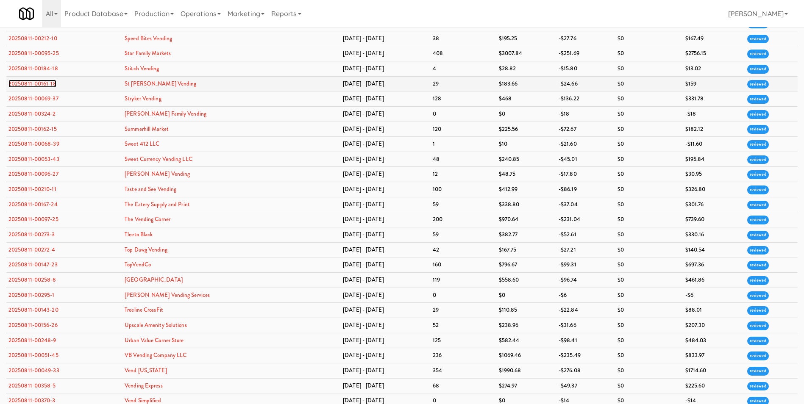
click at [25, 81] on link "20250811-00161-18" at bounding box center [32, 84] width 48 height 8
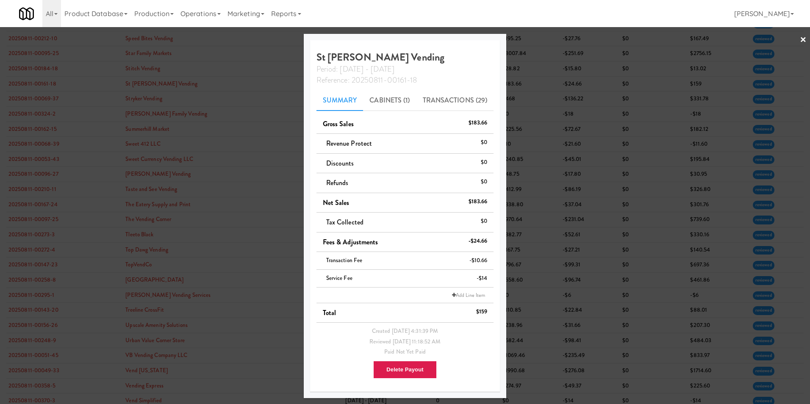
click at [539, 42] on link "×" at bounding box center [803, 40] width 7 height 26
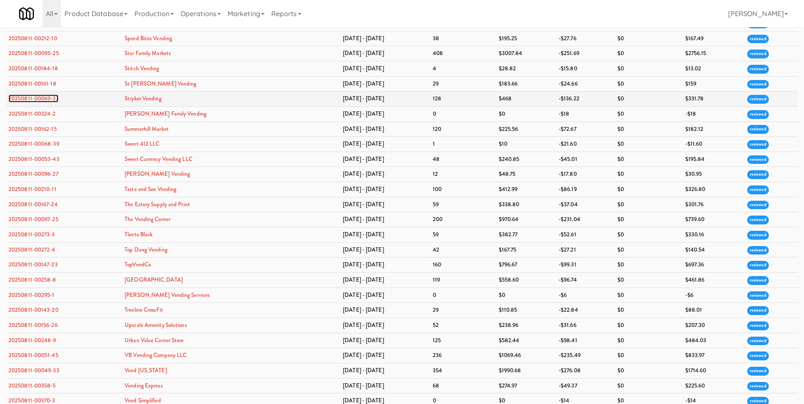
click at [25, 98] on link "20250811-00069-37" at bounding box center [33, 98] width 50 height 8
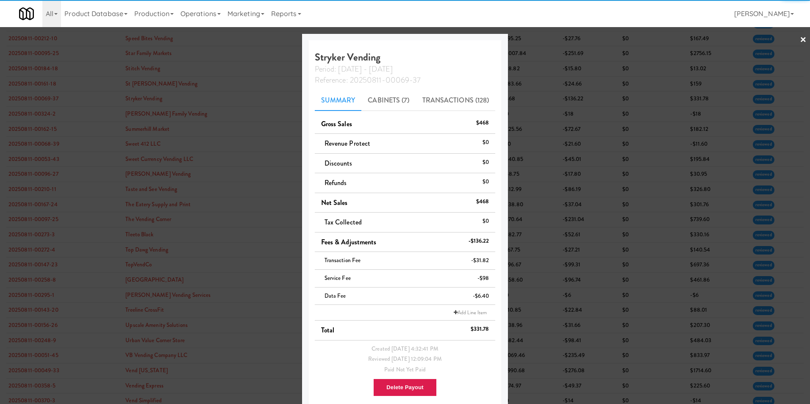
click at [539, 38] on link "×" at bounding box center [803, 40] width 7 height 26
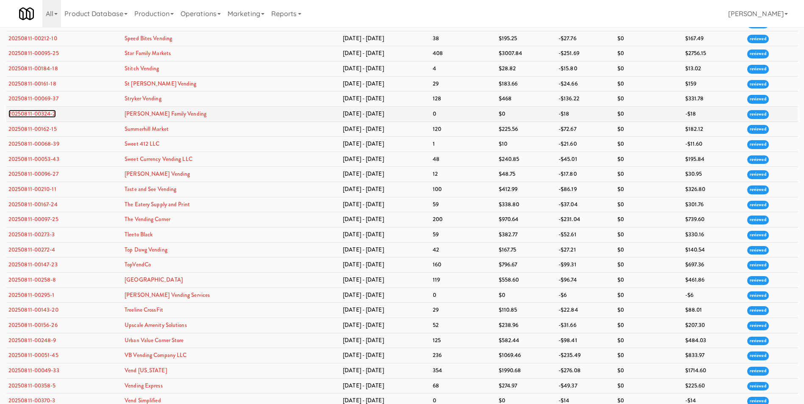
click at [49, 113] on link "20250811-00324-2" at bounding box center [31, 114] width 47 height 8
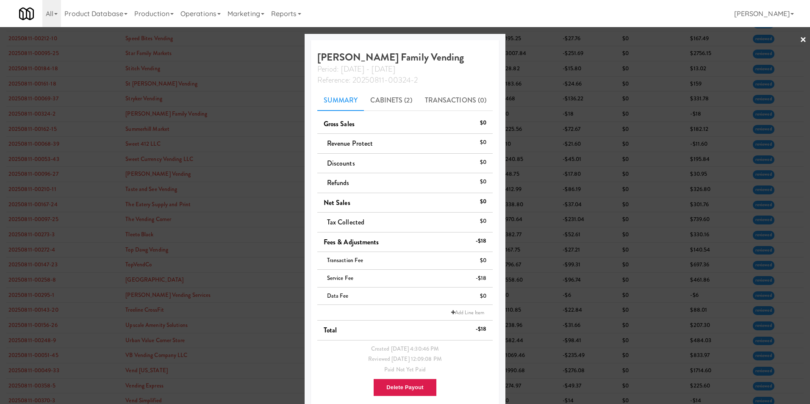
click at [539, 39] on link "×" at bounding box center [803, 40] width 7 height 26
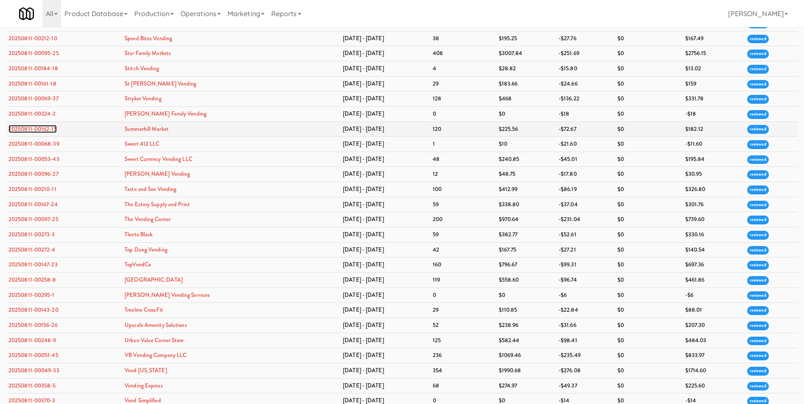
click at [39, 125] on link "20250811-00162-15" at bounding box center [32, 129] width 48 height 8
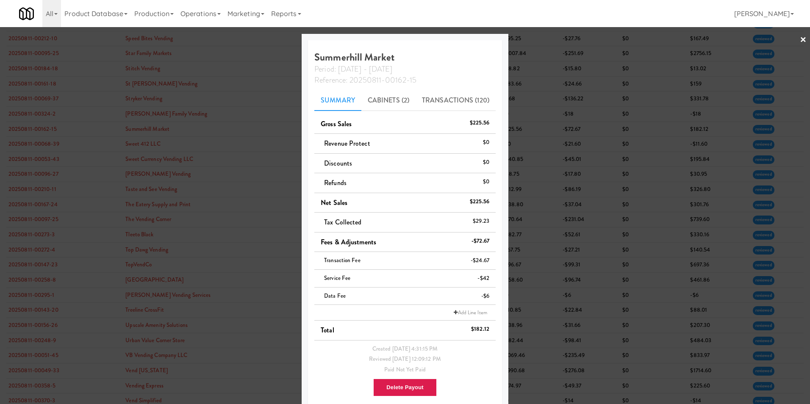
click at [539, 39] on div at bounding box center [405, 202] width 810 height 404
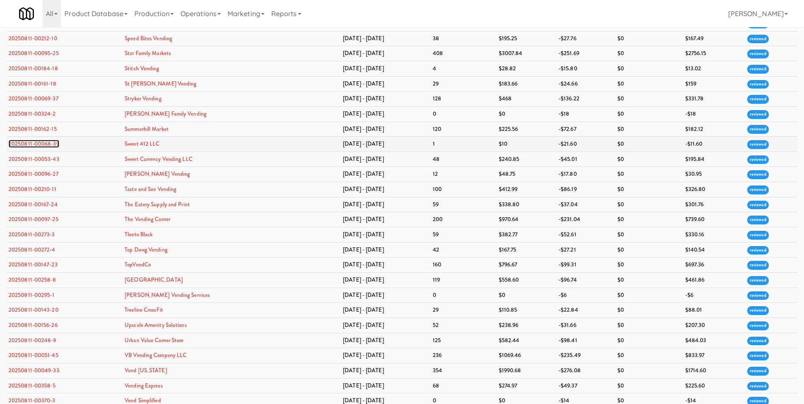
click at [31, 141] on link "20250811-00068-39" at bounding box center [33, 144] width 51 height 8
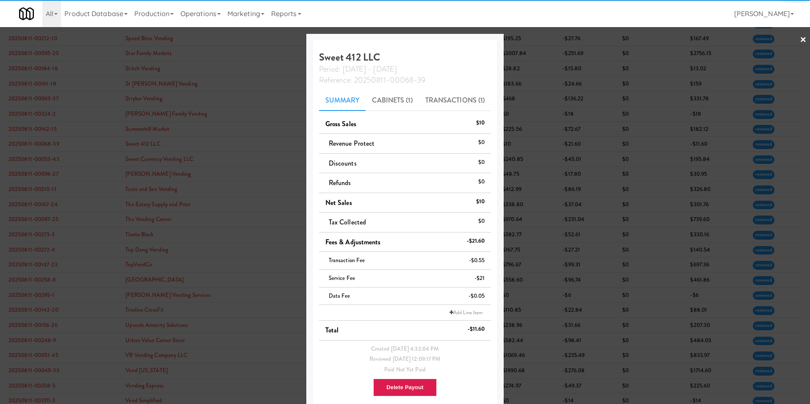
click at [539, 39] on link "×" at bounding box center [803, 40] width 7 height 26
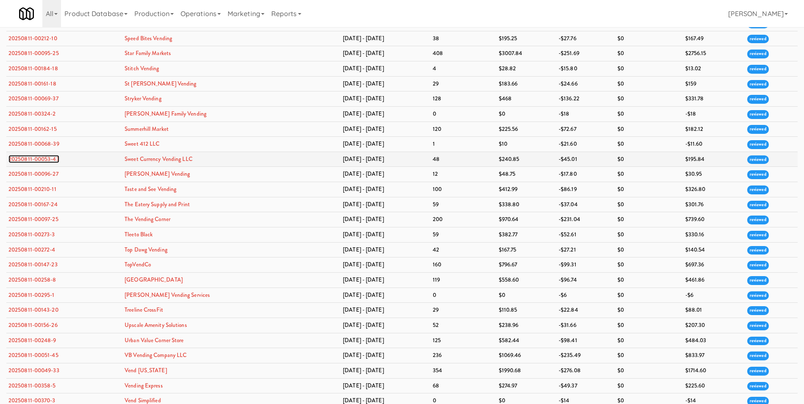
click at [27, 157] on link "20250811-00053-43" at bounding box center [33, 159] width 51 height 8
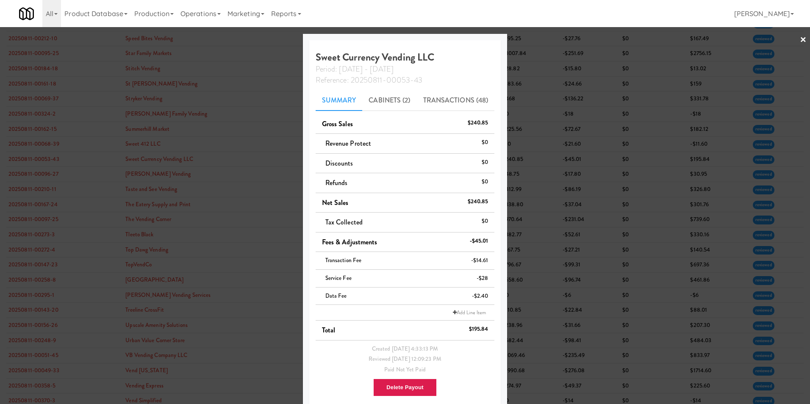
drag, startPoint x: 799, startPoint y: 37, endPoint x: 766, endPoint y: 41, distance: 32.4
click at [539, 36] on link "×" at bounding box center [803, 40] width 7 height 26
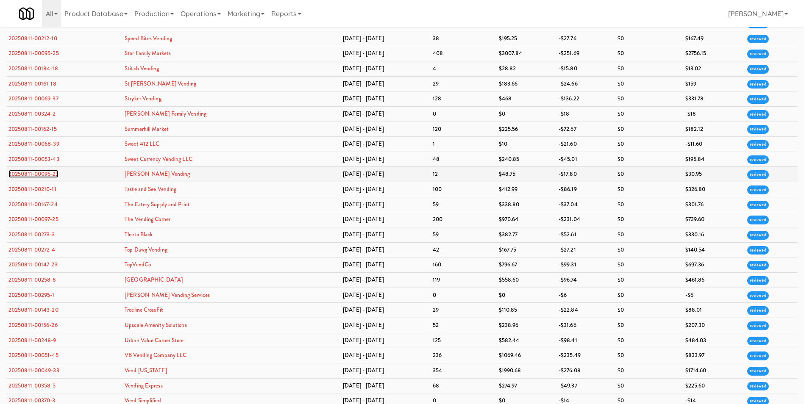
click at [57, 175] on link "20250811-00096-27" at bounding box center [33, 174] width 50 height 8
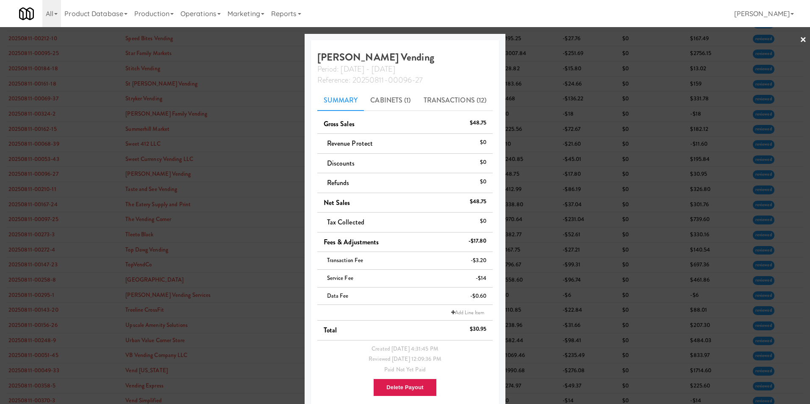
click at [539, 41] on link "×" at bounding box center [803, 40] width 7 height 26
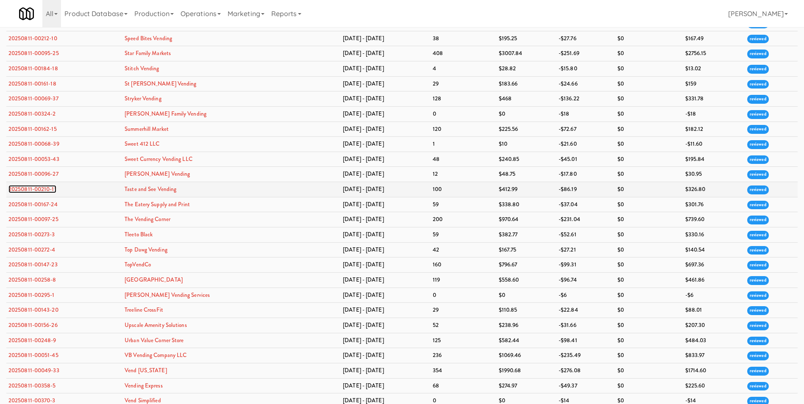
click at [29, 187] on link "20250811-00210-11" at bounding box center [32, 189] width 48 height 8
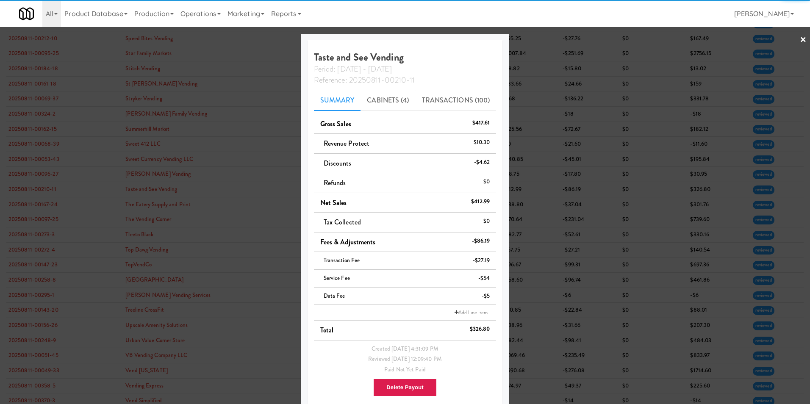
click at [539, 42] on div at bounding box center [405, 202] width 810 height 404
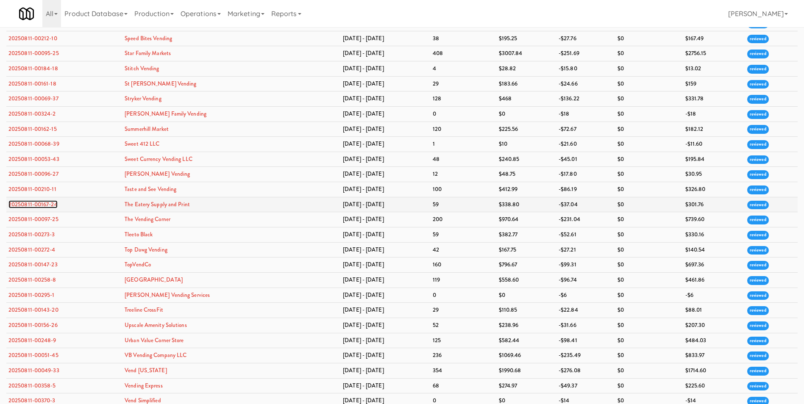
click at [26, 205] on link "20250811-00167-24" at bounding box center [32, 204] width 49 height 8
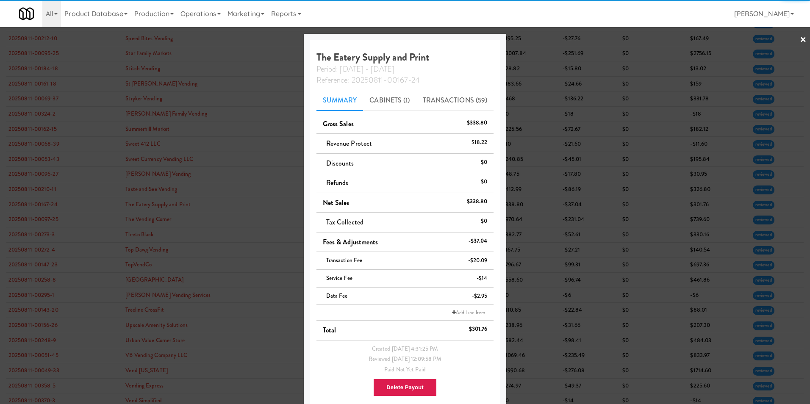
click at [539, 36] on div at bounding box center [405, 202] width 810 height 404
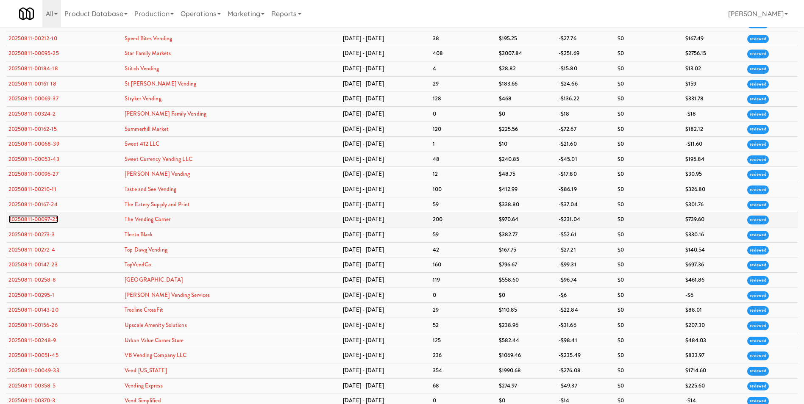
click at [42, 215] on link "20250811-00097-25" at bounding box center [33, 219] width 50 height 8
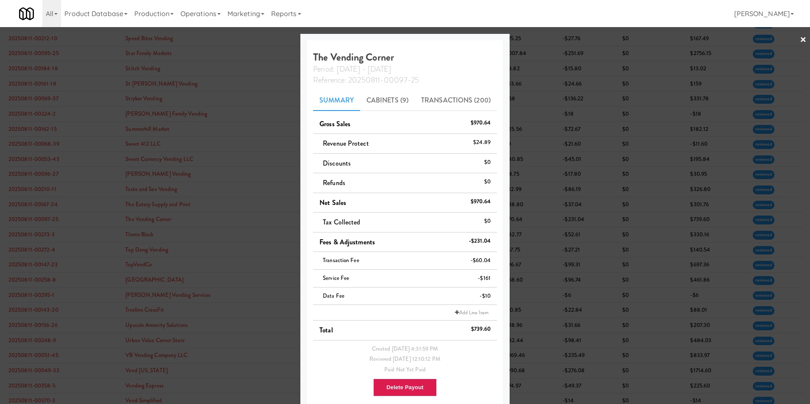
click at [539, 38] on link "×" at bounding box center [803, 40] width 7 height 26
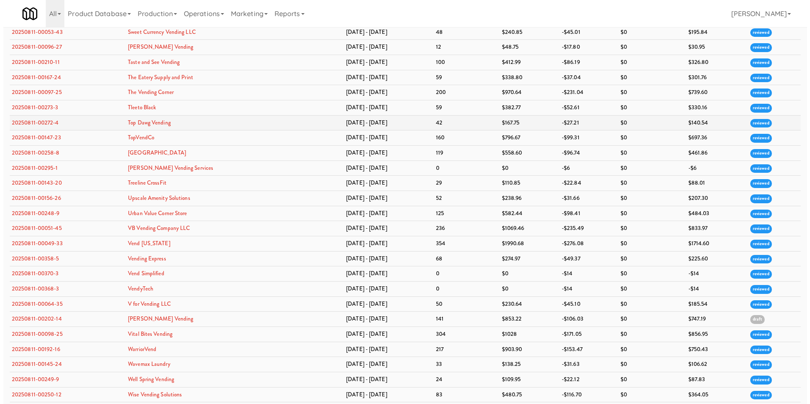
scroll to position [2185, 0]
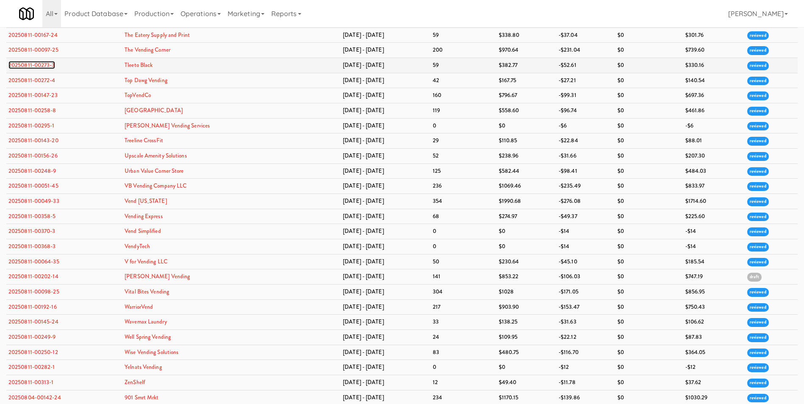
click at [38, 64] on link "20250811-00273-3" at bounding box center [31, 65] width 47 height 8
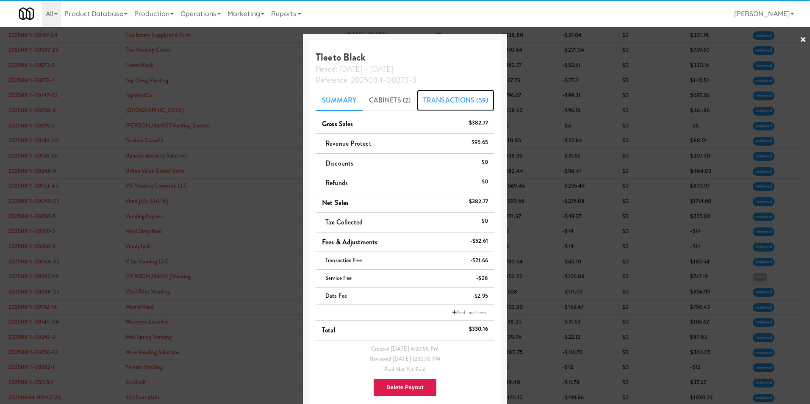
click at [473, 100] on link "Transactions (59)" at bounding box center [456, 100] width 78 height 21
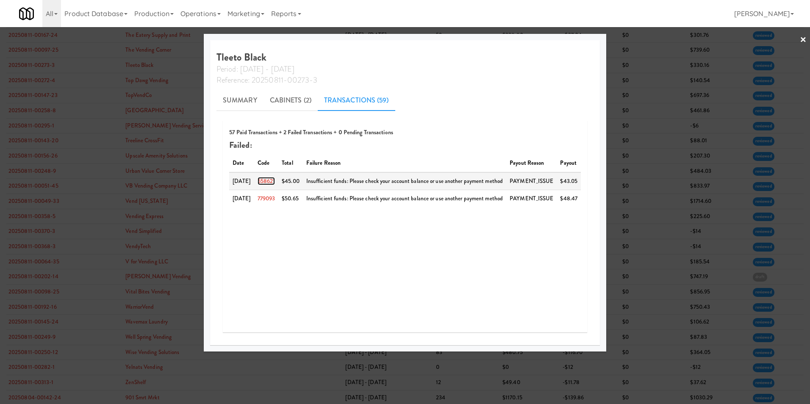
click at [270, 179] on link "658621" at bounding box center [267, 181] width 18 height 8
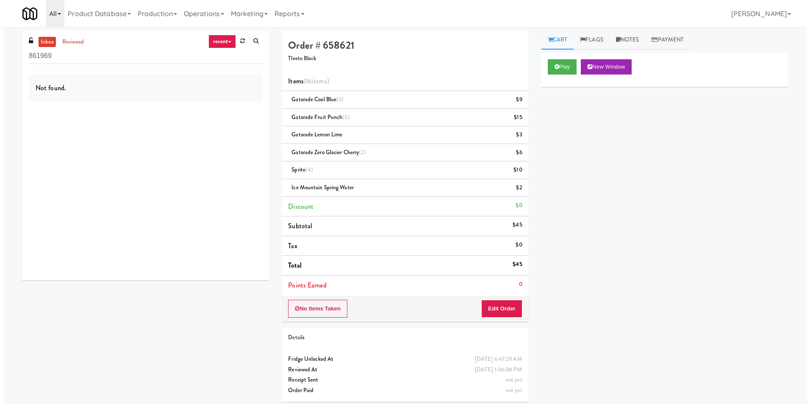
scroll to position [27, 0]
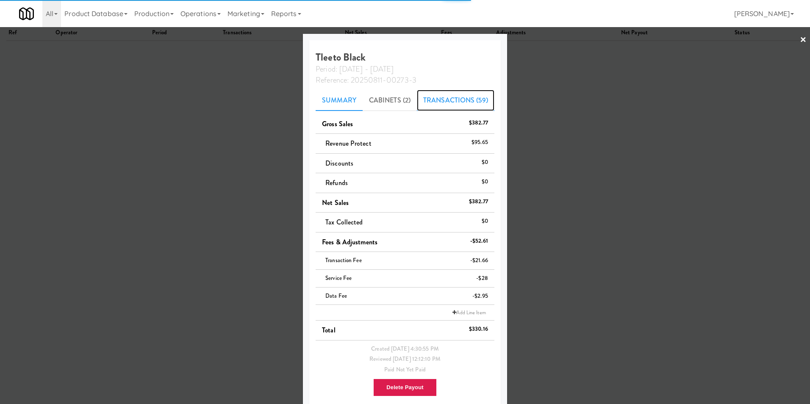
click at [446, 98] on link "Transactions (59)" at bounding box center [456, 100] width 78 height 21
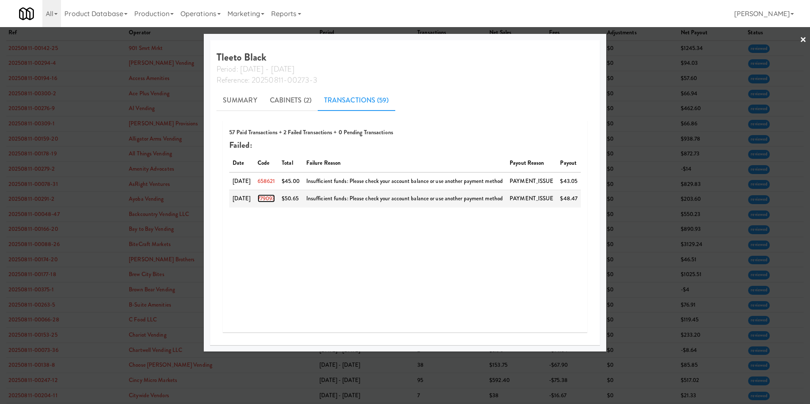
click at [270, 200] on link "779093" at bounding box center [267, 198] width 18 height 8
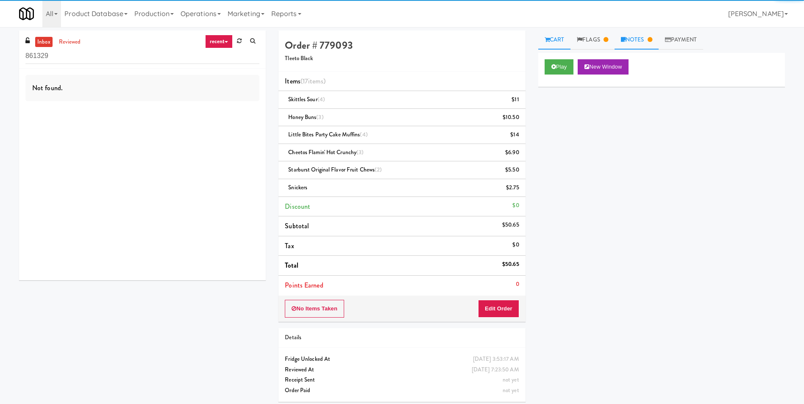
click at [539, 38] on link "Notes" at bounding box center [636, 40] width 44 height 19
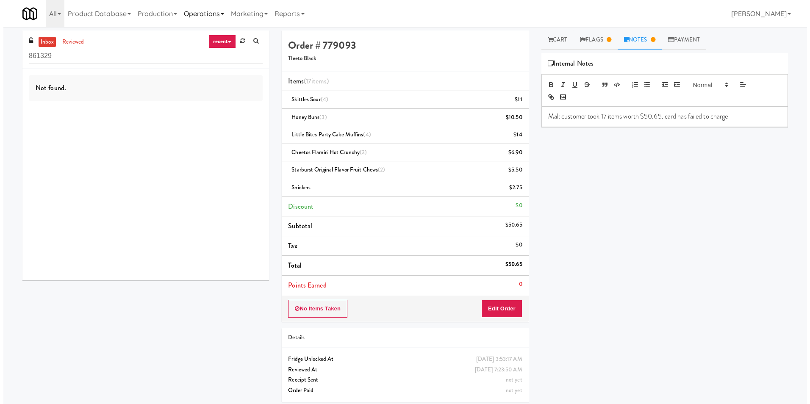
scroll to position [27, 0]
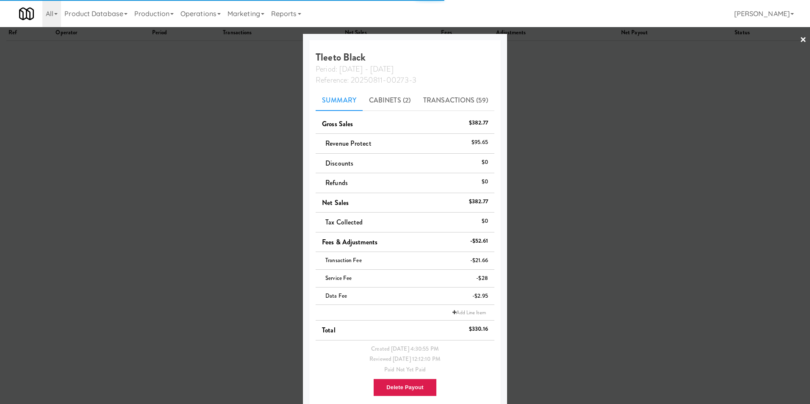
click at [539, 39] on link "×" at bounding box center [803, 40] width 7 height 26
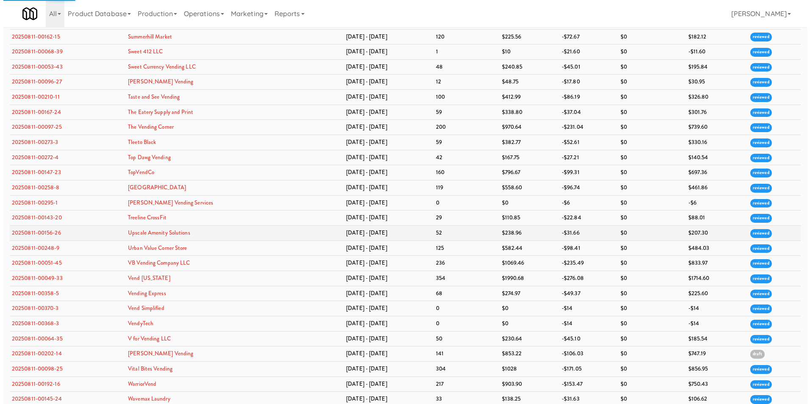
scroll to position [2123, 0]
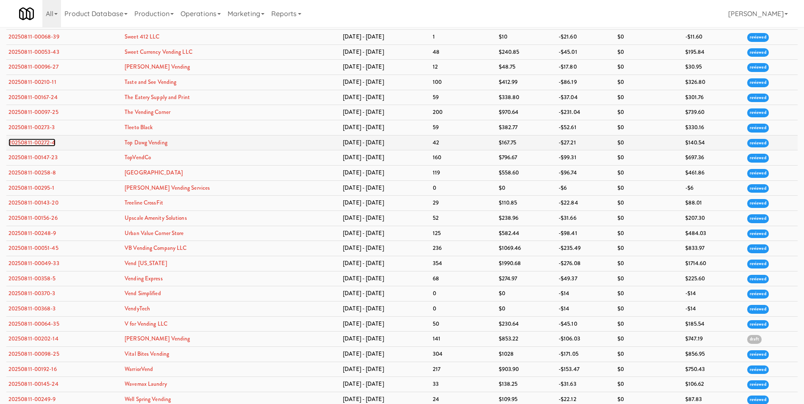
click at [38, 144] on link "20250811-00272-4" at bounding box center [31, 143] width 47 height 8
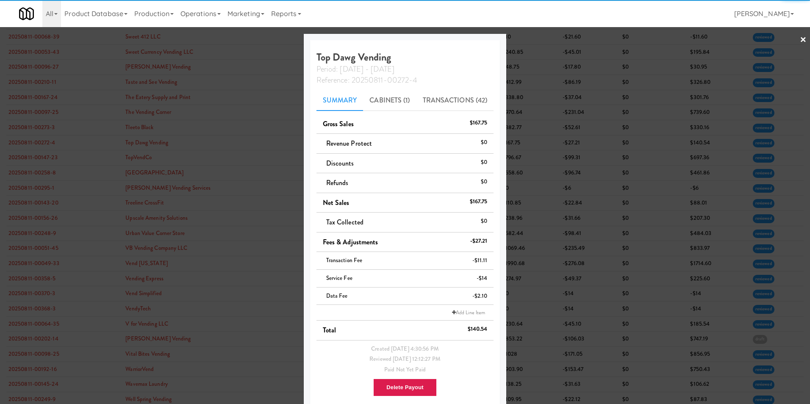
click at [539, 39] on link "×" at bounding box center [803, 40] width 7 height 26
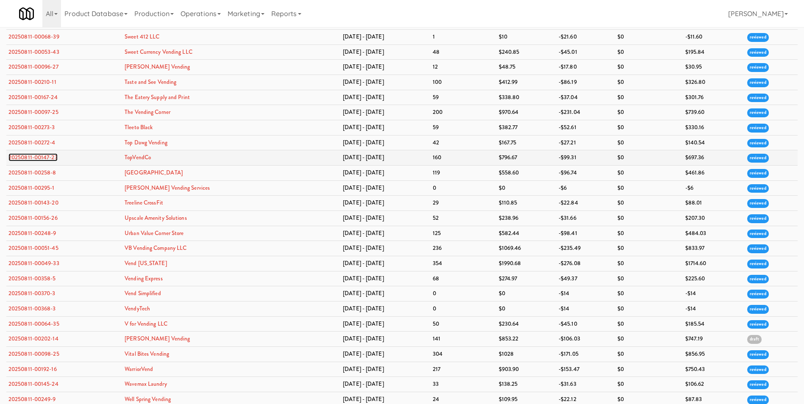
click at [46, 159] on link "20250811-00147-23" at bounding box center [32, 157] width 49 height 8
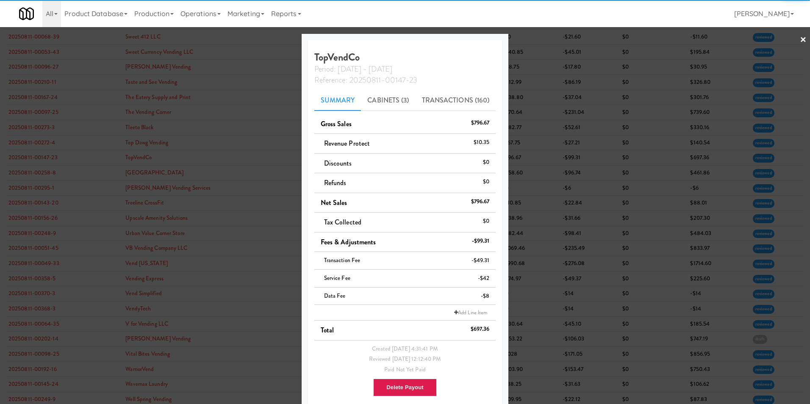
click at [539, 38] on link "×" at bounding box center [803, 40] width 7 height 26
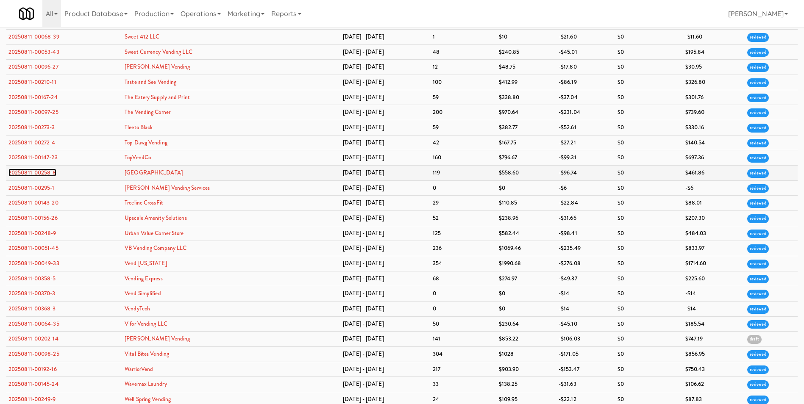
click at [45, 173] on link "20250811-00258-8" at bounding box center [32, 173] width 48 height 8
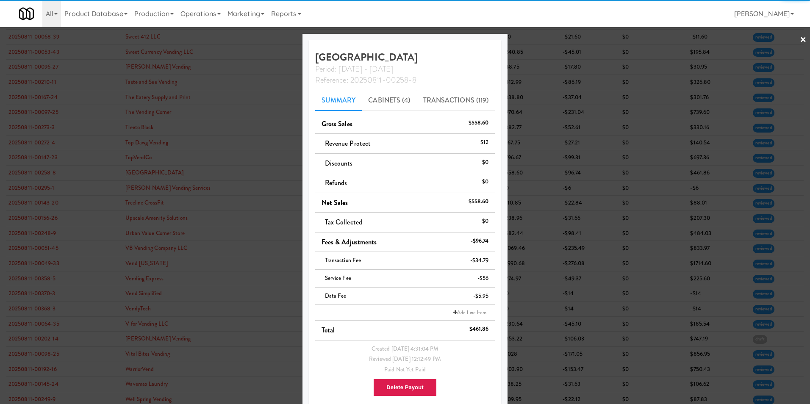
click at [539, 39] on link "×" at bounding box center [803, 40] width 7 height 26
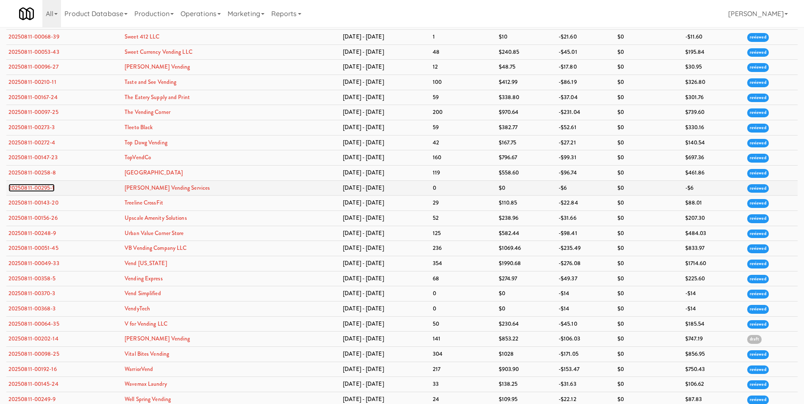
click at [31, 190] on link "20250811-00295-1" at bounding box center [31, 188] width 46 height 8
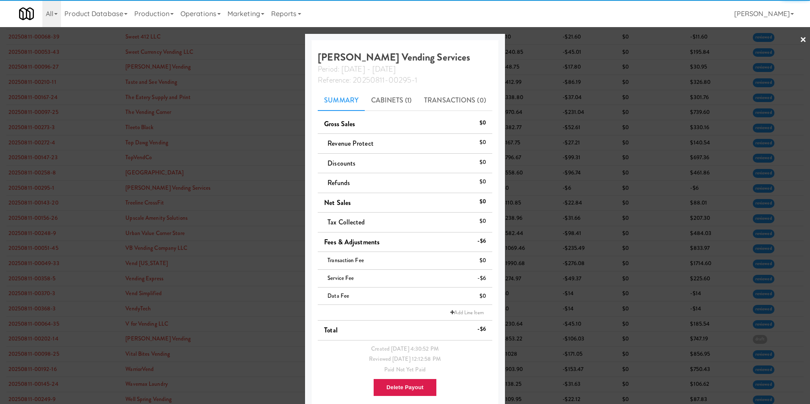
click at [539, 42] on link "×" at bounding box center [803, 40] width 7 height 26
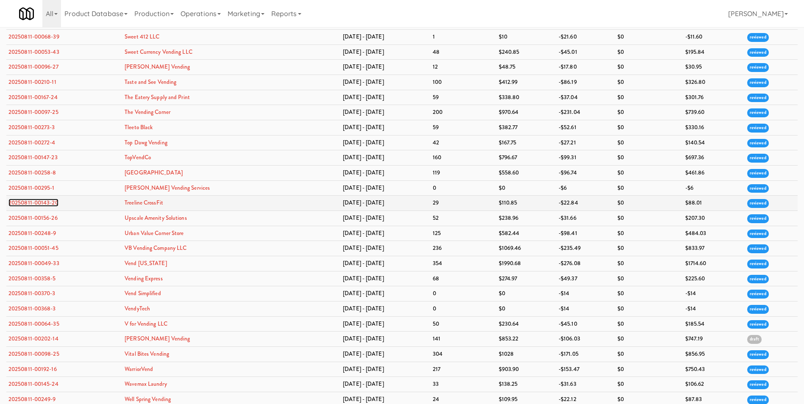
click at [27, 202] on link "20250811-00143-20" at bounding box center [33, 203] width 50 height 8
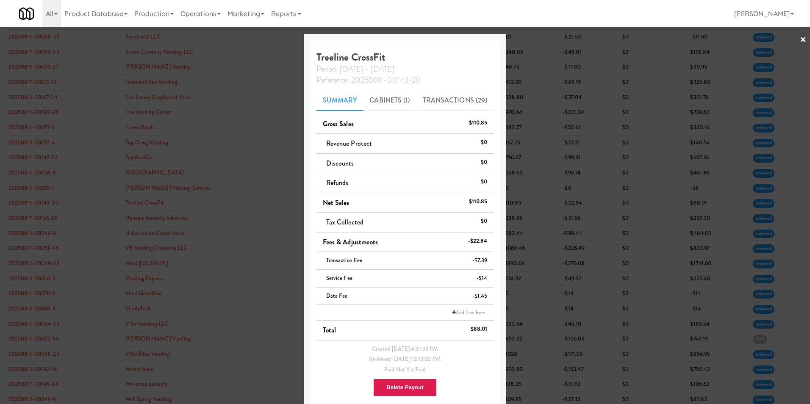
click at [539, 38] on link "×" at bounding box center [803, 40] width 7 height 26
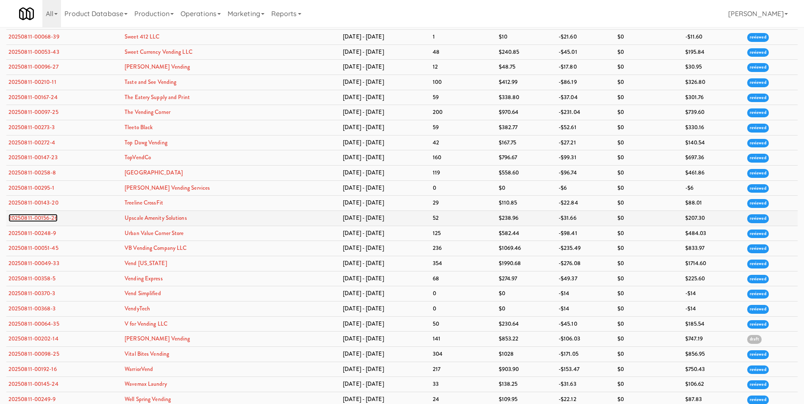
click at [44, 219] on link "20250811-00156-26" at bounding box center [32, 218] width 49 height 8
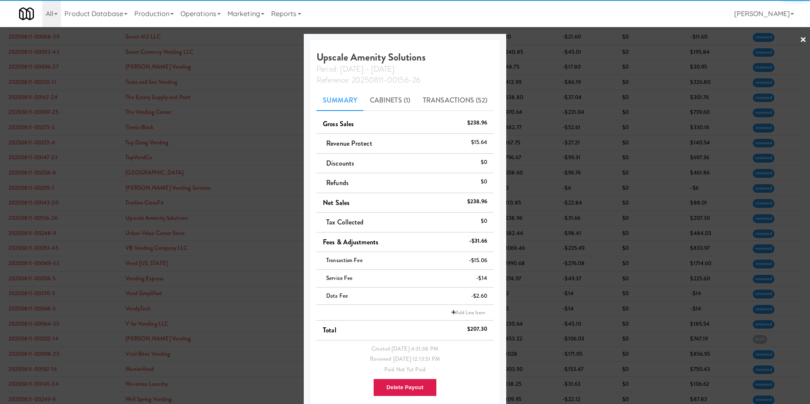
click at [539, 38] on link "×" at bounding box center [803, 40] width 7 height 26
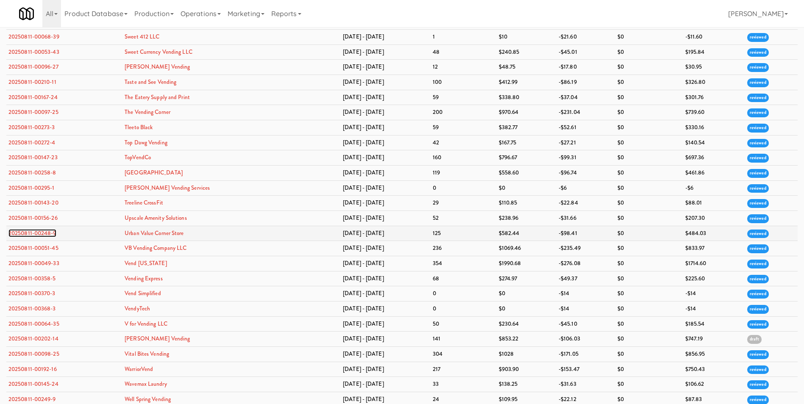
click at [24, 234] on link "20250811-00248-9" at bounding box center [32, 233] width 48 height 8
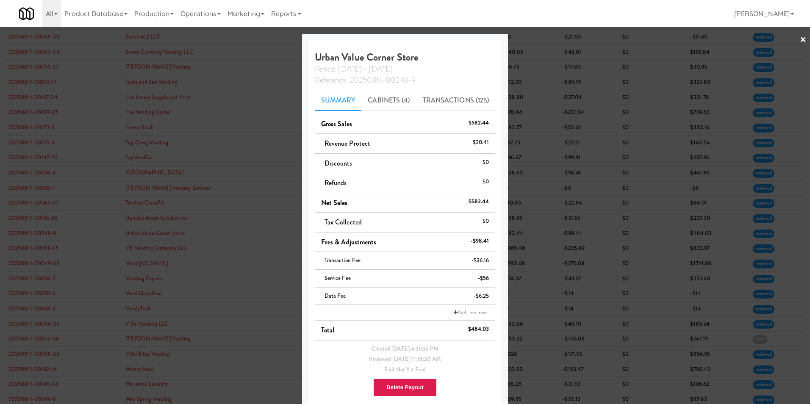
click at [539, 39] on link "×" at bounding box center [803, 40] width 7 height 26
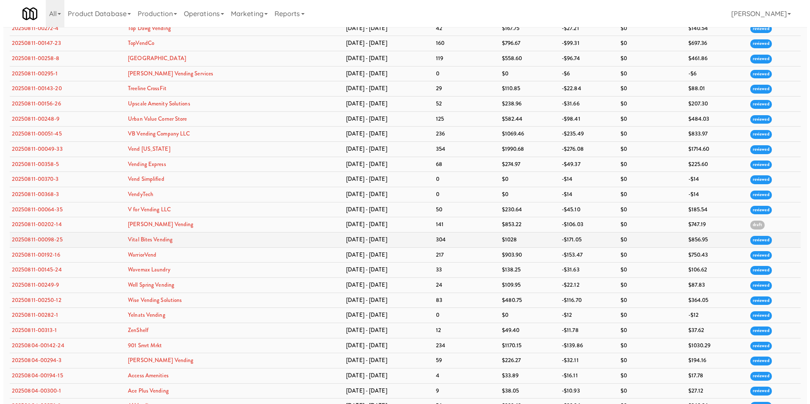
scroll to position [2250, 0]
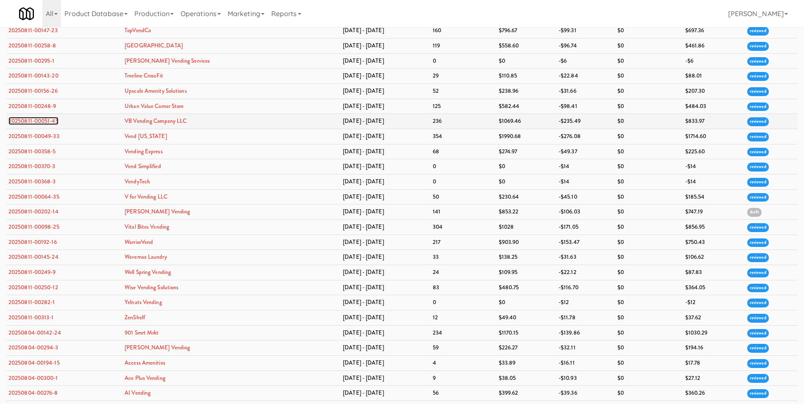
click at [36, 121] on link "20250811-00051-45" at bounding box center [33, 121] width 50 height 8
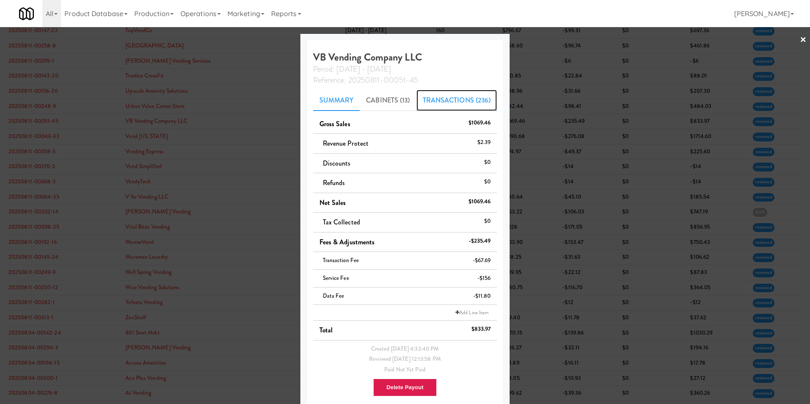
click at [430, 99] on link "Transactions (236)" at bounding box center [457, 100] width 81 height 21
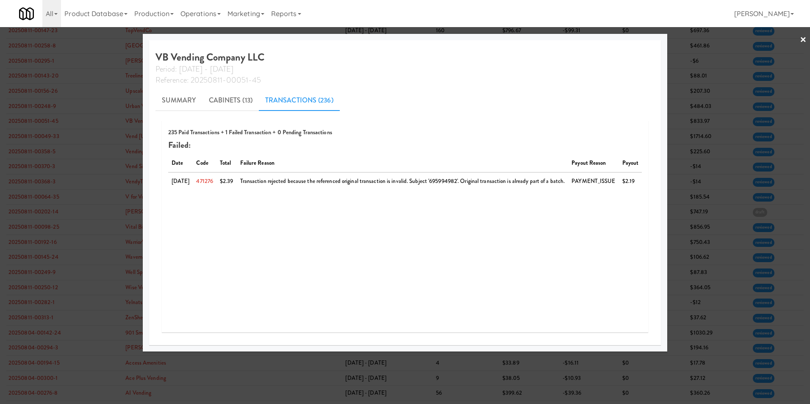
click at [539, 38] on link "×" at bounding box center [803, 40] width 7 height 26
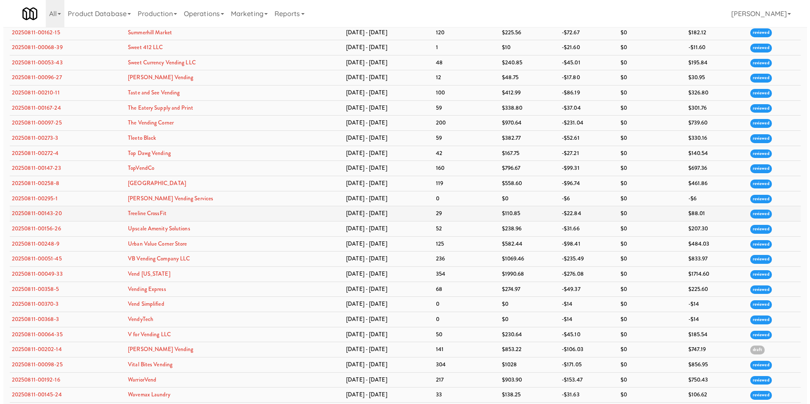
scroll to position [2161, 0]
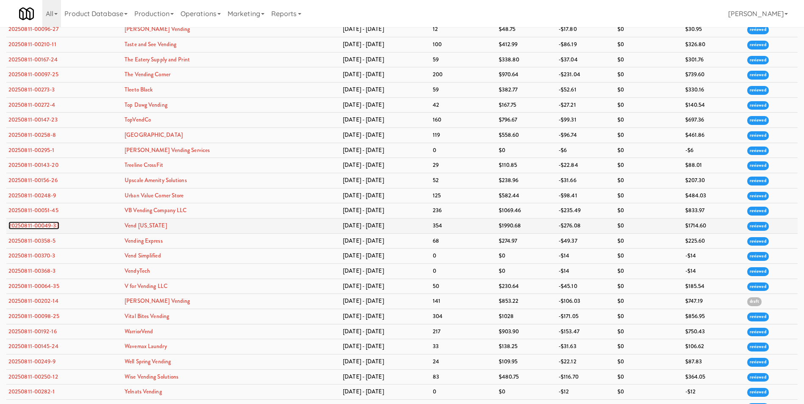
click at [40, 226] on link "20250811-00049-33" at bounding box center [33, 226] width 51 height 8
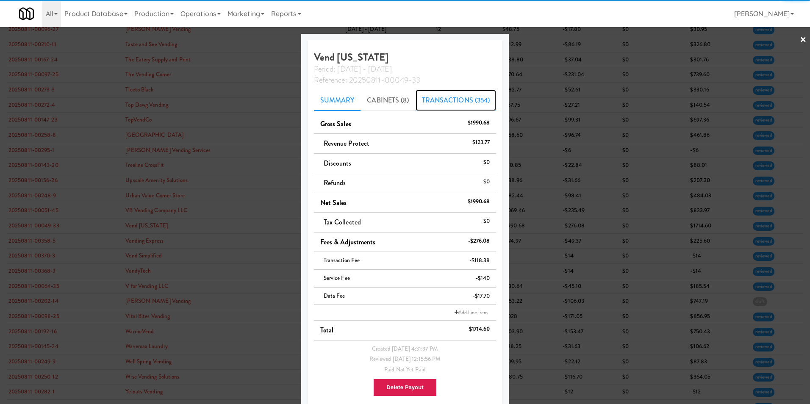
click at [463, 98] on link "Transactions (354)" at bounding box center [456, 100] width 81 height 21
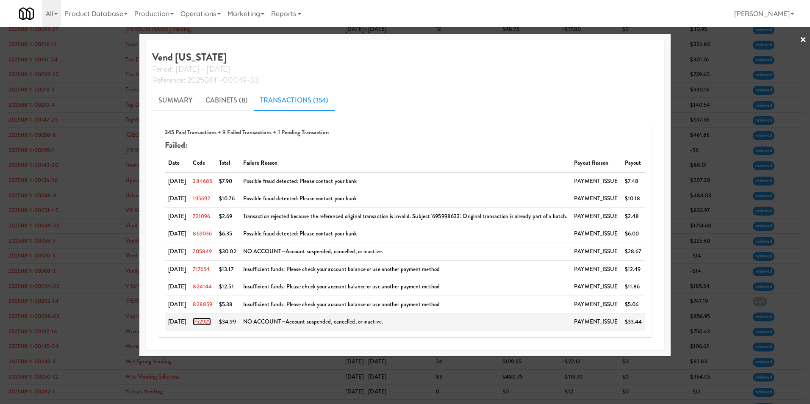
click at [205, 285] on link "952925" at bounding box center [202, 322] width 18 height 8
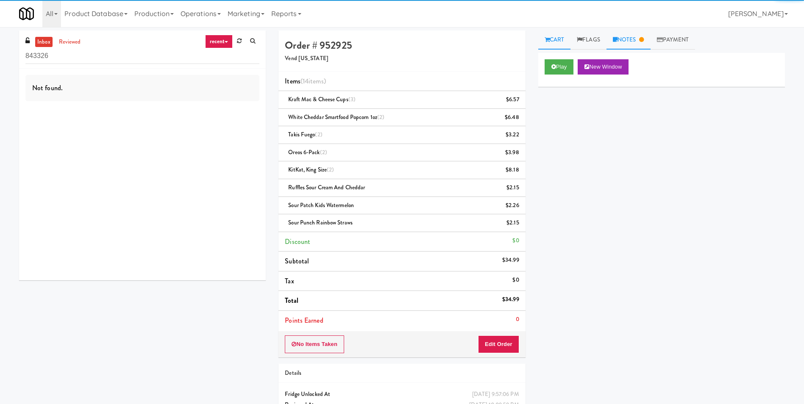
click at [539, 35] on link "Notes" at bounding box center [628, 40] width 44 height 19
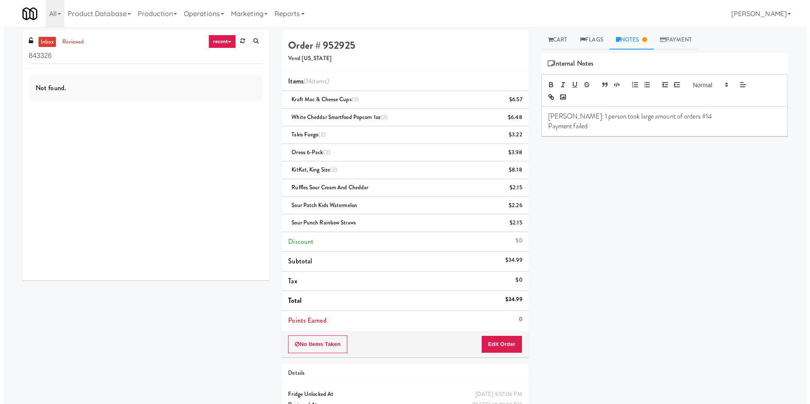
scroll to position [27, 0]
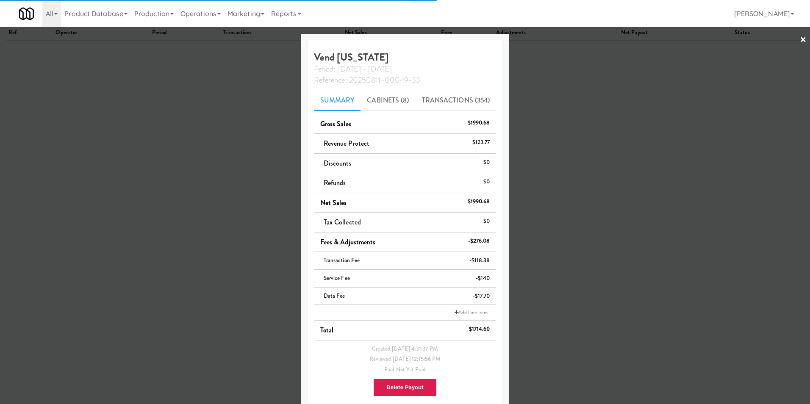
click at [539, 37] on link "×" at bounding box center [803, 40] width 7 height 26
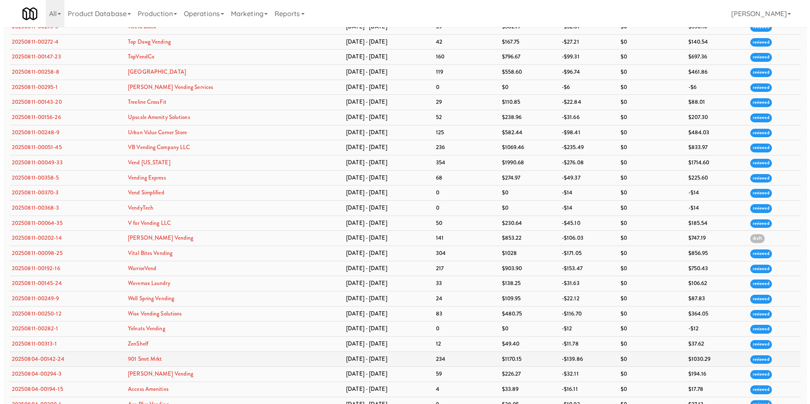
scroll to position [2239, 0]
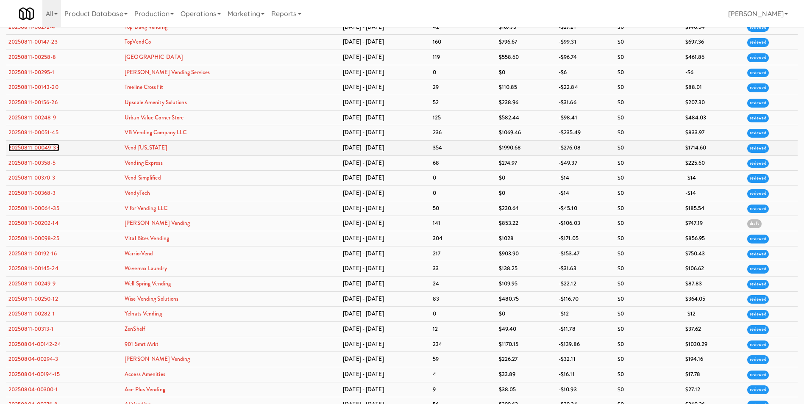
click at [44, 146] on link "20250811-00049-33" at bounding box center [33, 148] width 51 height 8
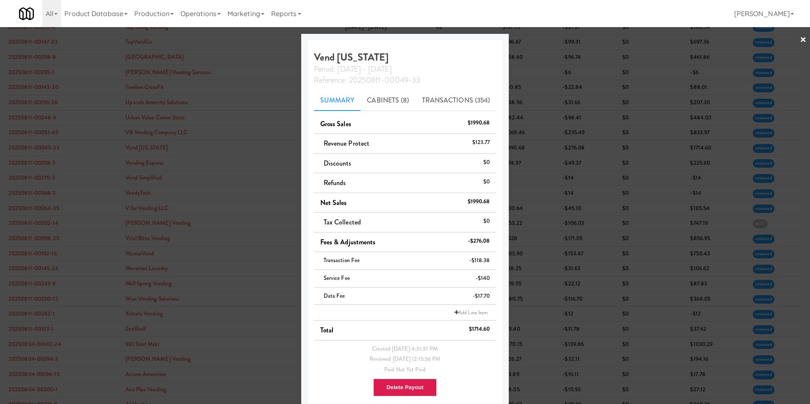
click at [539, 38] on link "×" at bounding box center [803, 40] width 7 height 26
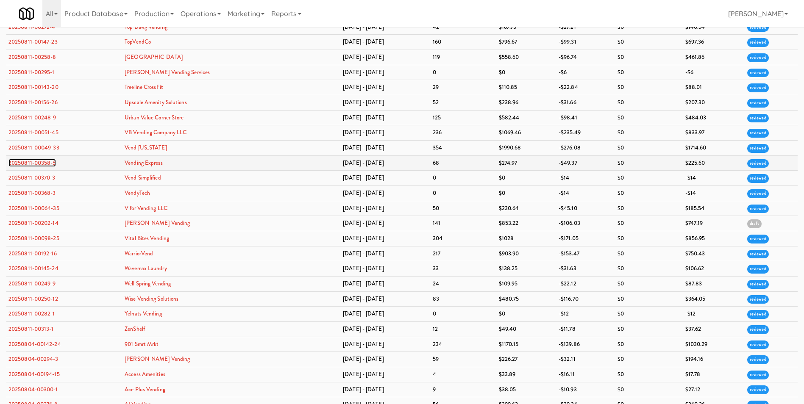
click at [42, 163] on link "20250811-00358-5" at bounding box center [31, 163] width 47 height 8
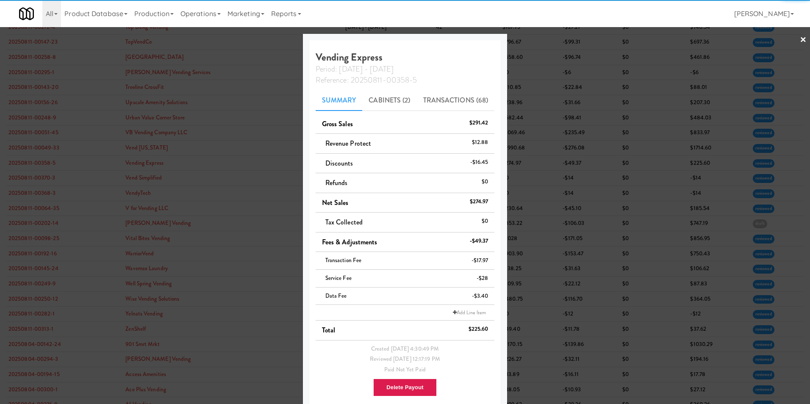
click at [539, 42] on div at bounding box center [405, 202] width 810 height 404
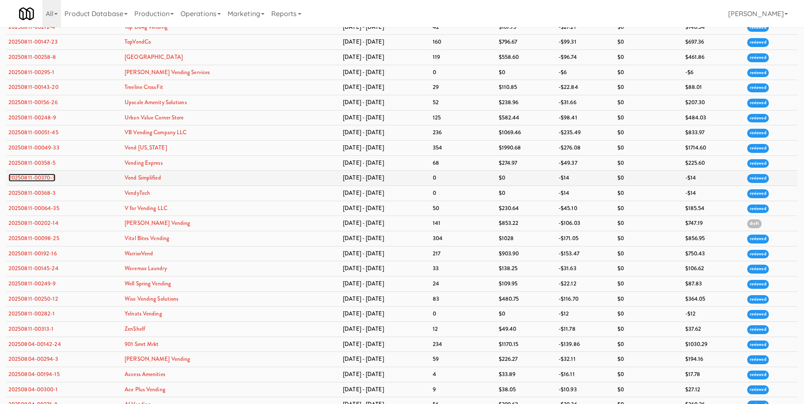
click at [50, 176] on link "20250811-00370-3" at bounding box center [31, 178] width 47 height 8
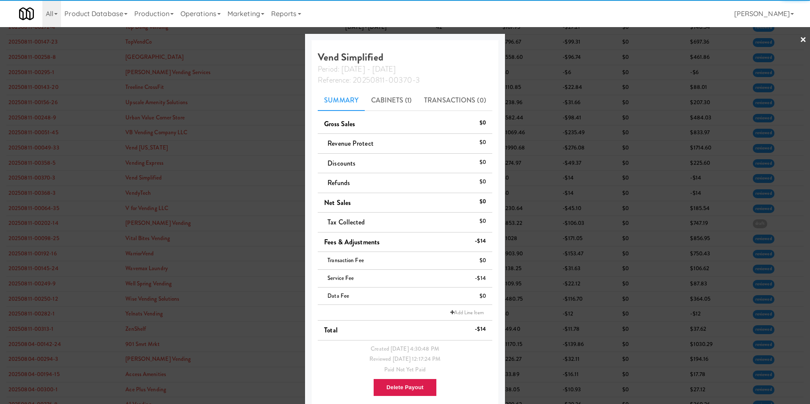
click at [539, 39] on link "×" at bounding box center [803, 40] width 7 height 26
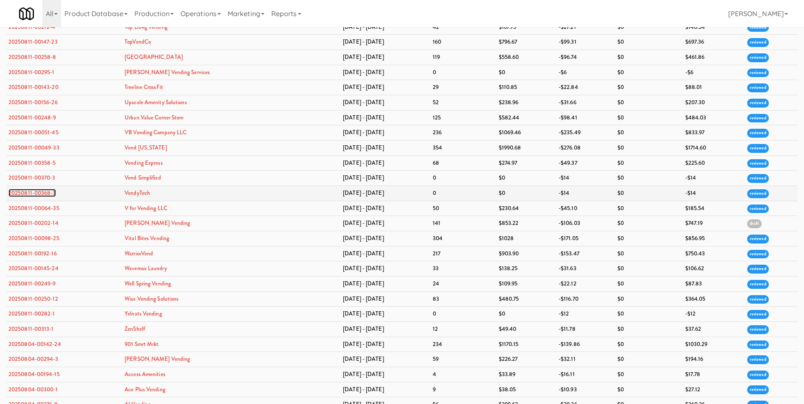
click at [48, 195] on link "20250811-00368-3" at bounding box center [31, 193] width 47 height 8
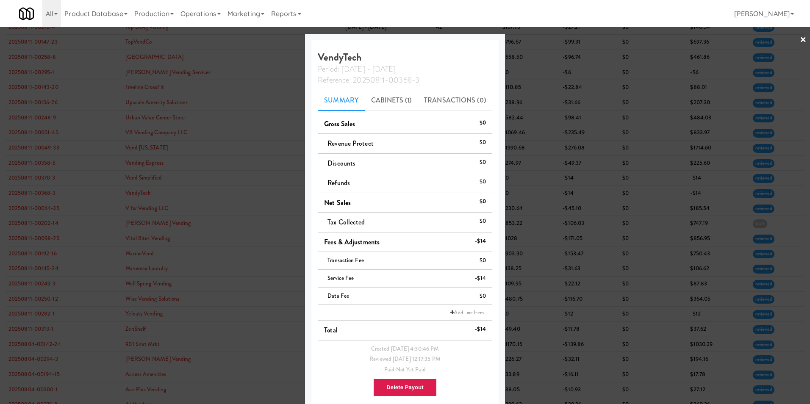
click at [539, 39] on div at bounding box center [405, 202] width 810 height 404
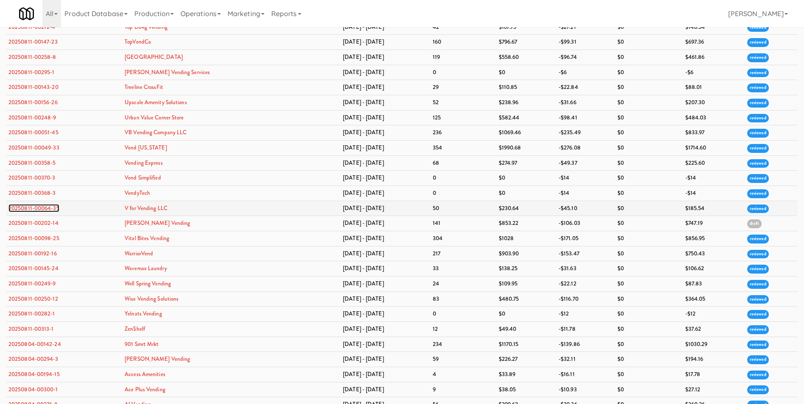
click at [54, 207] on link "20250811-00064-35" at bounding box center [33, 208] width 51 height 8
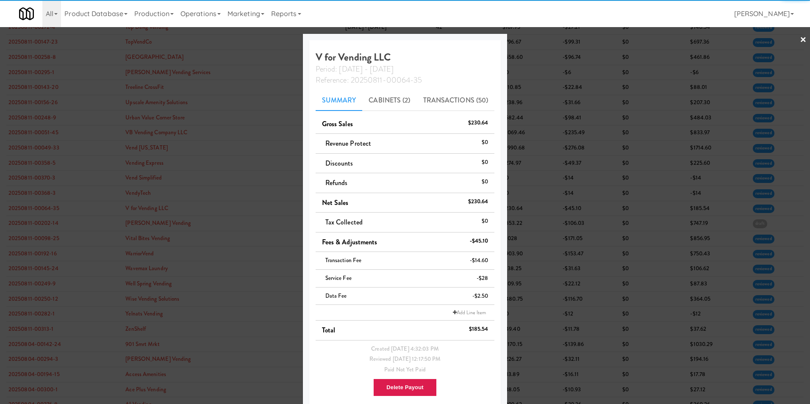
click at [539, 37] on link "×" at bounding box center [803, 40] width 7 height 26
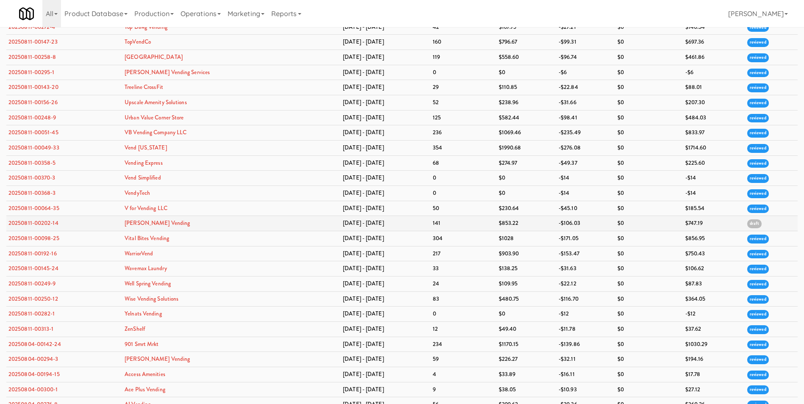
click at [44, 218] on td "20250811-00202-14" at bounding box center [64, 223] width 116 height 15
click at [45, 221] on link "20250811-00202-14" at bounding box center [33, 223] width 50 height 8
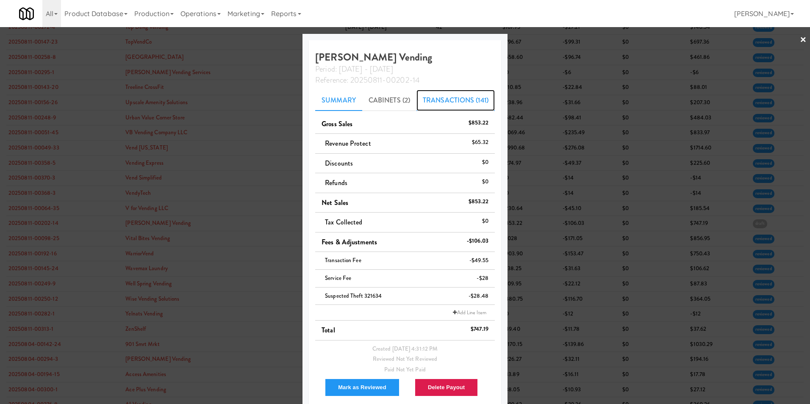
click at [458, 93] on link "Transactions (141)" at bounding box center [456, 100] width 78 height 21
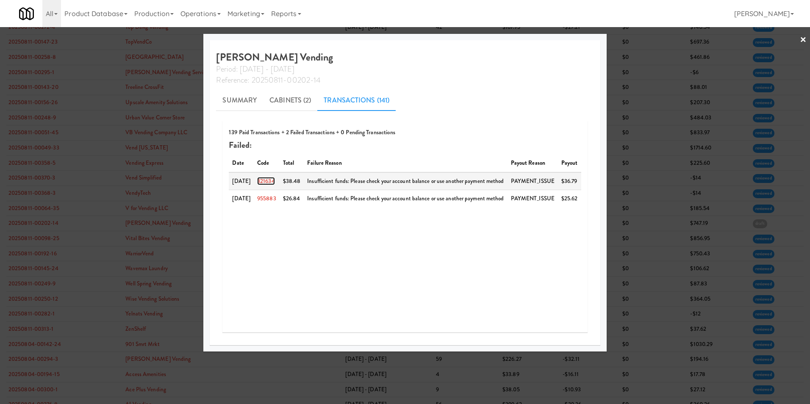
click at [273, 180] on link "321634" at bounding box center [266, 181] width 18 height 8
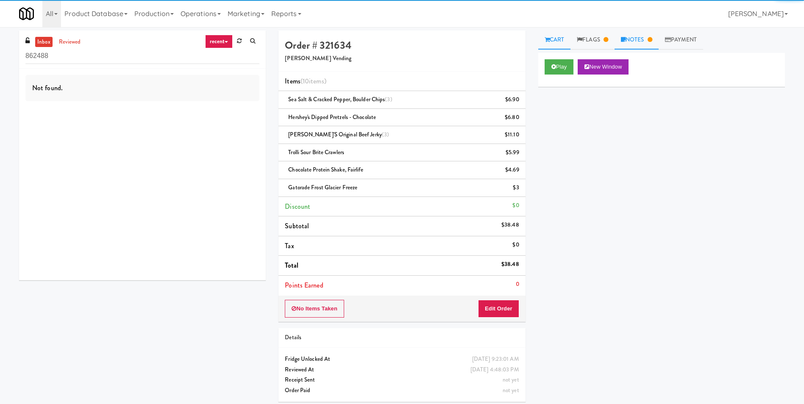
click at [539, 45] on link "Notes" at bounding box center [636, 40] width 44 height 19
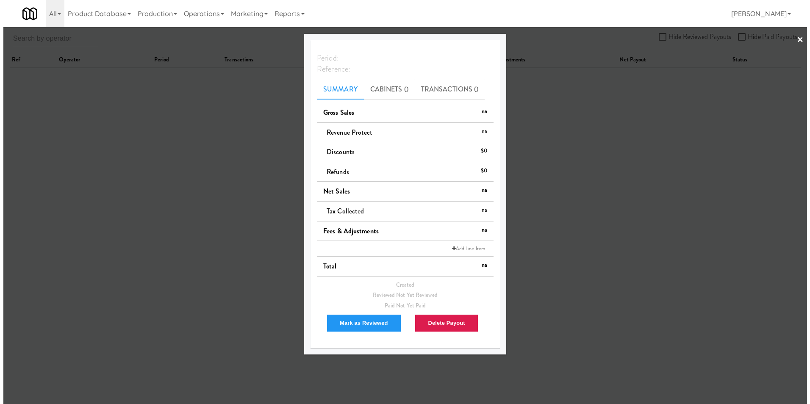
scroll to position [27, 0]
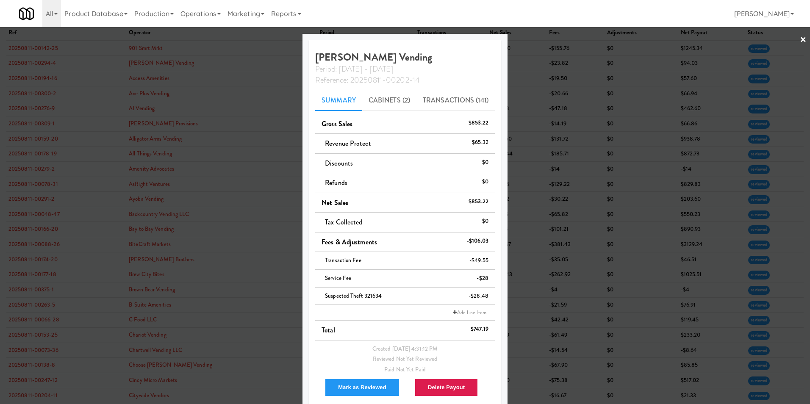
click at [539, 40] on link "×" at bounding box center [803, 40] width 7 height 26
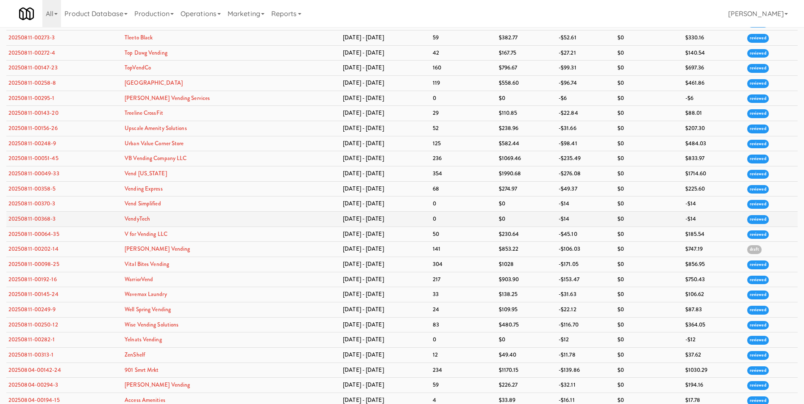
scroll to position [2228, 0]
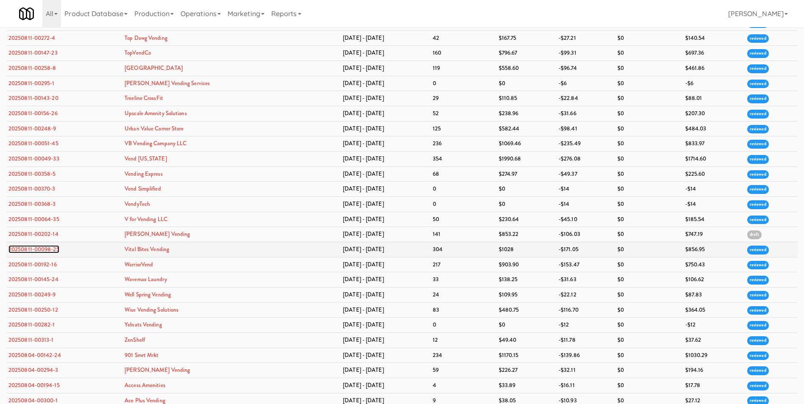
click at [42, 247] on link "20250811-00098-25" at bounding box center [33, 249] width 51 height 8
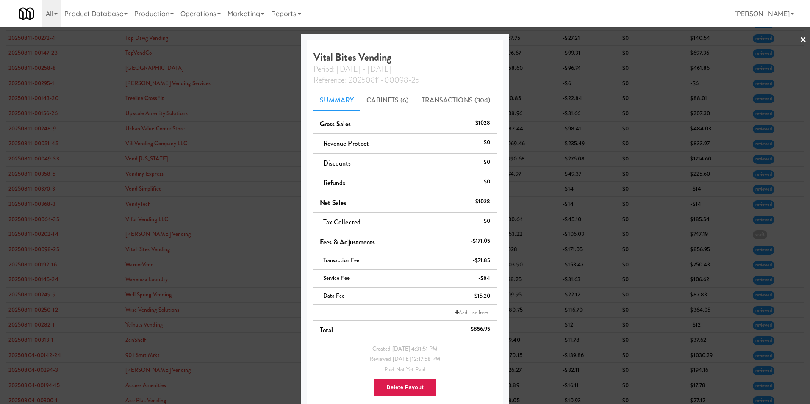
click at [539, 40] on link "×" at bounding box center [803, 40] width 7 height 26
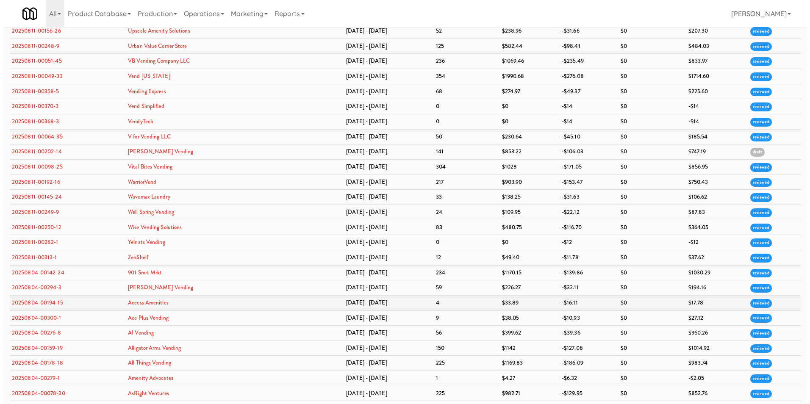
scroll to position [2313, 0]
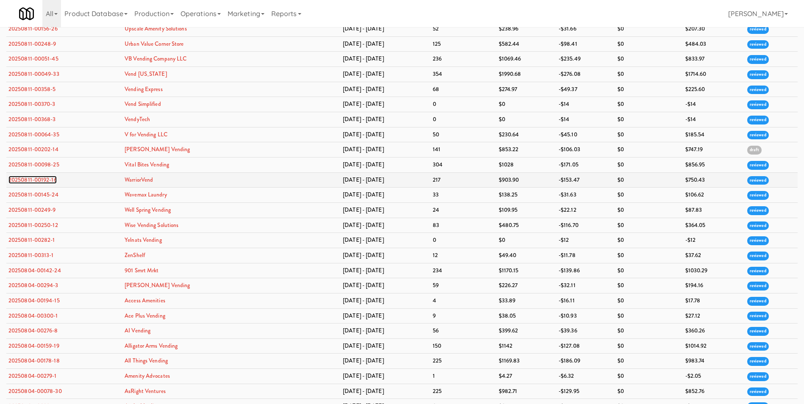
click at [34, 180] on link "20250811-00192-16" at bounding box center [32, 180] width 48 height 8
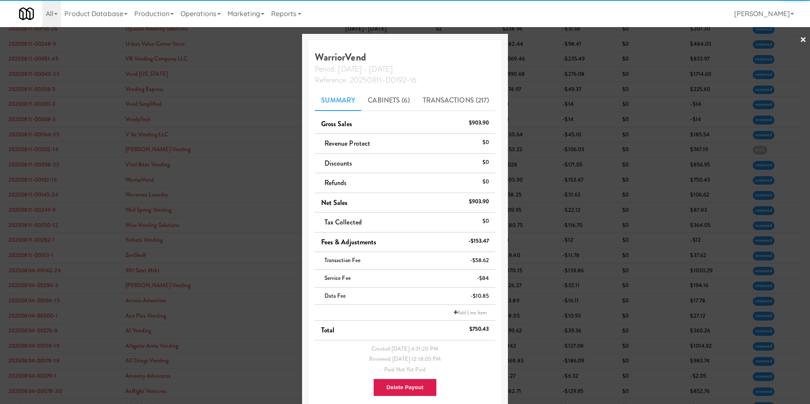
click at [539, 39] on link "×" at bounding box center [803, 40] width 7 height 26
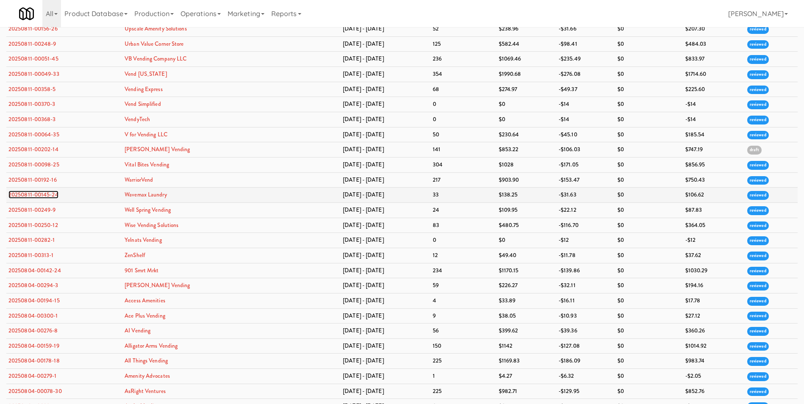
click at [53, 194] on link "20250811-00145-24" at bounding box center [33, 195] width 50 height 8
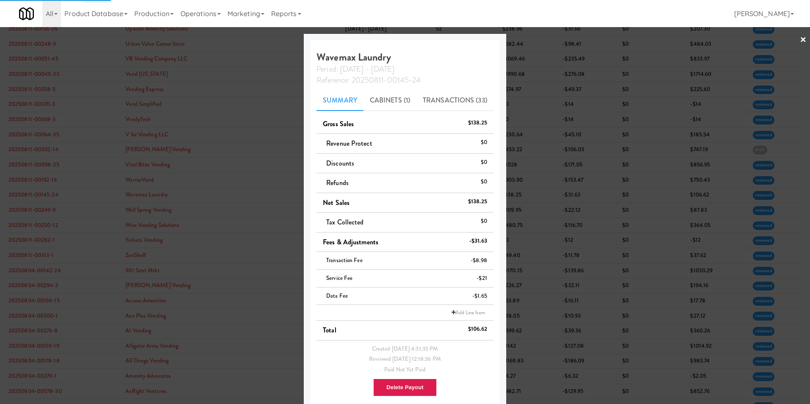
click at [539, 36] on link "×" at bounding box center [803, 40] width 7 height 26
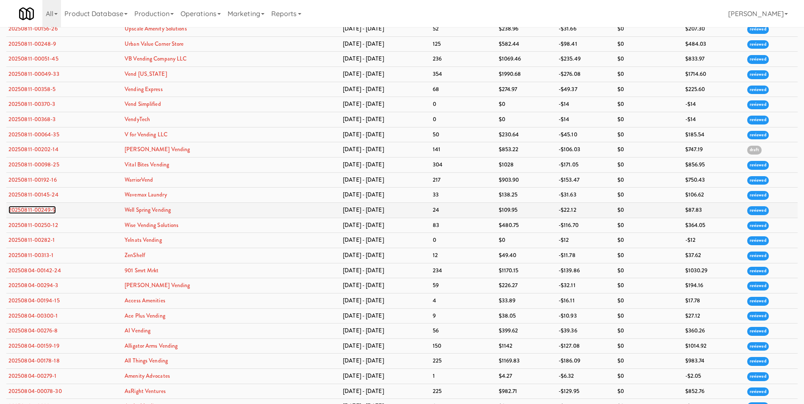
click at [50, 213] on link "20250811-00249-9" at bounding box center [31, 210] width 47 height 8
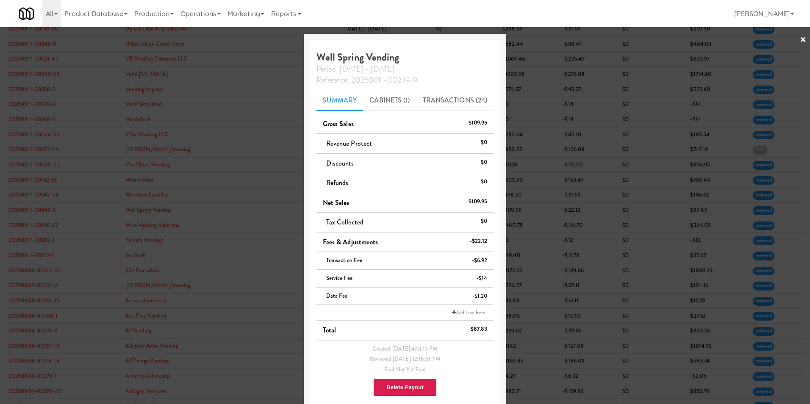
click at [539, 40] on link "×" at bounding box center [803, 40] width 7 height 26
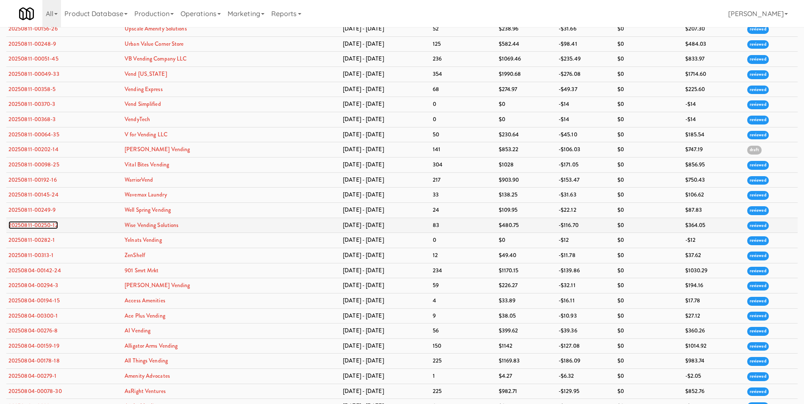
click at [55, 227] on link "20250811-00250-12" at bounding box center [33, 225] width 50 height 8
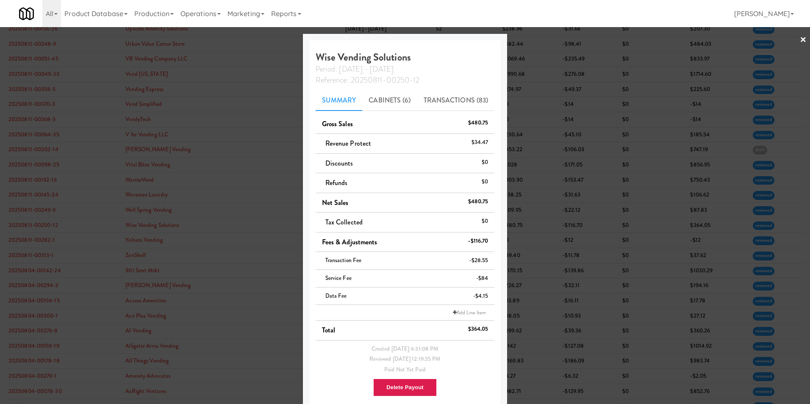
click at [539, 42] on link "×" at bounding box center [803, 40] width 7 height 26
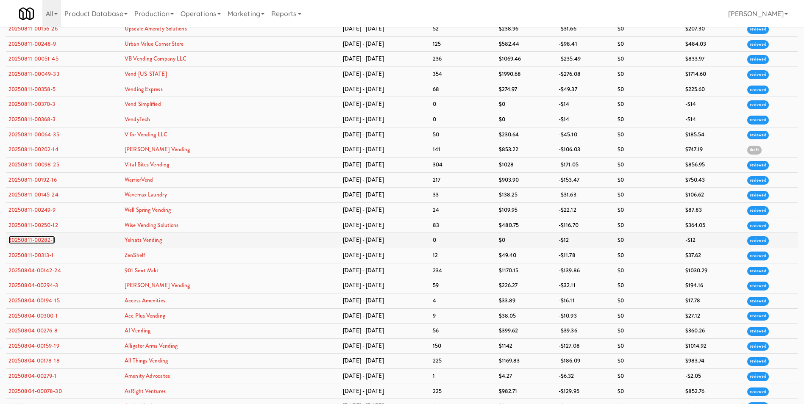
click at [49, 241] on link "20250811-00282-1" at bounding box center [31, 240] width 47 height 8
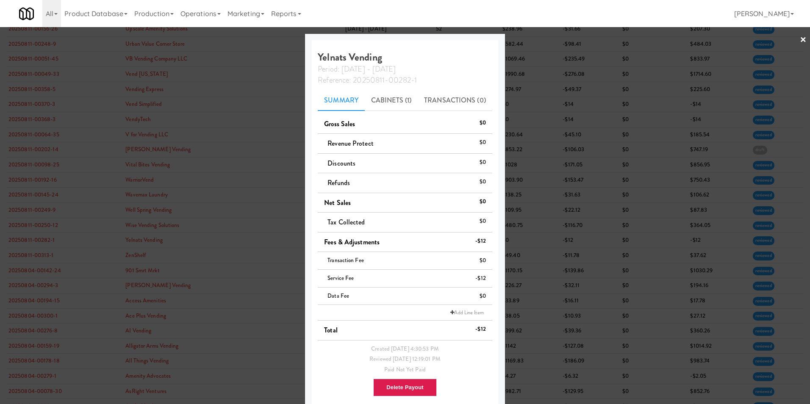
click at [539, 37] on link "×" at bounding box center [803, 40] width 7 height 26
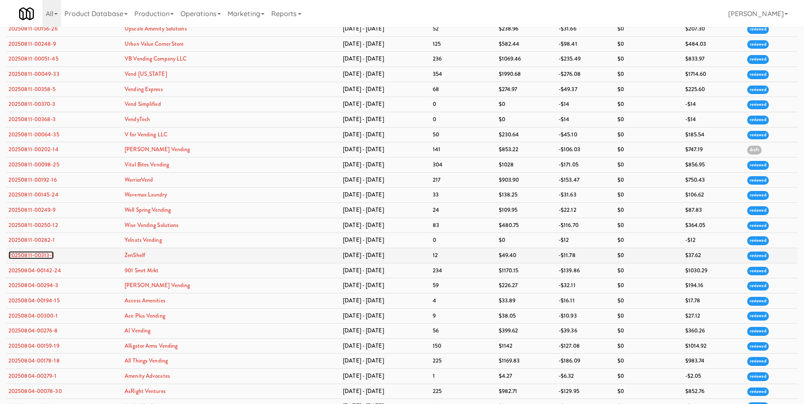
click at [32, 254] on link "20250811-00313-1" at bounding box center [30, 255] width 45 height 8
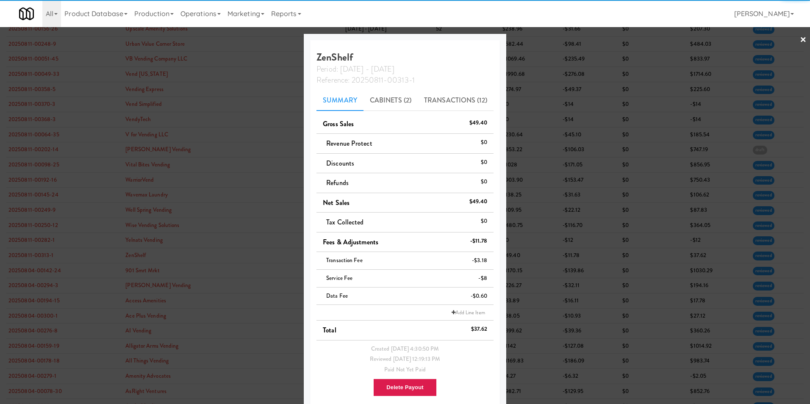
drag, startPoint x: 800, startPoint y: 42, endPoint x: 791, endPoint y: 42, distance: 9.4
click at [539, 42] on link "×" at bounding box center [803, 40] width 7 height 26
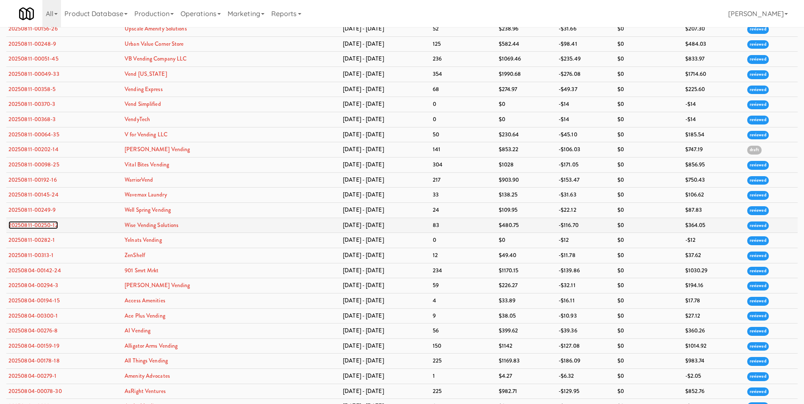
click at [42, 222] on link "20250811-00250-12" at bounding box center [33, 225] width 50 height 8
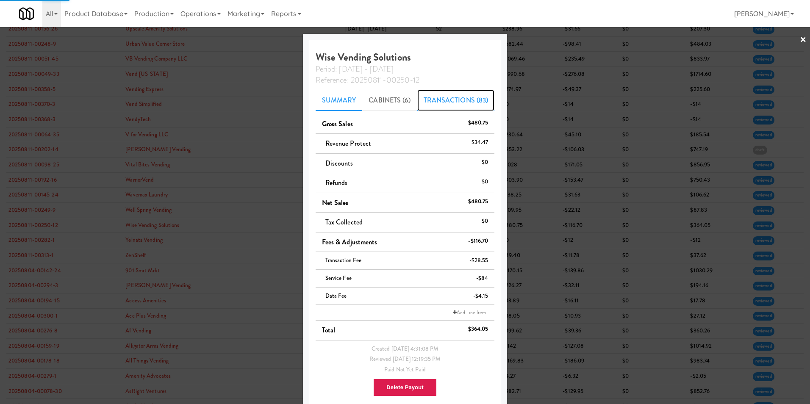
click at [456, 99] on link "Transactions (83)" at bounding box center [456, 100] width 78 height 21
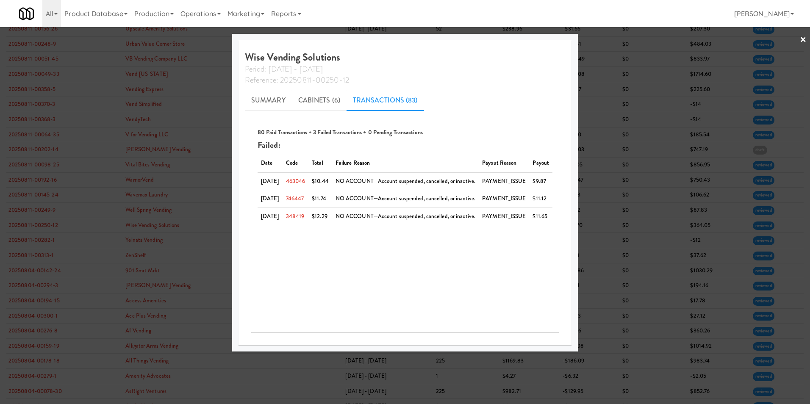
click at [539, 35] on link "×" at bounding box center [803, 40] width 7 height 26
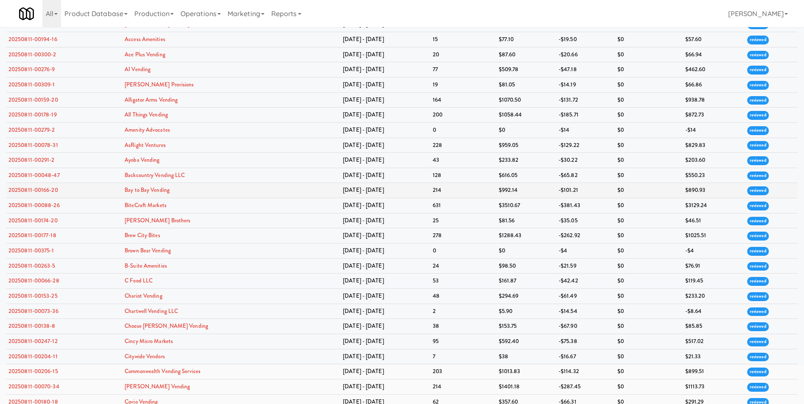
scroll to position [85, 0]
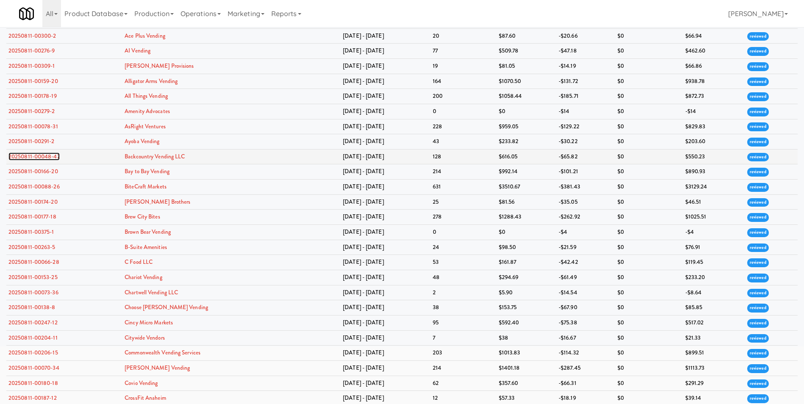
click at [53, 155] on link "20250811-00048-47" at bounding box center [33, 157] width 51 height 8
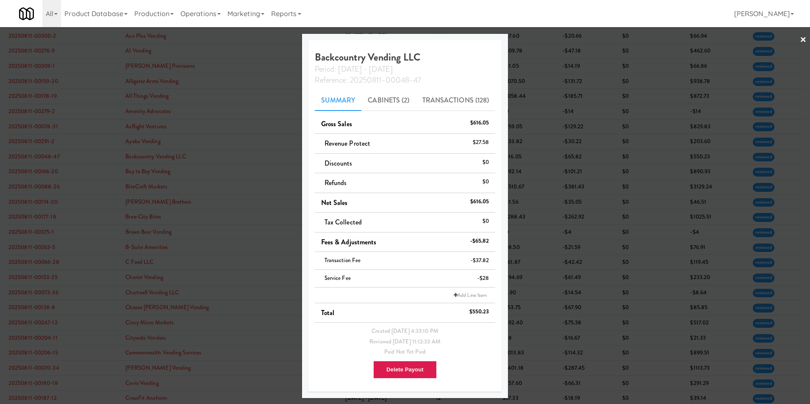
click at [539, 42] on link "×" at bounding box center [803, 40] width 7 height 26
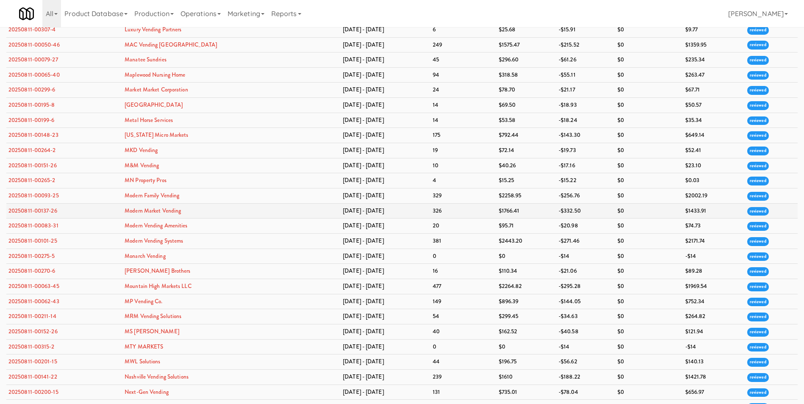
scroll to position [1144, 0]
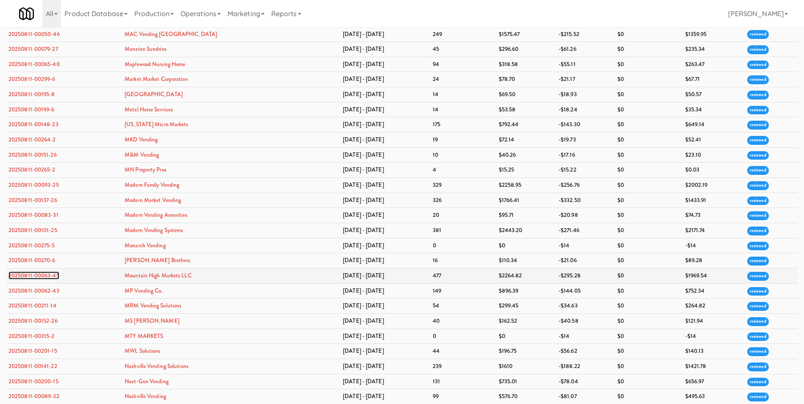
click at [42, 274] on link "20250811-00063-45" at bounding box center [33, 276] width 51 height 8
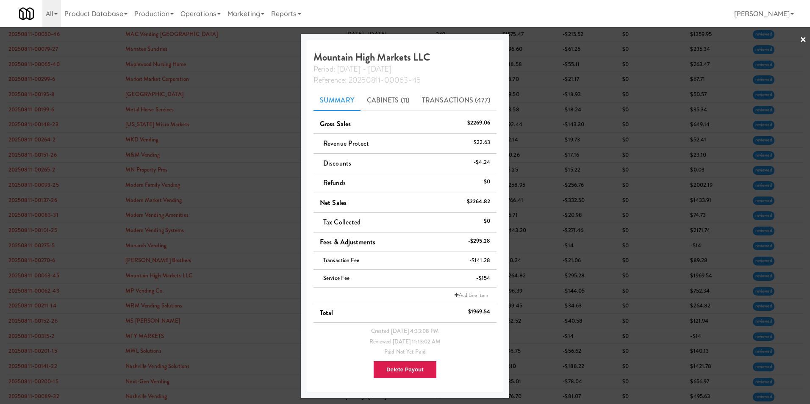
click at [539, 37] on div at bounding box center [405, 202] width 810 height 404
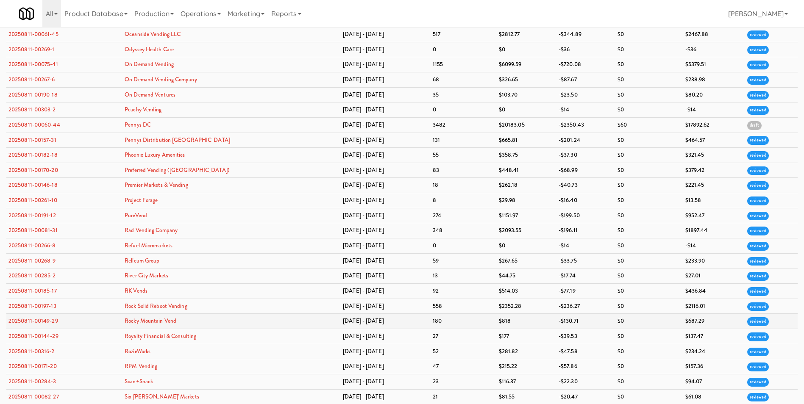
scroll to position [1610, 0]
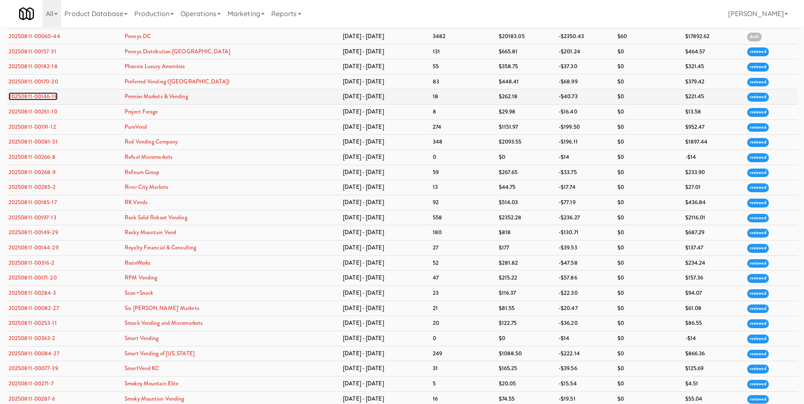
click at [39, 98] on link "20250811-00146-18" at bounding box center [32, 96] width 49 height 8
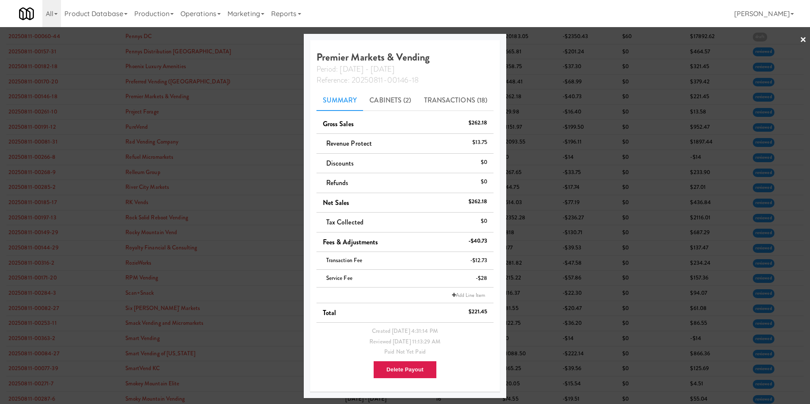
click at [539, 34] on link "×" at bounding box center [803, 40] width 7 height 26
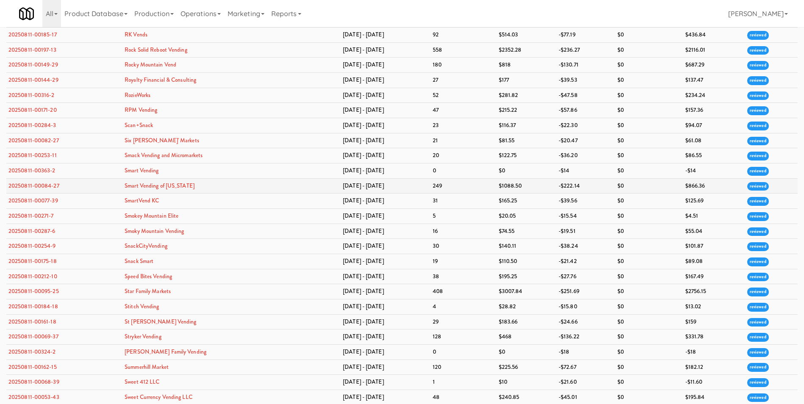
scroll to position [1780, 0]
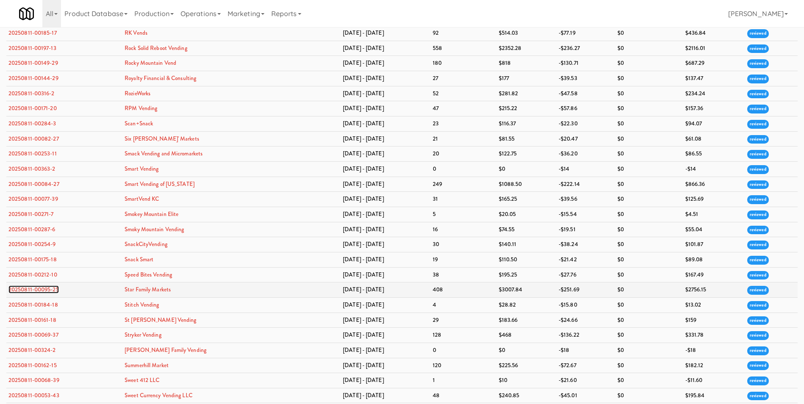
click at [39, 285] on link "20250811-00095-25" at bounding box center [33, 290] width 50 height 8
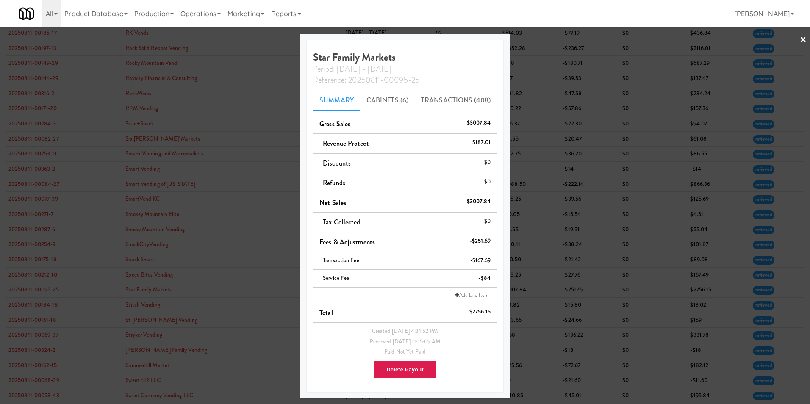
click at [539, 39] on div at bounding box center [405, 202] width 810 height 404
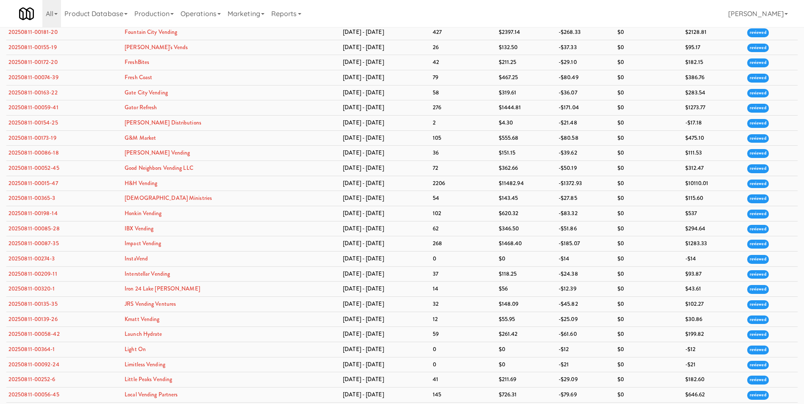
scroll to position [720, 0]
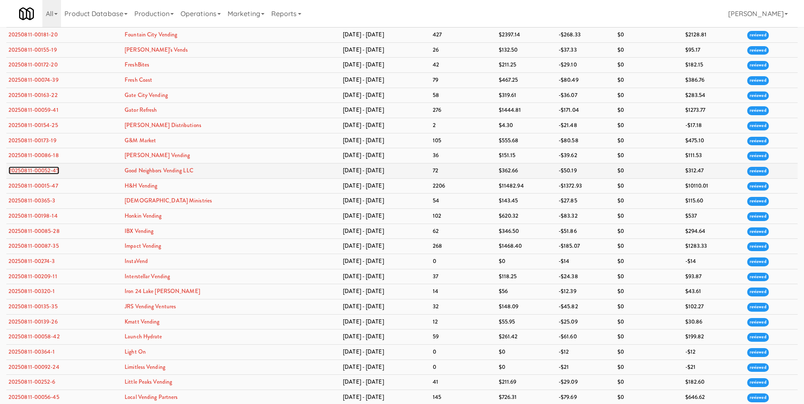
click at [43, 171] on link "20250811-00052-45" at bounding box center [33, 171] width 51 height 8
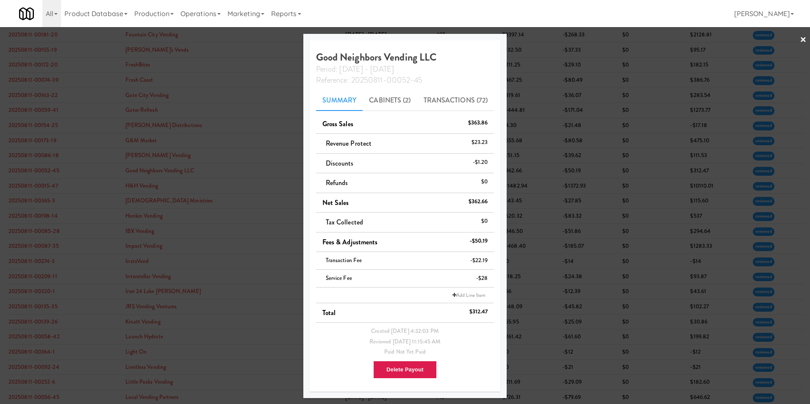
click at [539, 39] on link "×" at bounding box center [803, 40] width 7 height 26
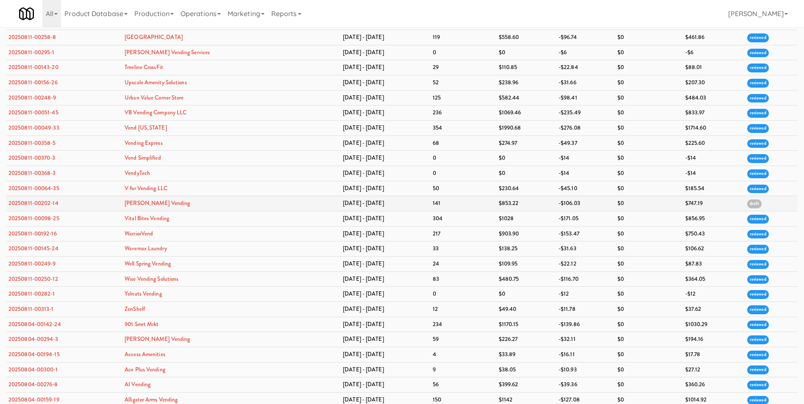
scroll to position [2330, 0]
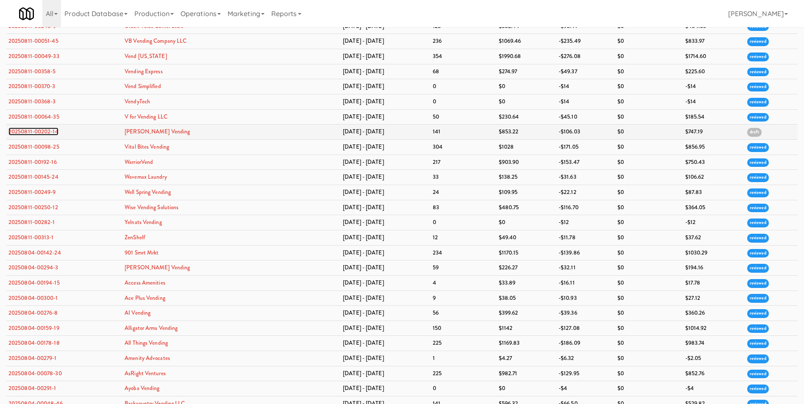
click at [36, 128] on link "20250811-00202-14" at bounding box center [33, 132] width 50 height 8
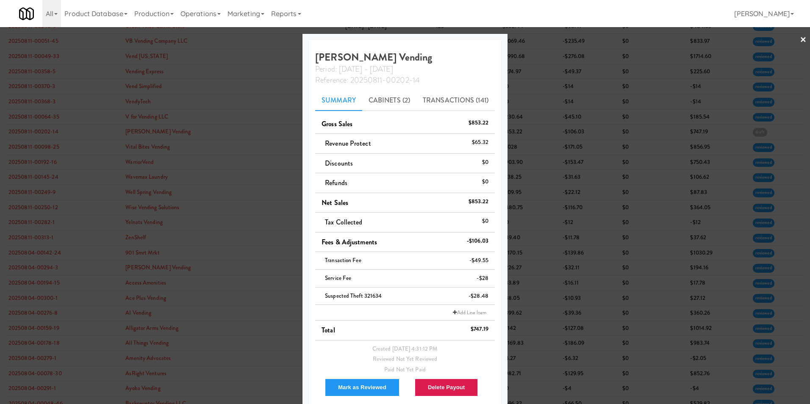
click at [539, 39] on link "×" at bounding box center [803, 40] width 7 height 26
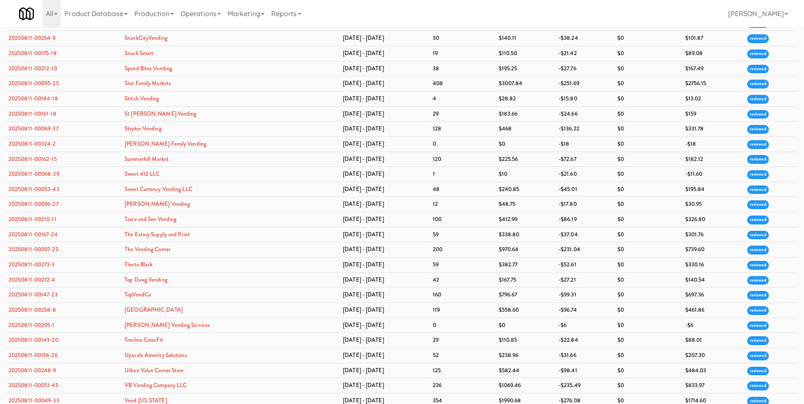
scroll to position [1949, 0]
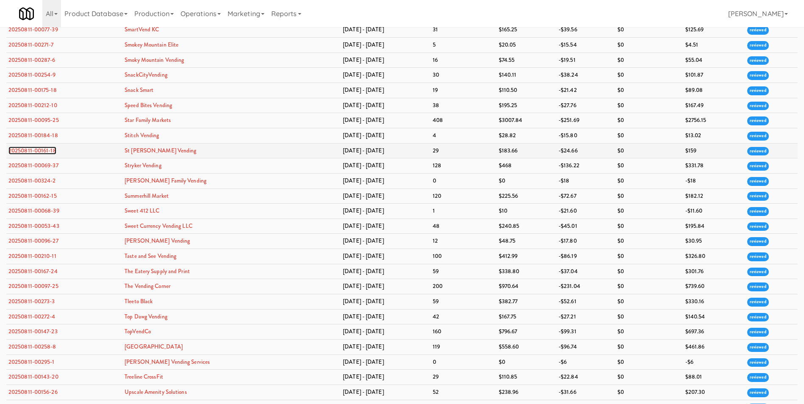
click at [49, 152] on link "20250811-00161-18" at bounding box center [32, 151] width 48 height 8
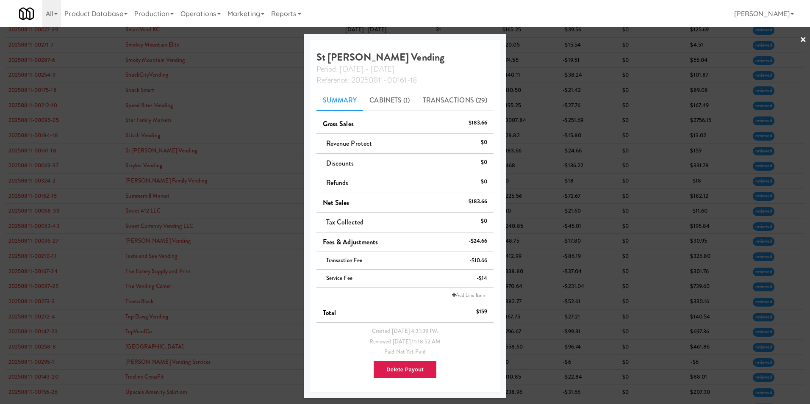
click at [539, 40] on link "×" at bounding box center [803, 40] width 7 height 26
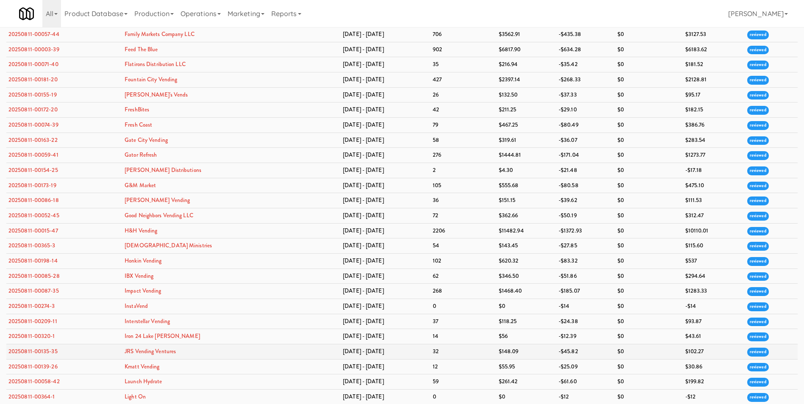
scroll to position [636, 0]
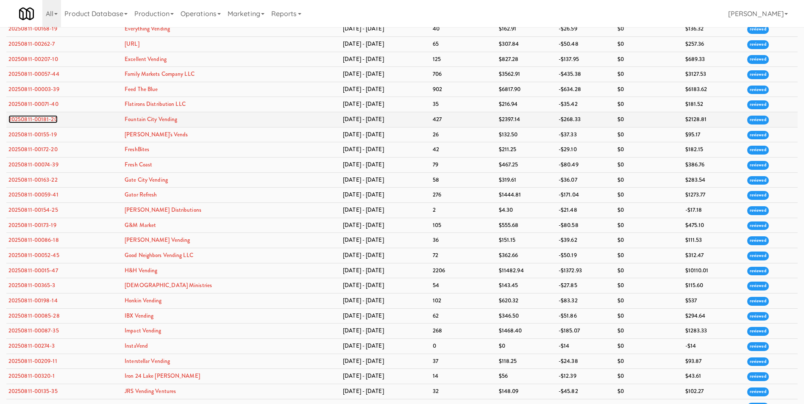
click at [37, 120] on link "20250811-00181-20" at bounding box center [32, 119] width 49 height 8
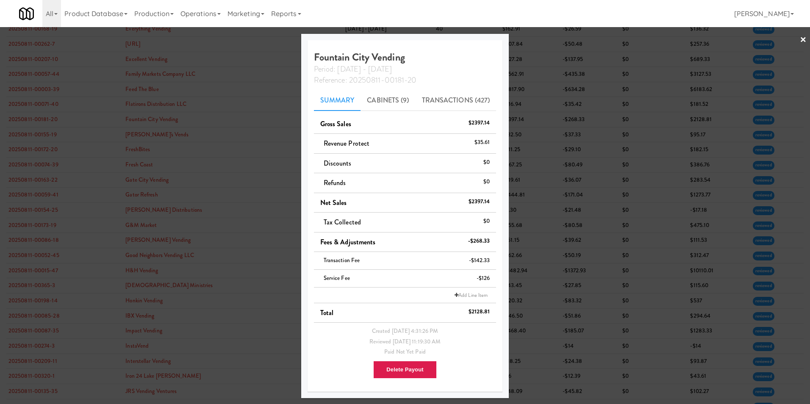
click at [539, 41] on link "×" at bounding box center [803, 40] width 7 height 26
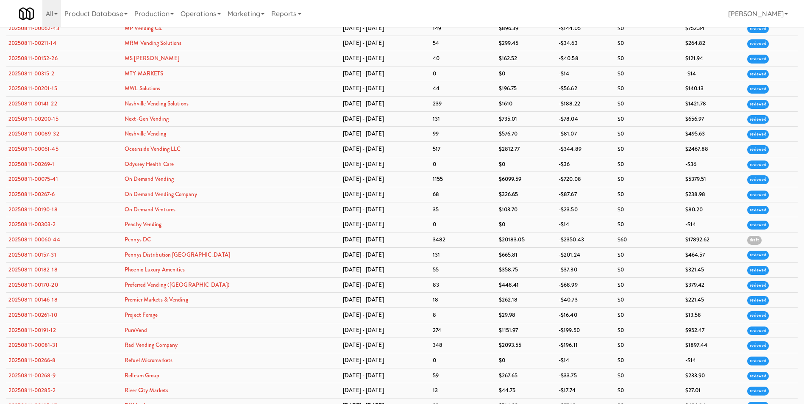
scroll to position [1483, 0]
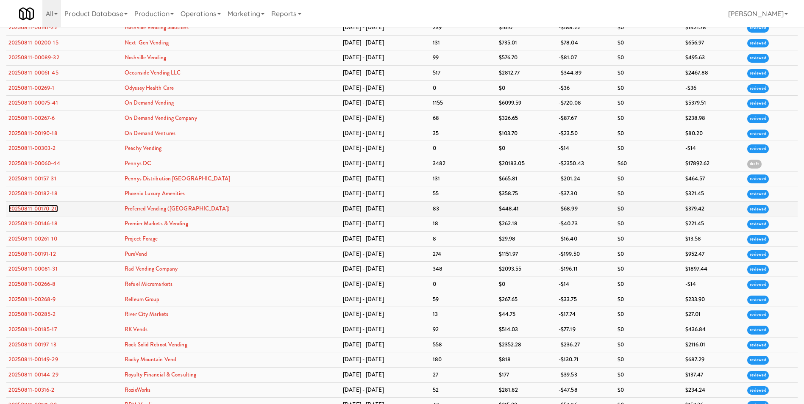
click at [47, 208] on link "20250811-00170-20" at bounding box center [33, 209] width 50 height 8
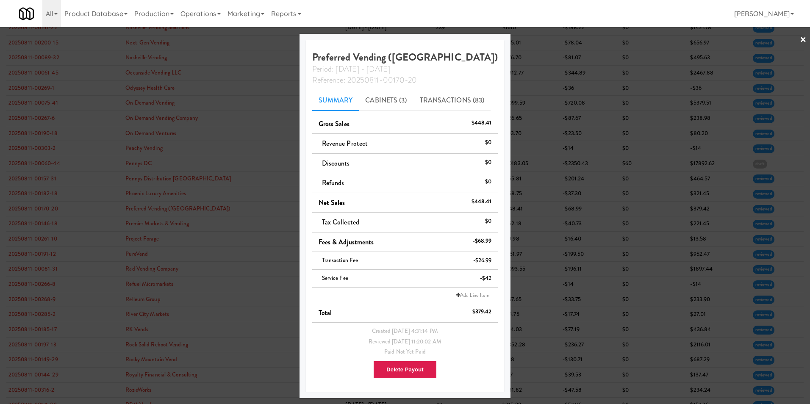
click at [539, 38] on link "×" at bounding box center [803, 40] width 7 height 26
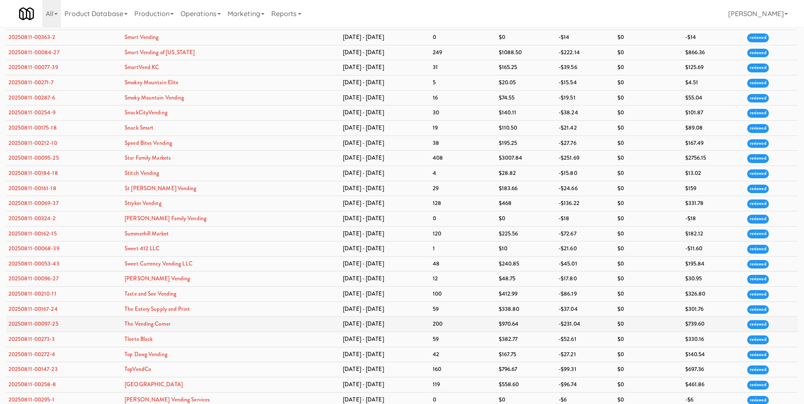
scroll to position [1991, 0]
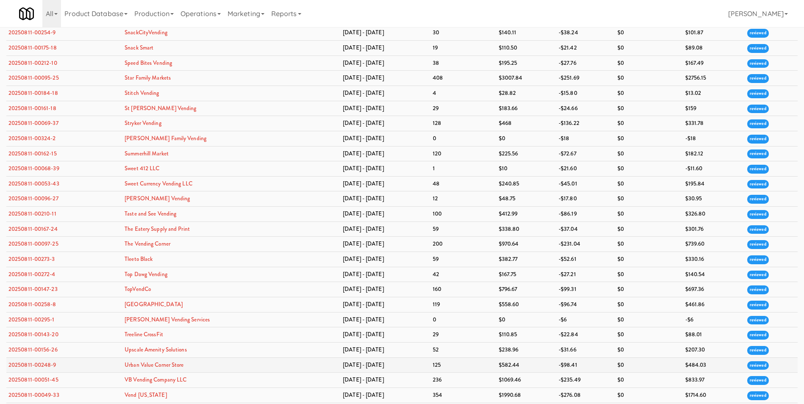
click at [42, 285] on td "20250811-00248-9" at bounding box center [64, 365] width 116 height 15
click at [42, 285] on link "20250811-00248-9" at bounding box center [32, 365] width 48 height 8
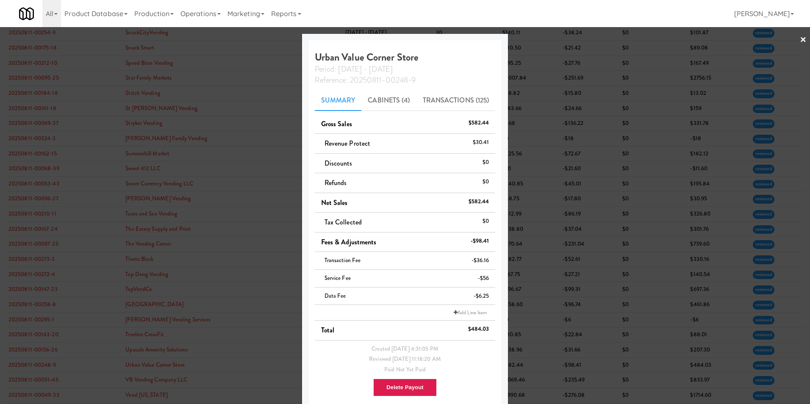
click at [539, 39] on link "×" at bounding box center [803, 40] width 7 height 26
